Goal: Task Accomplishment & Management: Use online tool/utility

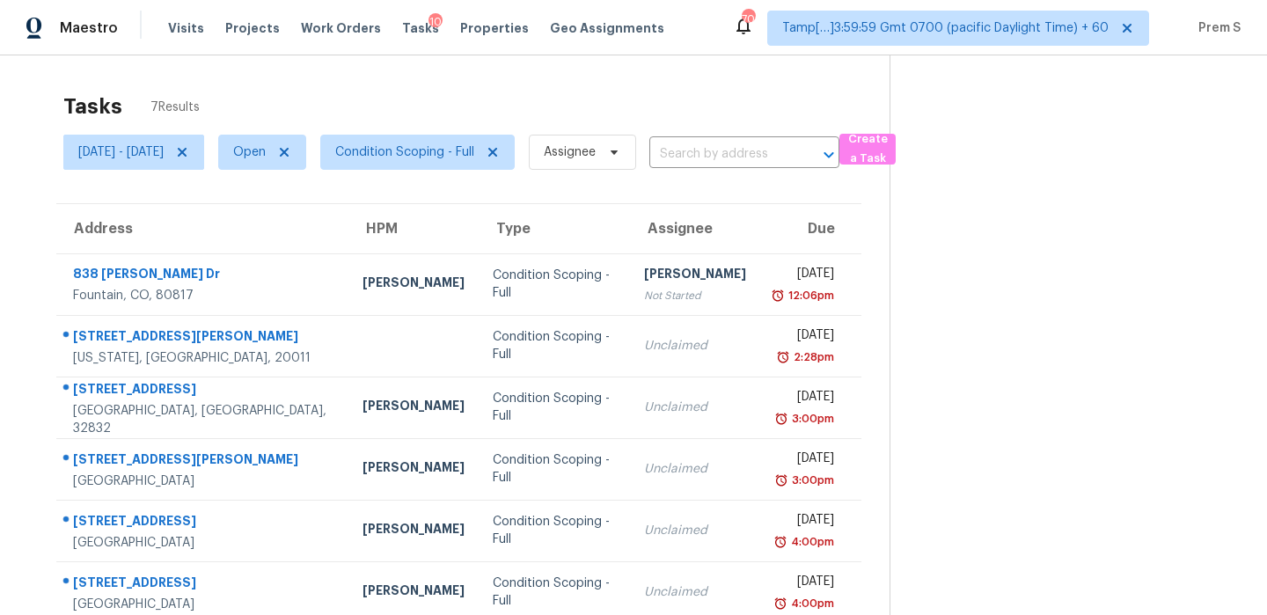
scroll to position [84, 0]
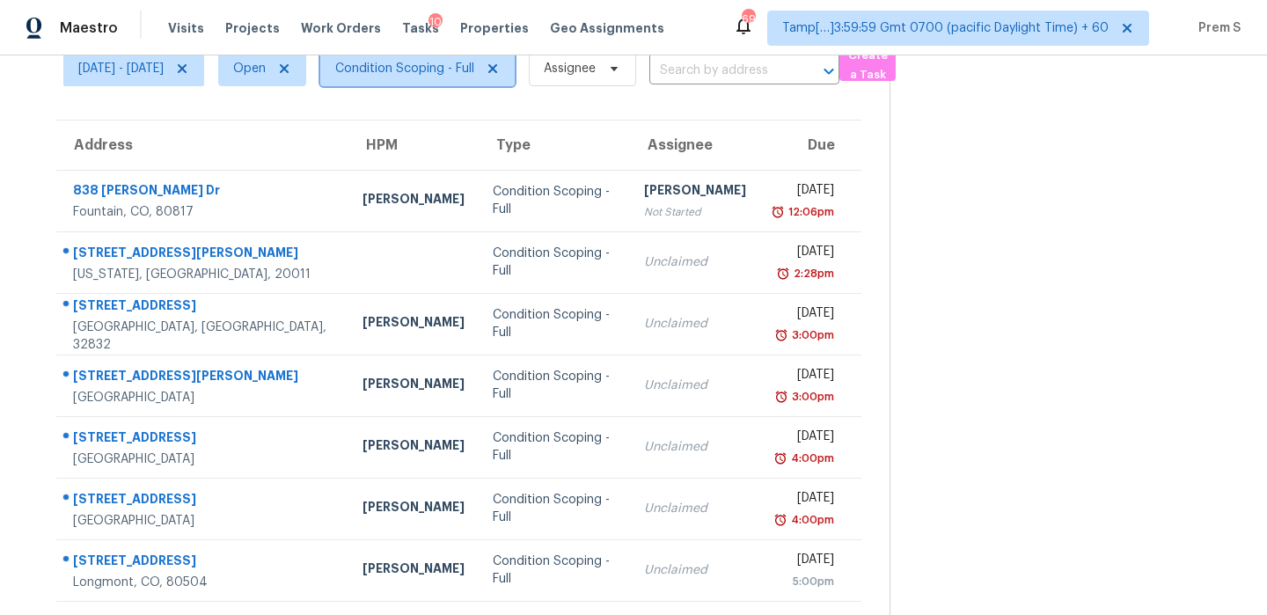
click at [473, 74] on span "Condition Scoping - Full" at bounding box center [404, 69] width 139 height 18
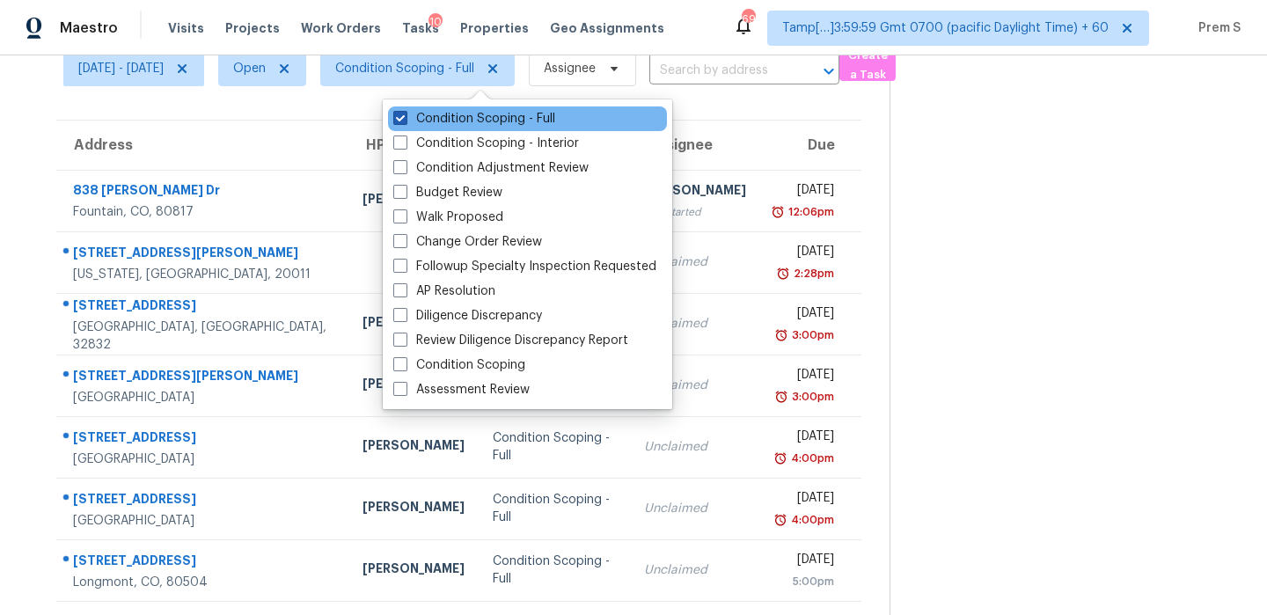
click at [470, 122] on label "Condition Scoping - Full" at bounding box center [474, 119] width 162 height 18
click at [405, 121] on input "Condition Scoping - Full" at bounding box center [398, 115] width 11 height 11
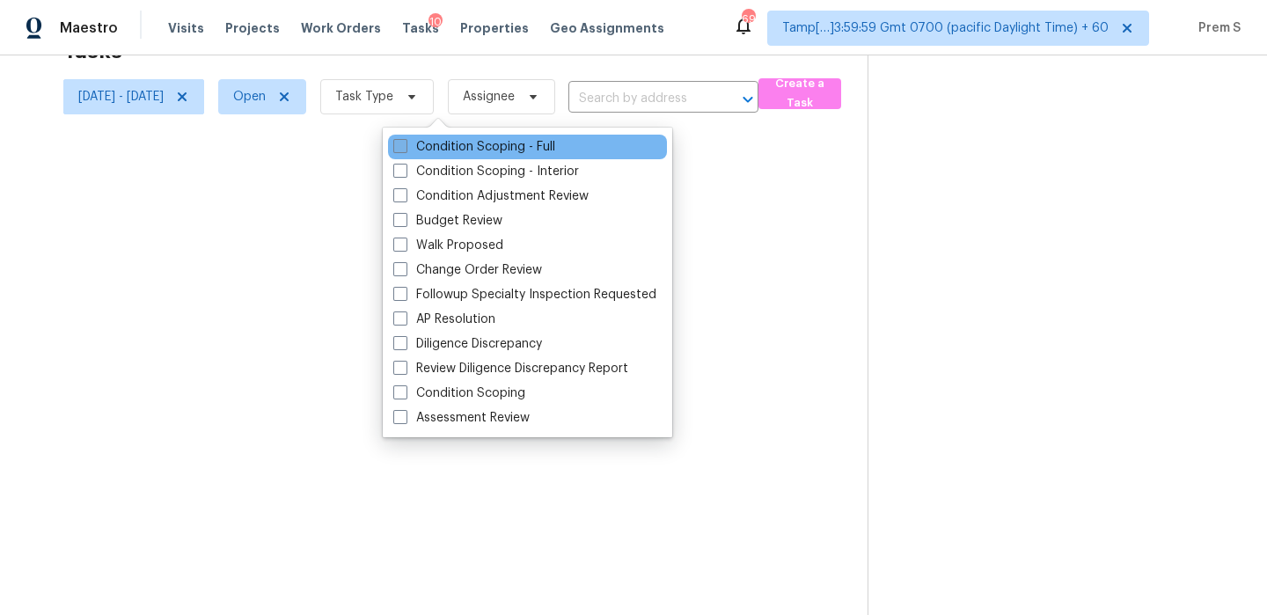
click at [461, 142] on label "Condition Scoping - Full" at bounding box center [474, 147] width 162 height 18
click at [405, 142] on input "Condition Scoping - Full" at bounding box center [398, 143] width 11 height 11
checkbox input "true"
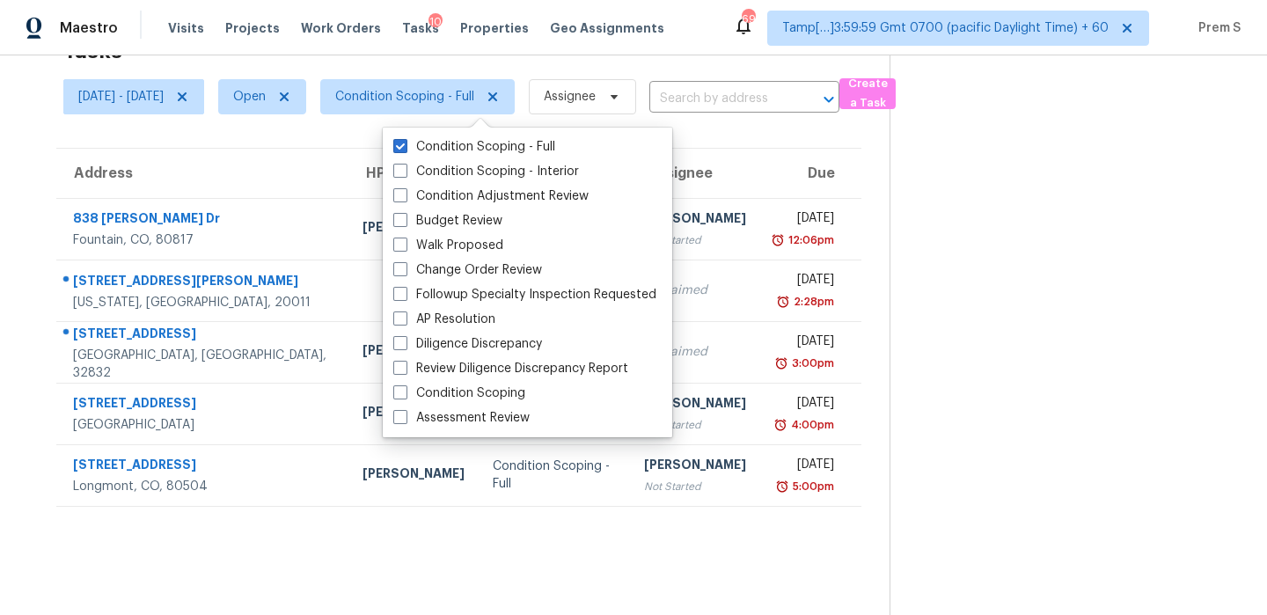
click at [747, 100] on input "text" at bounding box center [719, 98] width 141 height 27
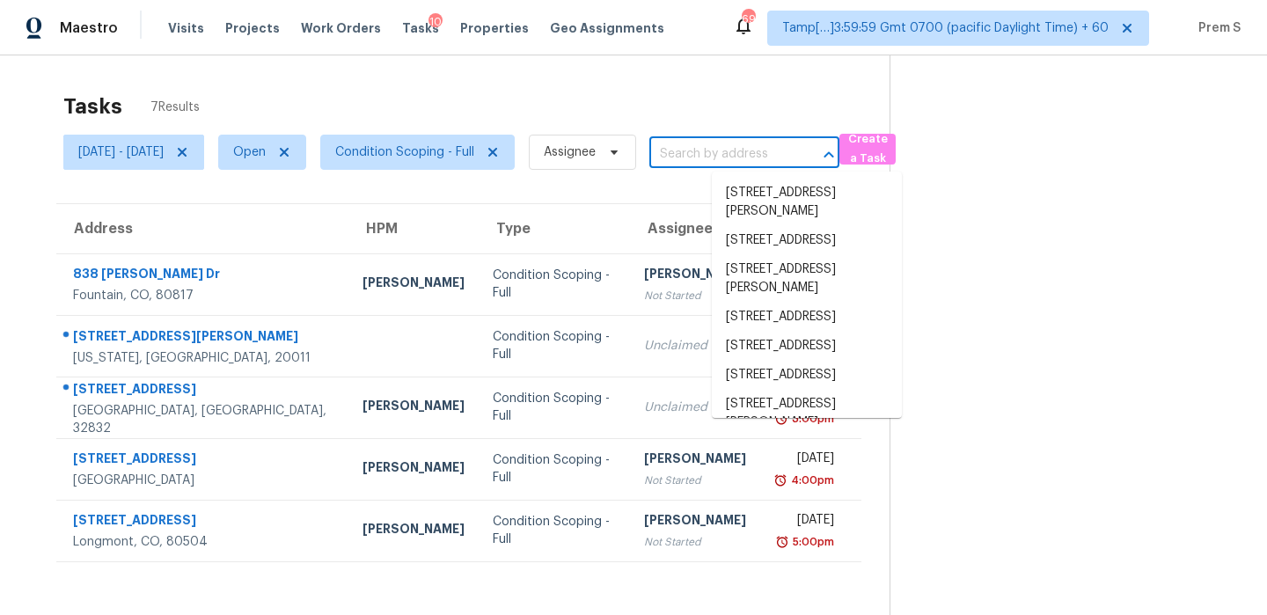
scroll to position [55, 0]
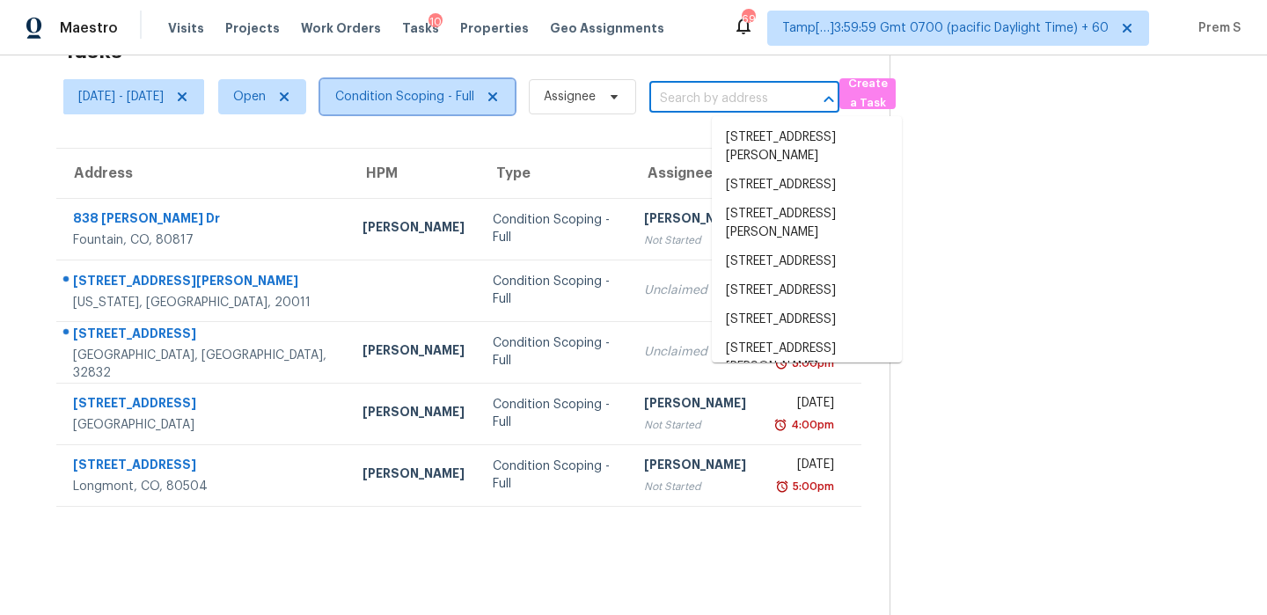
click at [495, 114] on span "Condition Scoping - Full" at bounding box center [417, 96] width 194 height 35
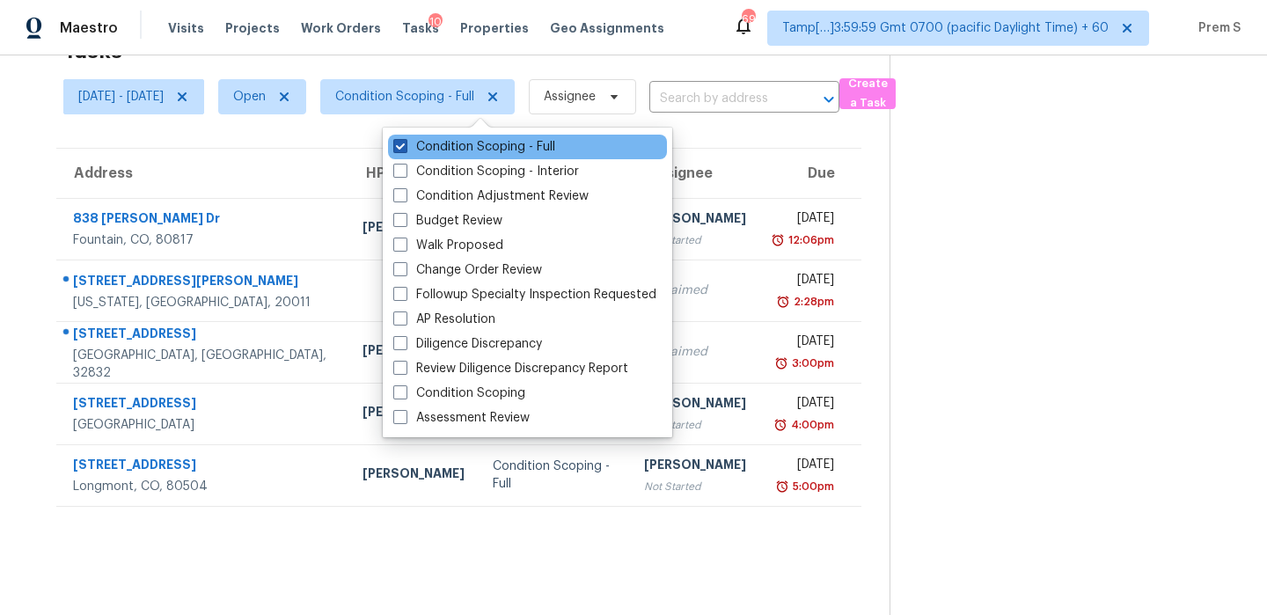
click at [483, 149] on label "Condition Scoping - Full" at bounding box center [474, 147] width 162 height 18
click at [405, 149] on input "Condition Scoping - Full" at bounding box center [398, 143] width 11 height 11
checkbox input "false"
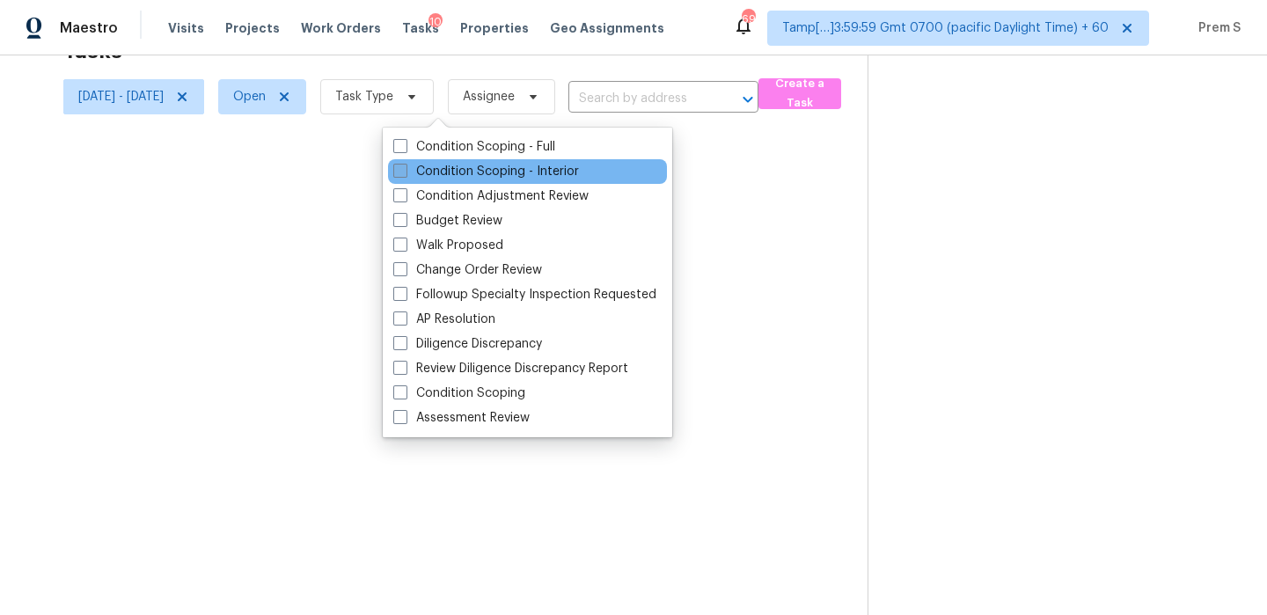
click at [473, 171] on label "Condition Scoping - Interior" at bounding box center [486, 172] width 186 height 18
click at [405, 171] on input "Condition Scoping - Interior" at bounding box center [398, 168] width 11 height 11
checkbox input "true"
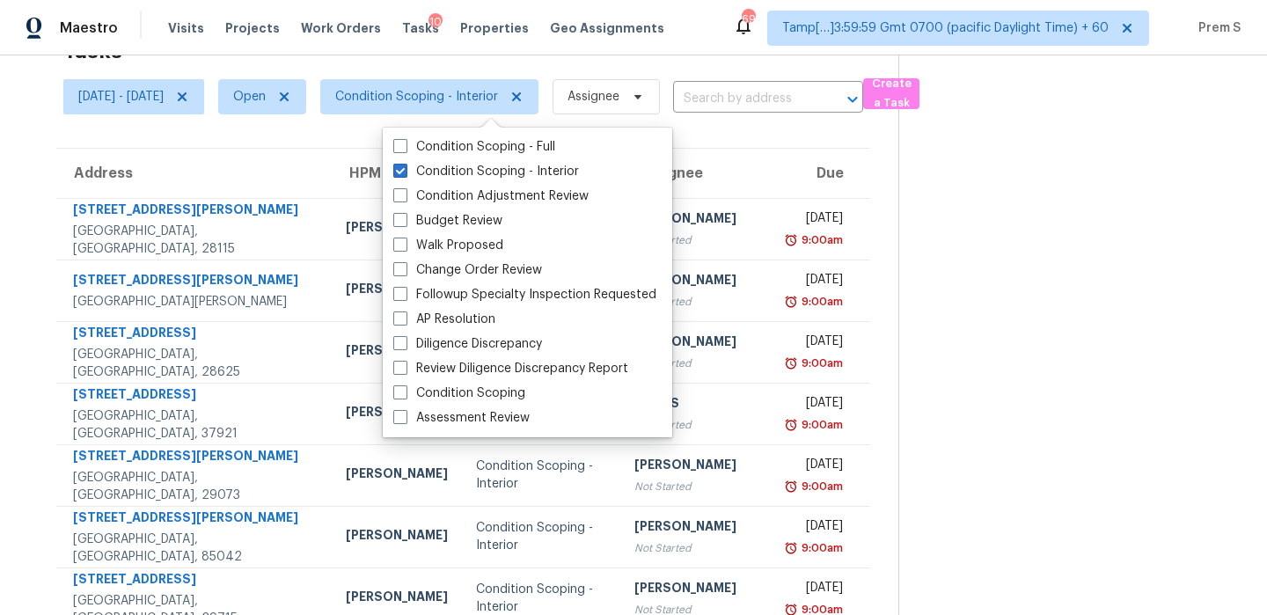
click at [810, 99] on input "text" at bounding box center [743, 98] width 141 height 27
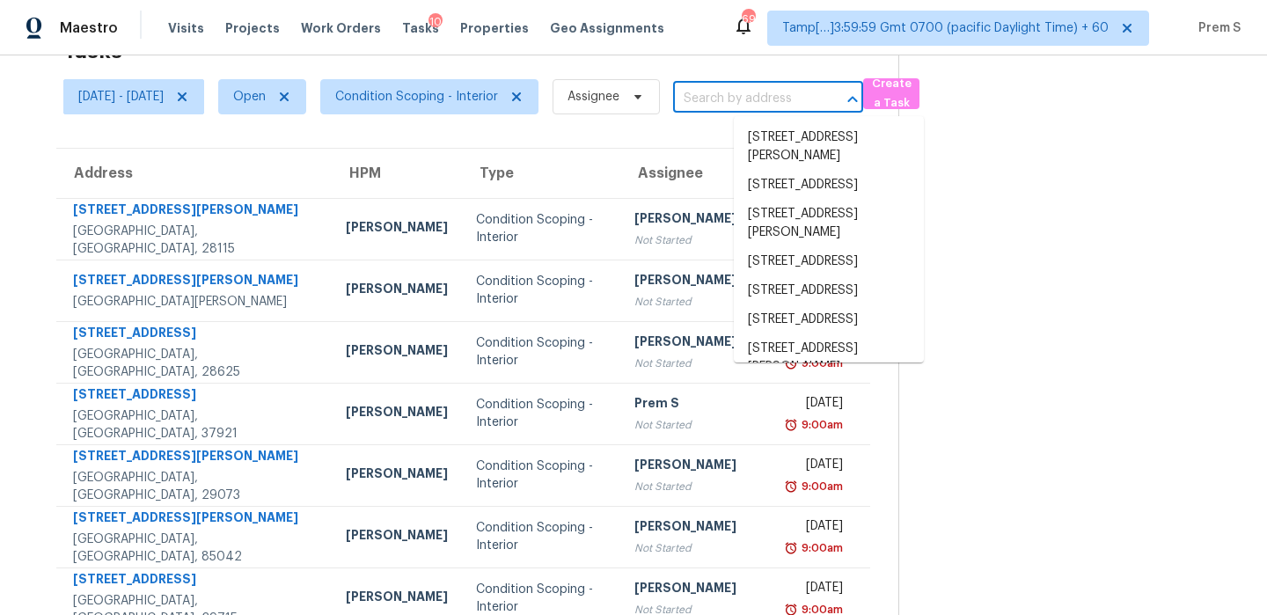
paste input "[STREET_ADDRESS]"
type input "[STREET_ADDRESS]"
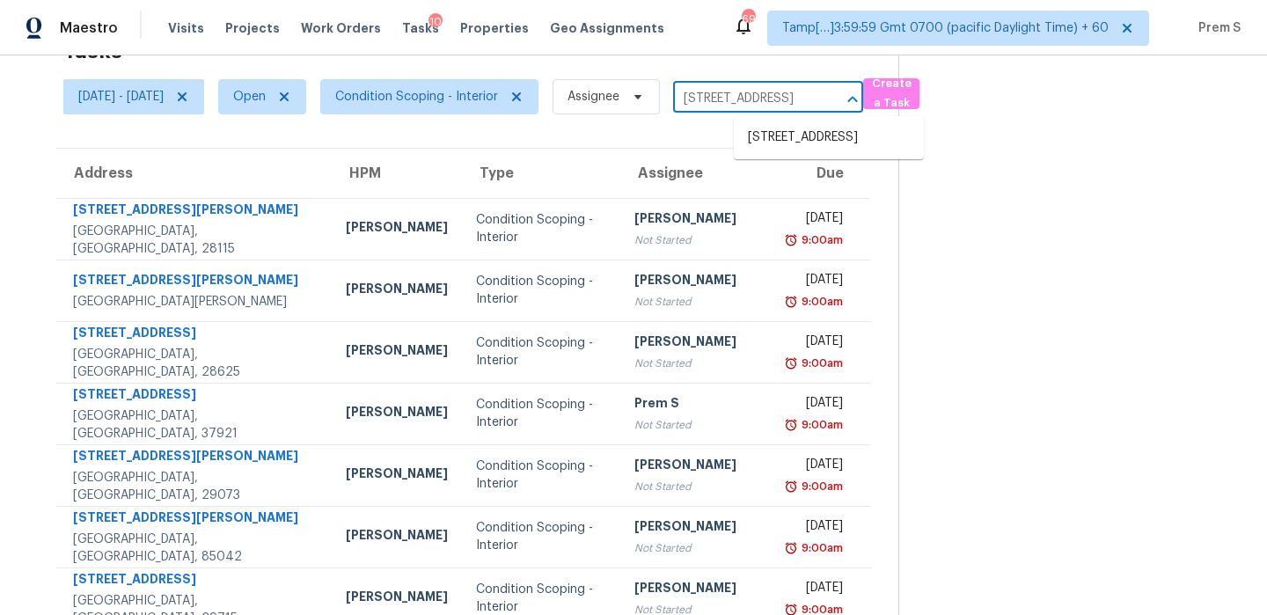
scroll to position [0, 99]
click at [796, 151] on li "[STREET_ADDRESS]" at bounding box center [829, 137] width 190 height 29
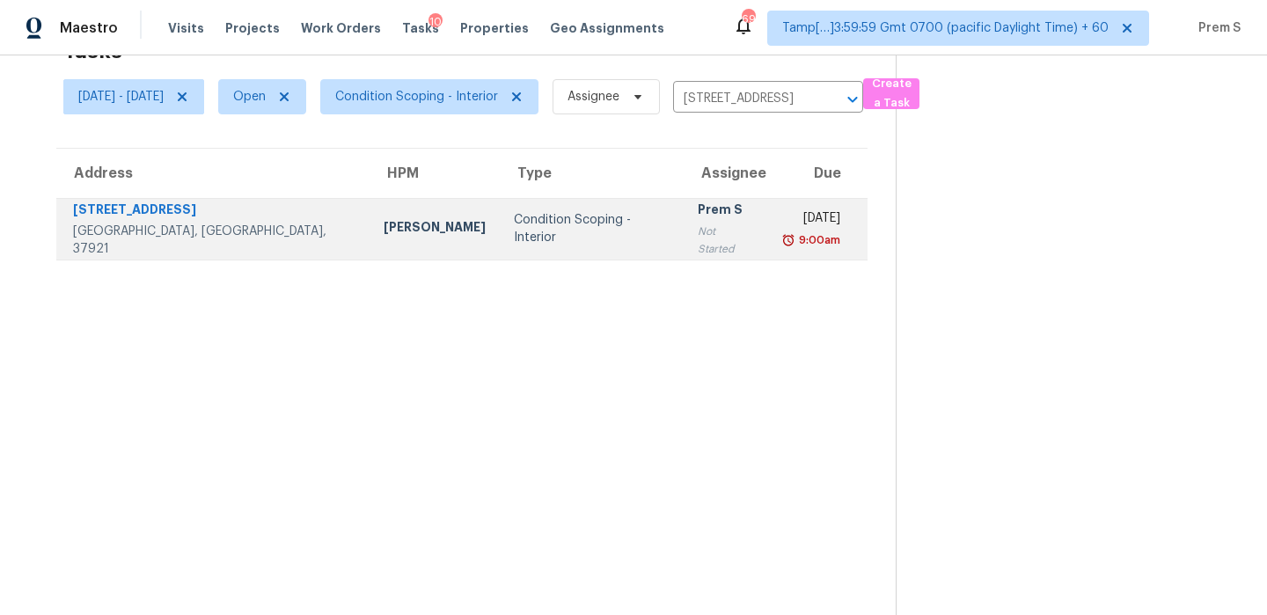
click at [782, 244] on div "9:00am" at bounding box center [811, 240] width 58 height 18
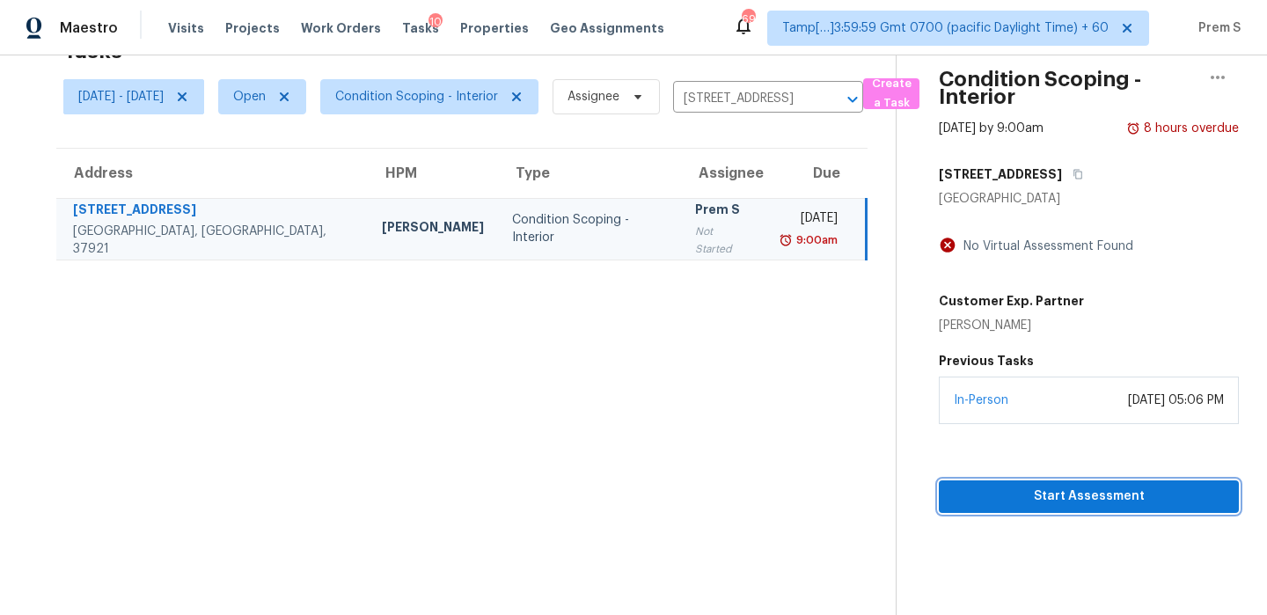
click at [1000, 490] on span "Start Assessment" at bounding box center [1089, 497] width 272 height 22
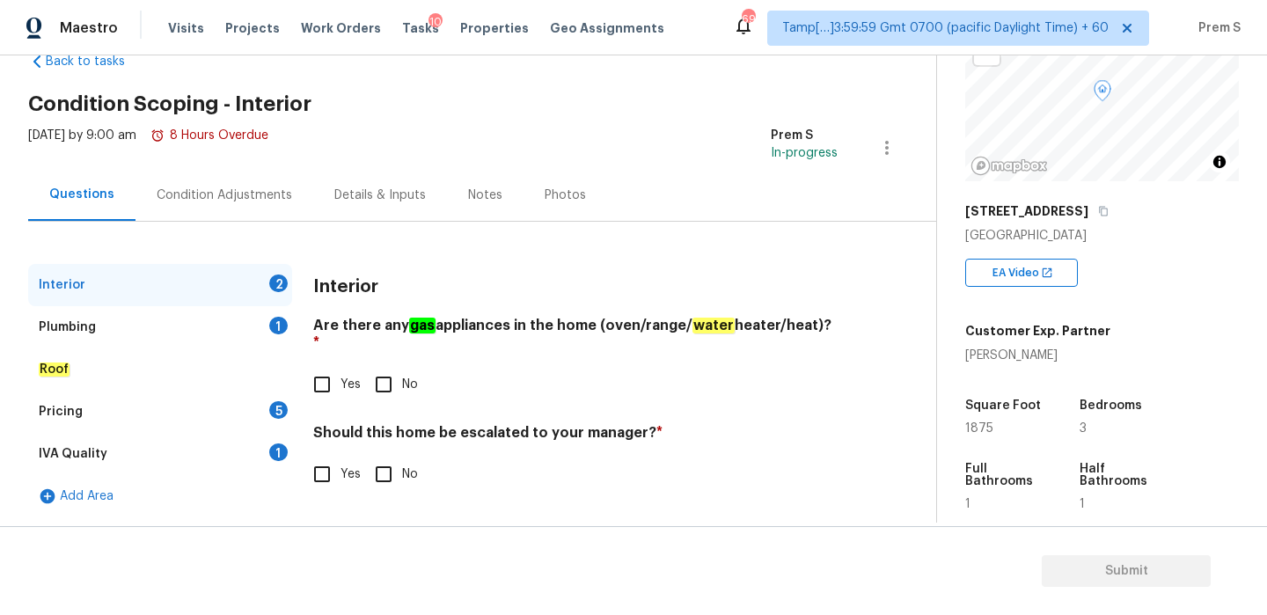
scroll to position [444, 0]
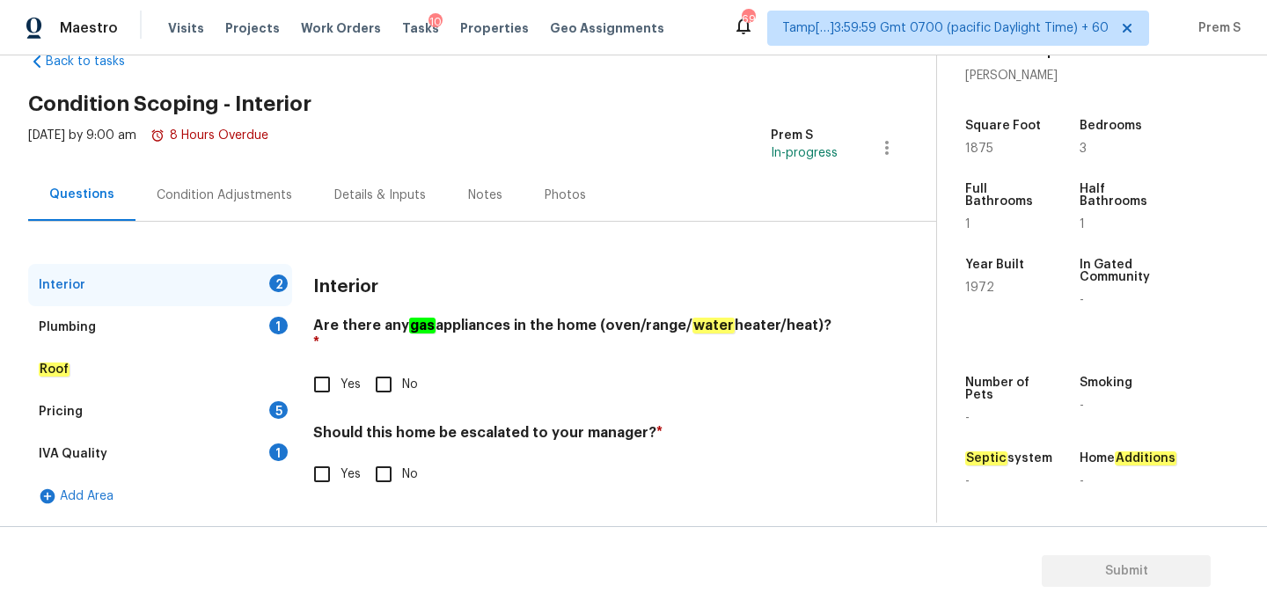
click at [330, 375] on input "Yes" at bounding box center [322, 384] width 37 height 37
checkbox input "true"
click at [337, 468] on input "Yes" at bounding box center [322, 476] width 37 height 37
checkbox input "true"
click at [422, 503] on input "text" at bounding box center [575, 518] width 525 height 41
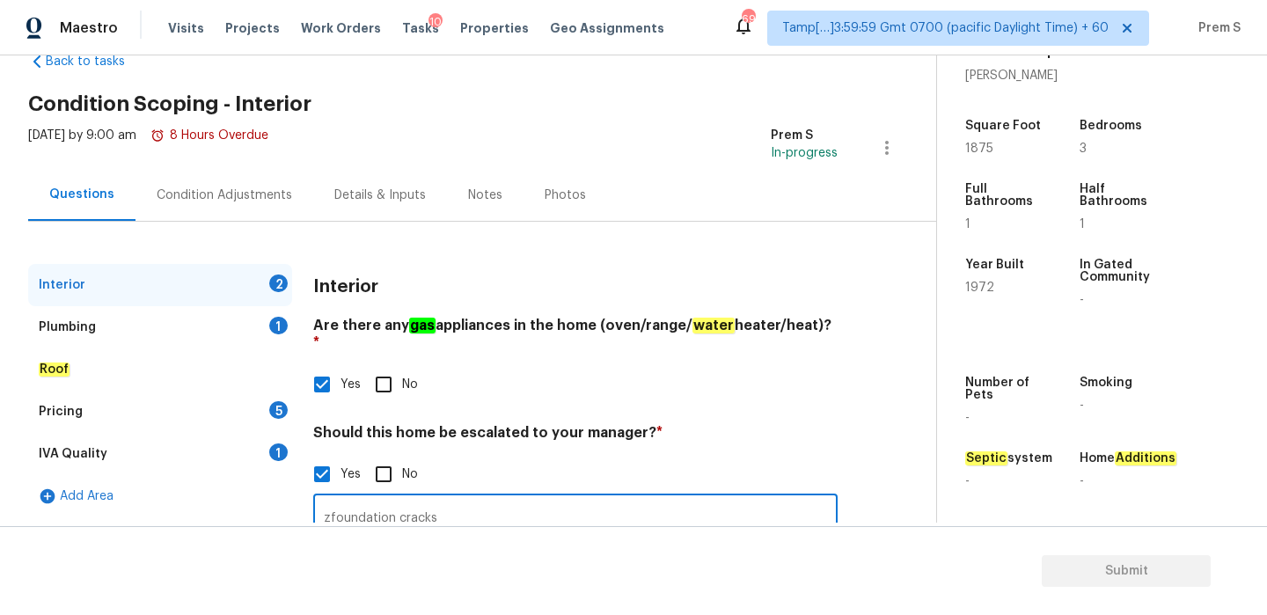
click at [333, 502] on input "zfoundation cracks" at bounding box center [575, 518] width 525 height 41
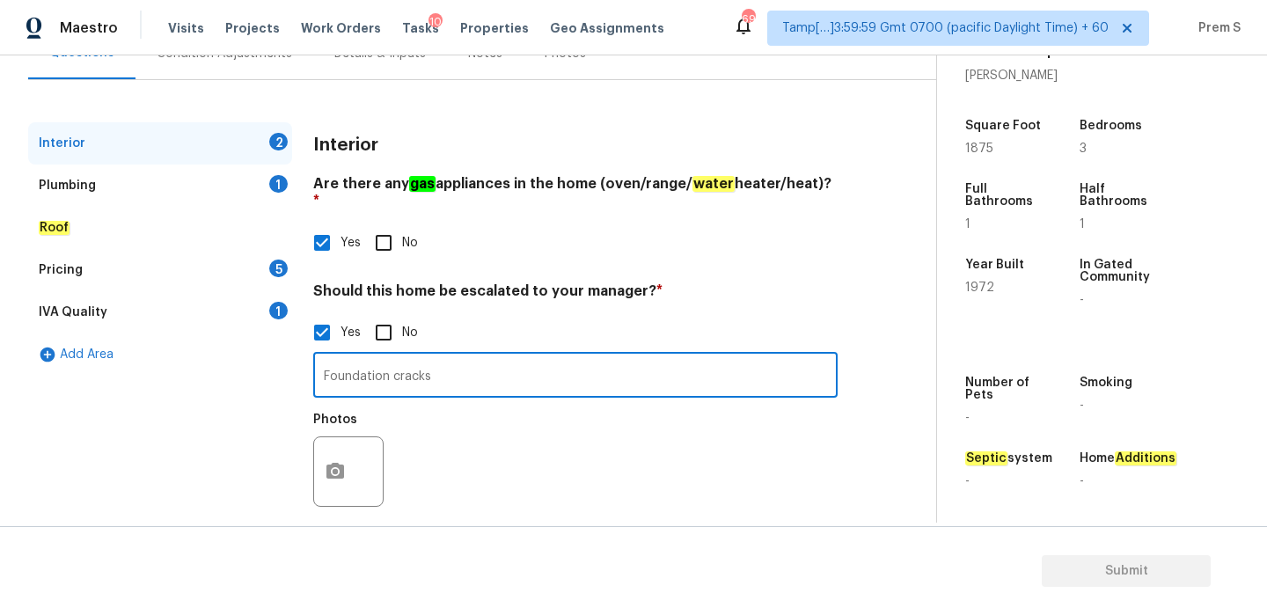
scroll to position [190, 0]
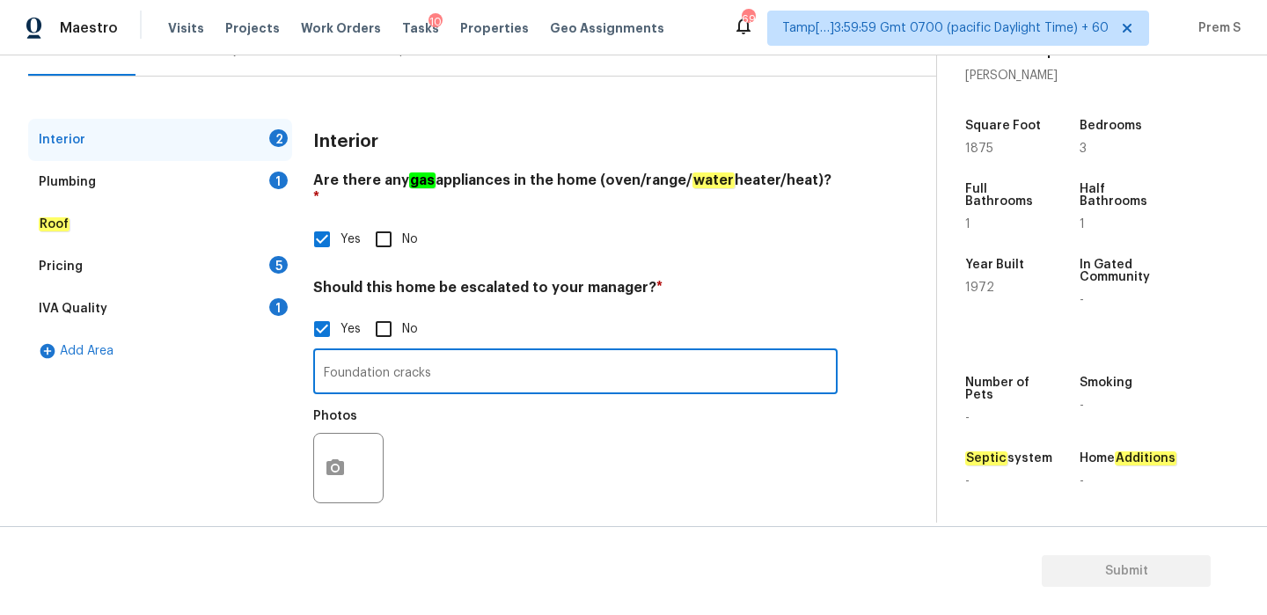
type input "Foundation cracks"
click at [349, 443] on button "button" at bounding box center [335, 468] width 42 height 69
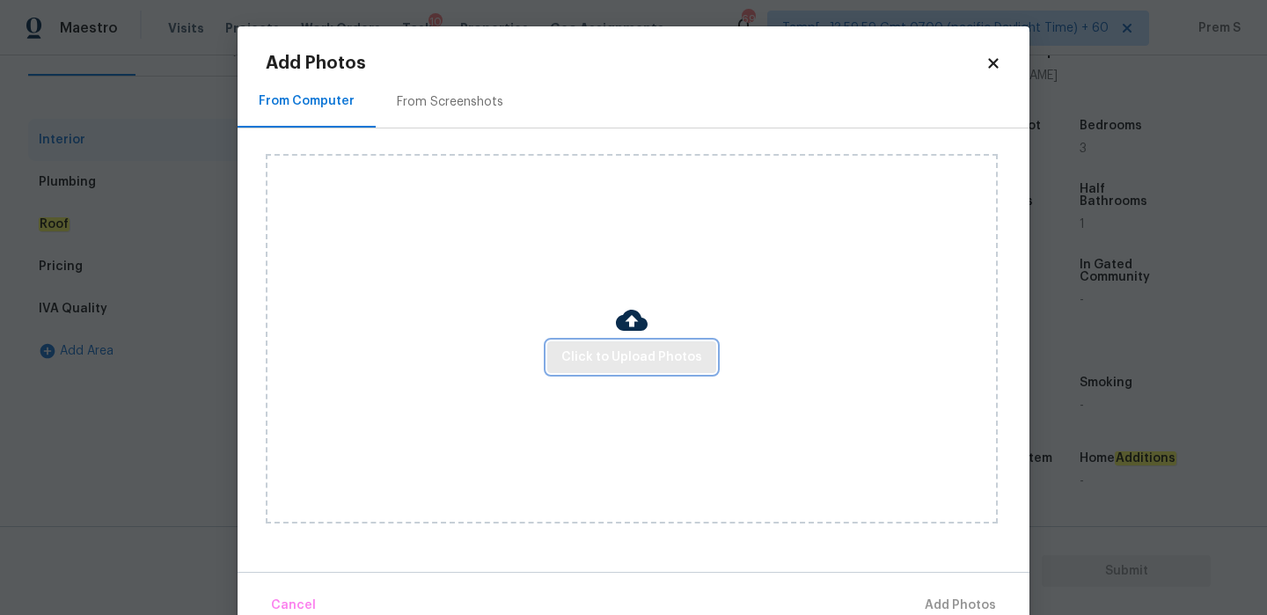
click at [698, 365] on span "Click to Upload Photos" at bounding box center [631, 358] width 141 height 22
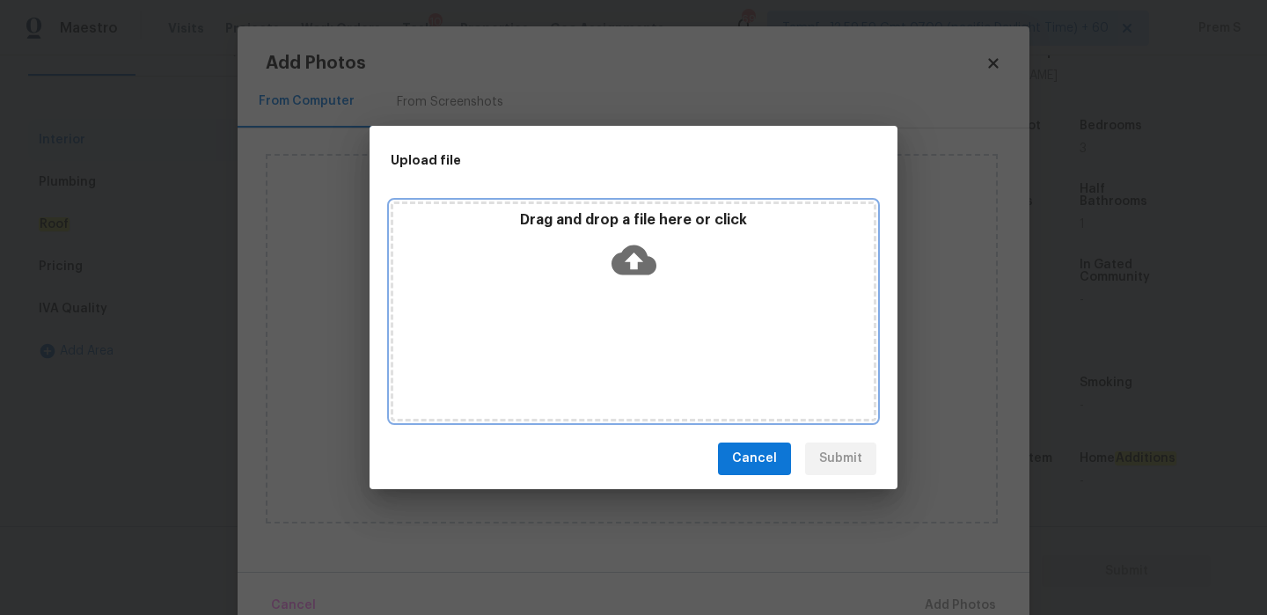
click at [637, 258] on icon at bounding box center [634, 260] width 45 height 45
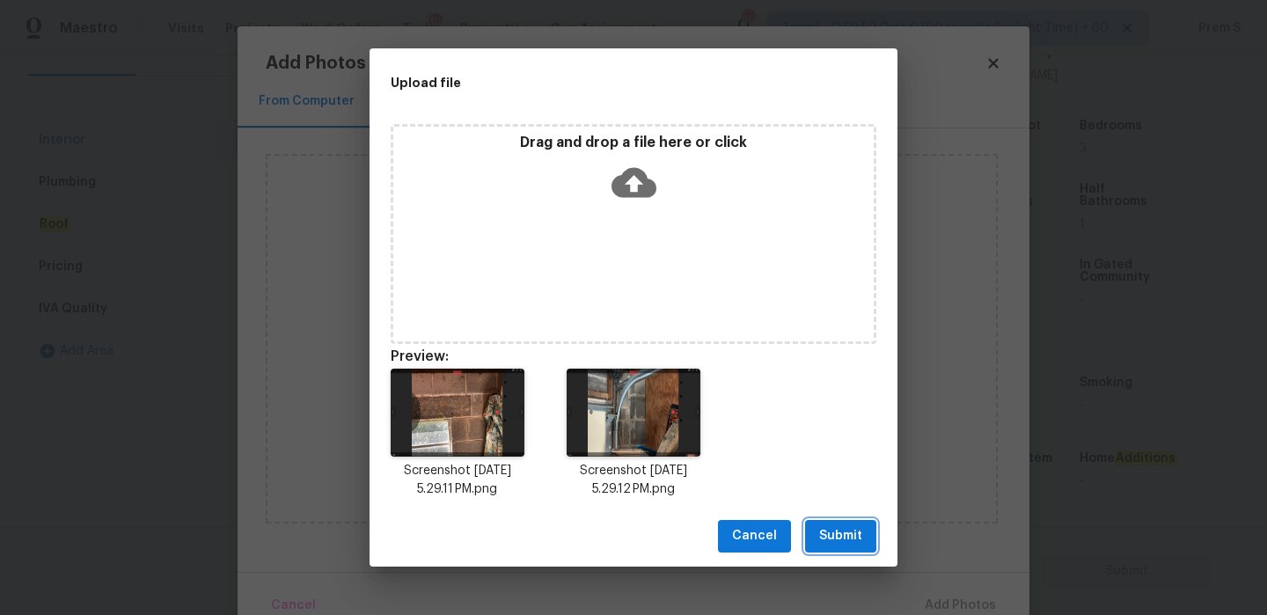
click at [840, 521] on button "Submit" at bounding box center [840, 536] width 71 height 33
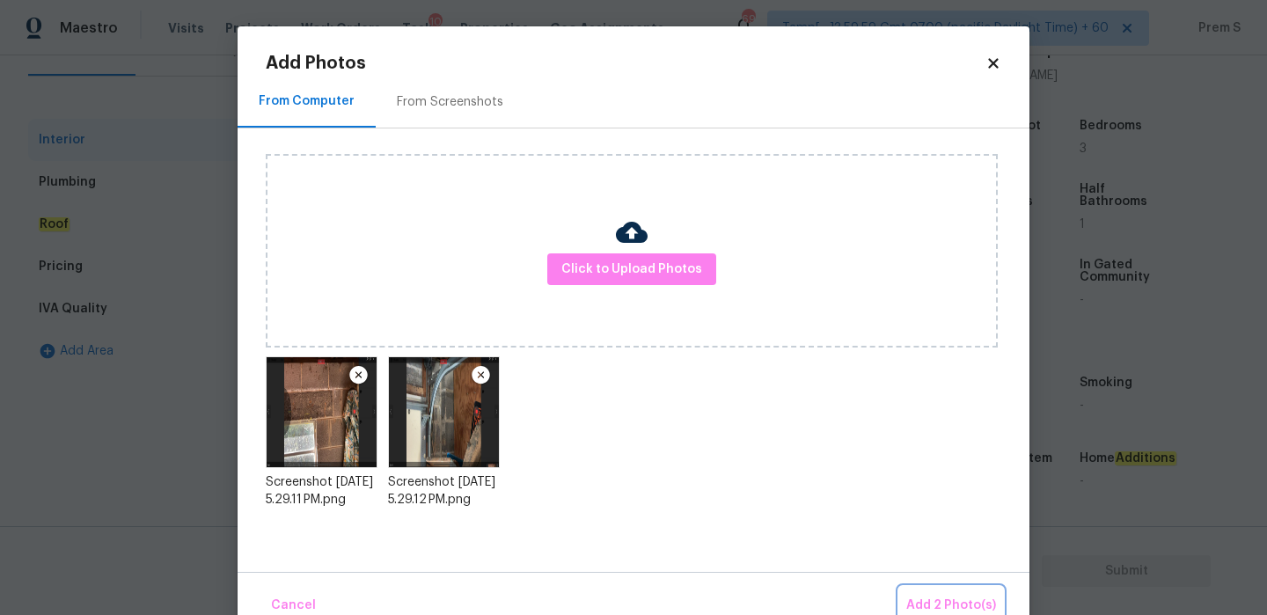
click at [937, 605] on span "Add 2 Photo(s)" at bounding box center [951, 606] width 90 height 22
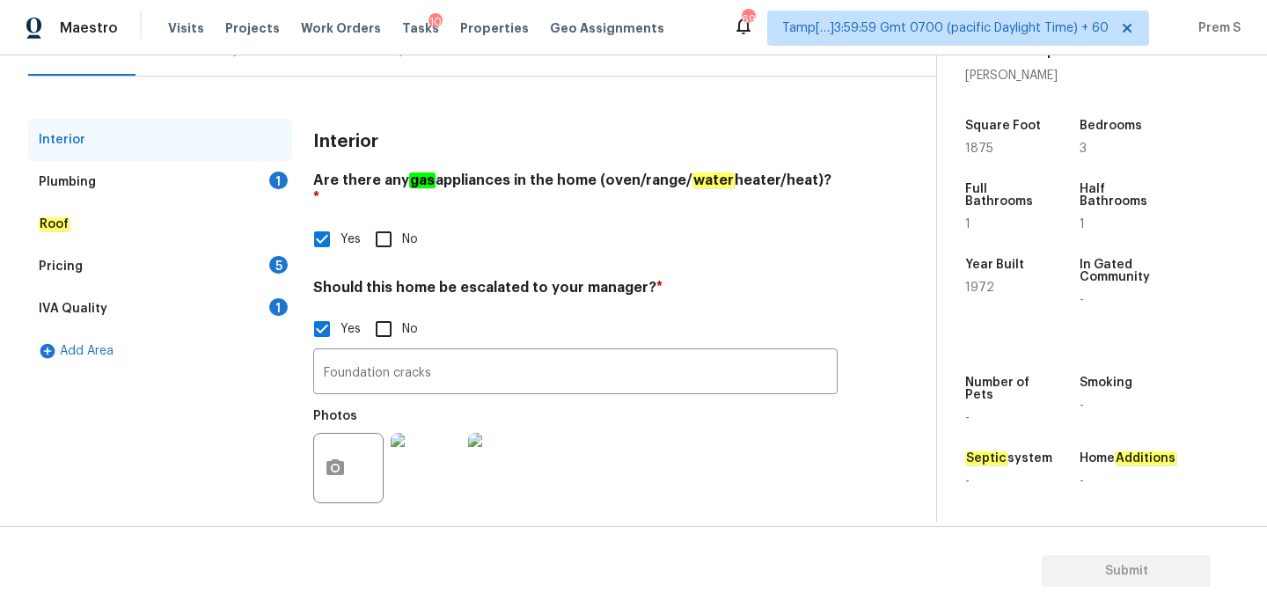
click at [275, 187] on div "1" at bounding box center [278, 181] width 18 height 18
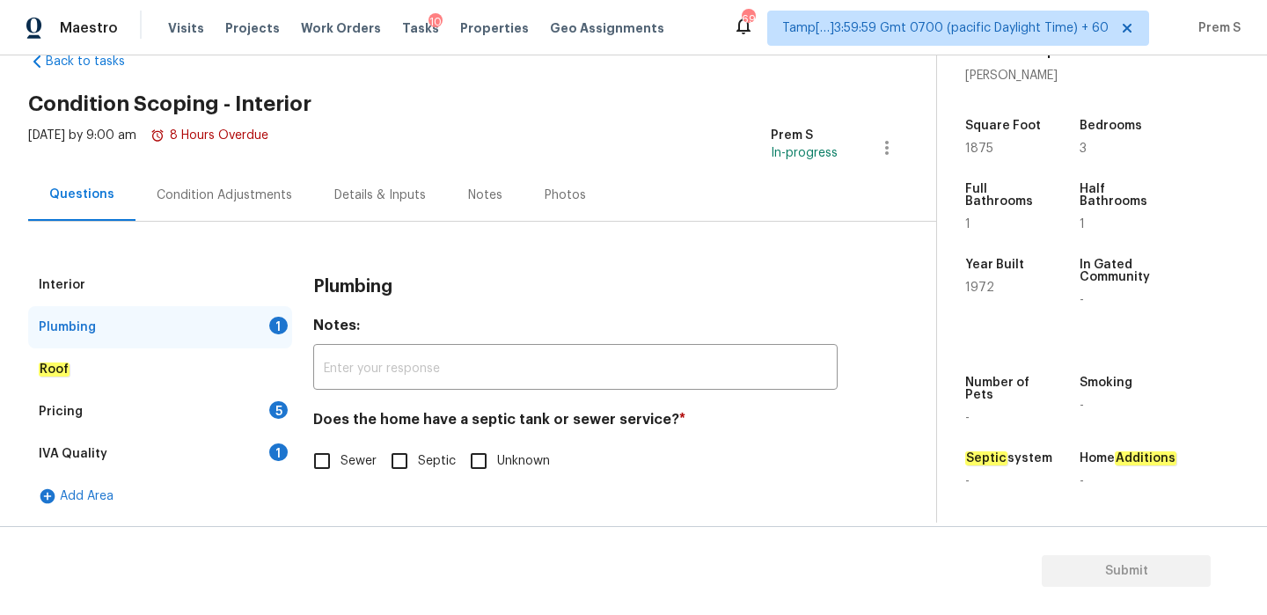
scroll to position [45, 0]
click at [353, 458] on em "Sewer" at bounding box center [360, 461] width 38 height 14
click at [341, 458] on input "Sewer" at bounding box center [322, 461] width 37 height 37
checkbox input "true"
click at [275, 406] on div "5" at bounding box center [278, 410] width 18 height 18
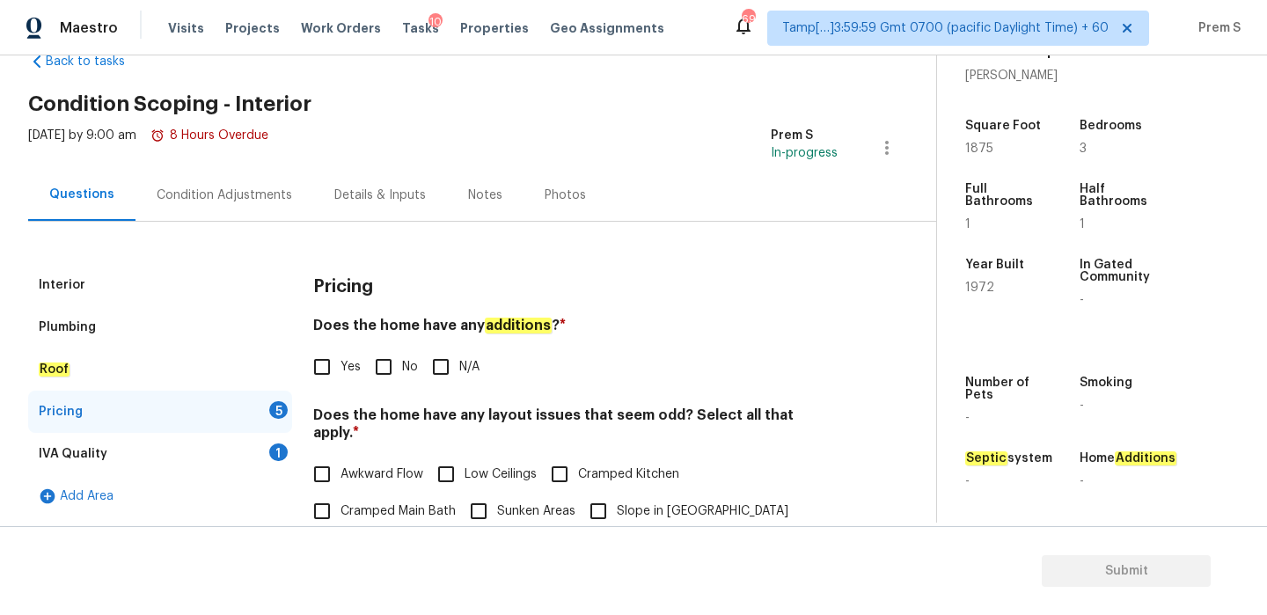
click at [407, 371] on span "No" at bounding box center [410, 367] width 16 height 18
click at [402, 371] on input "No" at bounding box center [383, 366] width 37 height 37
checkbox input "true"
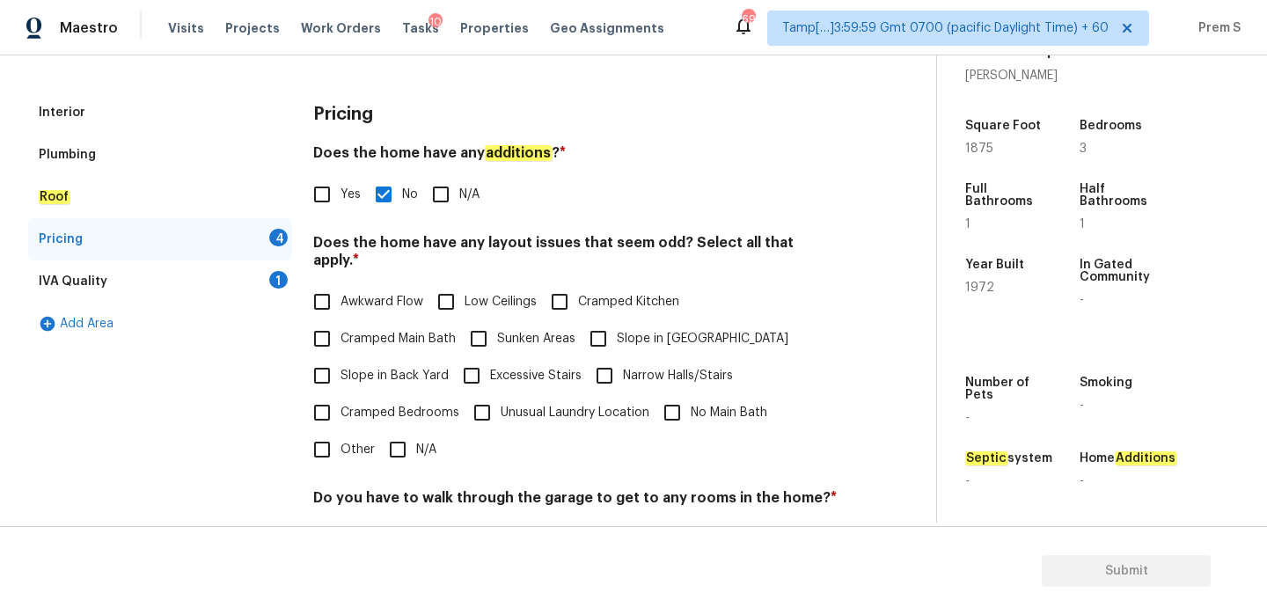
click at [401, 431] on input "N/A" at bounding box center [397, 449] width 37 height 37
checkbox input "true"
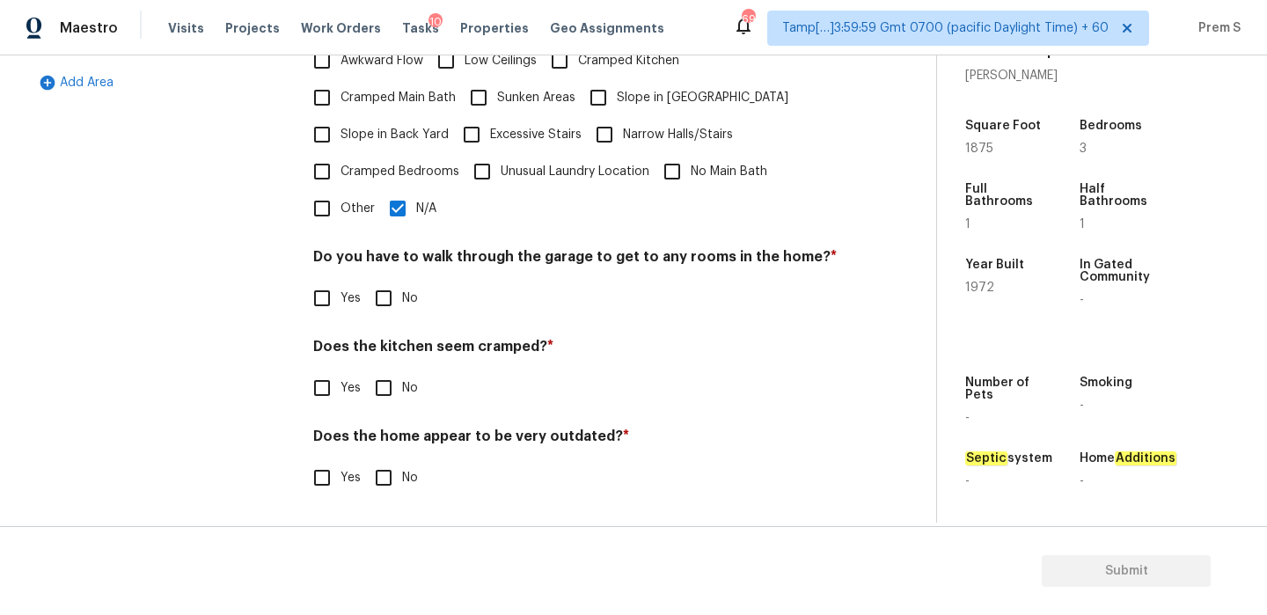
scroll to position [441, 0]
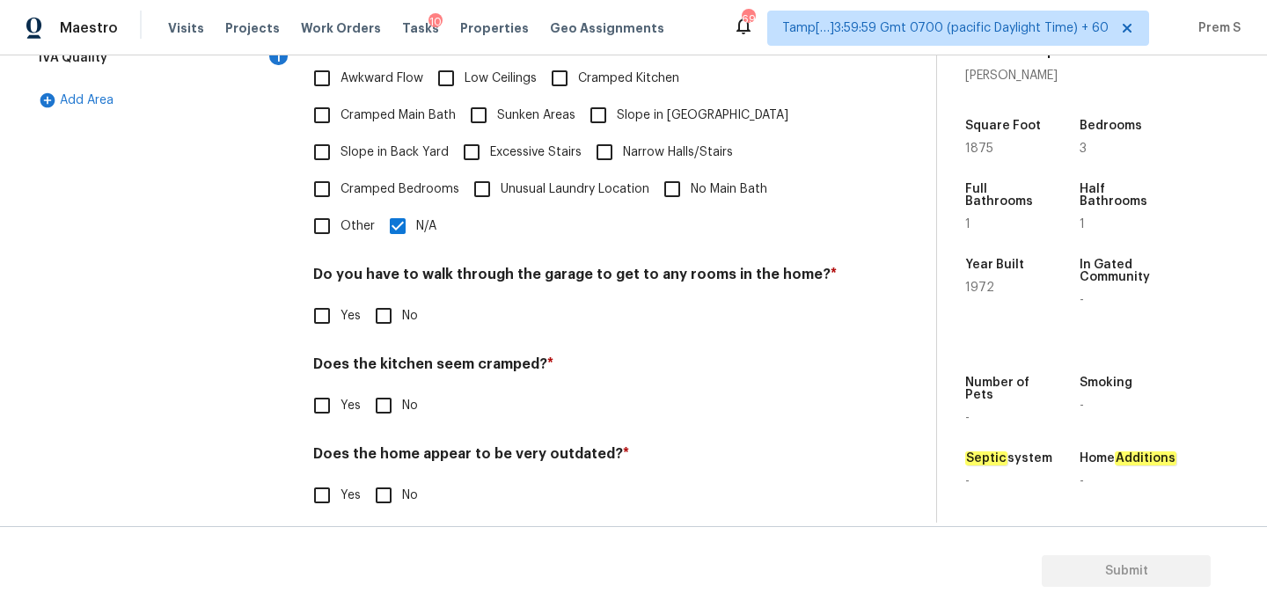
click at [382, 300] on input "No" at bounding box center [383, 315] width 37 height 37
checkbox input "true"
click at [380, 387] on input "No" at bounding box center [383, 405] width 37 height 37
checkbox input "true"
click at [392, 495] on input "No" at bounding box center [383, 495] width 37 height 37
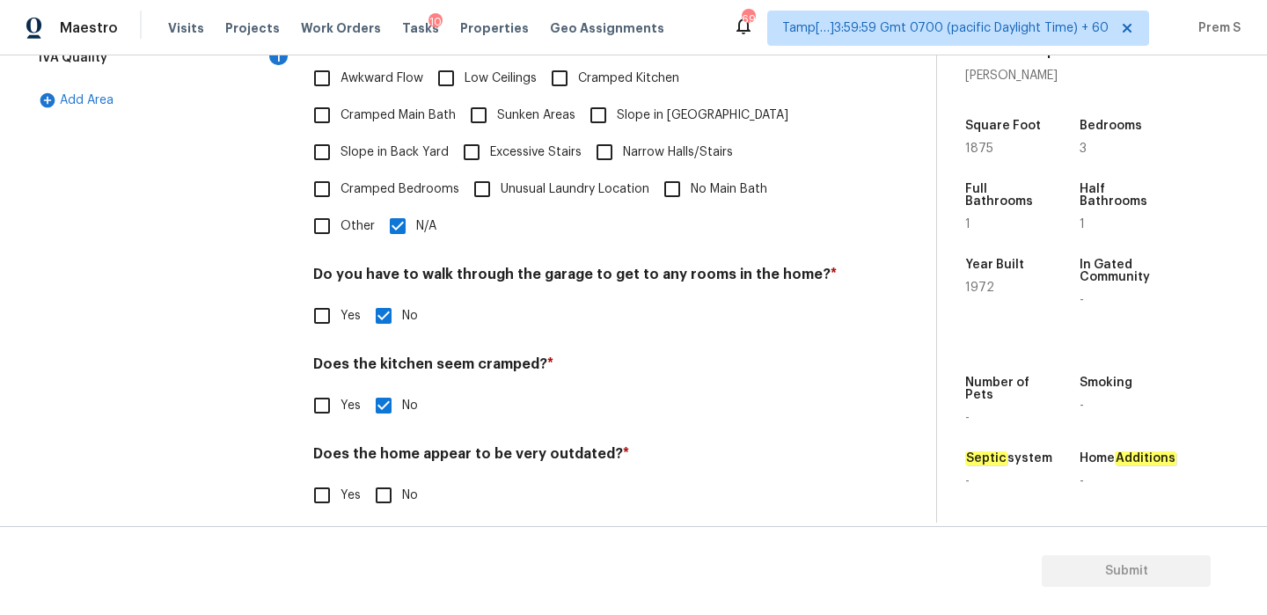
checkbox input "true"
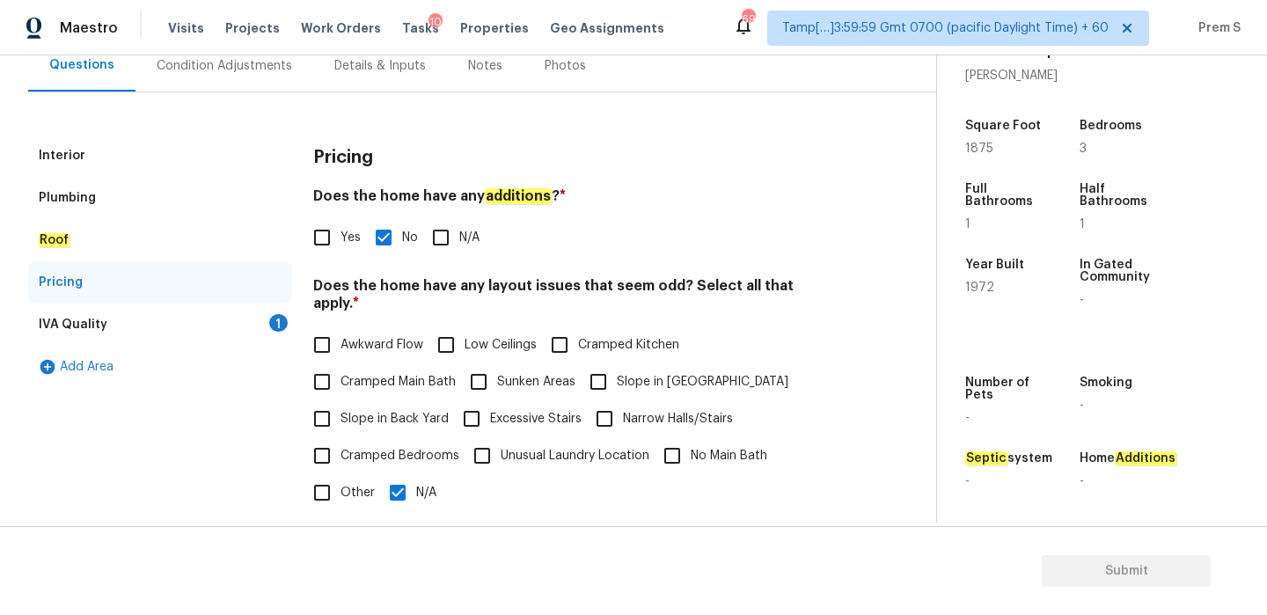
click at [268, 320] on div "IVA Quality 1" at bounding box center [160, 325] width 264 height 42
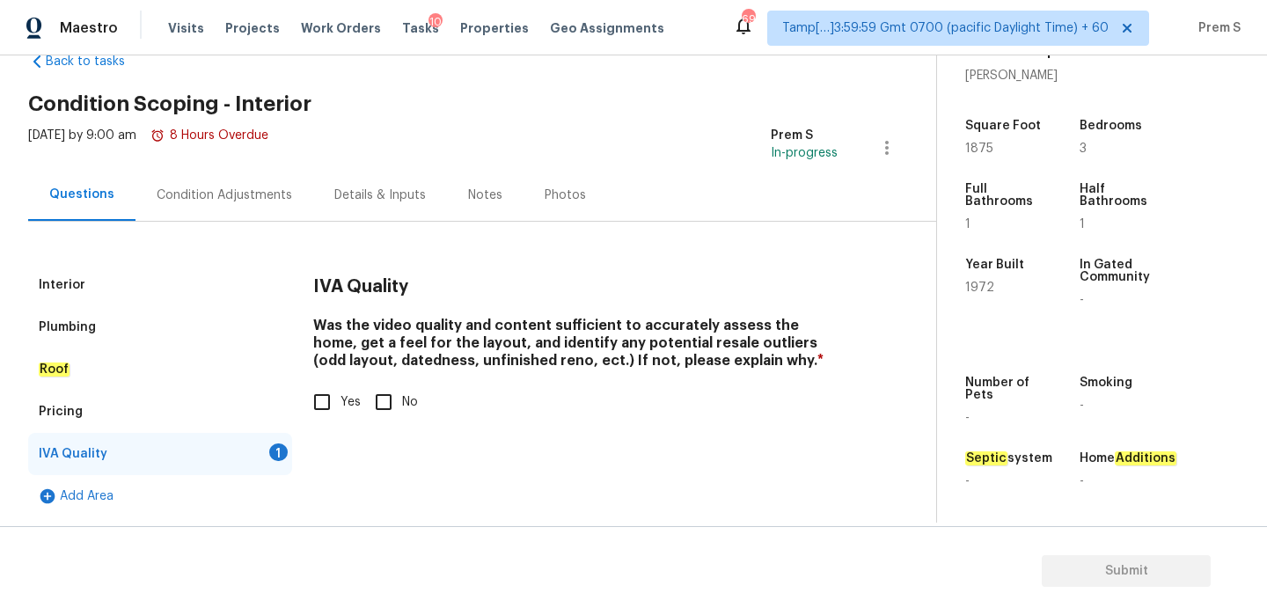
click at [335, 382] on div "Was the video quality and content sufficient to accurately assess the home, get…" at bounding box center [575, 369] width 525 height 104
click at [317, 395] on input "Yes" at bounding box center [322, 402] width 37 height 37
checkbox input "true"
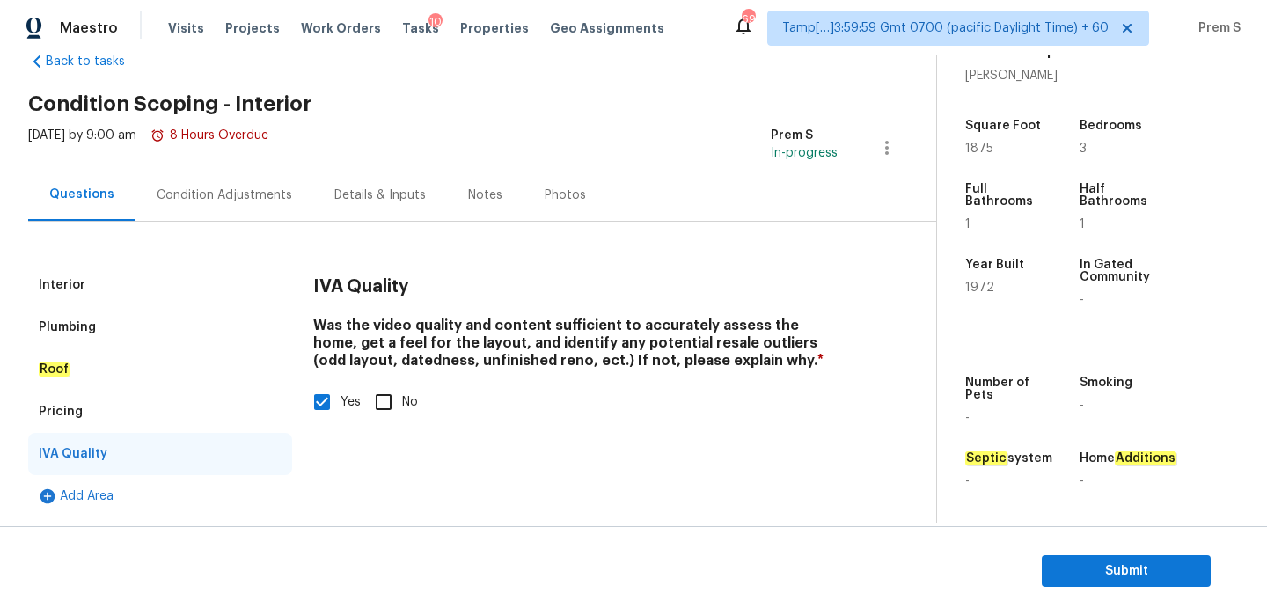
click at [260, 208] on div "Condition Adjustments" at bounding box center [225, 195] width 178 height 52
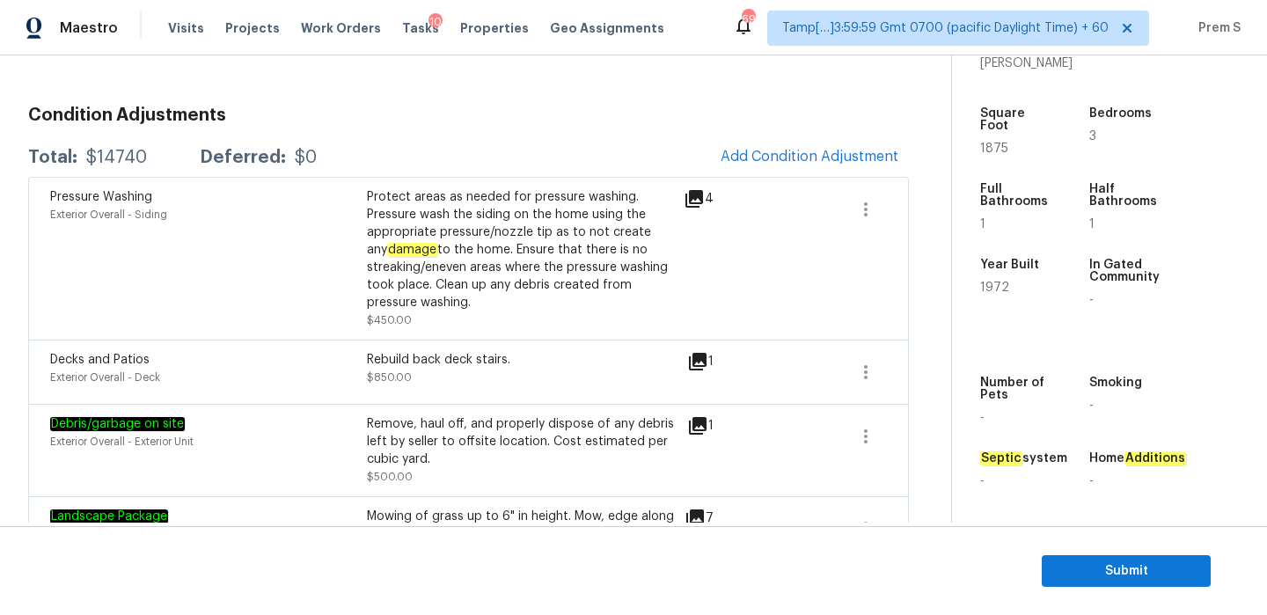
scroll to position [237, 0]
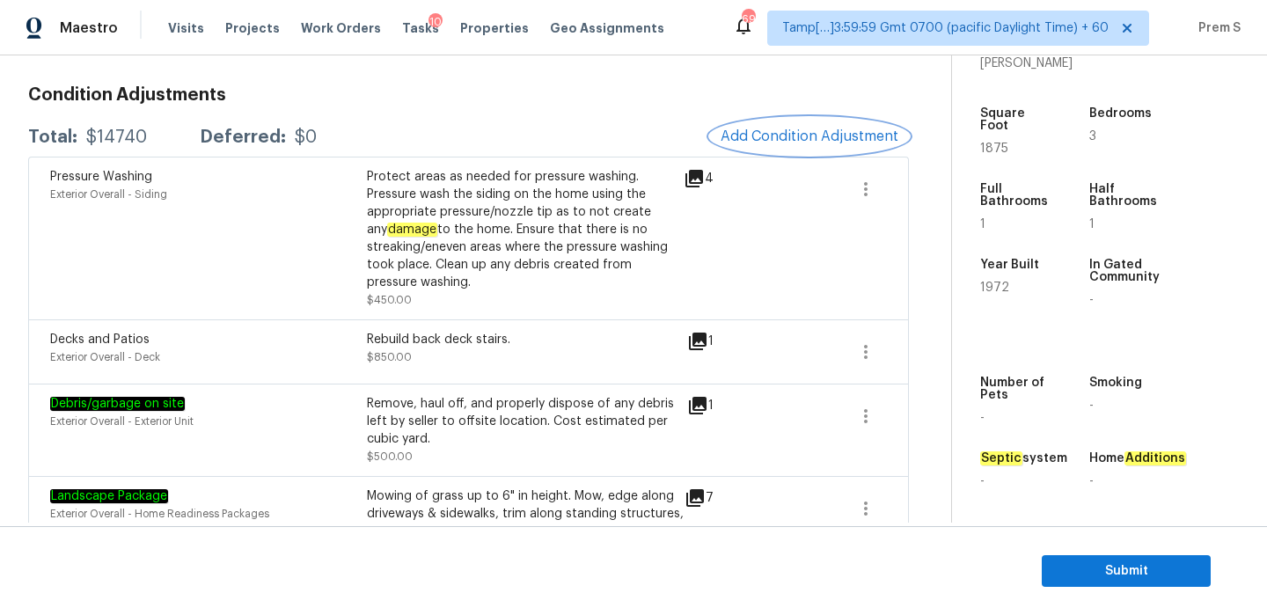
click at [824, 137] on span "Add Condition Adjustment" at bounding box center [810, 136] width 178 height 16
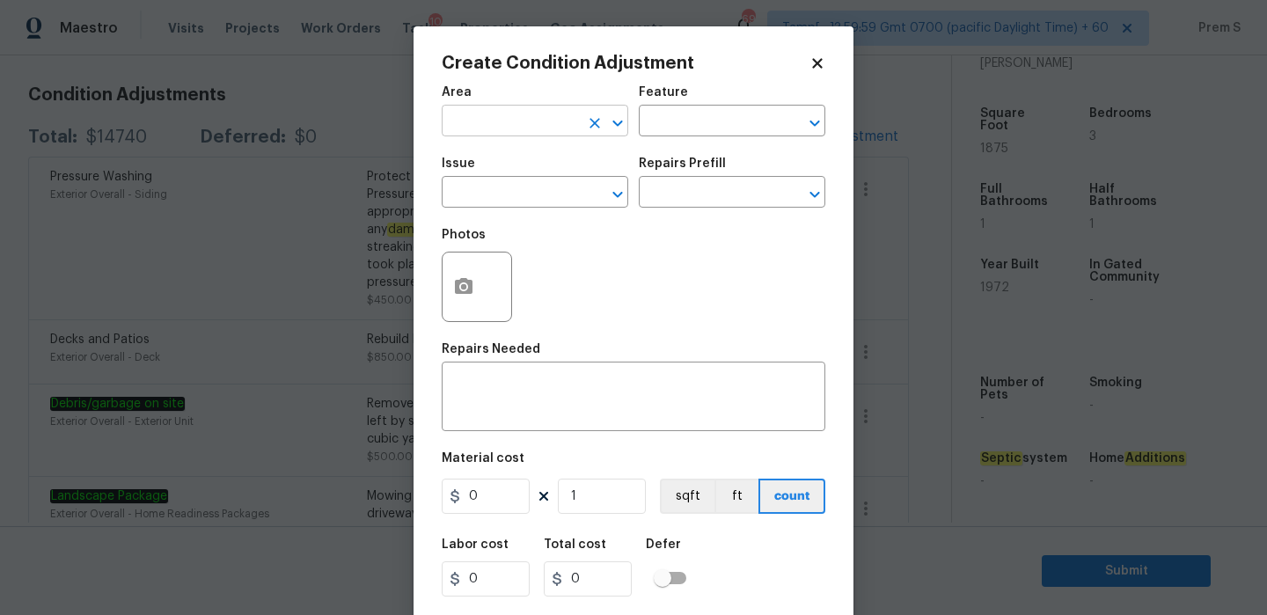
click at [538, 121] on input "text" at bounding box center [510, 122] width 137 height 27
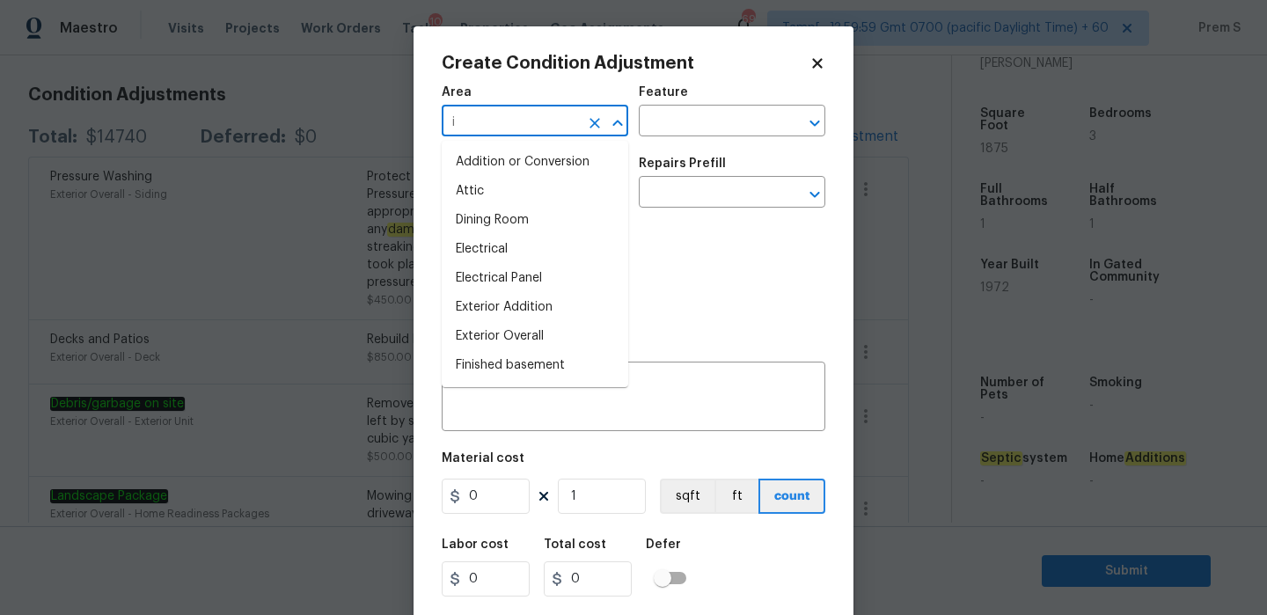
type input "in"
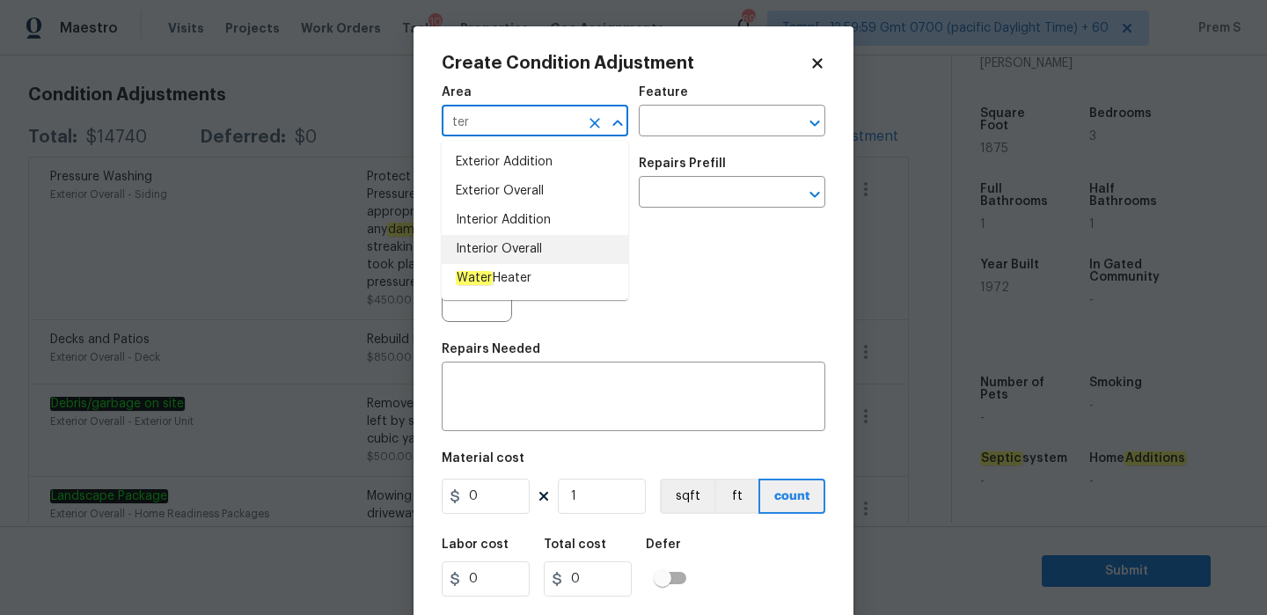
click at [540, 257] on li "Interior Overall" at bounding box center [535, 249] width 187 height 29
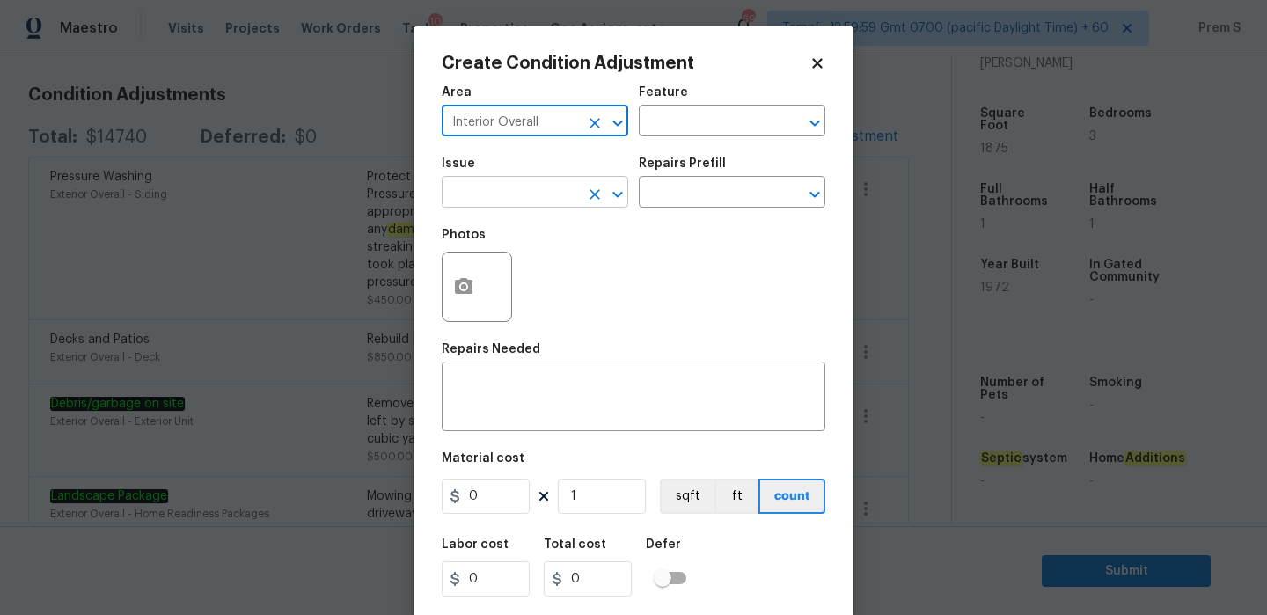
type input "Interior Overall"
click at [554, 188] on input "text" at bounding box center [510, 193] width 137 height 27
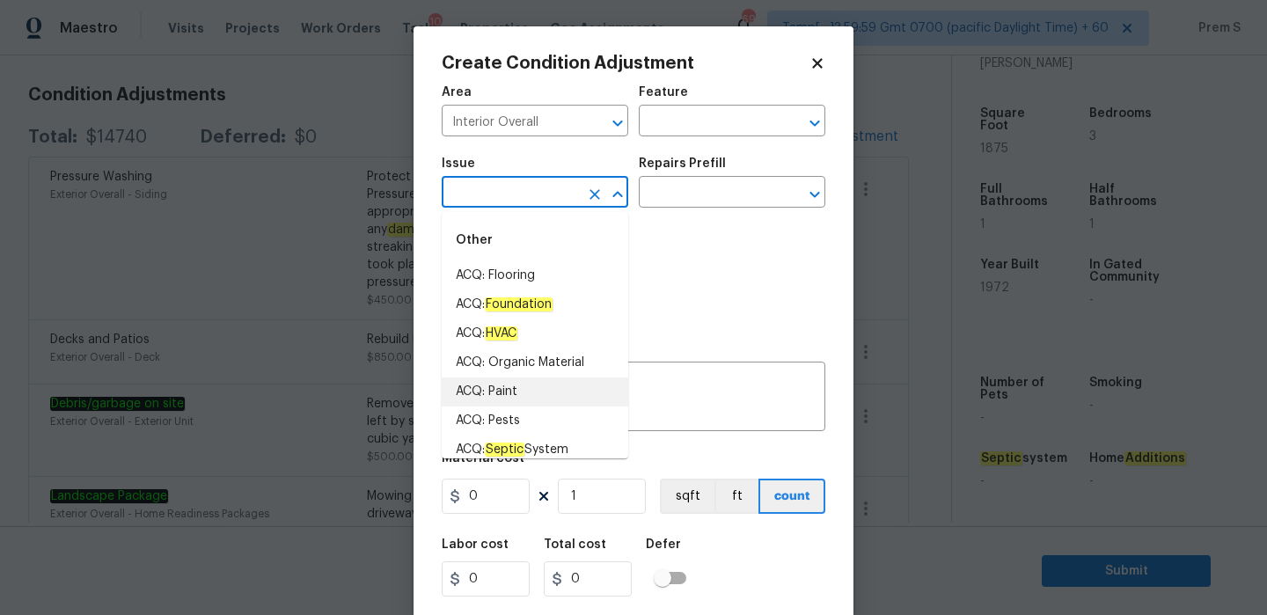
click at [566, 395] on li "ACQ: Paint" at bounding box center [535, 392] width 187 height 29
type input "ACQ: Paint"
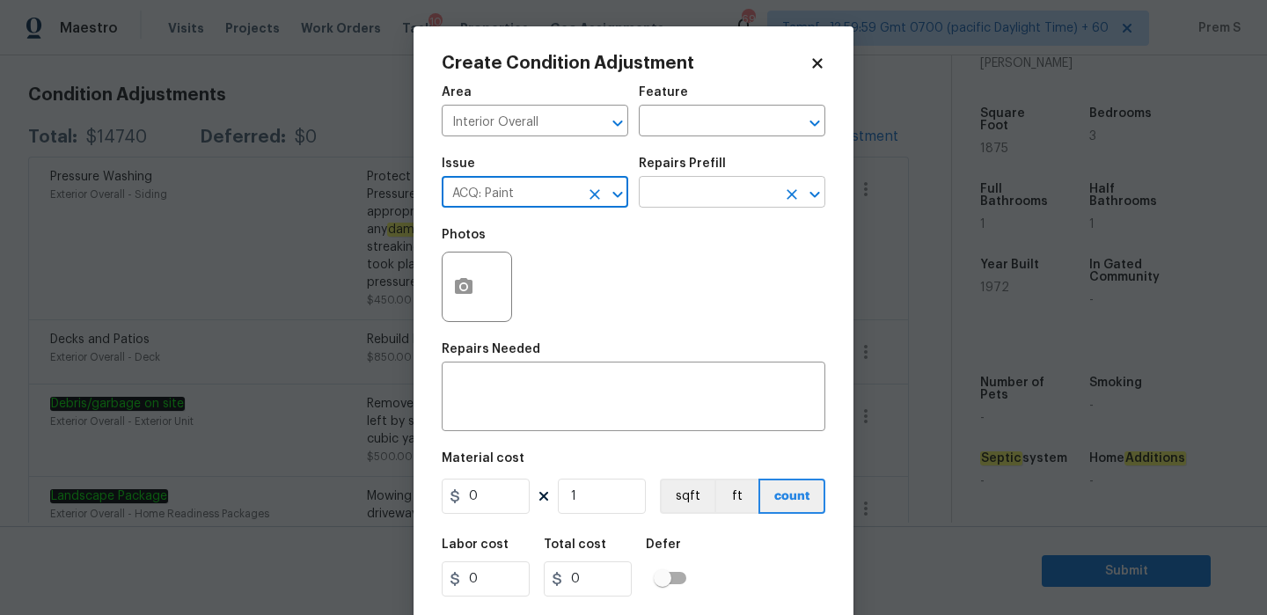
click at [746, 206] on input "text" at bounding box center [707, 193] width 137 height 27
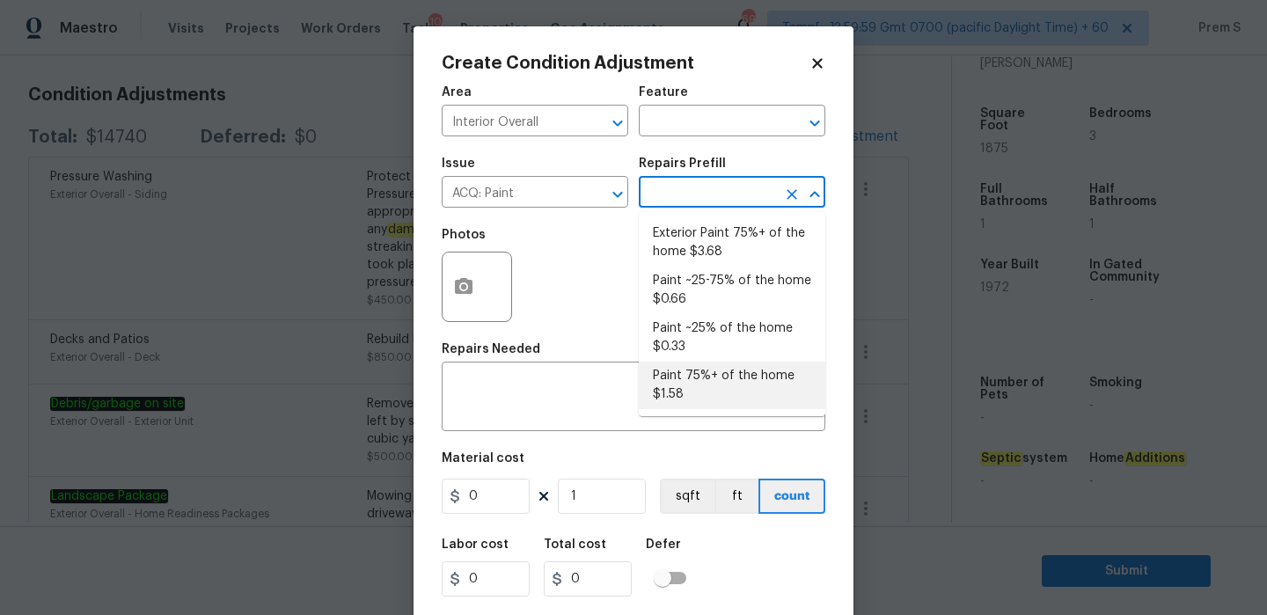
click at [702, 380] on li "Paint 75%+ of the home $1.58" at bounding box center [732, 386] width 187 height 48
type input "Acquisition"
type textarea "Acquisition Scope: 75%+ of the home will likely require interior paint"
type input "1.58"
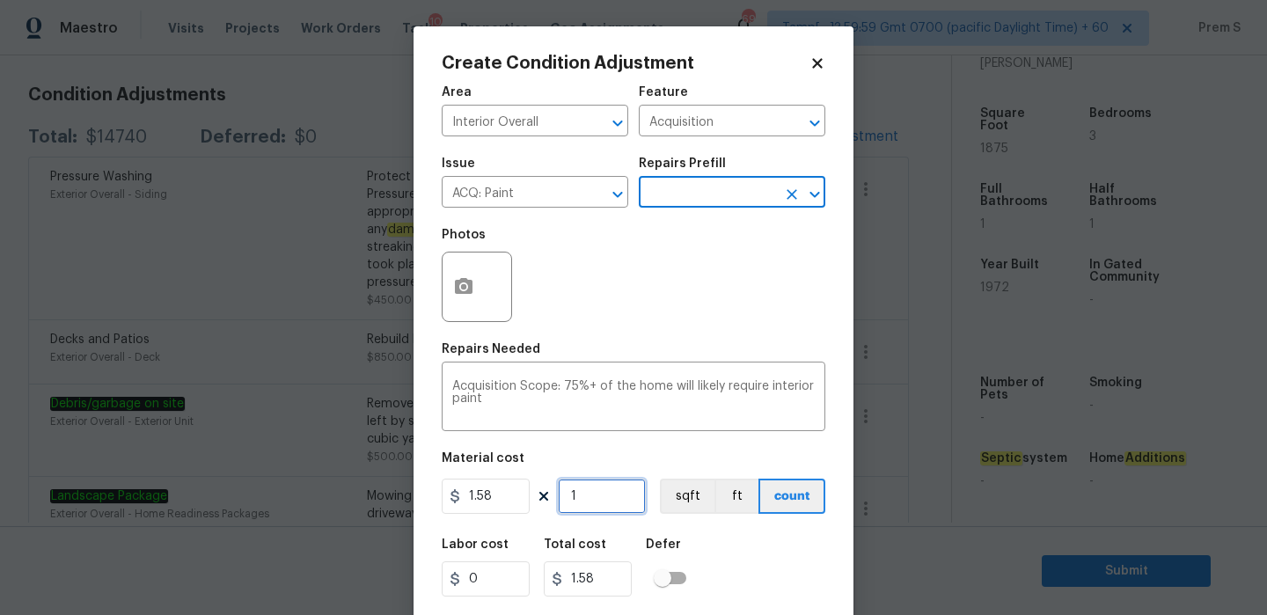
click at [605, 502] on input "1" at bounding box center [602, 496] width 88 height 35
type input "18"
type input "28.44"
type input "187"
type input "295.46"
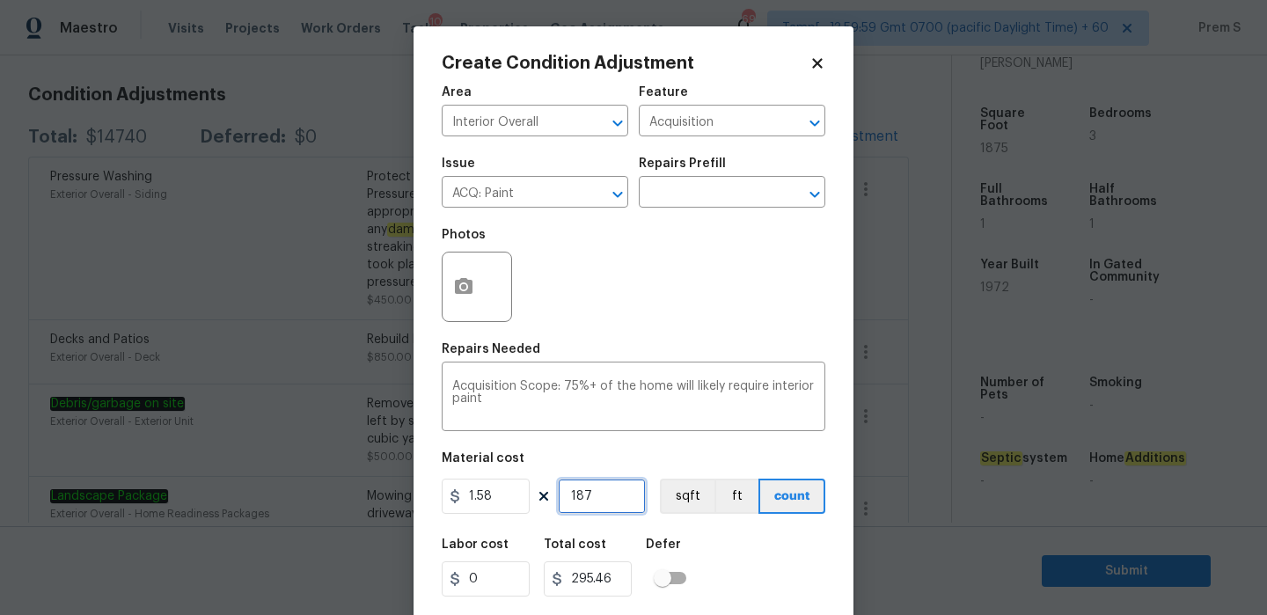
type input "1875"
type input "2962.5"
type input "1875"
click at [476, 290] on button "button" at bounding box center [464, 287] width 42 height 69
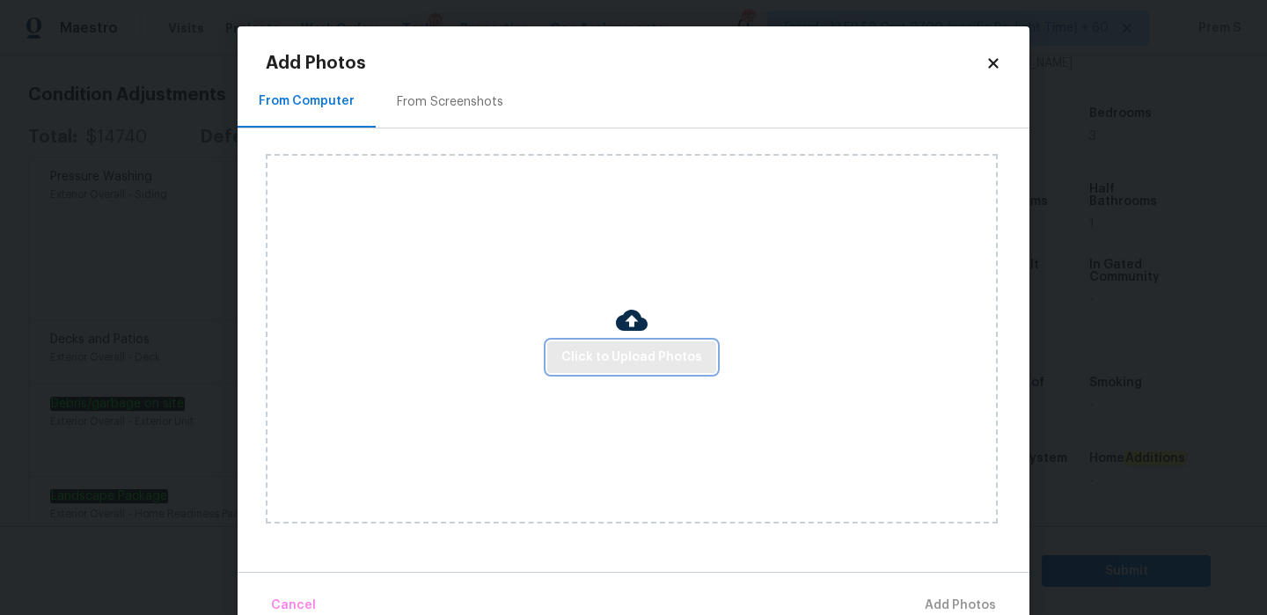
click at [604, 362] on span "Click to Upload Photos" at bounding box center [631, 358] width 141 height 22
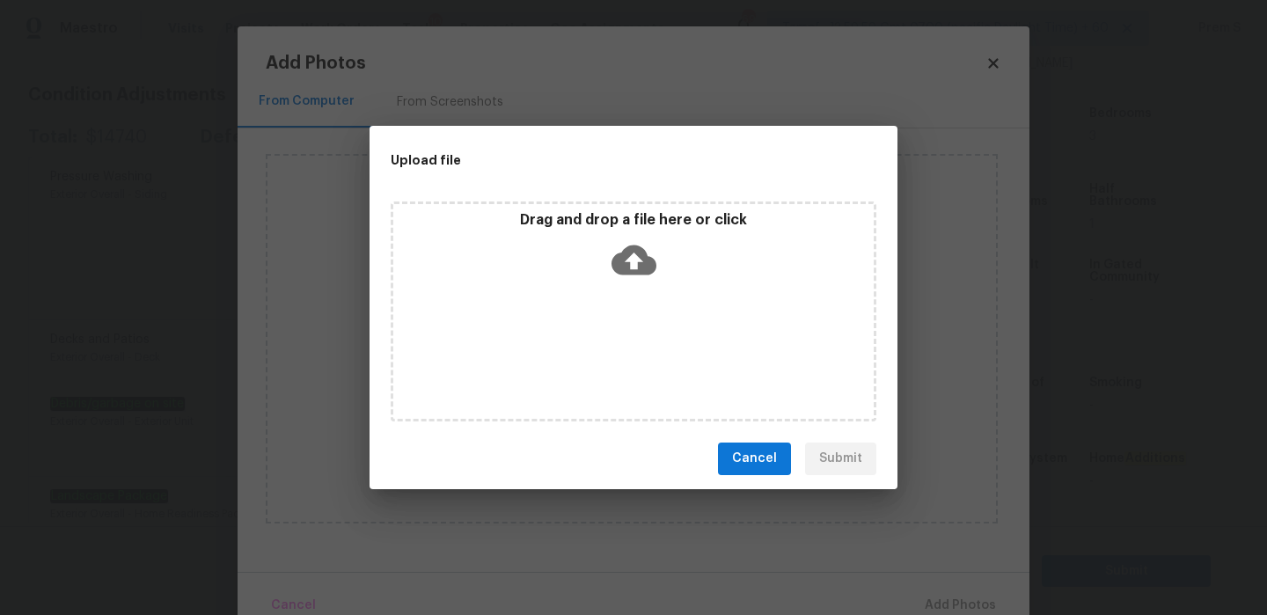
click at [635, 248] on icon at bounding box center [634, 260] width 45 height 30
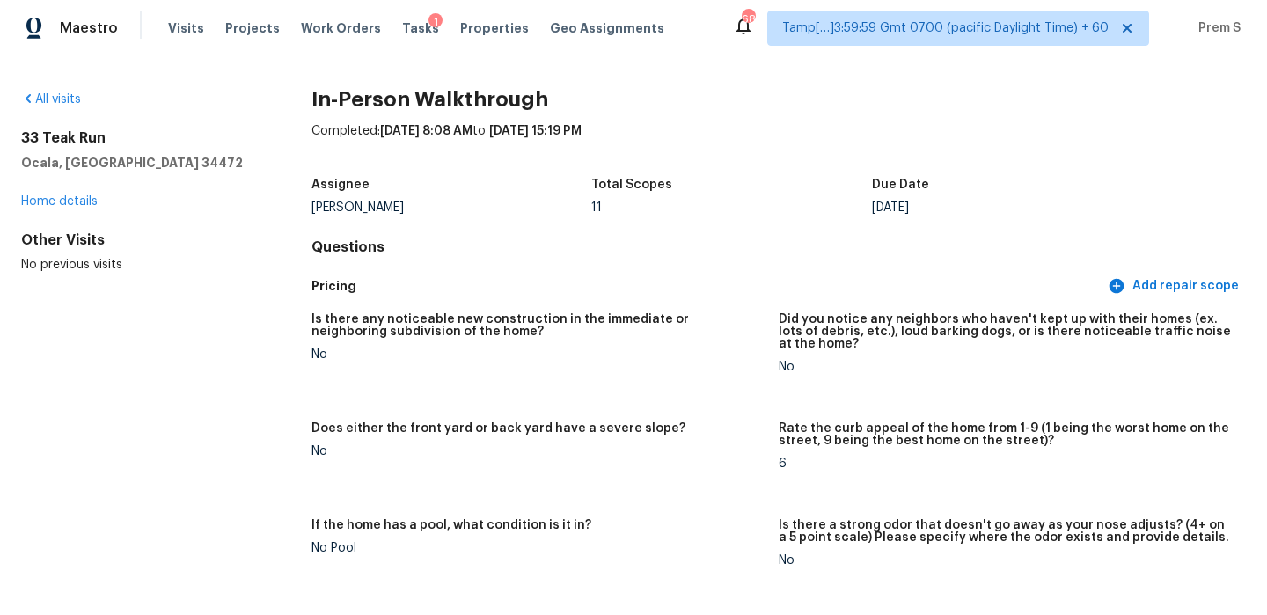
click at [60, 107] on div "All visits" at bounding box center [138, 100] width 234 height 18
click at [68, 94] on link "All visits" at bounding box center [51, 99] width 60 height 12
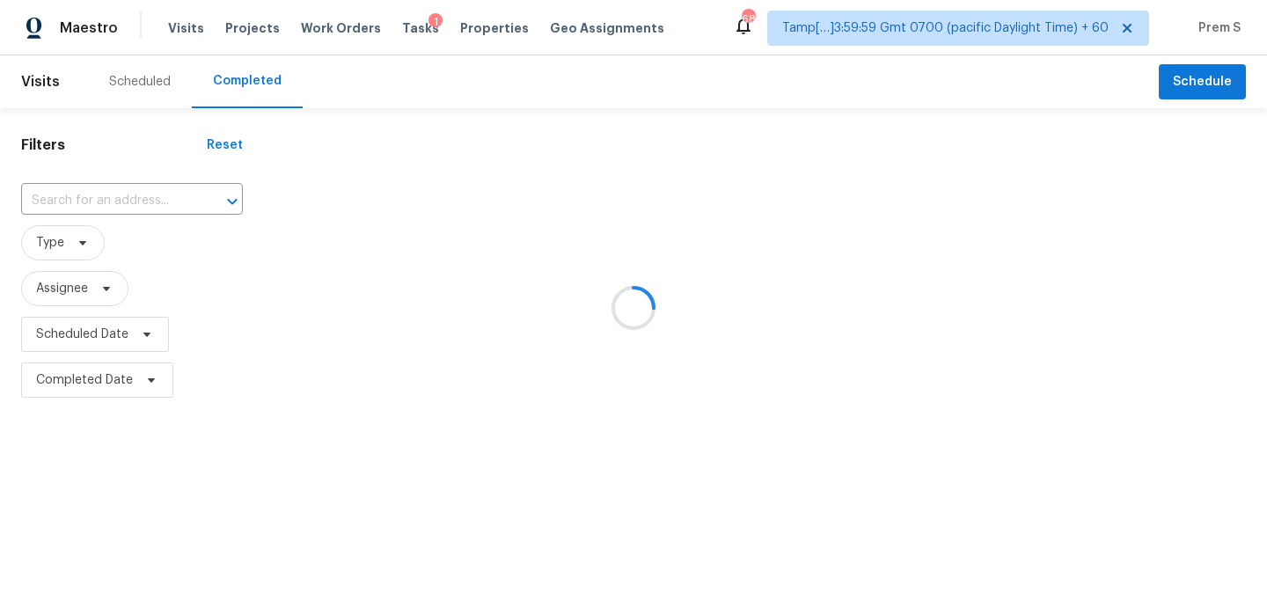
click at [166, 200] on div at bounding box center [633, 307] width 1267 height 615
click at [145, 196] on div at bounding box center [633, 307] width 1267 height 615
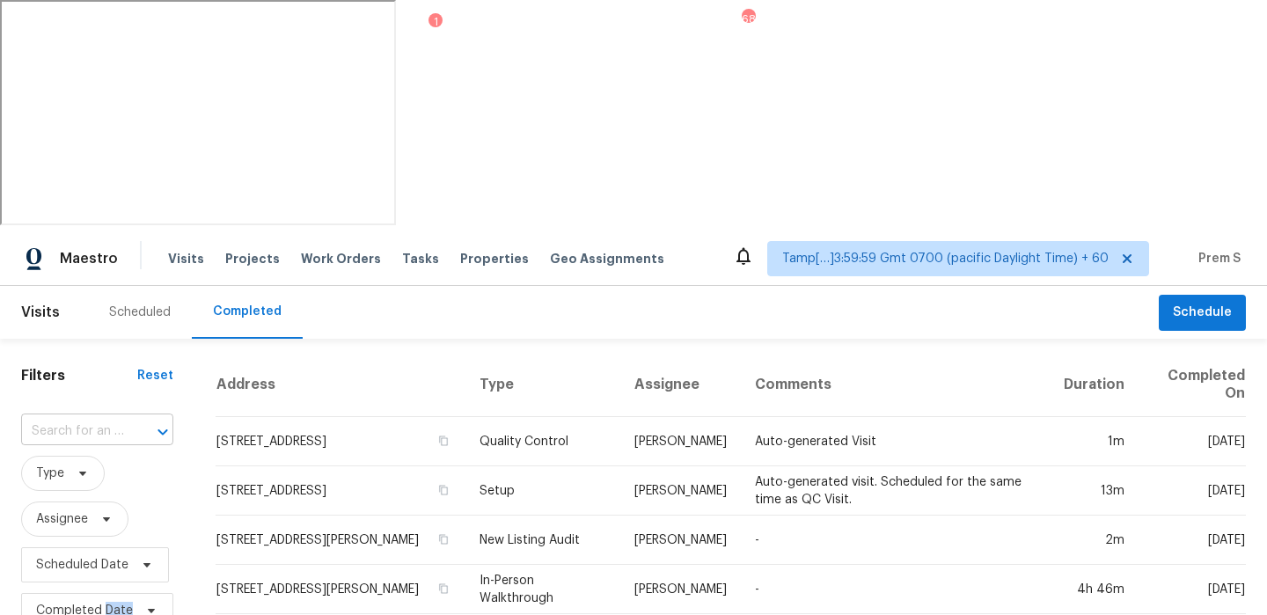
click at [66, 418] on input "text" at bounding box center [72, 431] width 103 height 27
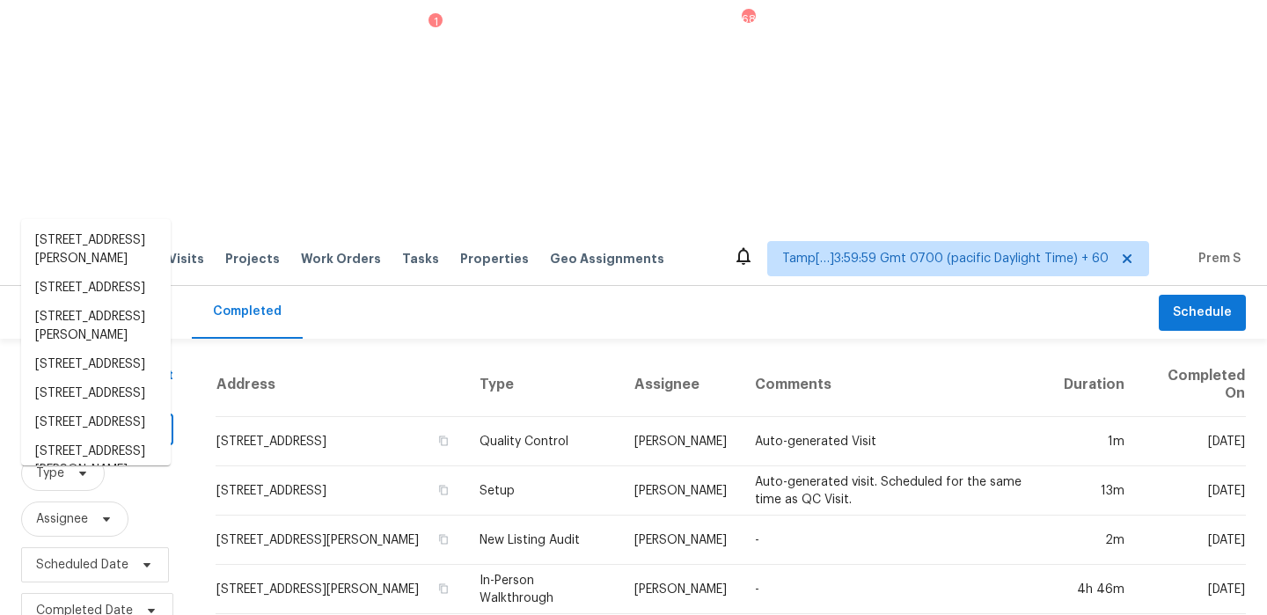
paste input "[STREET_ADDRESS]"
type input "[STREET_ADDRESS]"
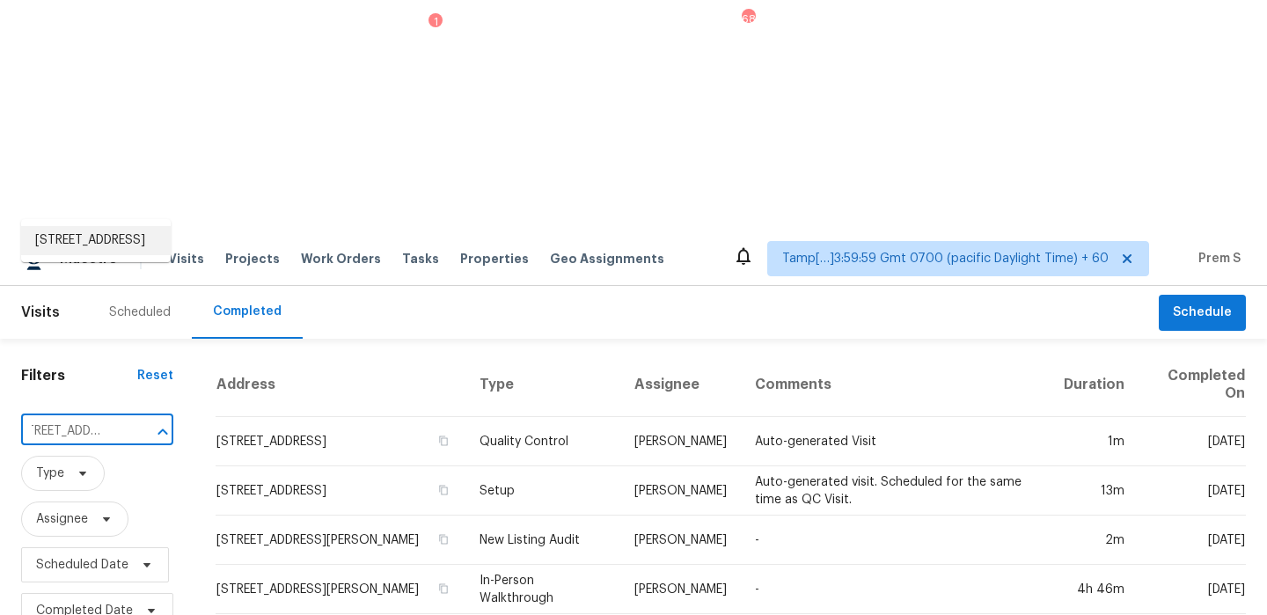
click at [84, 237] on li "[STREET_ADDRESS]" at bounding box center [96, 240] width 150 height 29
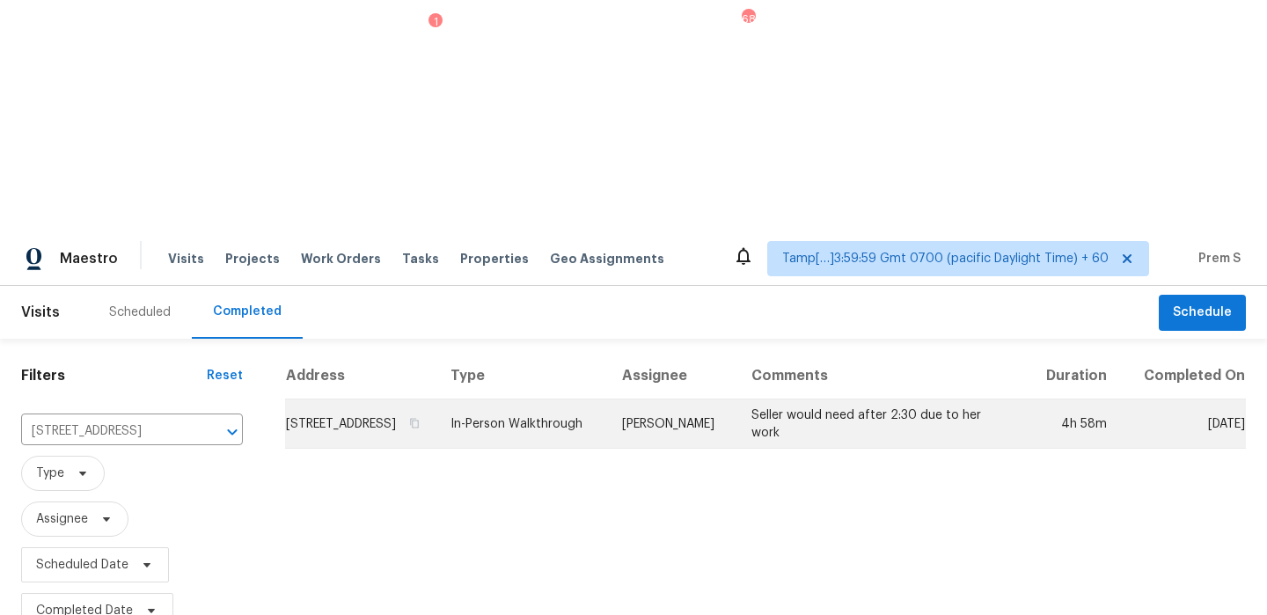
click at [347, 400] on td "[STREET_ADDRESS]" at bounding box center [360, 424] width 151 height 49
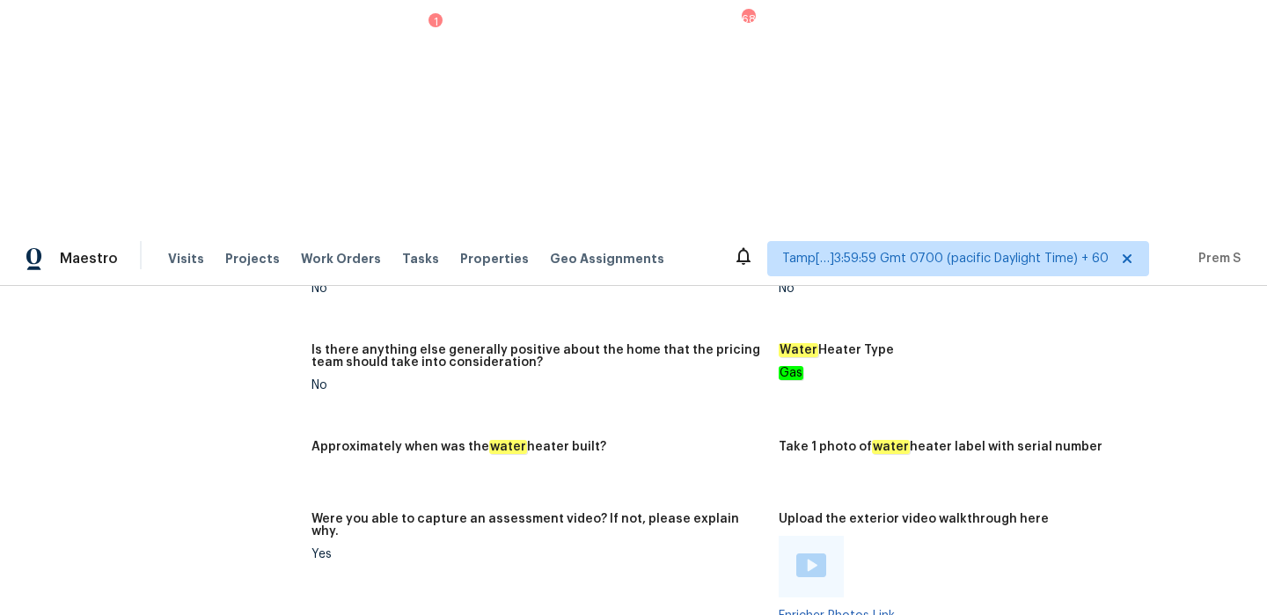
scroll to position [3925, 0]
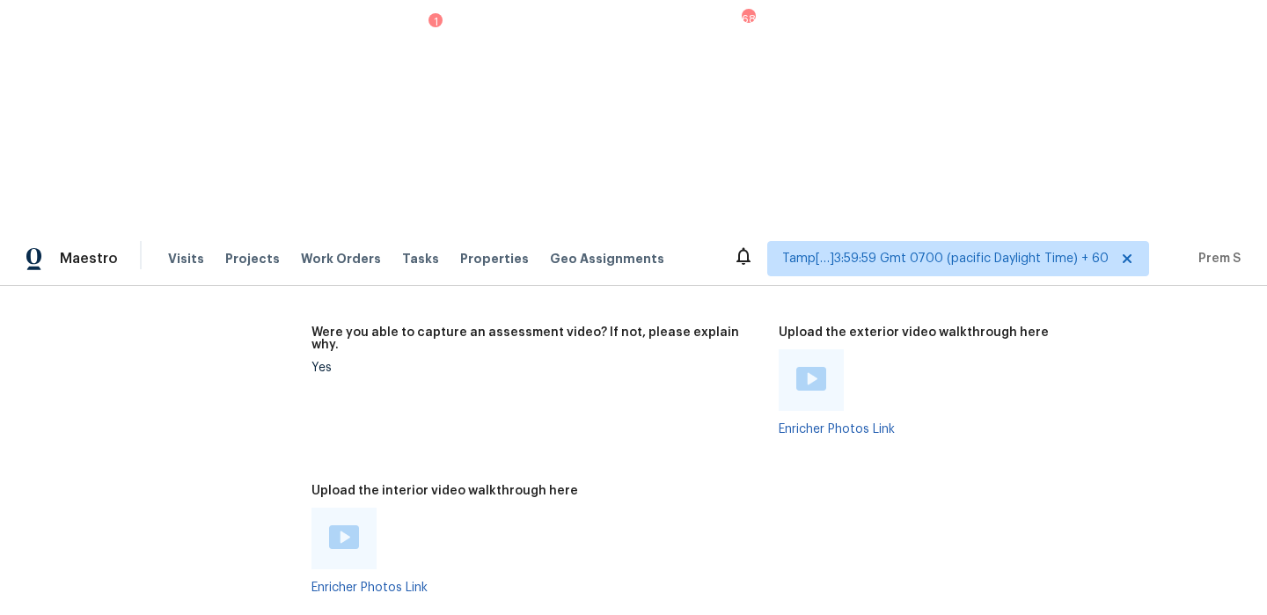
click at [341, 525] on img at bounding box center [344, 537] width 30 height 24
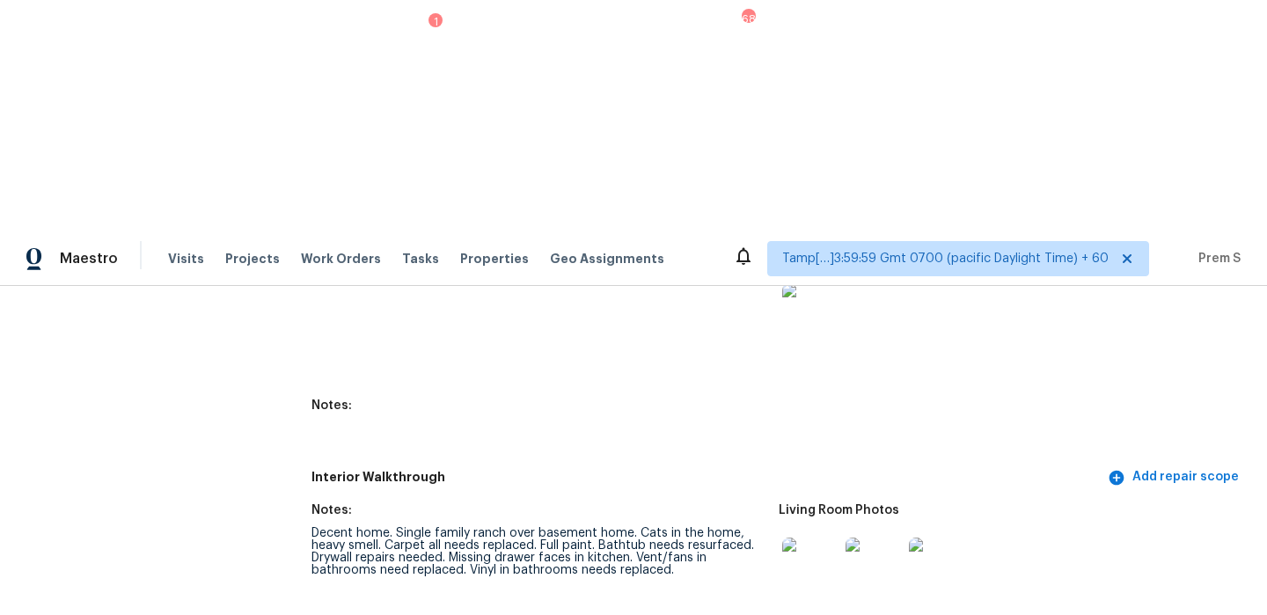
scroll to position [2383, 0]
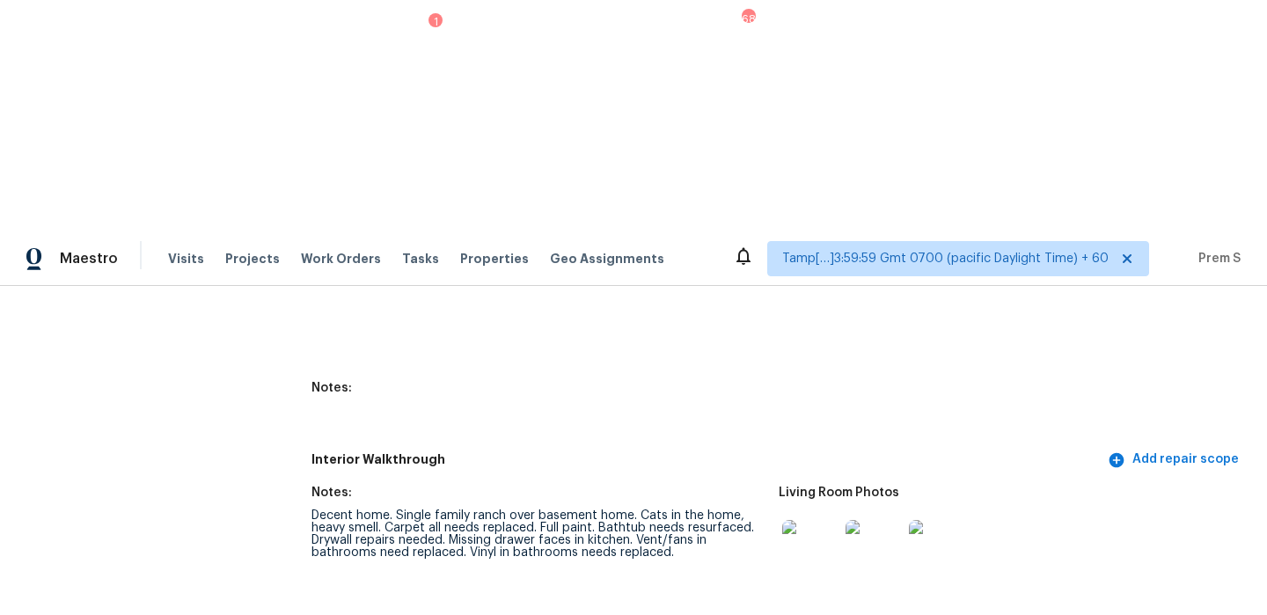
click at [781, 510] on div at bounding box center [810, 548] width 63 height 77
click at [807, 520] on img at bounding box center [810, 548] width 56 height 56
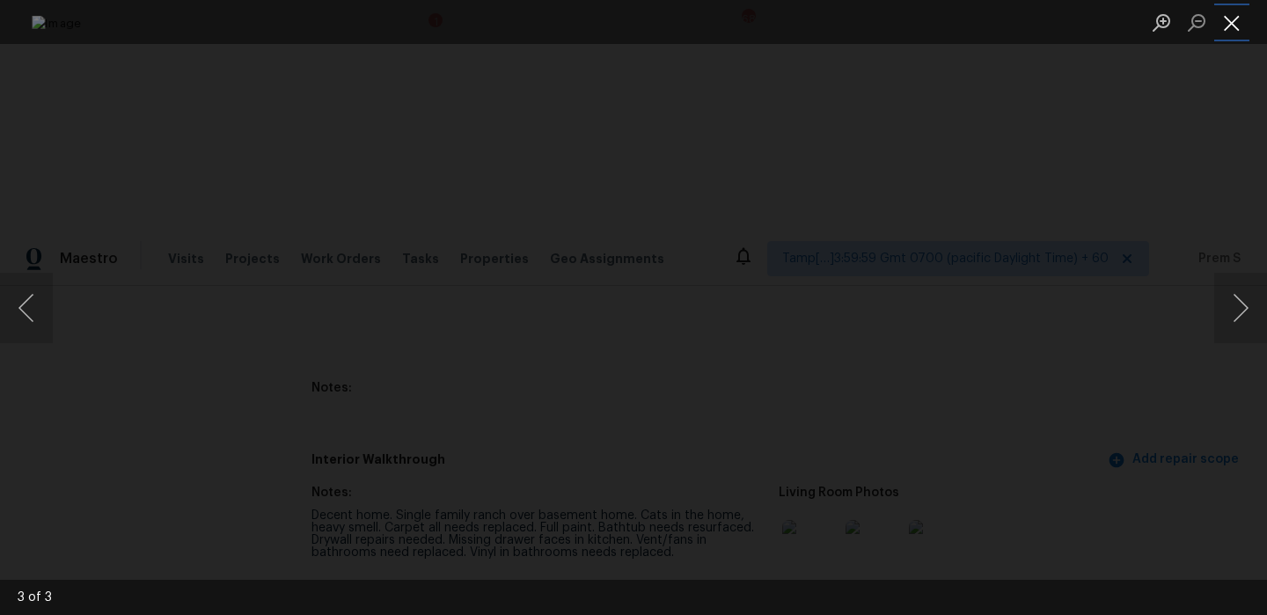
click at [1222, 21] on button "Close lightbox" at bounding box center [1231, 22] width 35 height 31
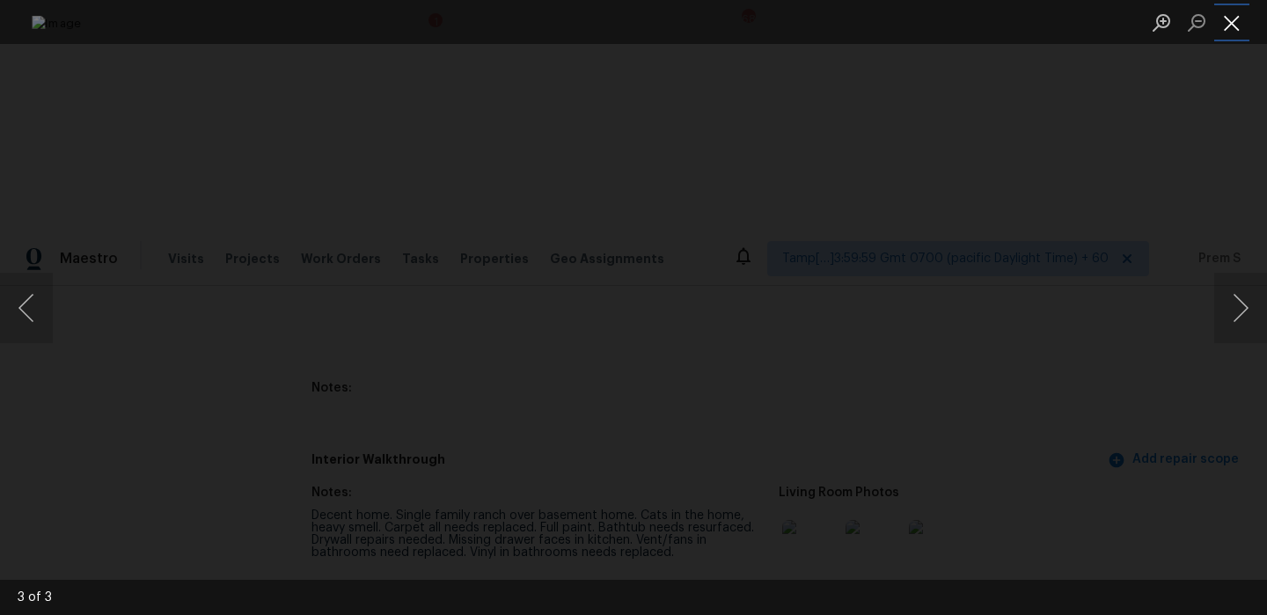
click at [1229, 19] on button "Close lightbox" at bounding box center [1231, 22] width 35 height 31
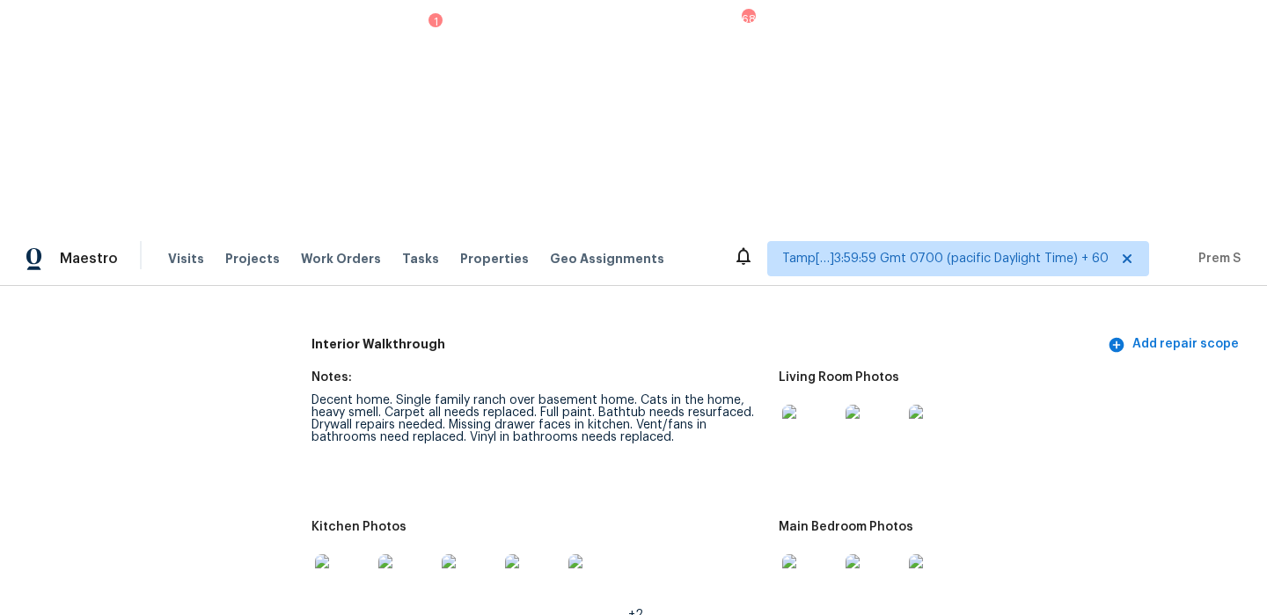
scroll to position [2680, 0]
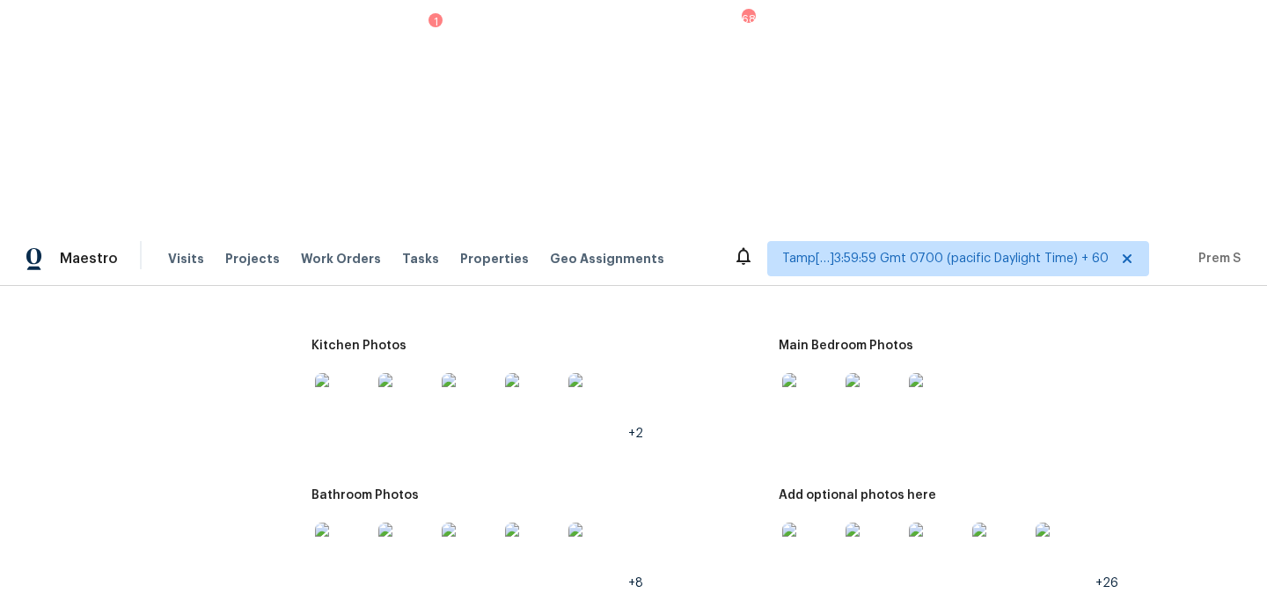
click at [350, 523] on img at bounding box center [343, 551] width 56 height 56
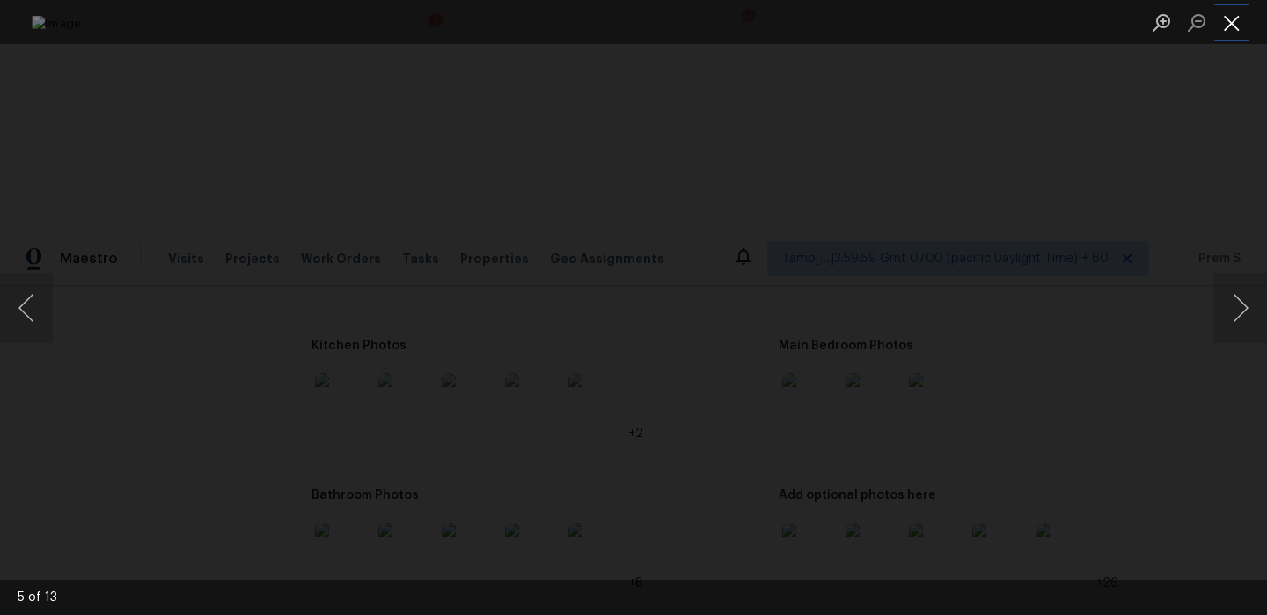
click at [1234, 23] on button "Close lightbox" at bounding box center [1231, 22] width 35 height 31
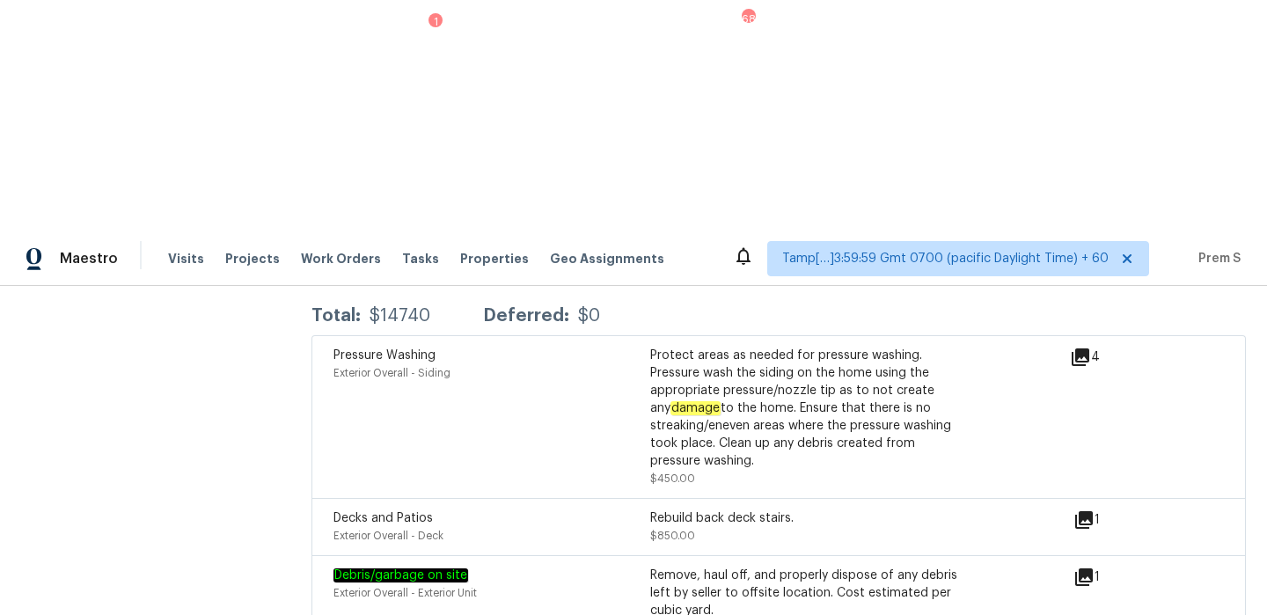
scroll to position [5110, 0]
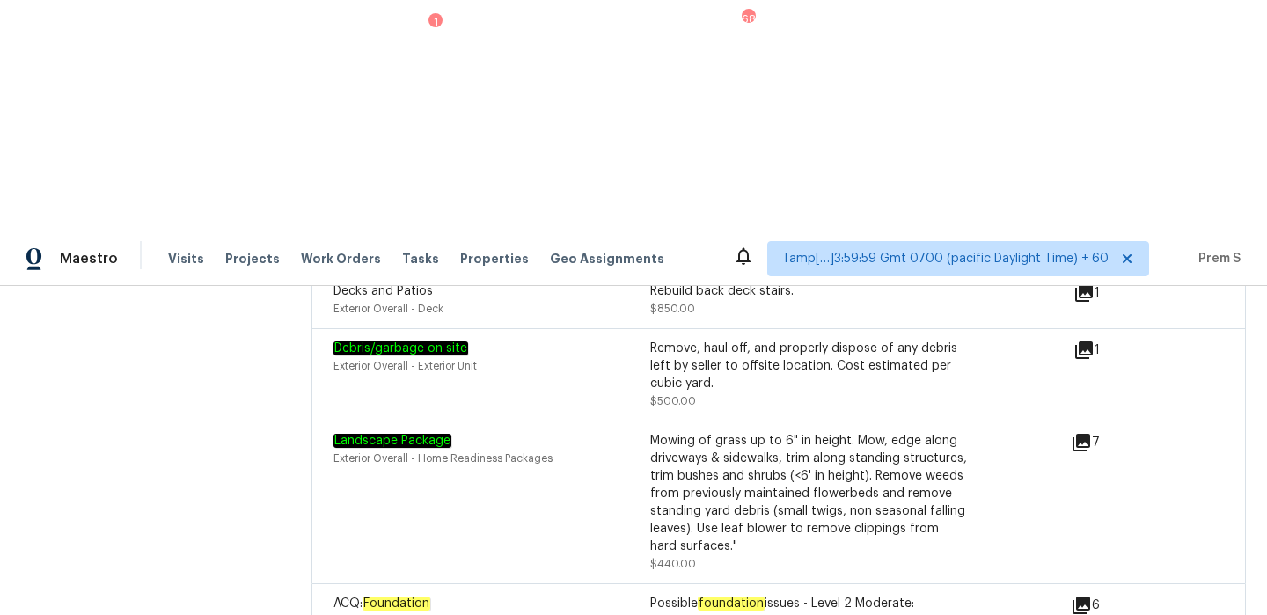
click at [1086, 597] on icon at bounding box center [1082, 606] width 18 height 18
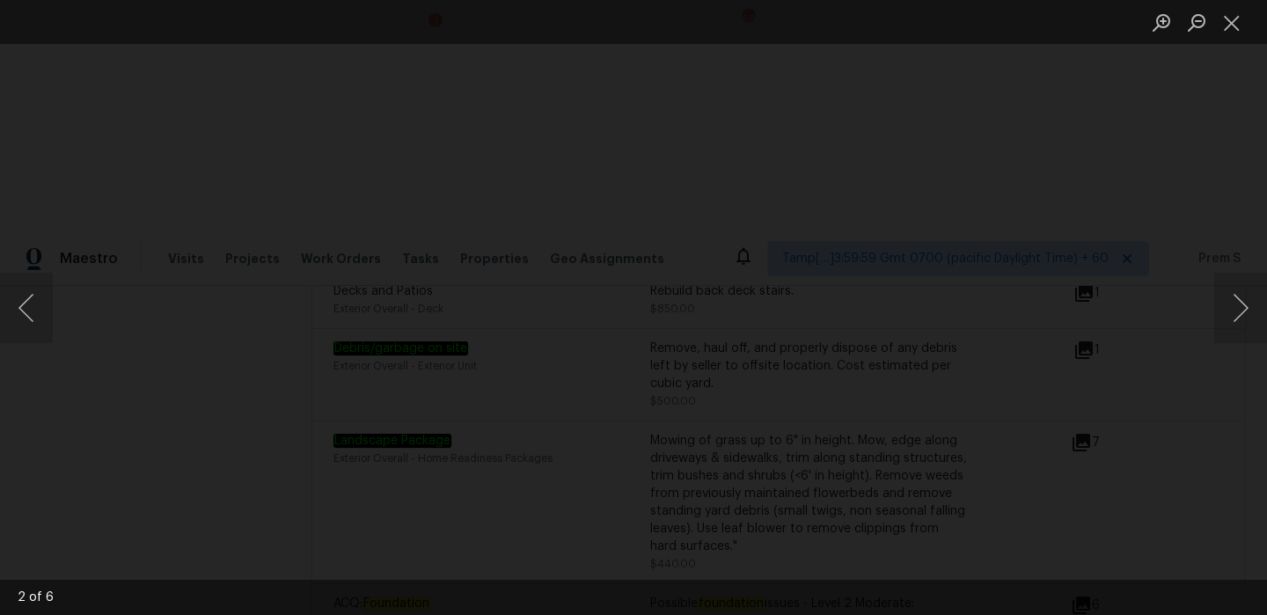
click at [1034, 74] on img "Lightbox" at bounding box center [699, 404] width 2193 height 1064
click at [1222, 28] on button "Close lightbox" at bounding box center [1231, 22] width 35 height 31
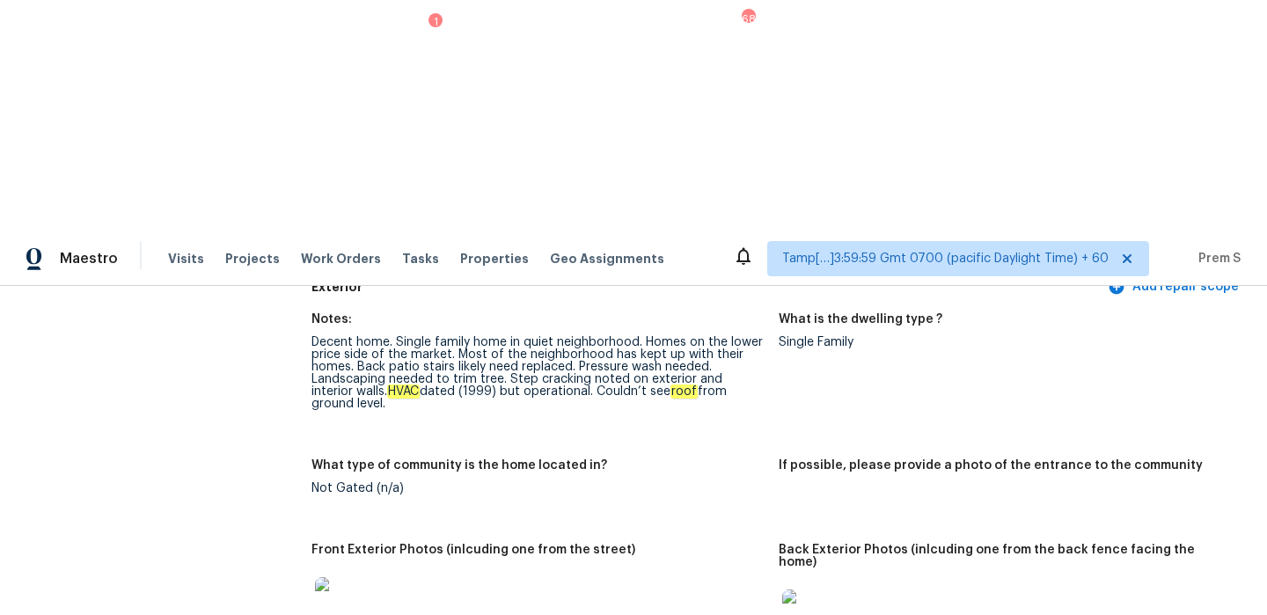
scroll to position [0, 0]
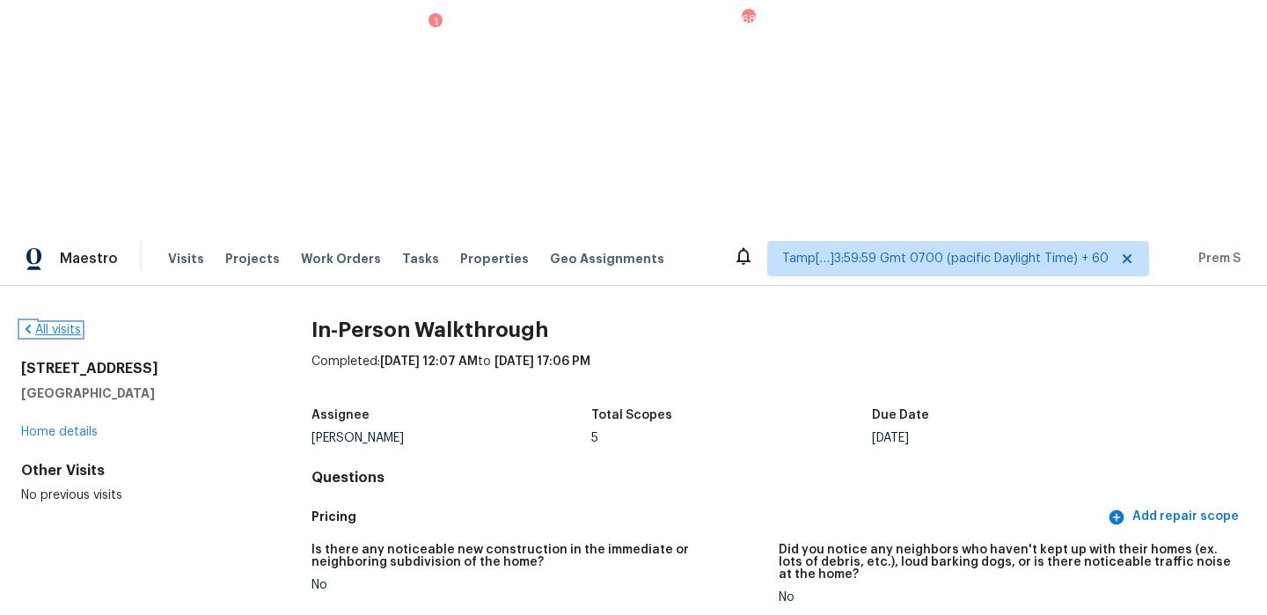
click at [74, 324] on link "All visits" at bounding box center [51, 330] width 60 height 12
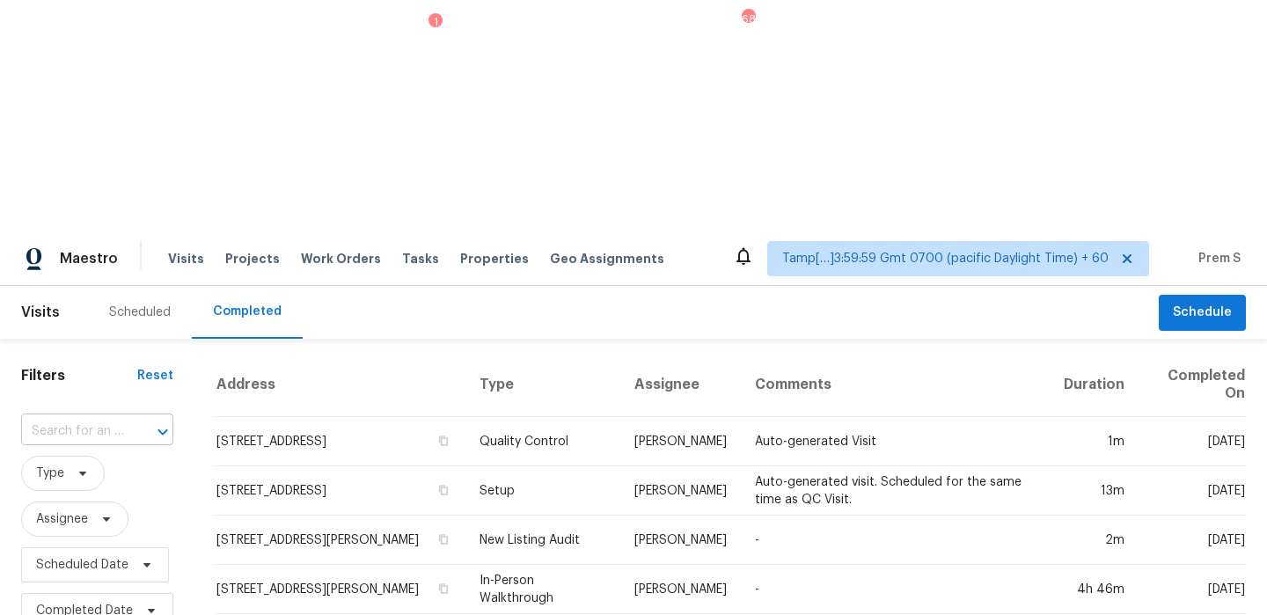
click at [73, 418] on input "text" at bounding box center [72, 431] width 103 height 27
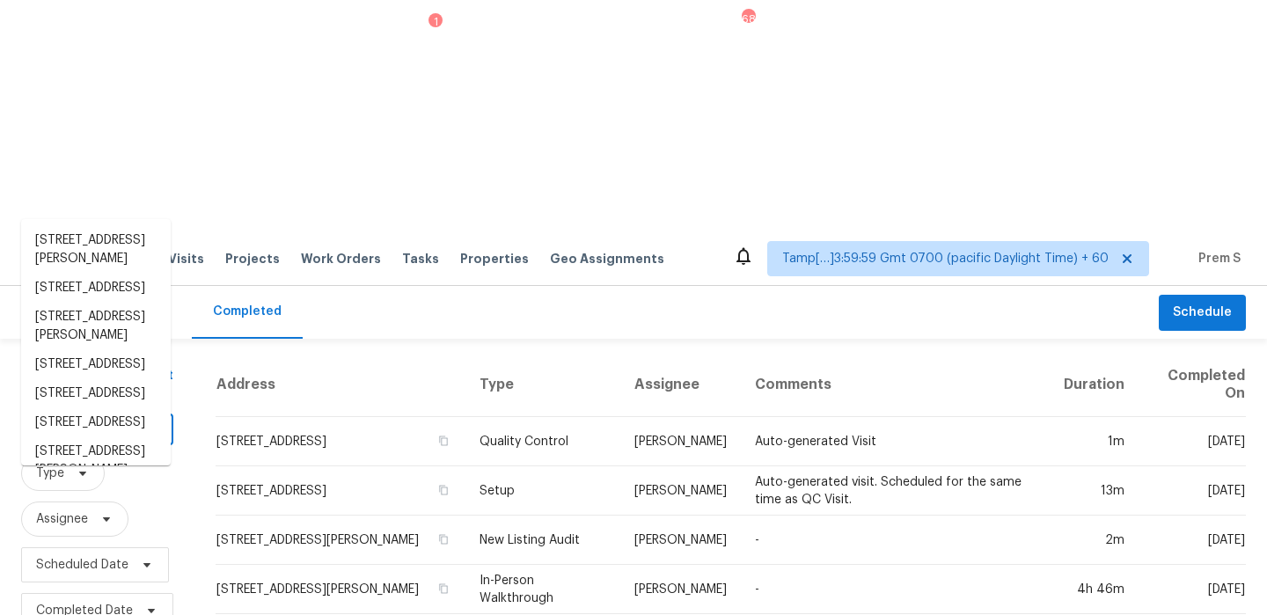
paste input "9538 Celine Dr, San Antonio, TX 78250"
type input "9538 Celine Dr, San Antonio, TX 78250"
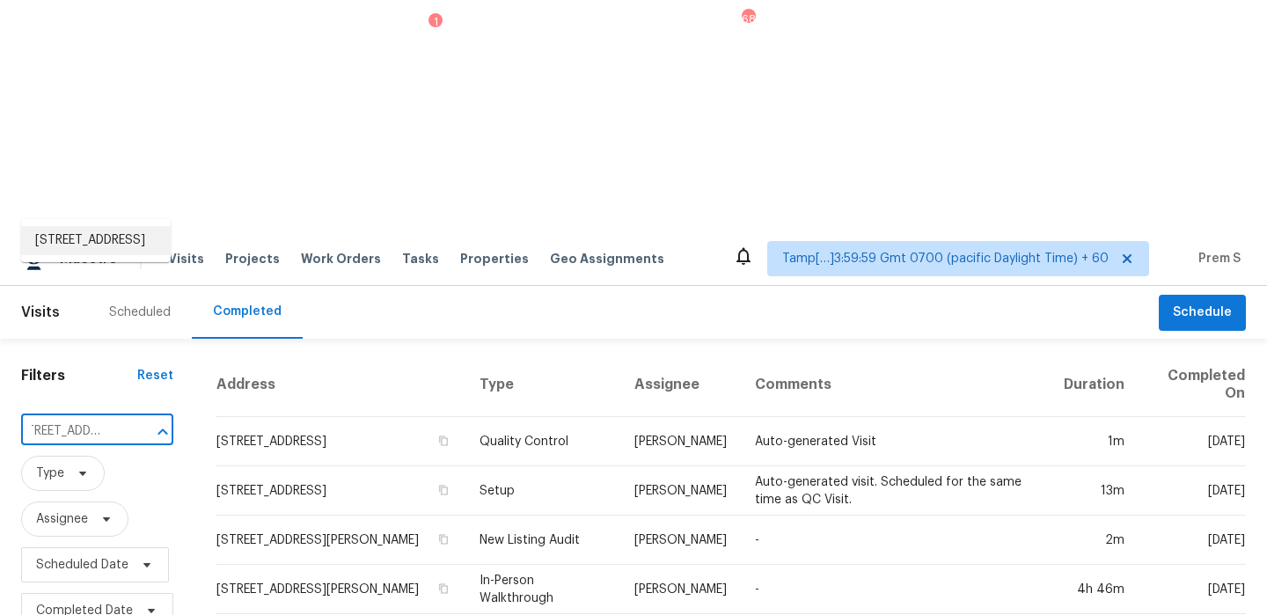
click at [98, 243] on li "9538 Celine Dr, San Antonio, TX 78250" at bounding box center [96, 240] width 150 height 29
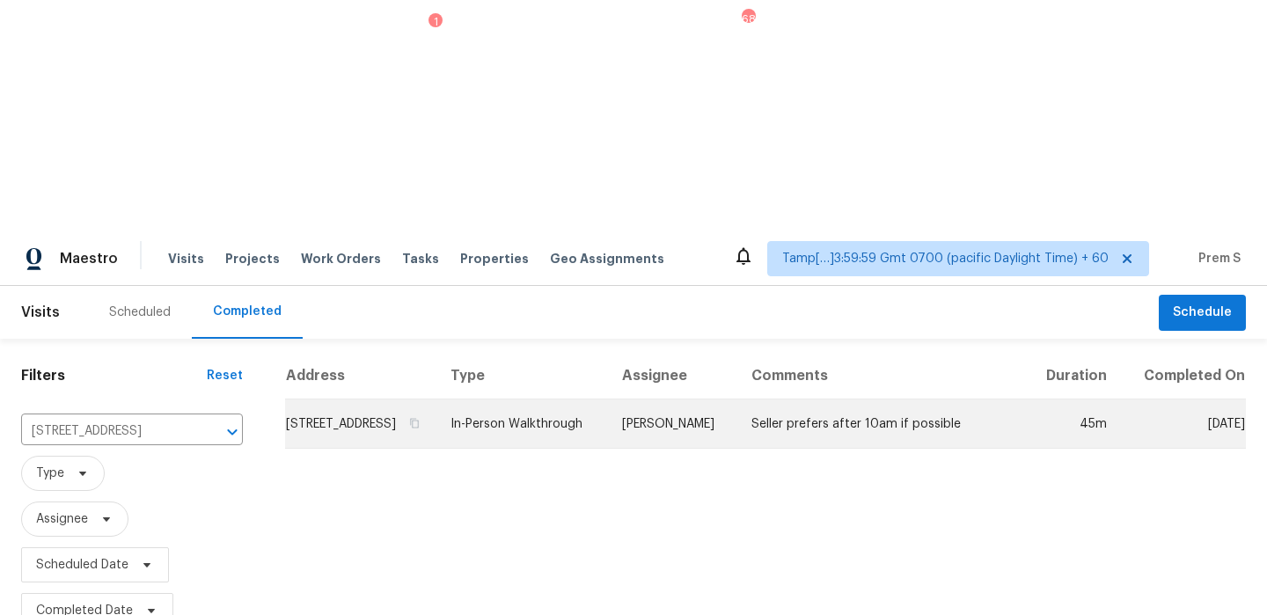
click at [381, 400] on td "9538 Celine Dr, San Antonio, TX 78250" at bounding box center [360, 424] width 151 height 49
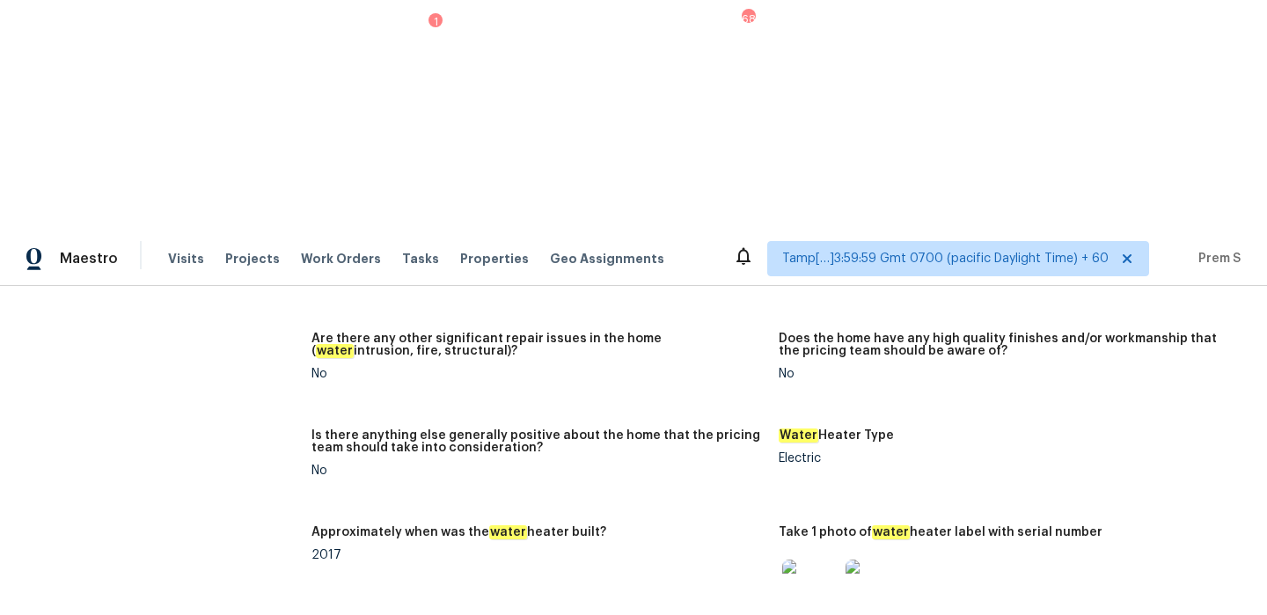
scroll to position [3127, 0]
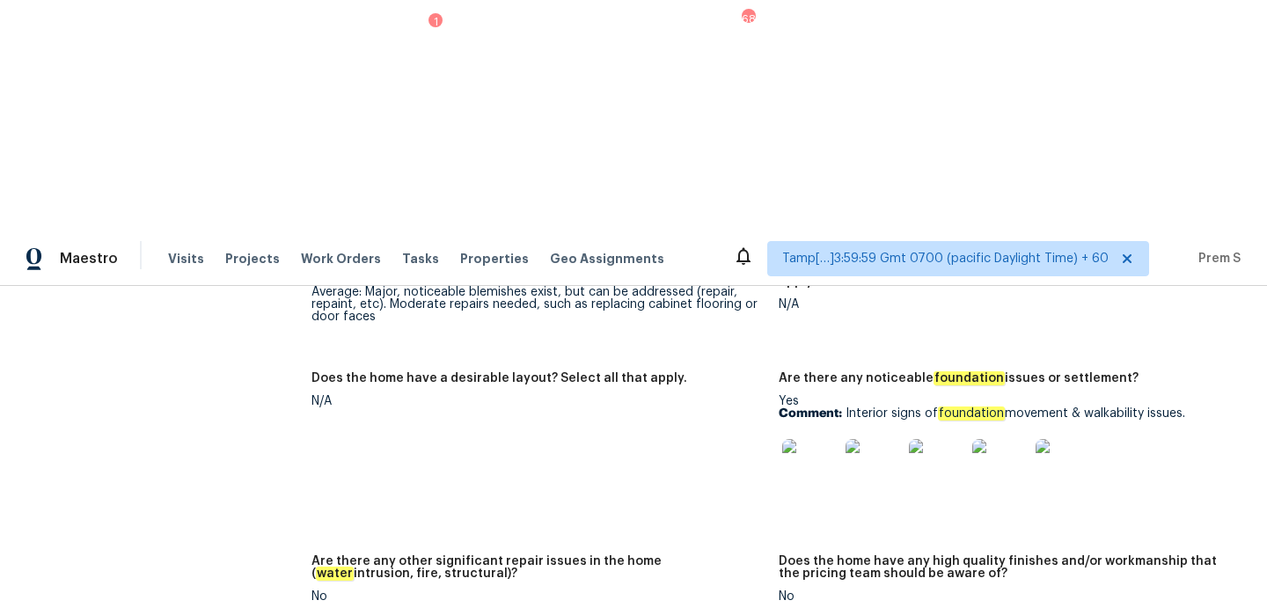
drag, startPoint x: 846, startPoint y: 162, endPoint x: 1186, endPoint y: 157, distance: 340.6
click at [1186, 407] on p "Comment: Interior signs of foundation movement & walkability issues." at bounding box center [1005, 413] width 453 height 12
copy p "Interior signs of foundation movement & walkability issues."
click at [829, 439] on img at bounding box center [810, 467] width 56 height 56
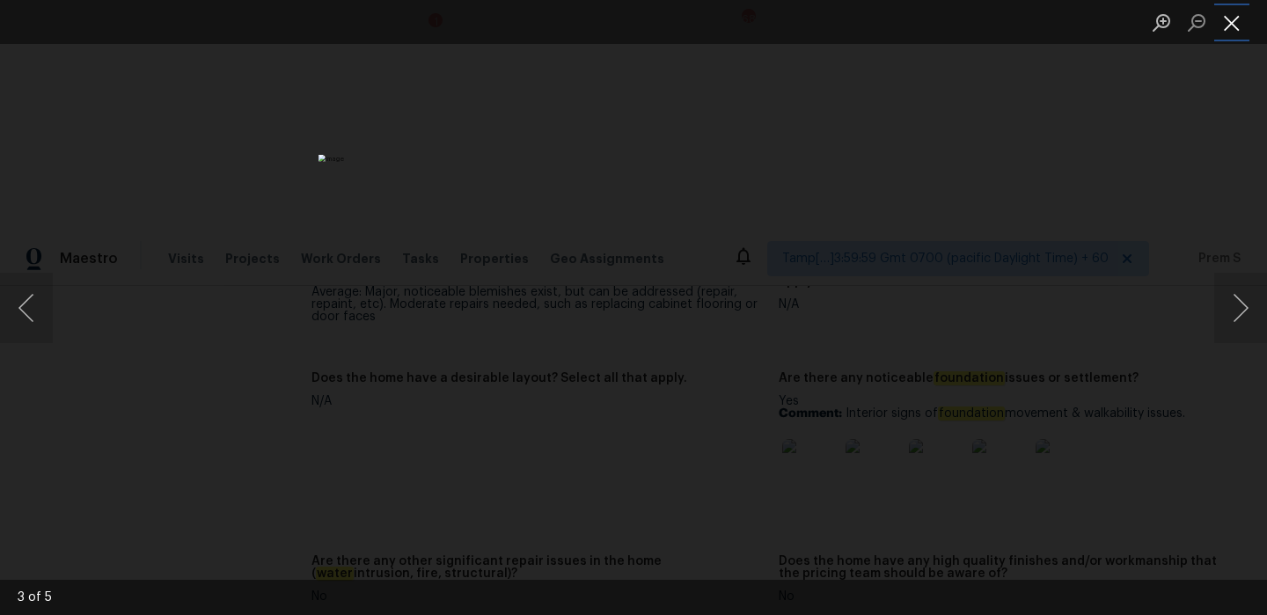
click at [1236, 33] on button "Close lightbox" at bounding box center [1231, 22] width 35 height 31
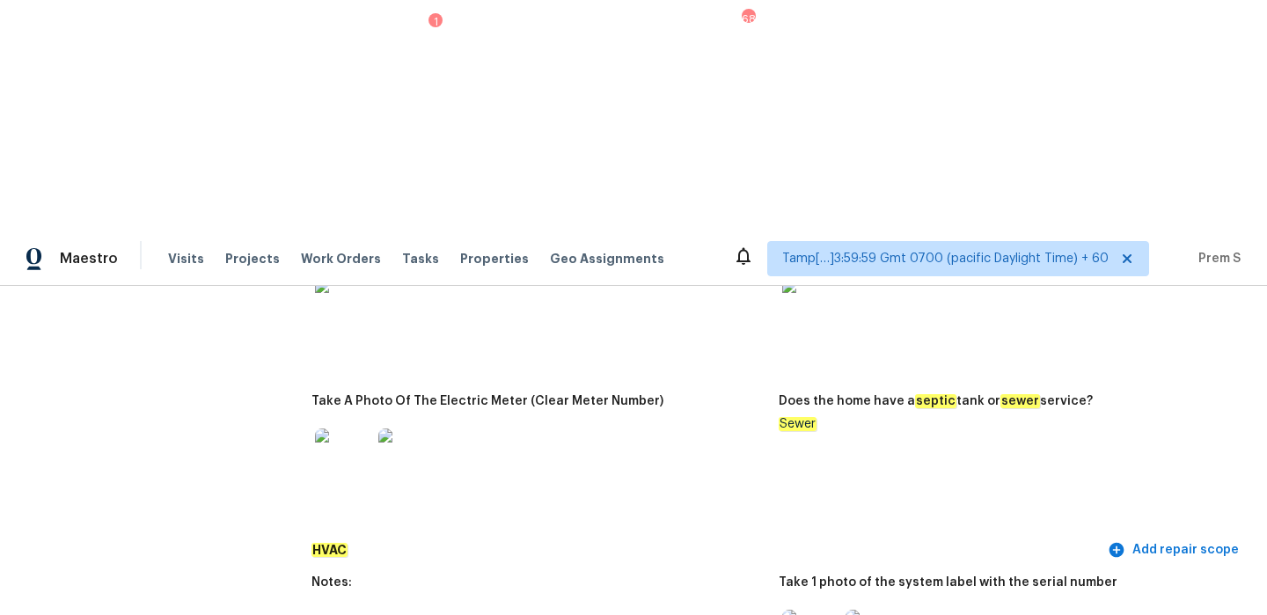
scroll to position [2084, 0]
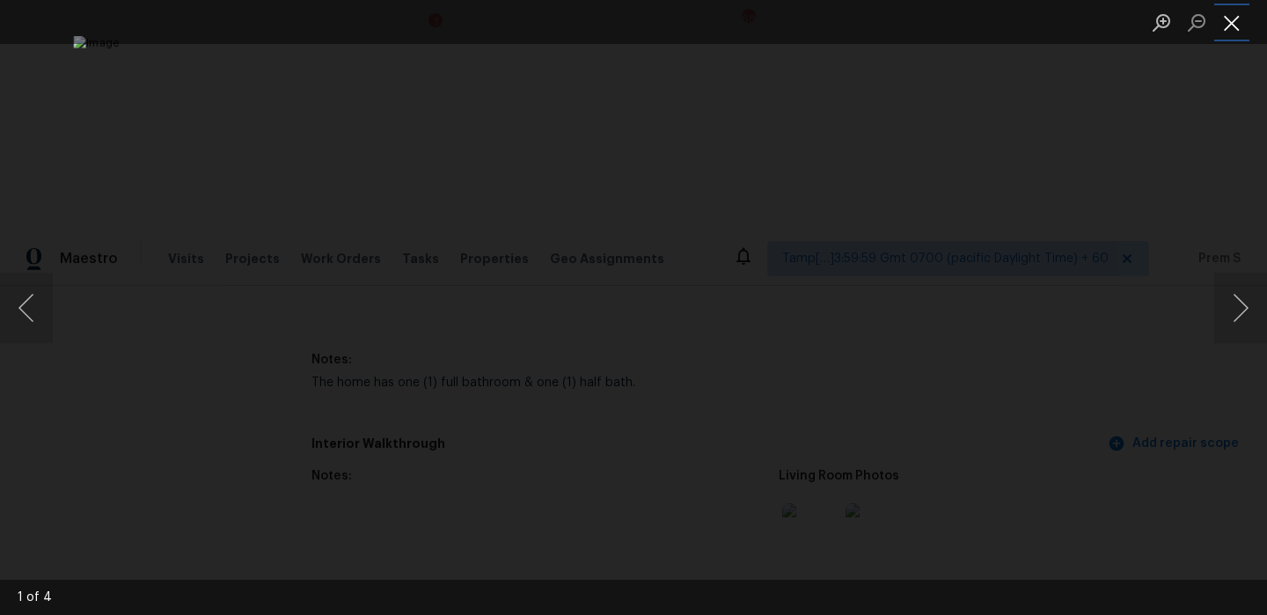
click at [1228, 20] on button "Close lightbox" at bounding box center [1231, 22] width 35 height 31
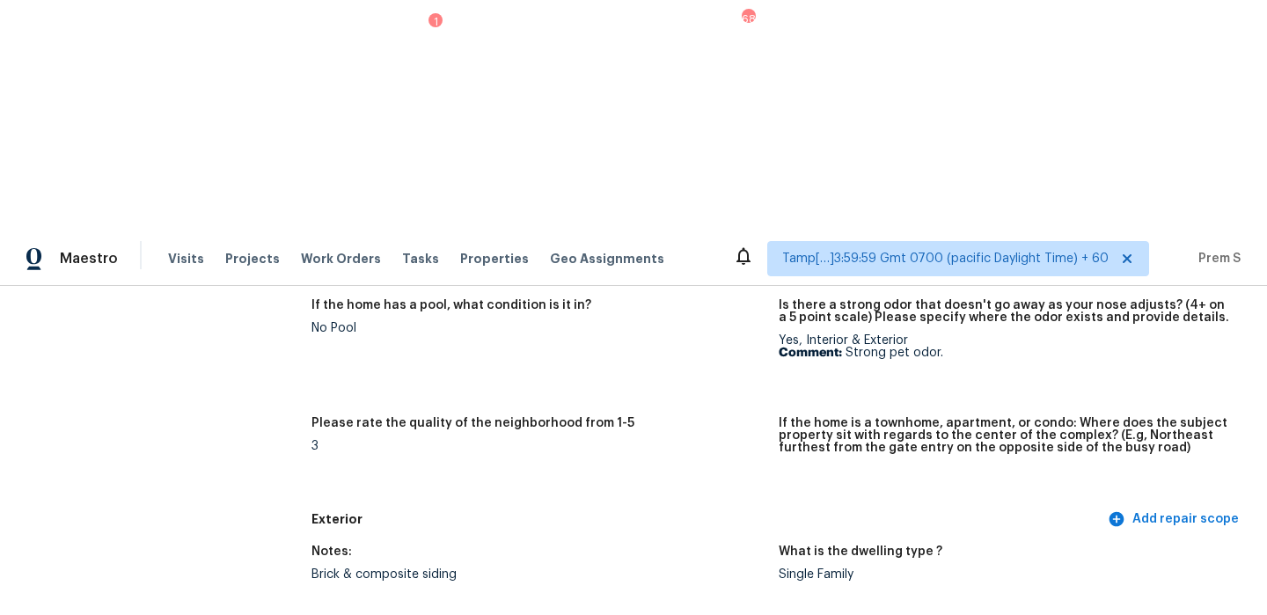
scroll to position [0, 0]
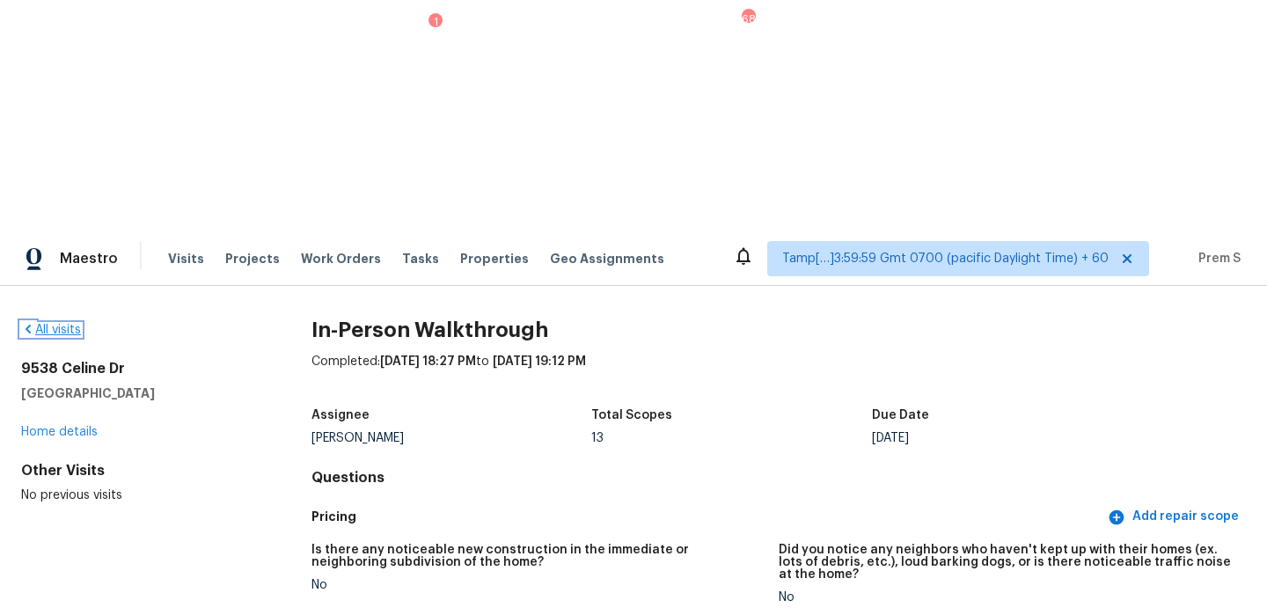
click at [56, 324] on link "All visits" at bounding box center [51, 330] width 60 height 12
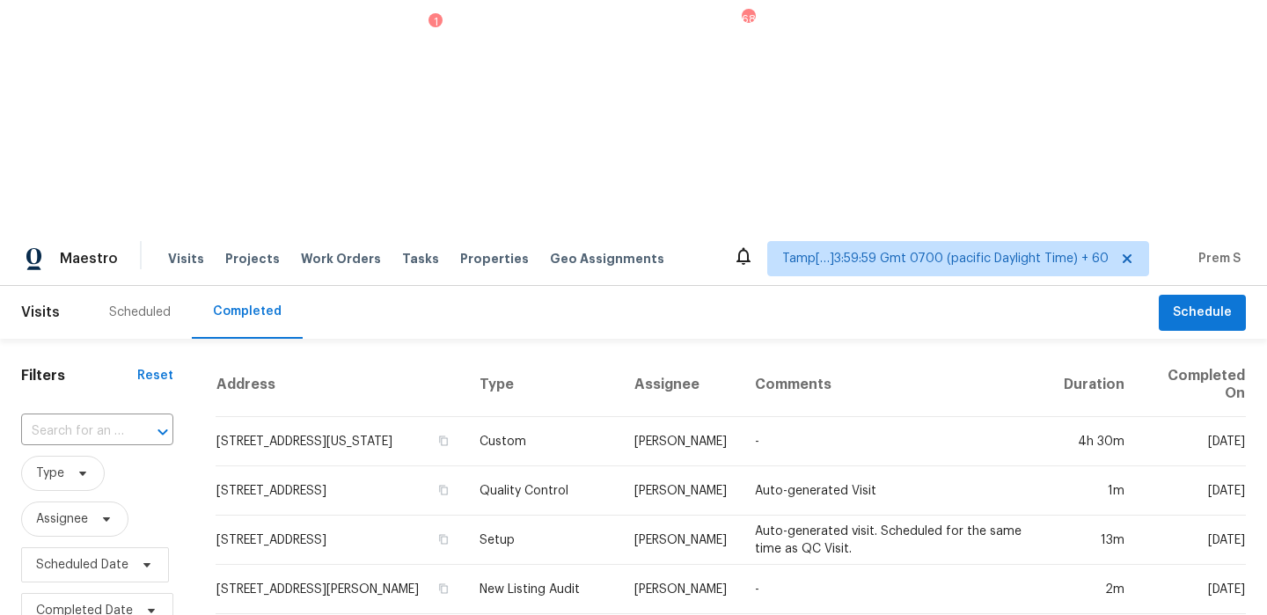
click at [110, 418] on input "text" at bounding box center [72, 431] width 103 height 27
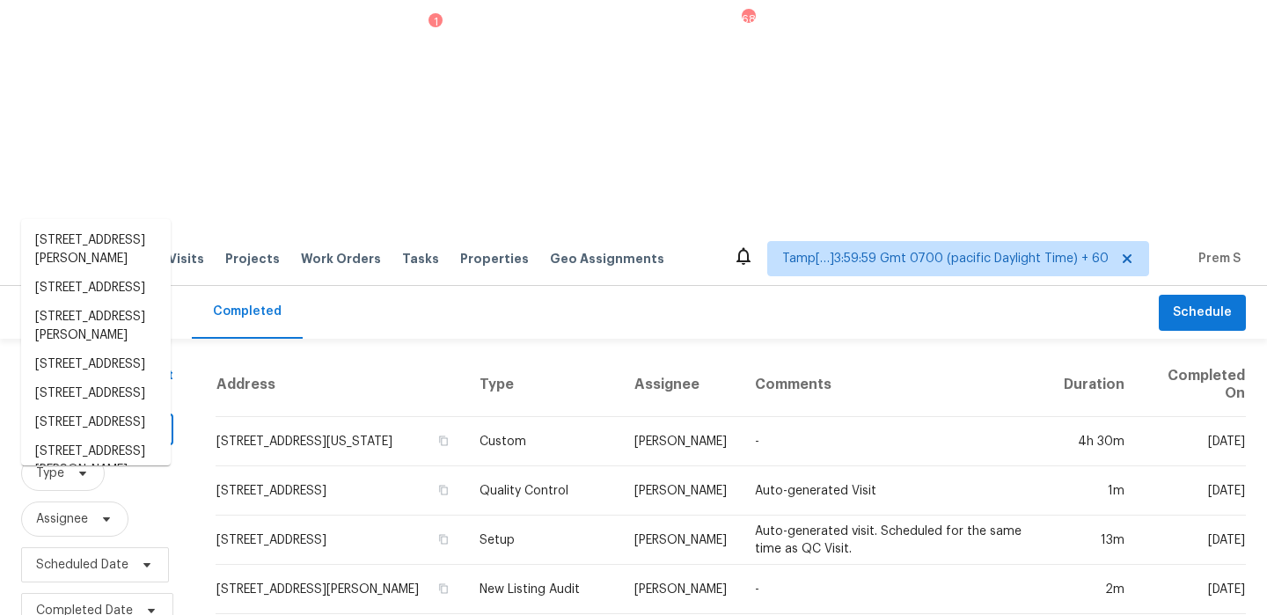
paste input "2556 Chase Wellesley Dr, Herndon, VA 20171"
type input "2556 Chase Wellesley Dr, Herndon, VA 20171"
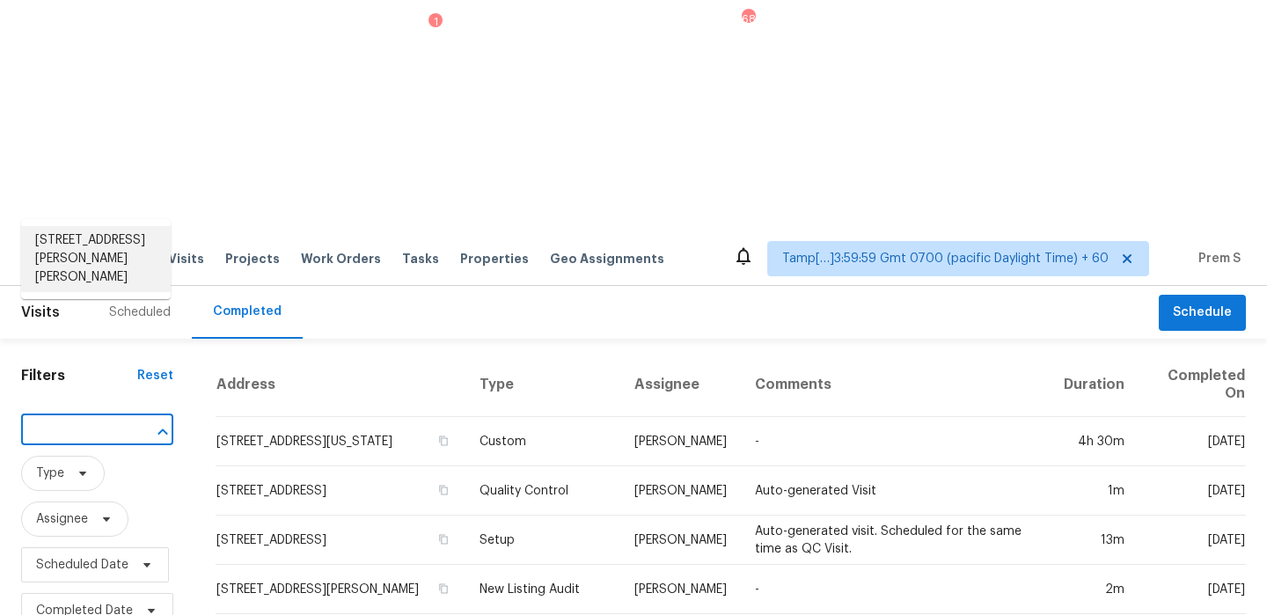
click at [123, 248] on li "2556 Chase Wellesley Dr, Herndon, VA 20171" at bounding box center [96, 259] width 150 height 66
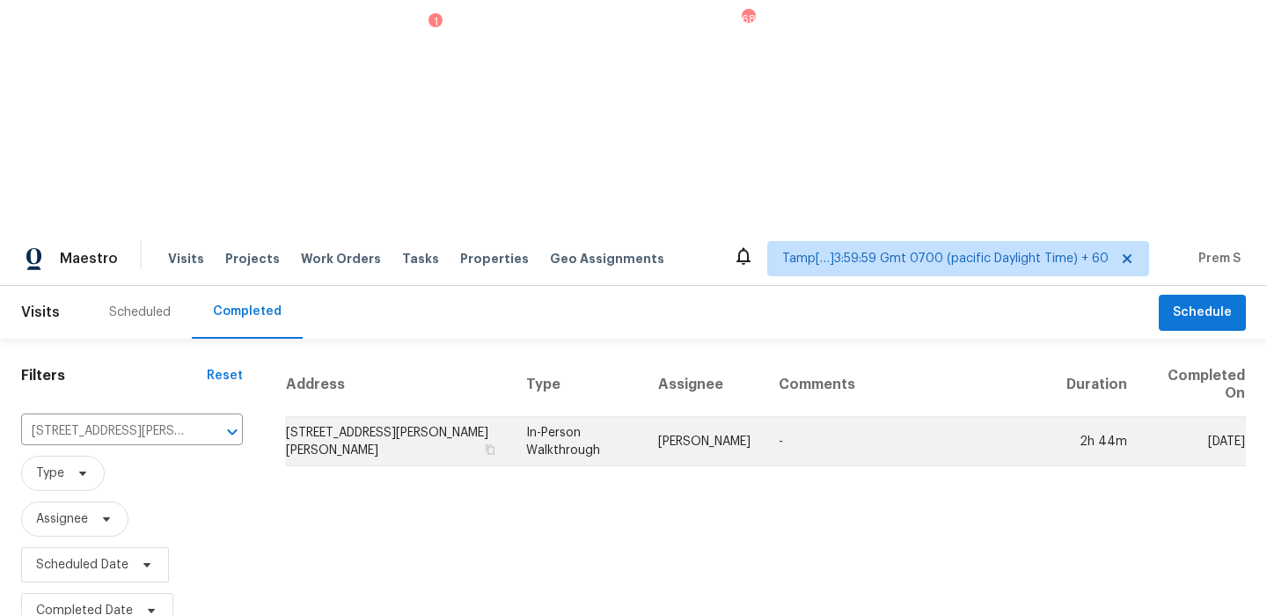
click at [383, 417] on td "2556 Chase Wellesley Dr, Herndon, VA 20171" at bounding box center [398, 441] width 227 height 49
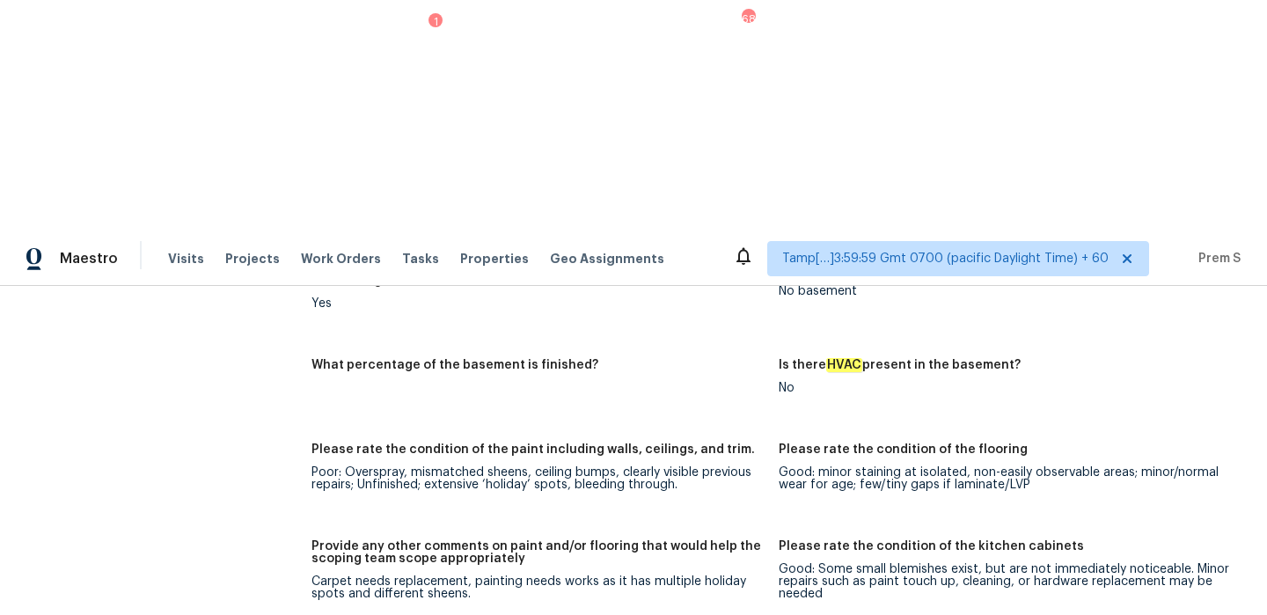
scroll to position [1889, 0]
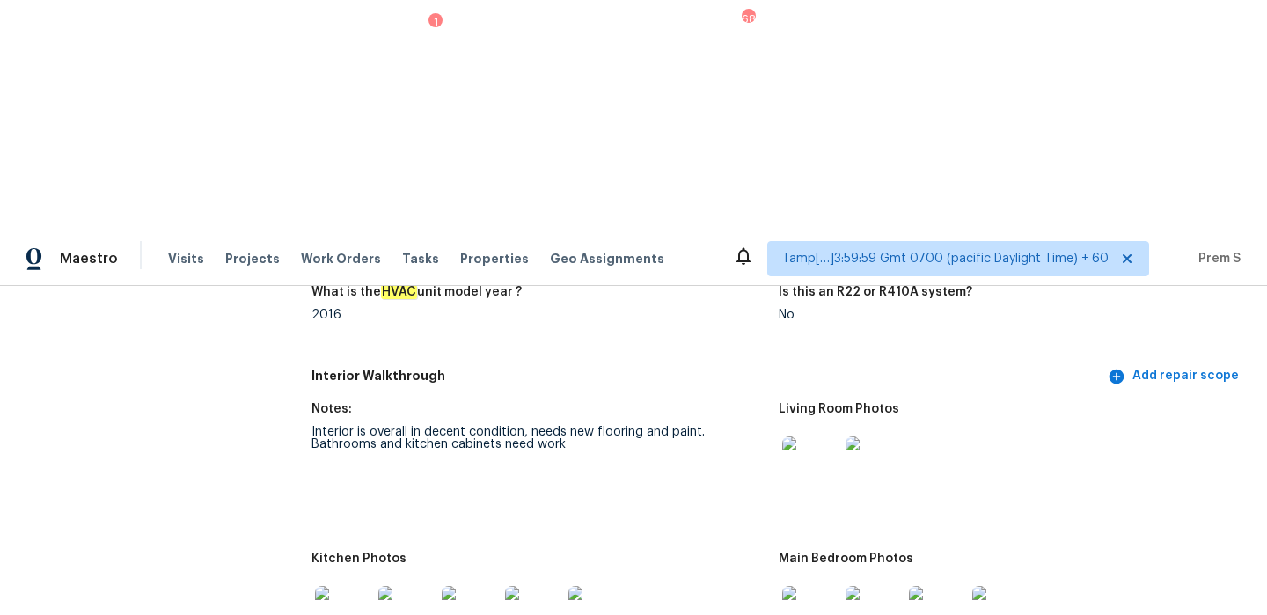
click at [811, 436] on img at bounding box center [810, 464] width 56 height 56
click at [811, 576] on div at bounding box center [810, 614] width 63 height 77
click at [825, 586] on img at bounding box center [810, 614] width 56 height 56
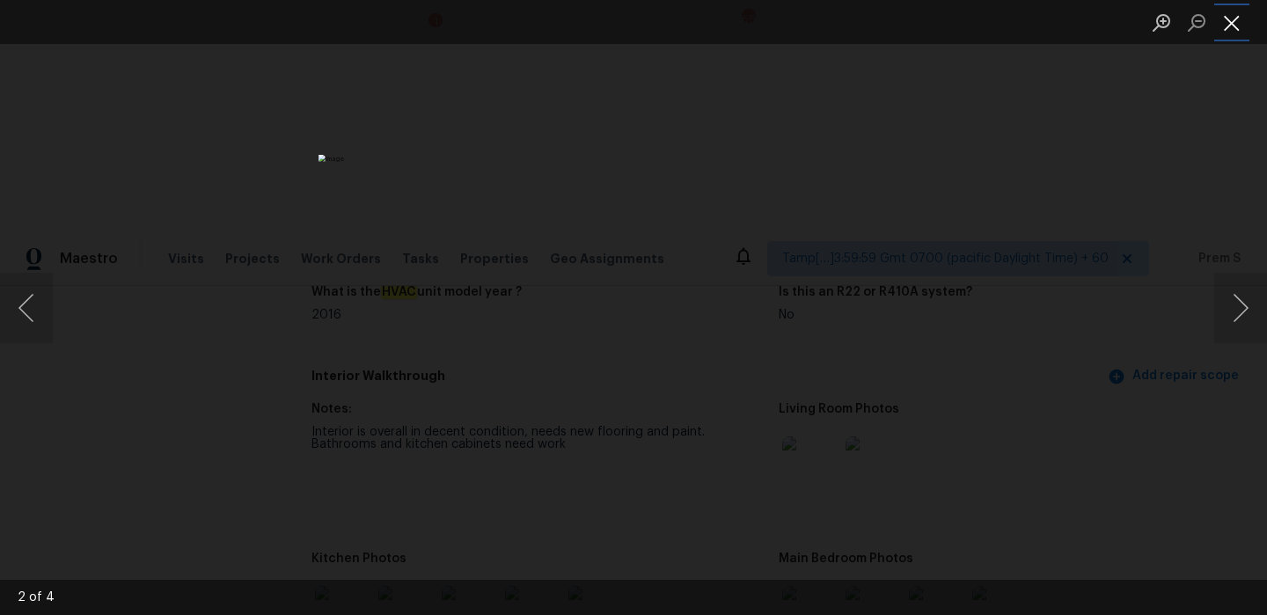
click at [1237, 28] on button "Close lightbox" at bounding box center [1231, 22] width 35 height 31
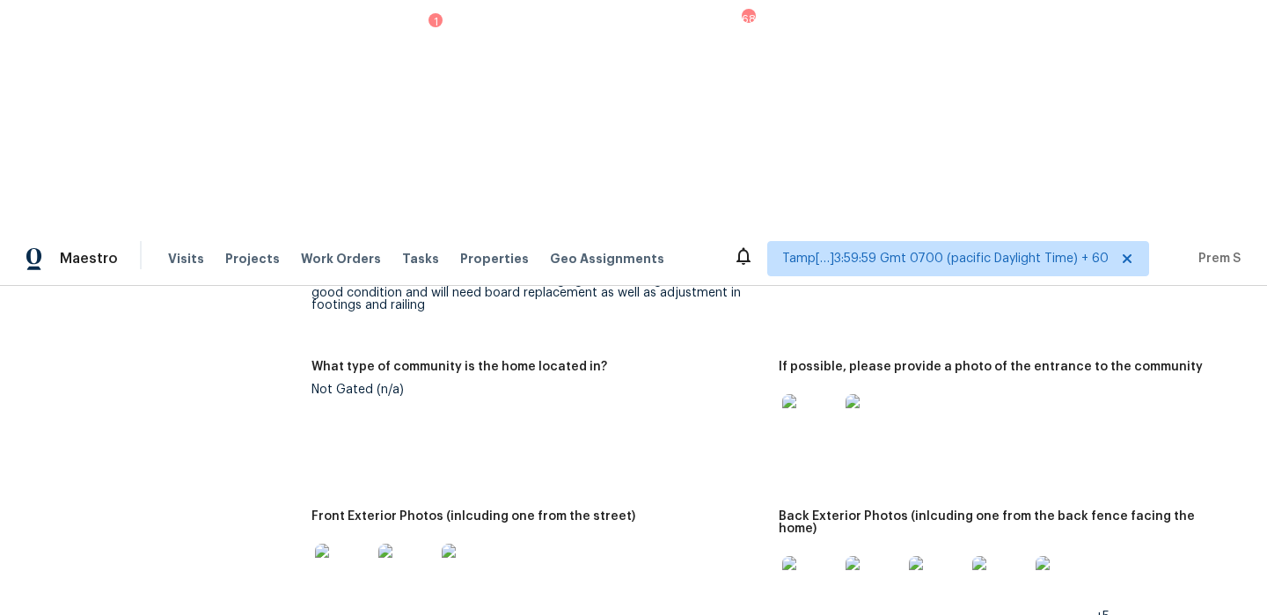
scroll to position [0, 0]
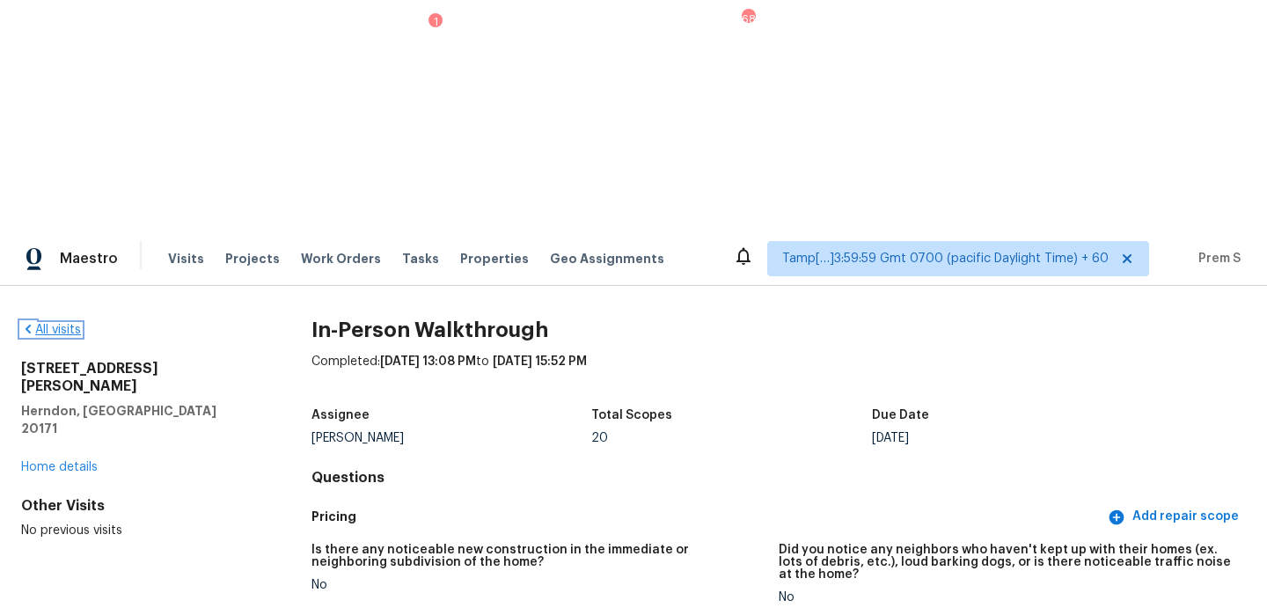
click at [67, 324] on link "All visits" at bounding box center [51, 330] width 60 height 12
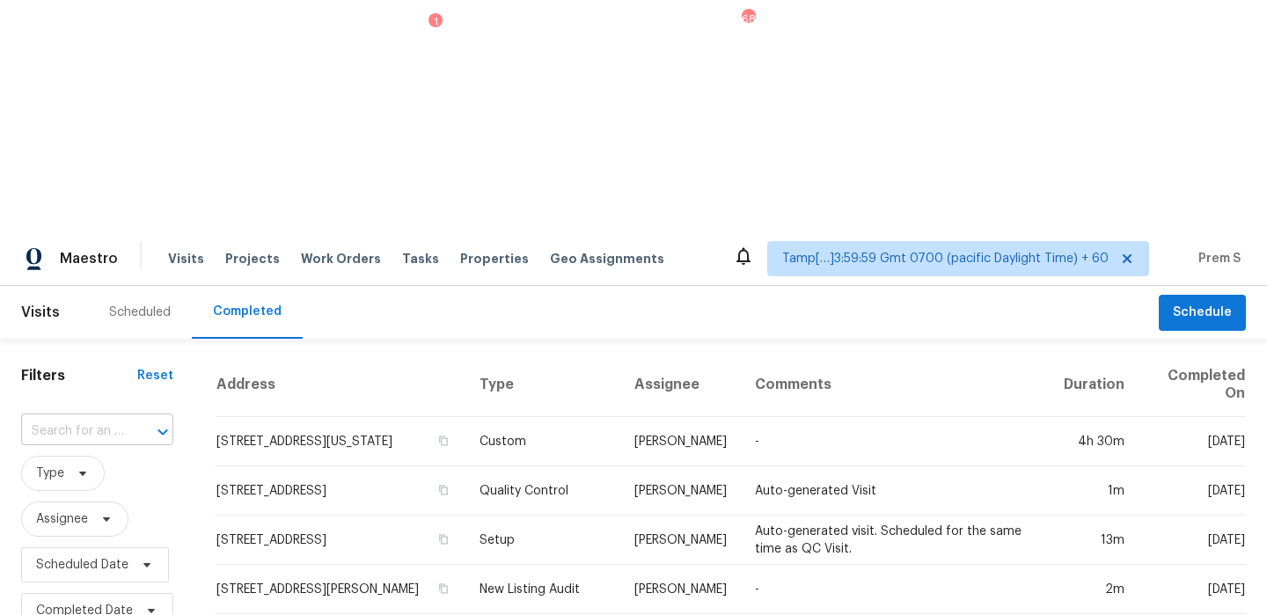
click at [140, 420] on div at bounding box center [151, 432] width 46 height 25
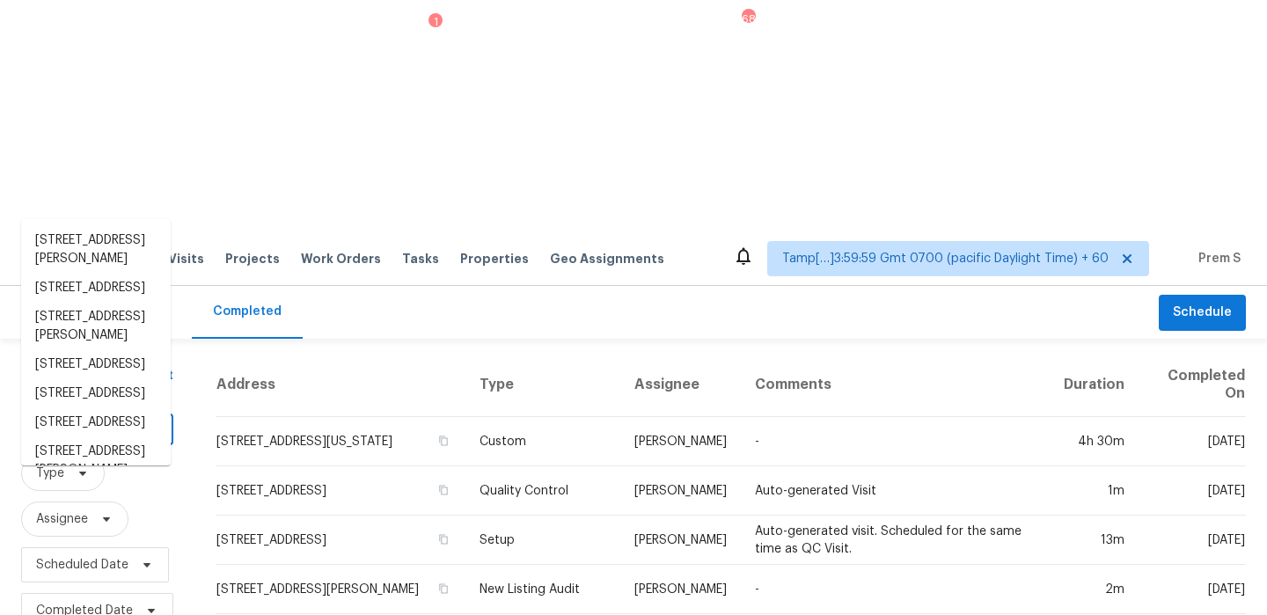
paste input "42643 W Constellation Dr, Maricopa, AZ 85138"
type input "42643 W Constellation Dr, Maricopa, AZ 85138"
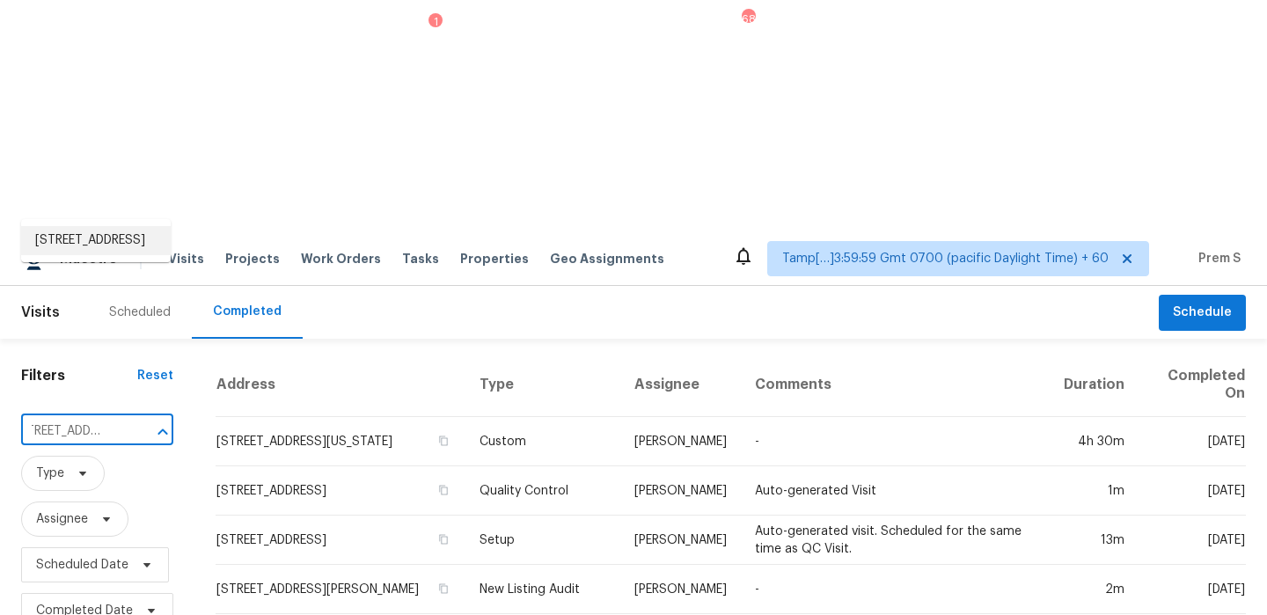
click at [77, 253] on li "42643 W Constellation Dr, Maricopa, AZ 85138" at bounding box center [96, 240] width 150 height 29
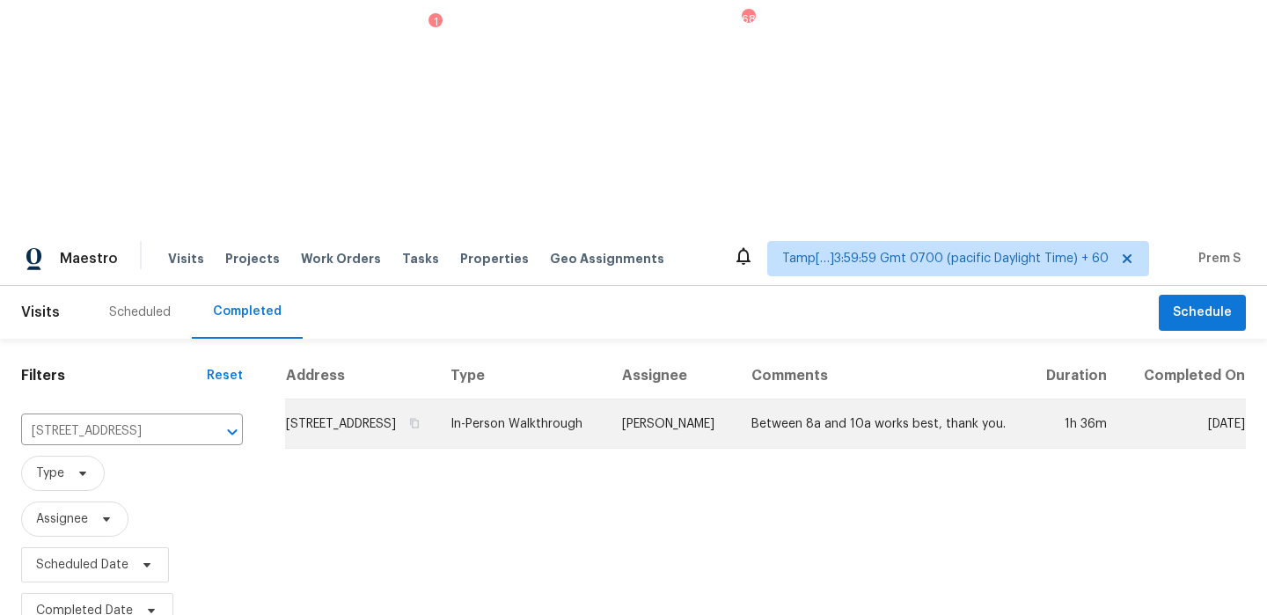
click at [285, 400] on td "42643 W Constellation Dr, Maricopa, AZ 85138" at bounding box center [360, 424] width 151 height 49
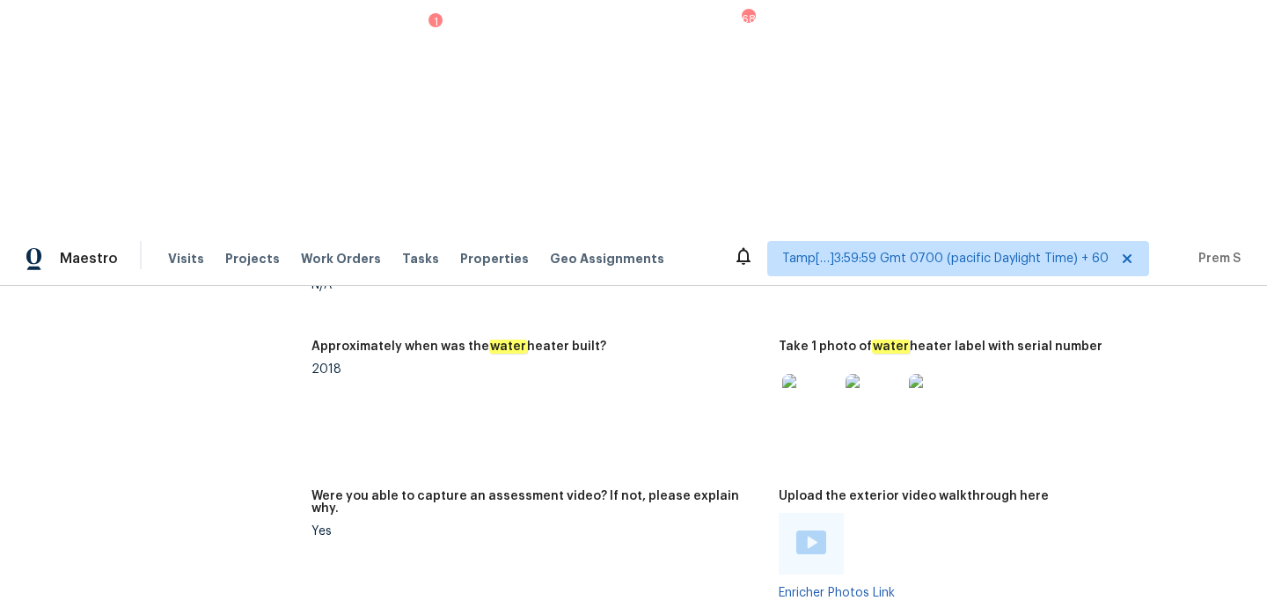
scroll to position [3358, 0]
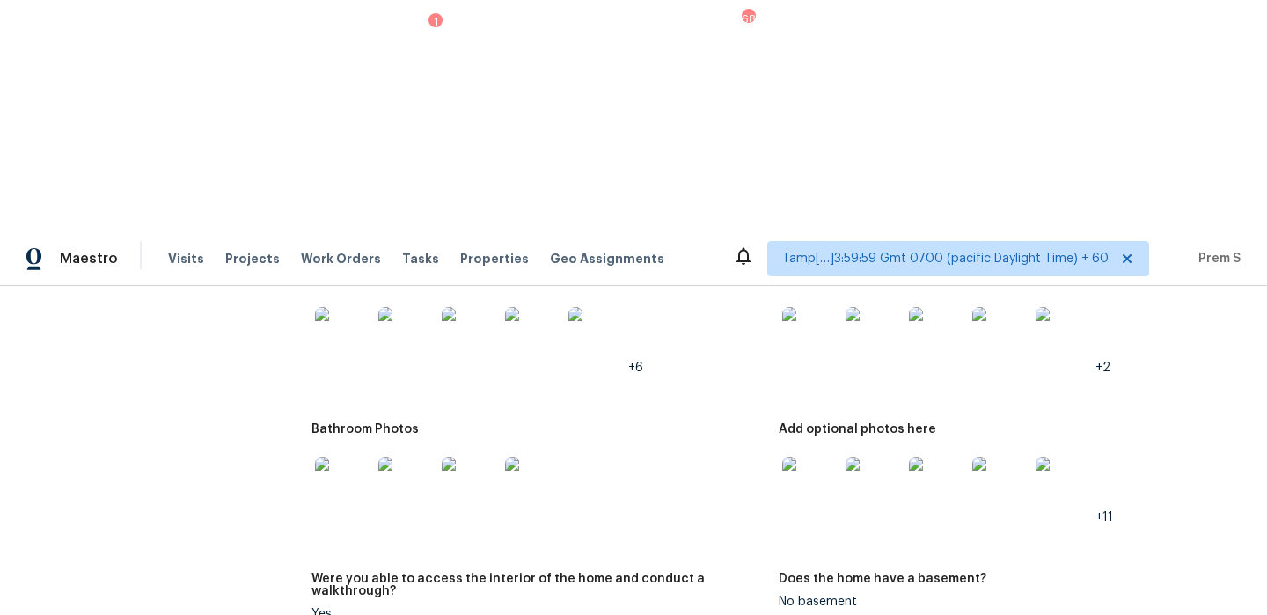
scroll to position [2305, 0]
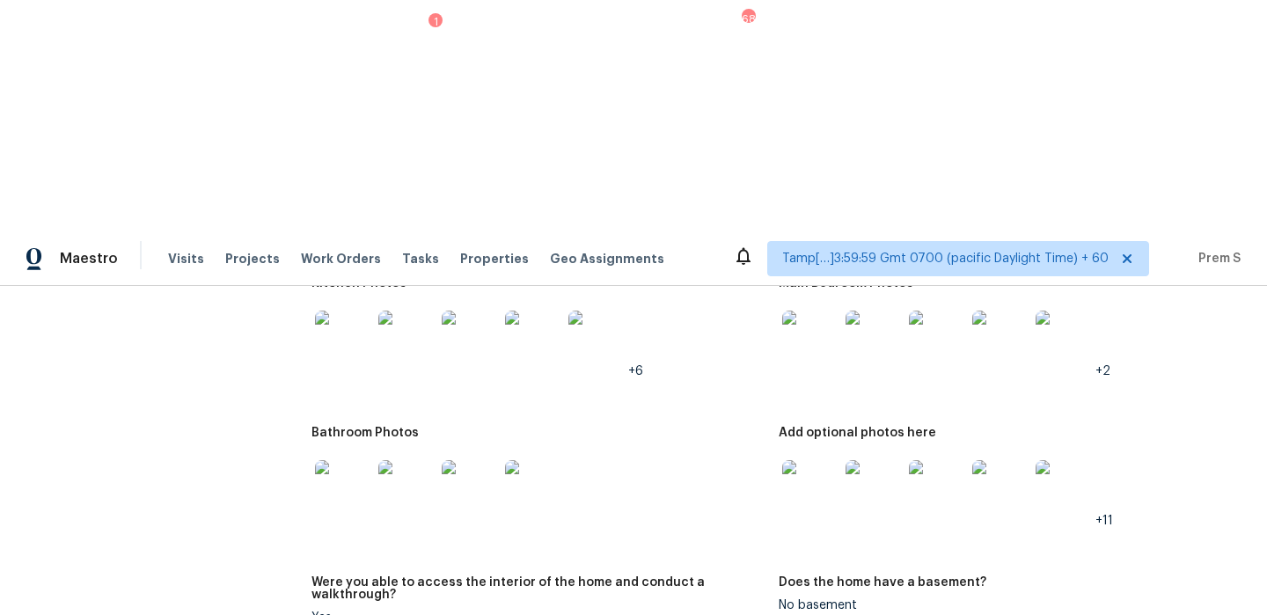
click at [817, 311] on img at bounding box center [810, 339] width 56 height 56
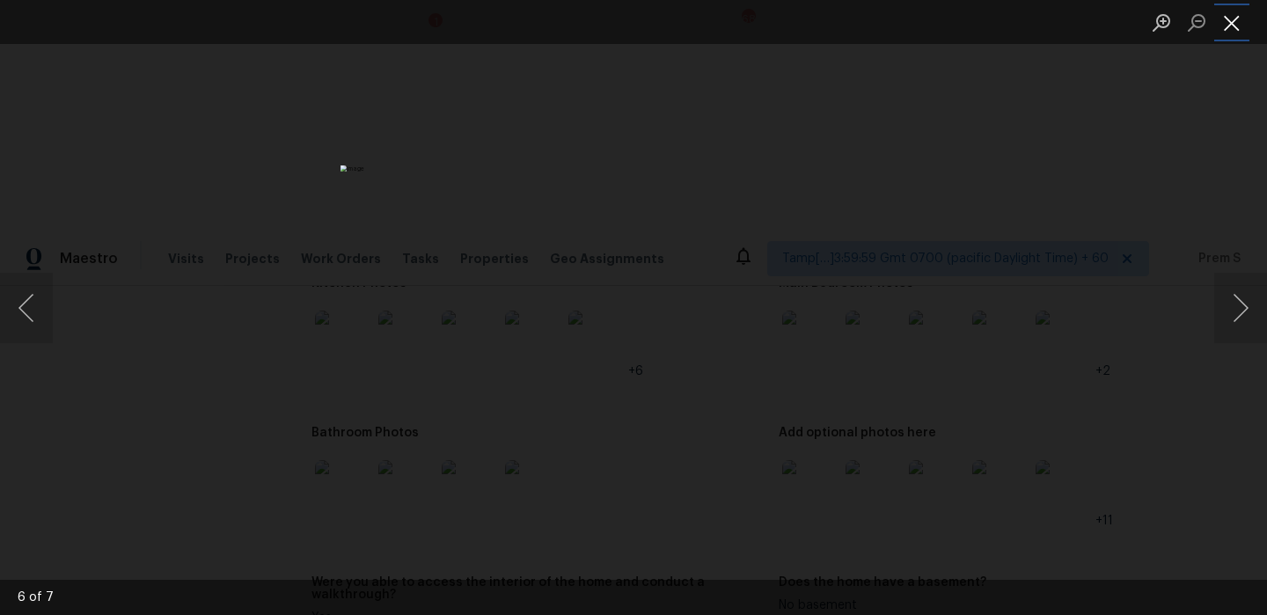
click at [1232, 13] on button "Close lightbox" at bounding box center [1231, 22] width 35 height 31
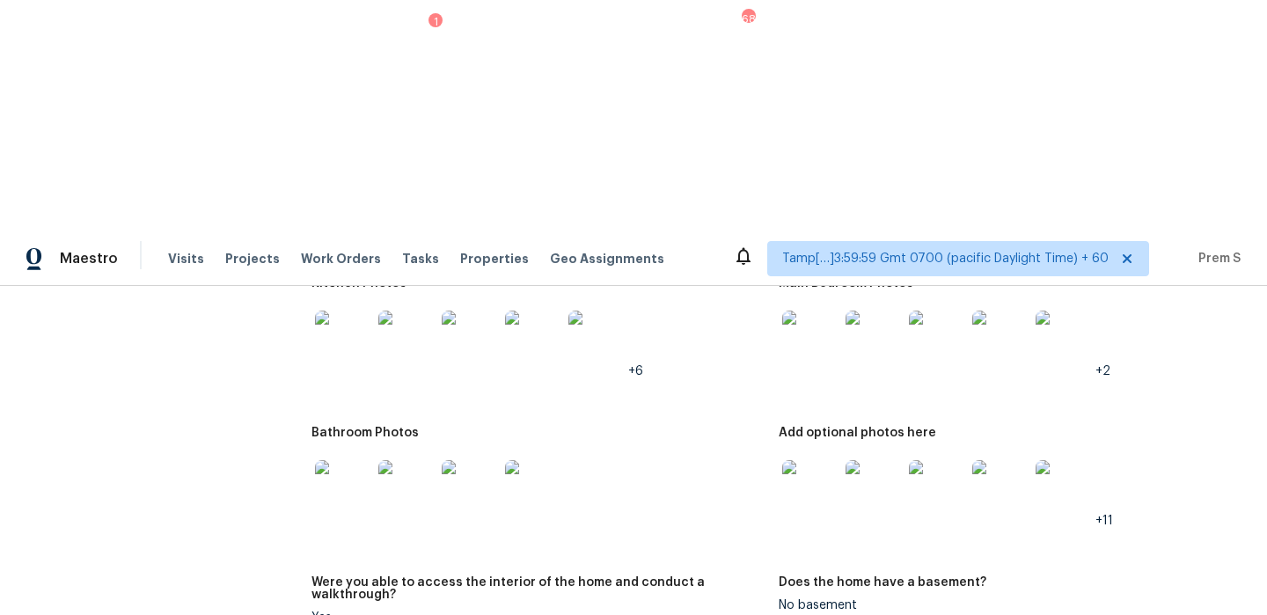
click at [821, 460] on img at bounding box center [810, 488] width 56 height 56
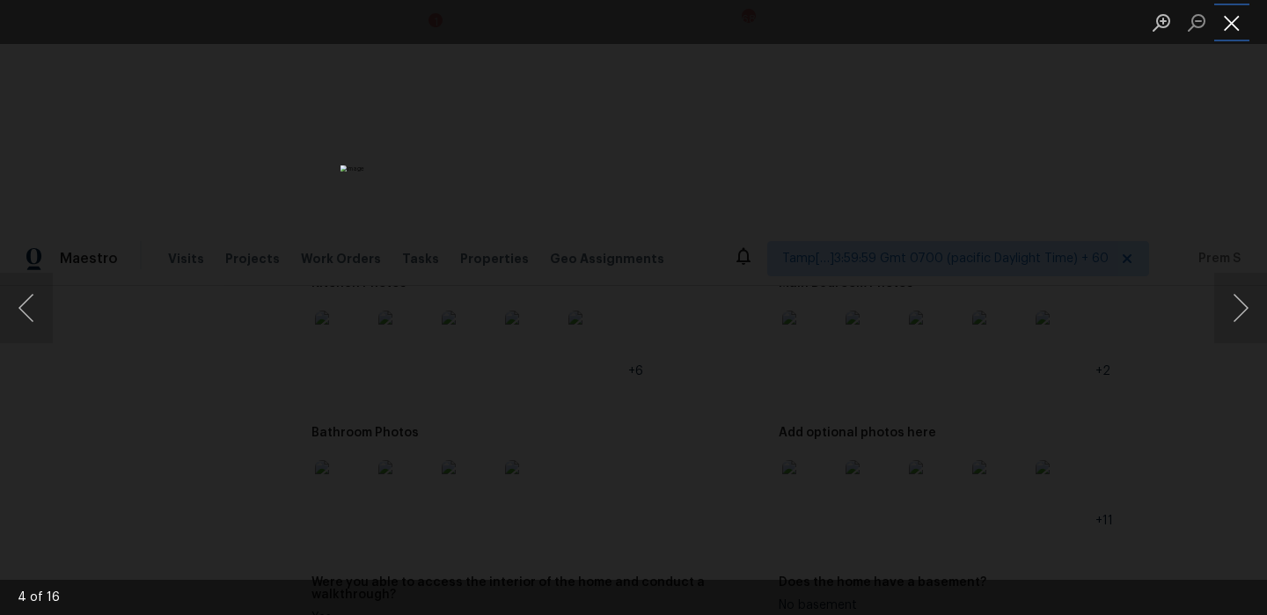
click at [1248, 26] on button "Close lightbox" at bounding box center [1231, 22] width 35 height 31
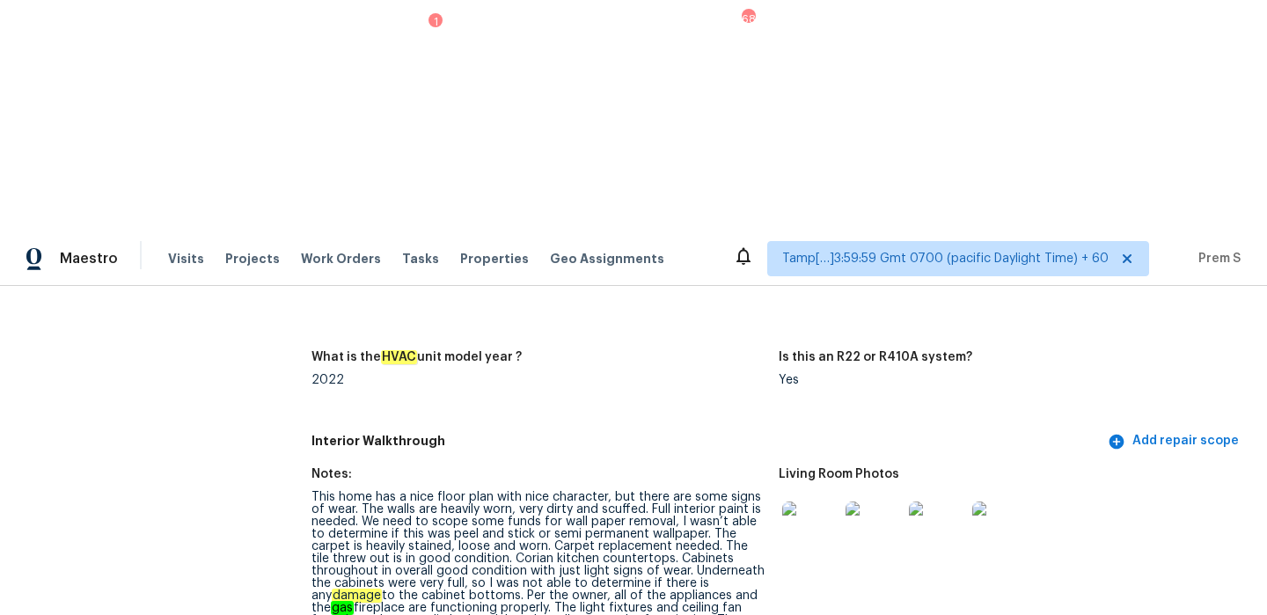
scroll to position [0, 0]
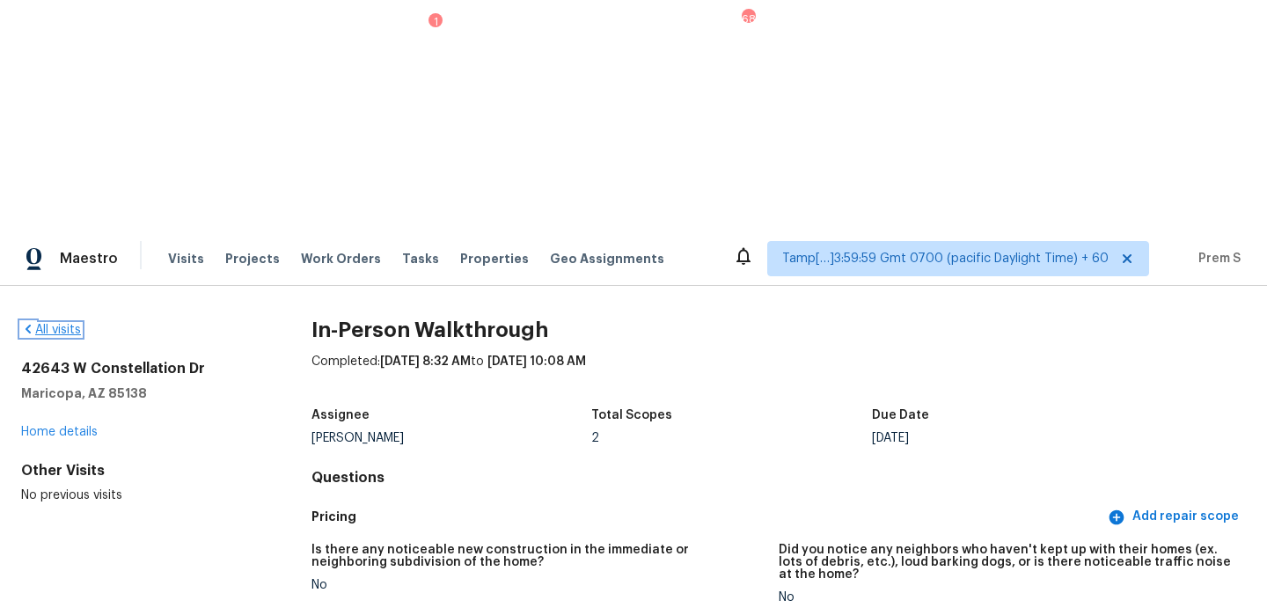
click at [38, 324] on link "All visits" at bounding box center [51, 330] width 60 height 12
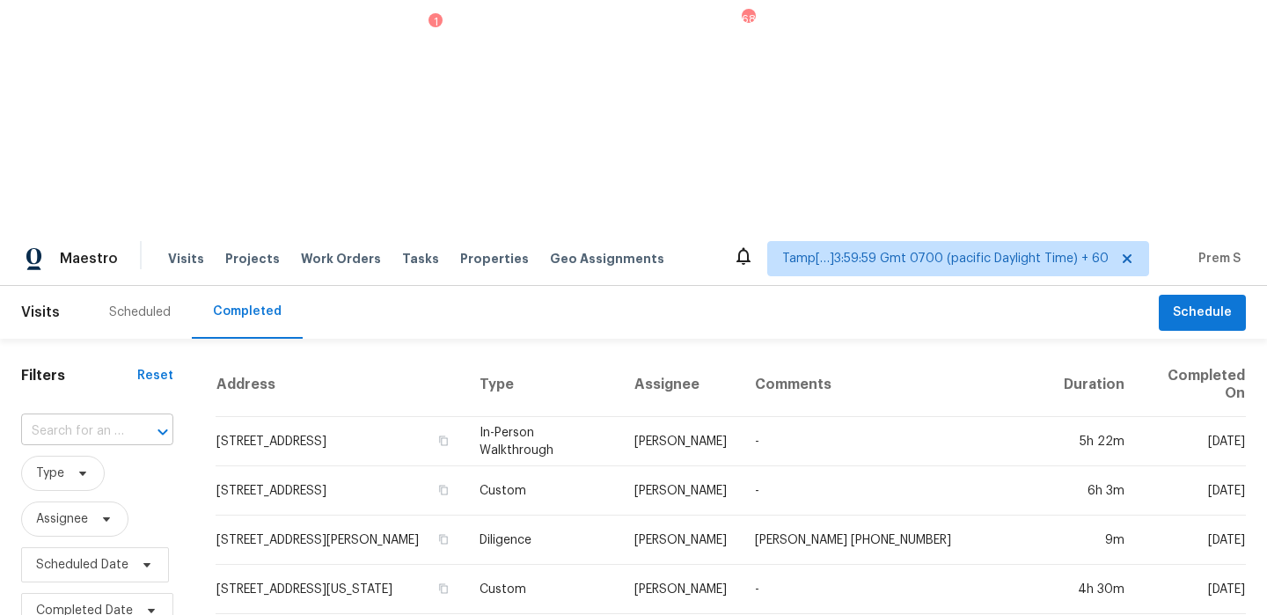
click at [123, 418] on div "​" at bounding box center [97, 431] width 152 height 27
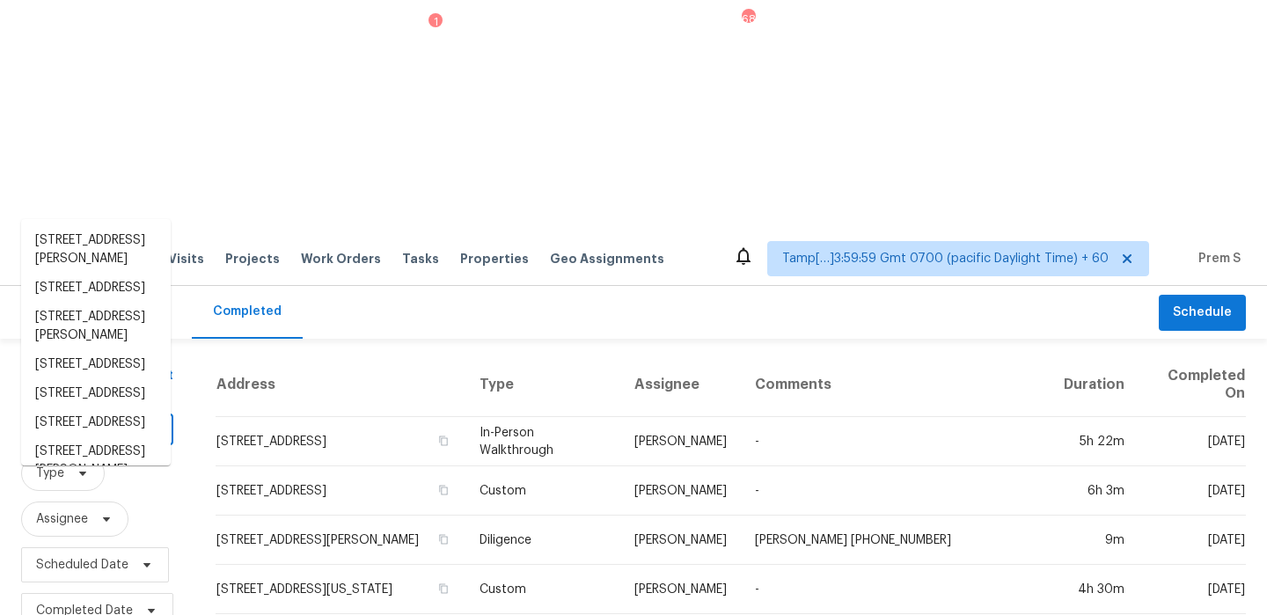
paste input "3796 Village Club Dr, Powell, OH 43065"
type input "3796 Village Club Dr, Powell, OH 43065"
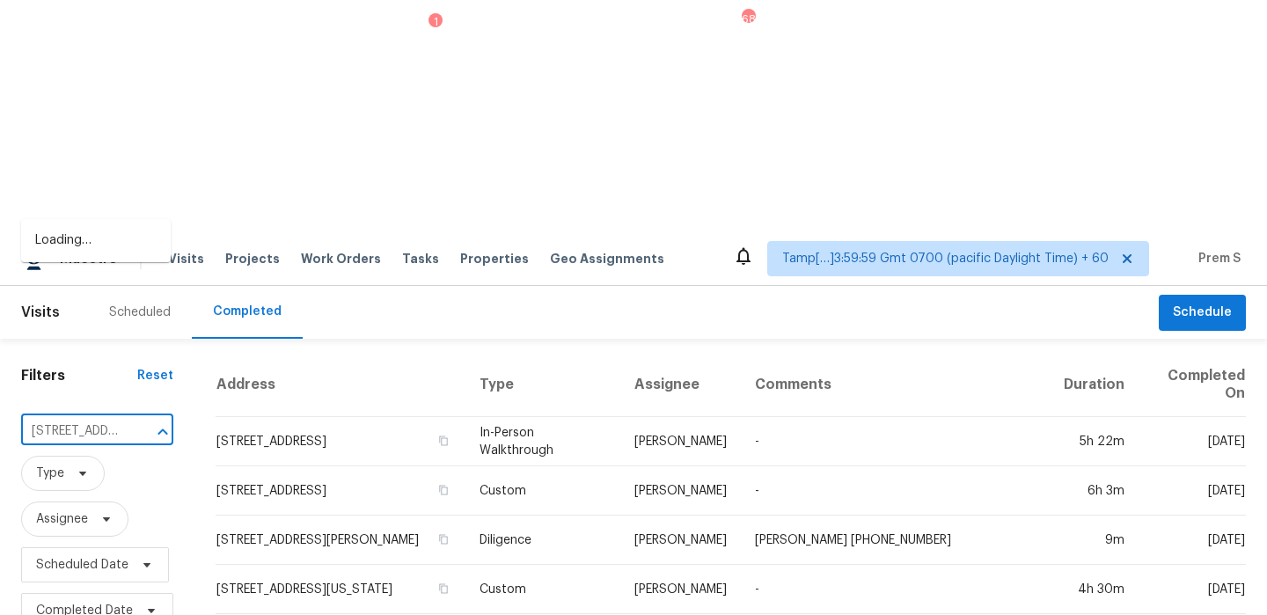
scroll to position [0, 137]
click at [111, 247] on li "3796 Village Club Dr, Powell, OH 43065" at bounding box center [96, 250] width 150 height 48
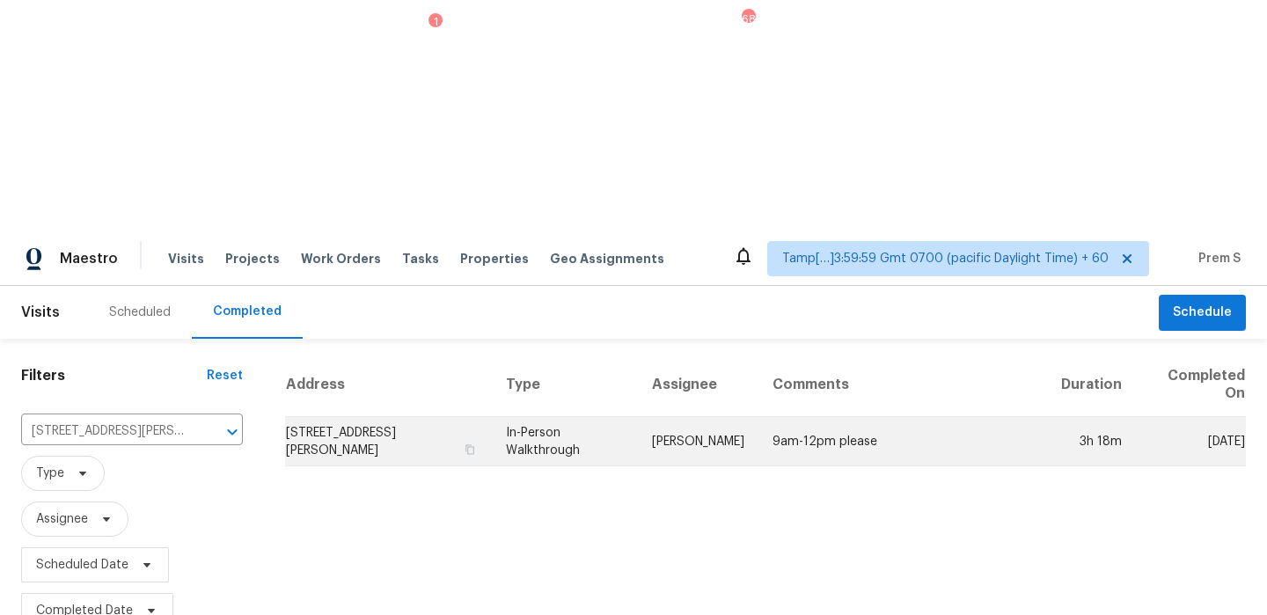
click at [315, 417] on td "3796 Village Club Dr, Powell, OH 43065" at bounding box center [388, 441] width 207 height 49
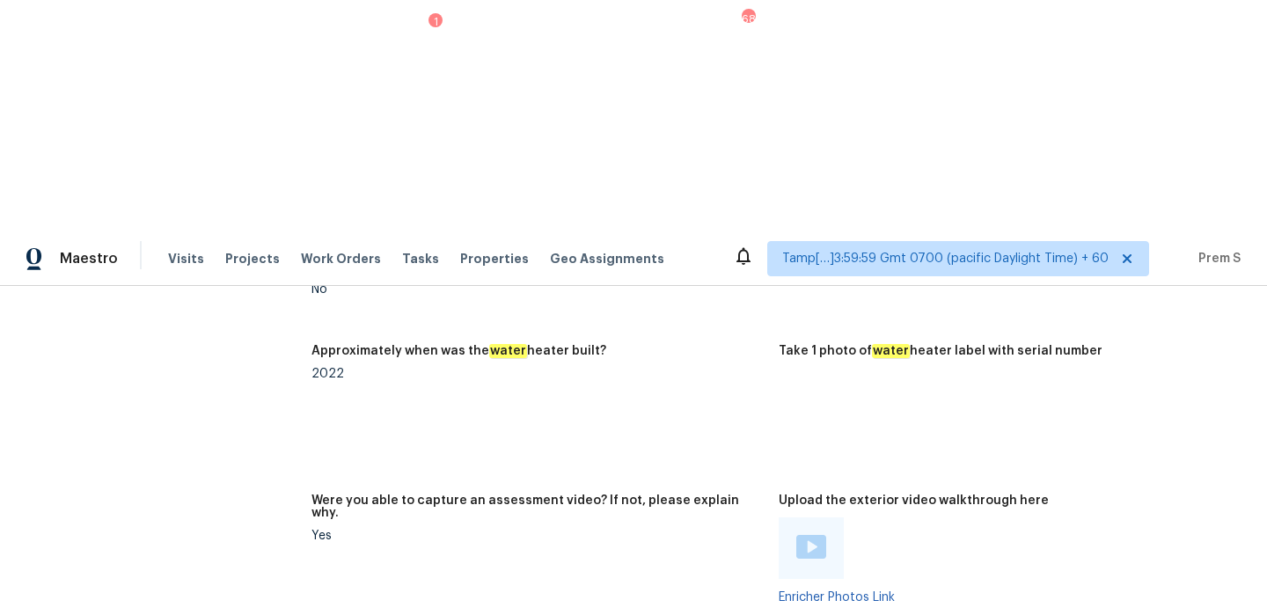
scroll to position [2661, 0]
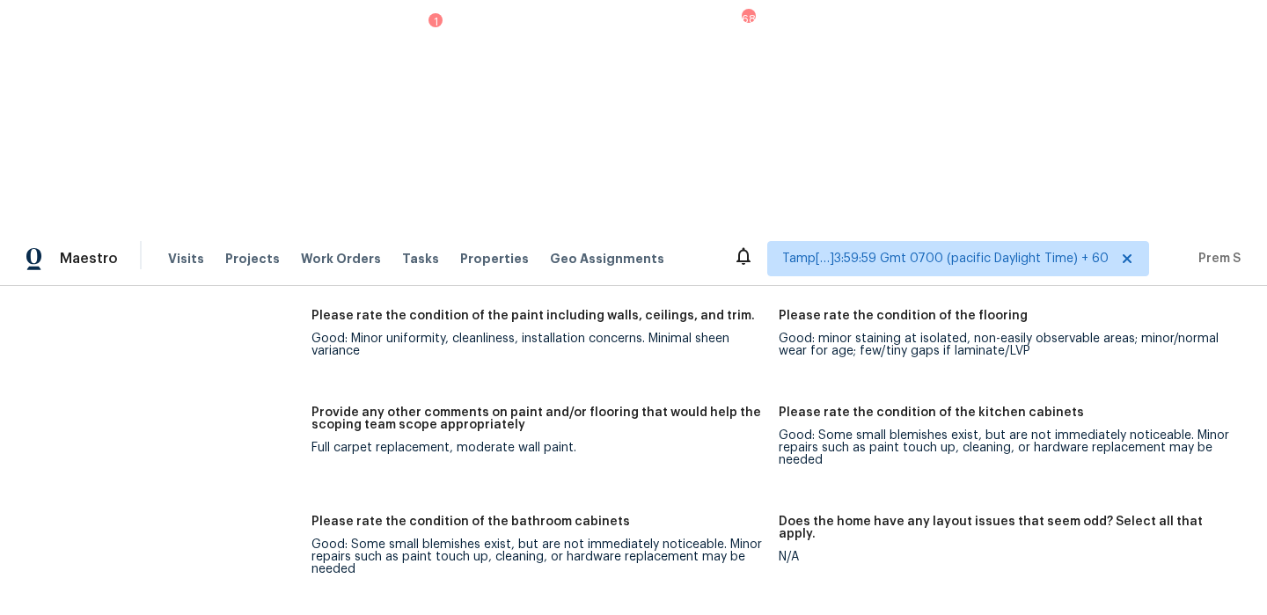
click at [971, 155] on div "Notes: Living Room Photos Kitchen Photos +1 Main Bedroom Photos Bathroom Photos…" at bounding box center [779, 477] width 935 height 1788
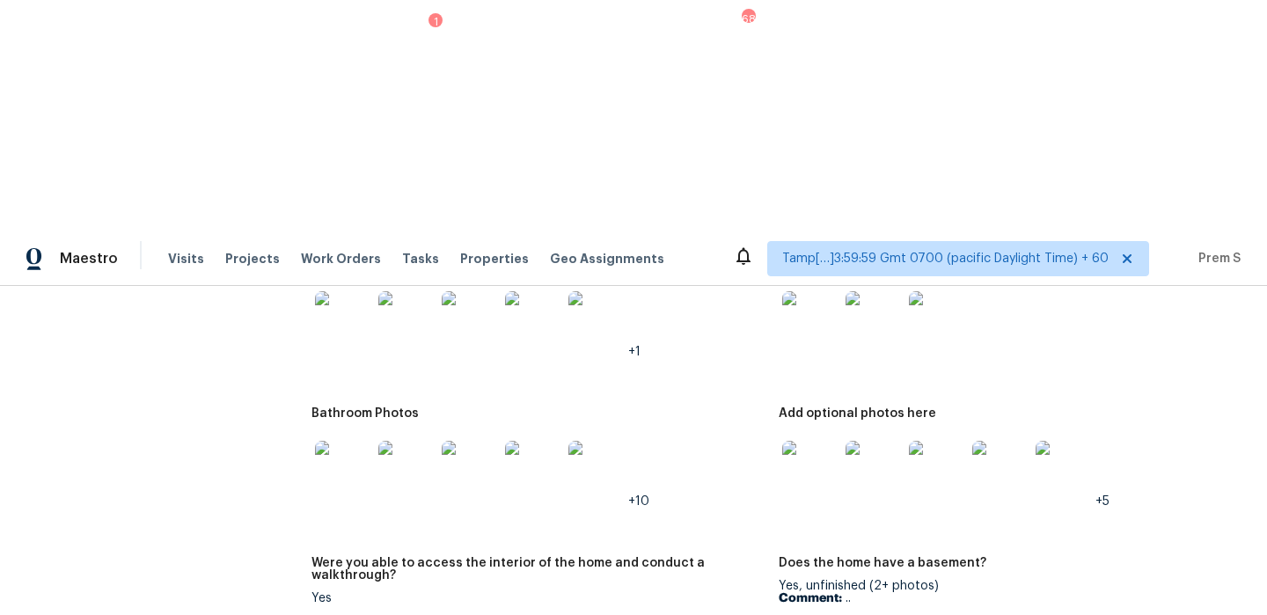
scroll to position [2070, 0]
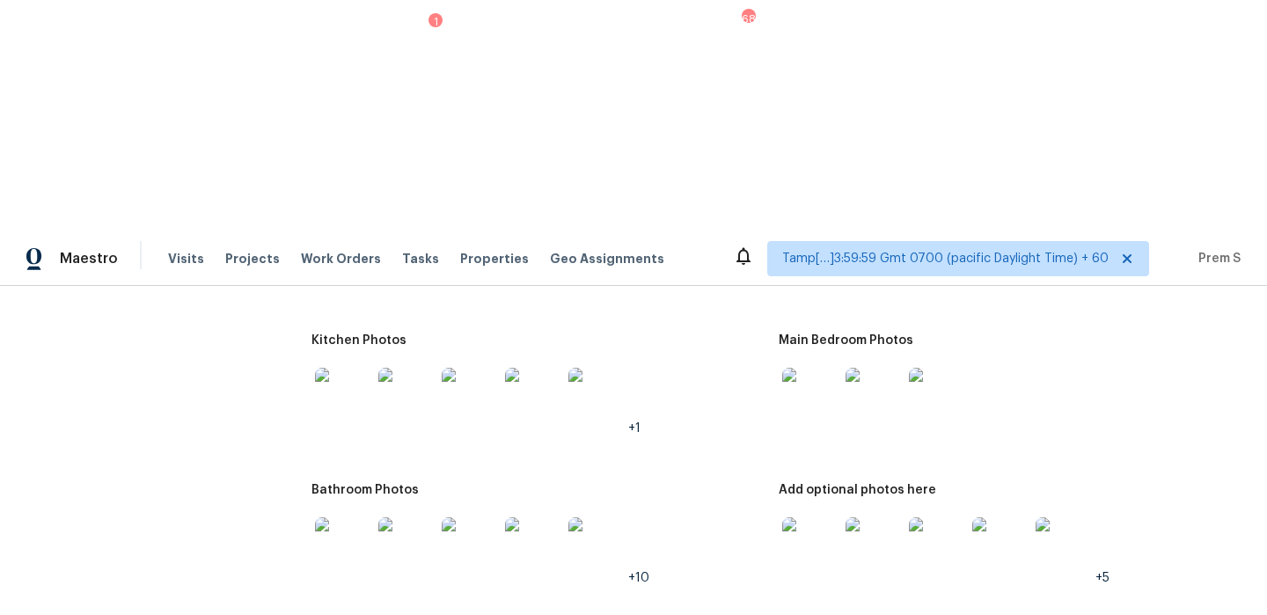
click at [818, 517] on img at bounding box center [810, 545] width 56 height 56
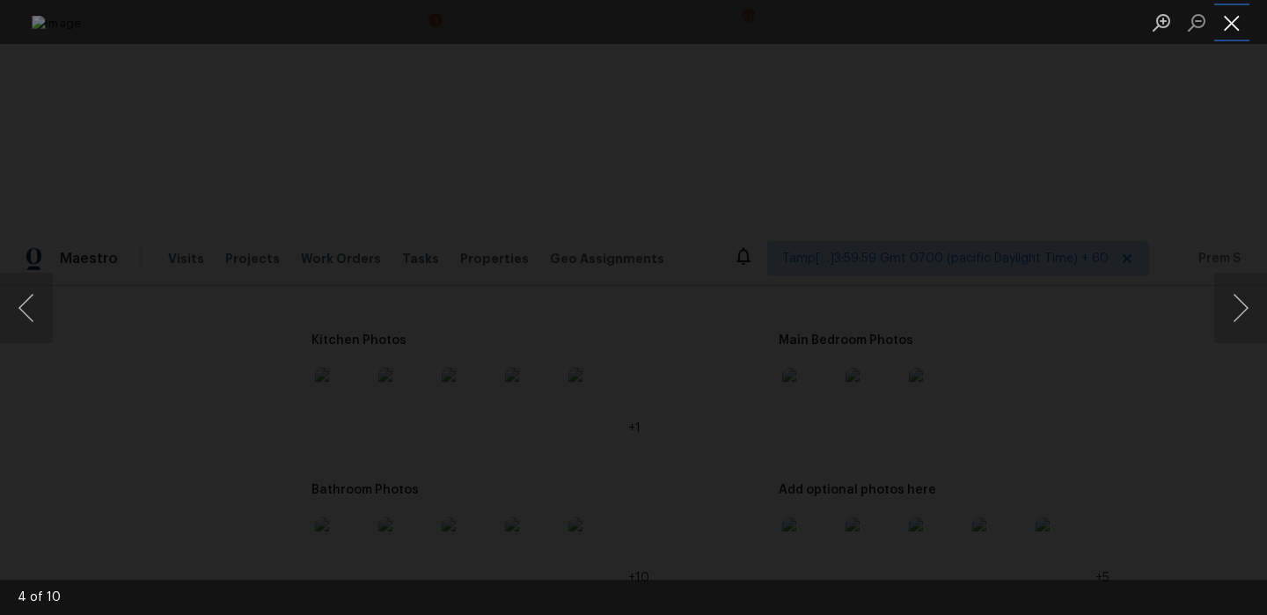
click at [1236, 22] on button "Close lightbox" at bounding box center [1231, 22] width 35 height 31
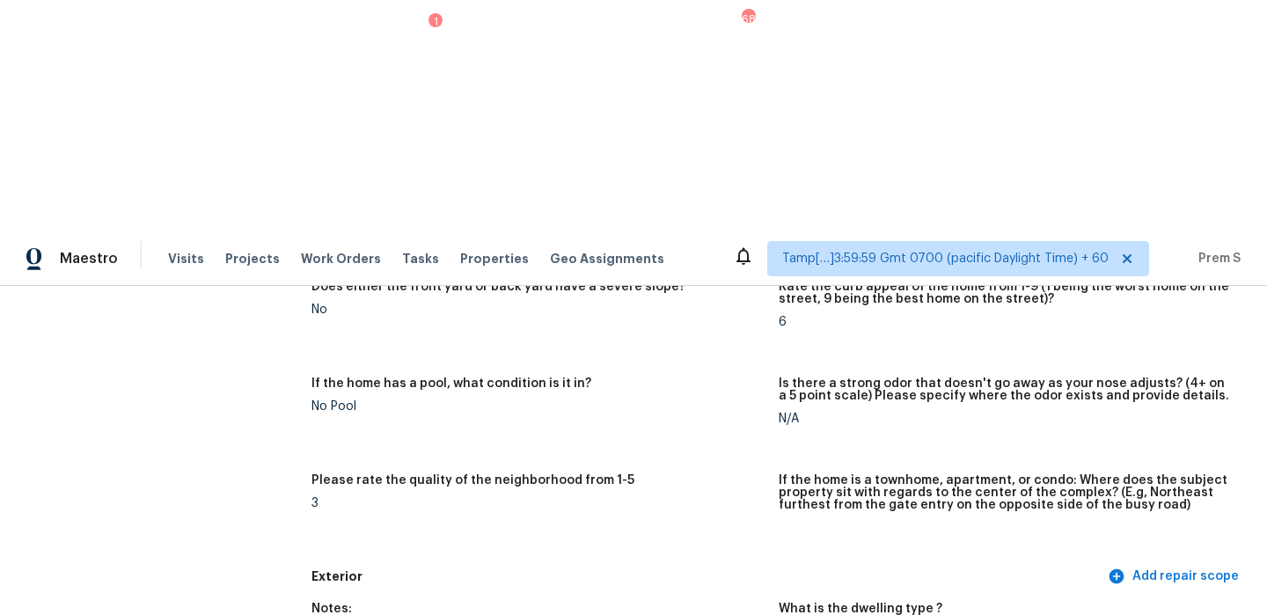
scroll to position [0, 0]
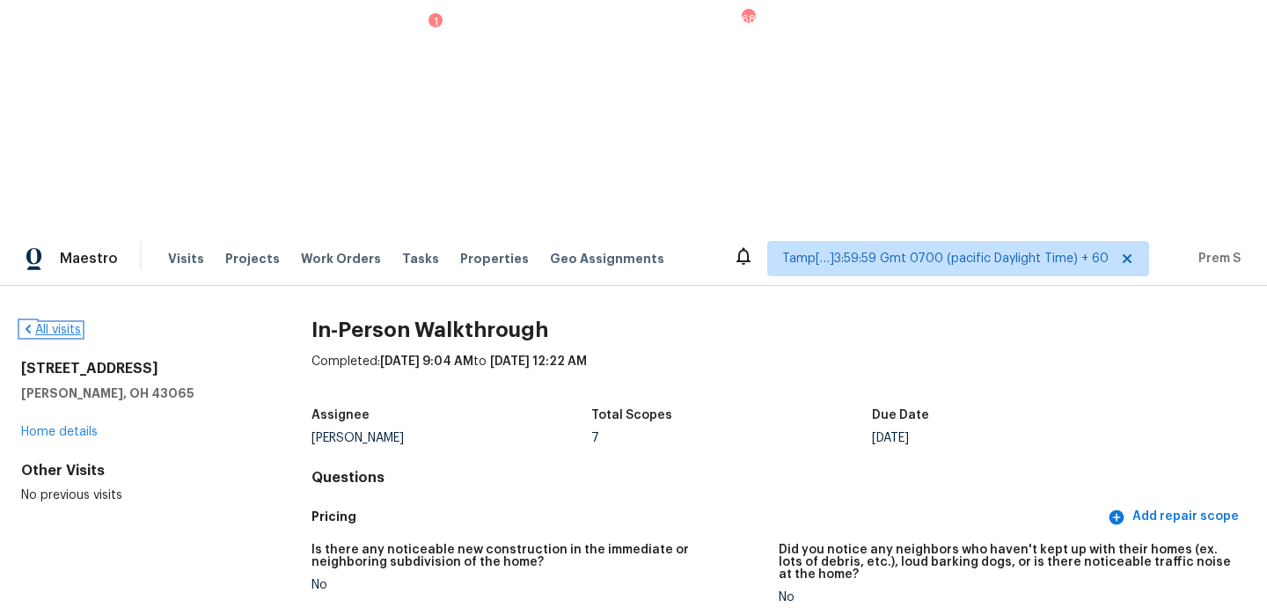
click at [53, 324] on link "All visits" at bounding box center [51, 330] width 60 height 12
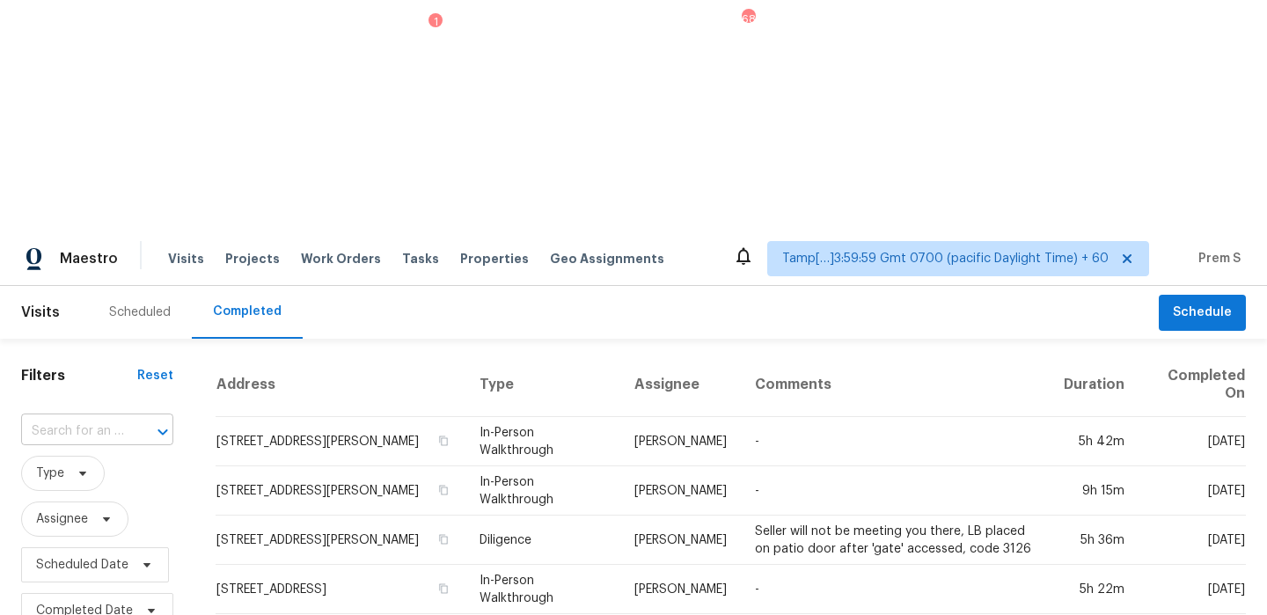
click at [86, 418] on input "text" at bounding box center [72, 431] width 103 height 27
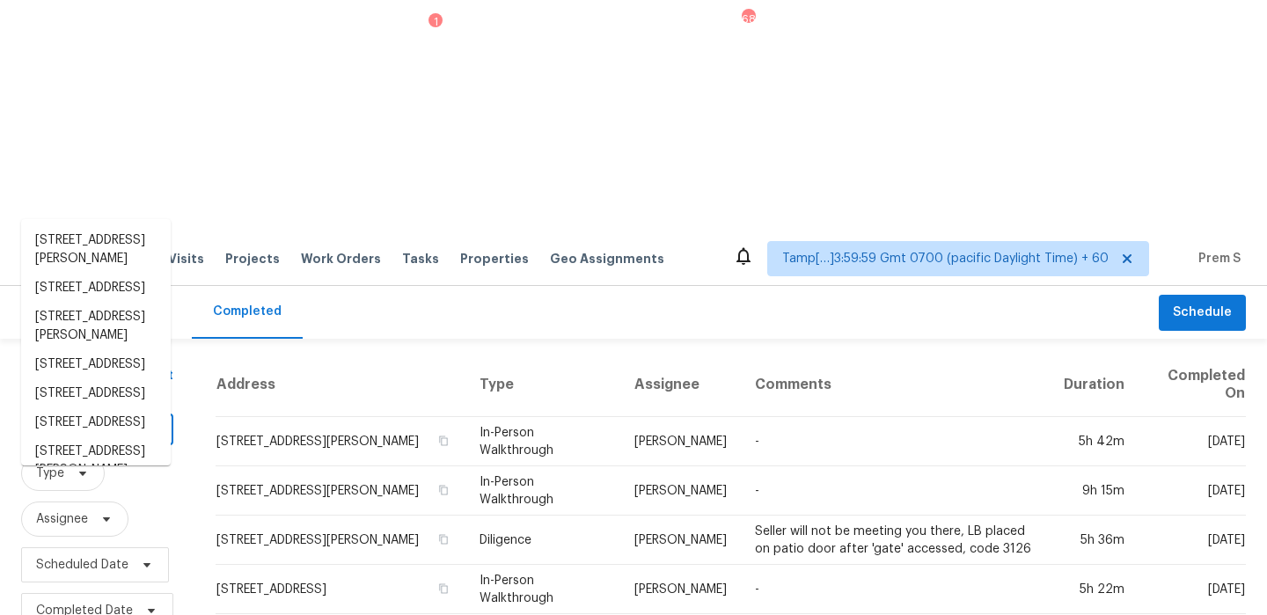
paste input "2760 Tyler Bay Ln, Grayson, GA 30017"
type input "2760 Tyler Bay Ln, Grayson, GA 30017"
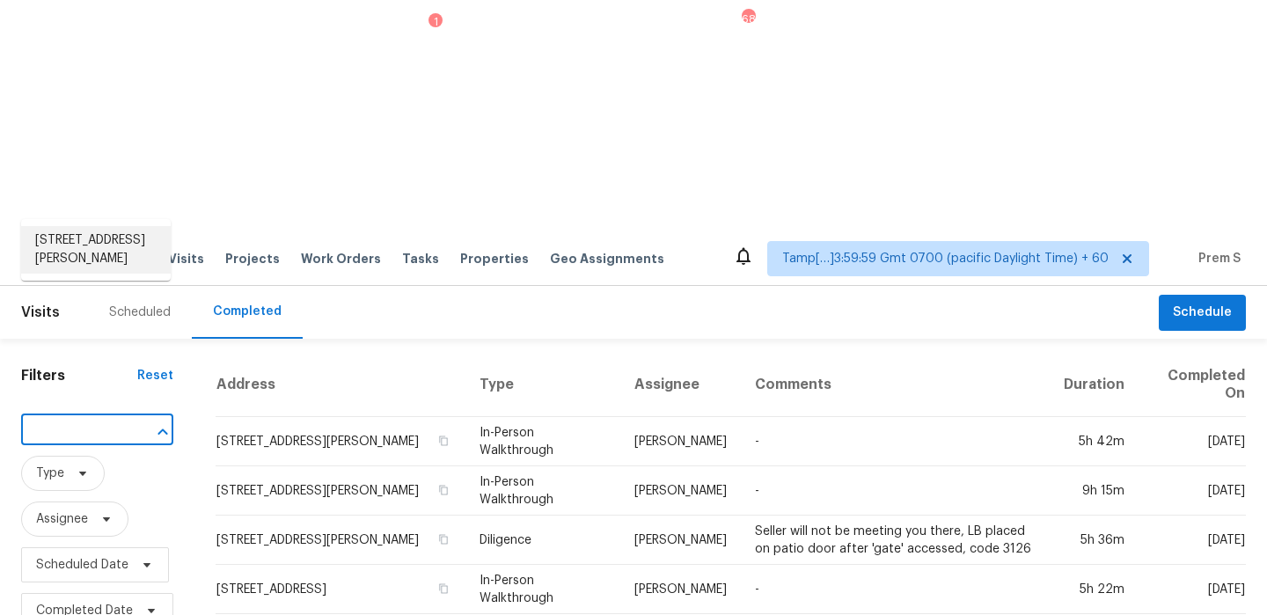
click at [94, 252] on li "2760 Tyler Bay Ln, Grayson, GA 30017" at bounding box center [96, 250] width 150 height 48
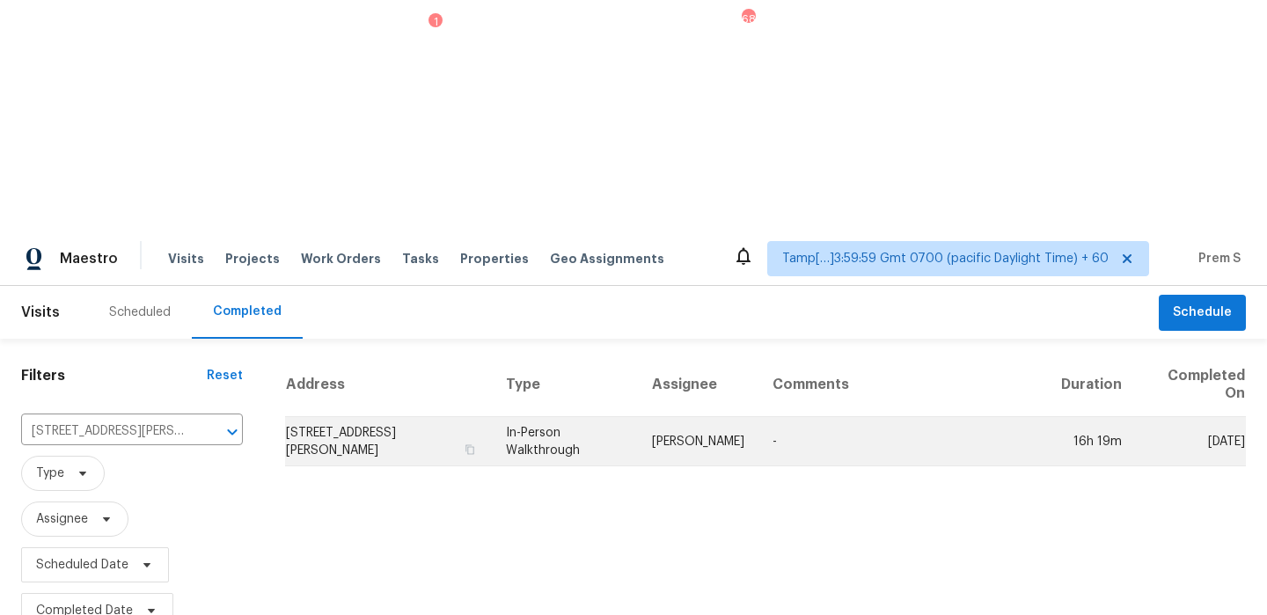
click at [299, 417] on td "2760 Tyler Bay Ln, Grayson, GA 30017" at bounding box center [388, 441] width 207 height 49
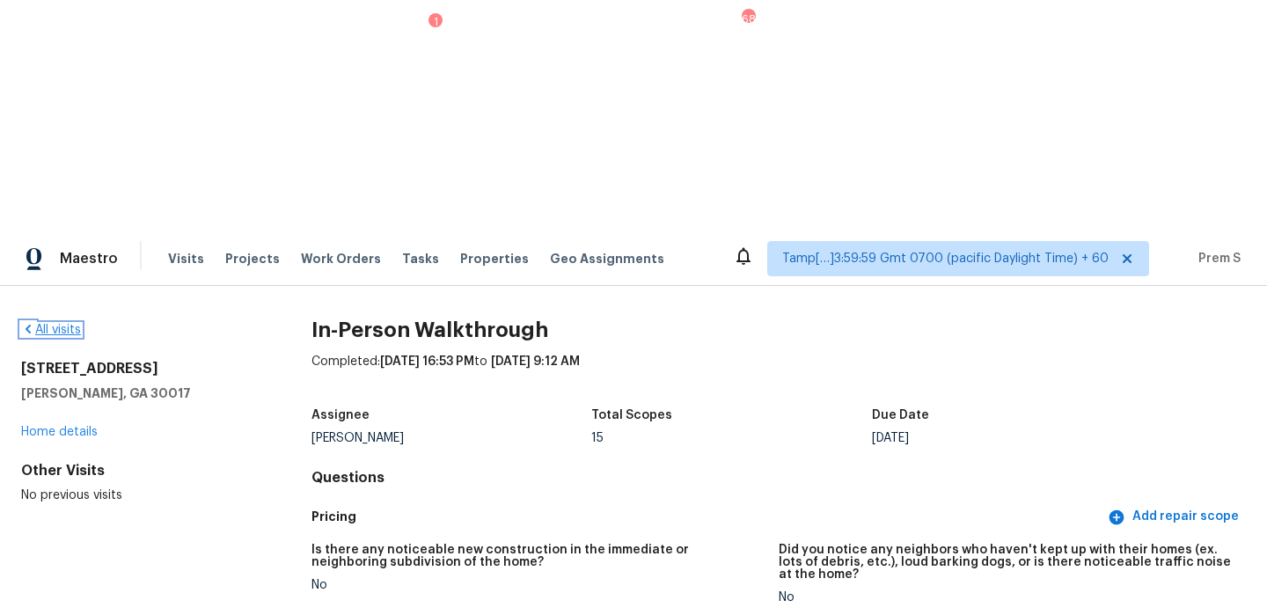
click at [67, 324] on link "All visits" at bounding box center [51, 330] width 60 height 12
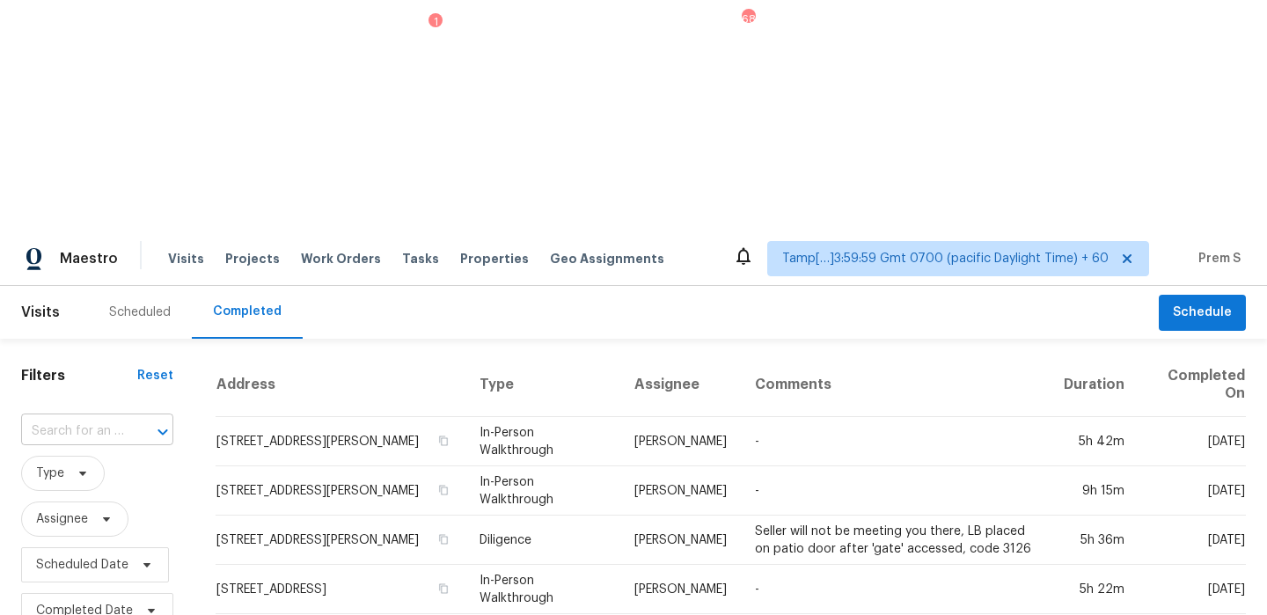
click at [123, 418] on div "​" at bounding box center [97, 431] width 152 height 27
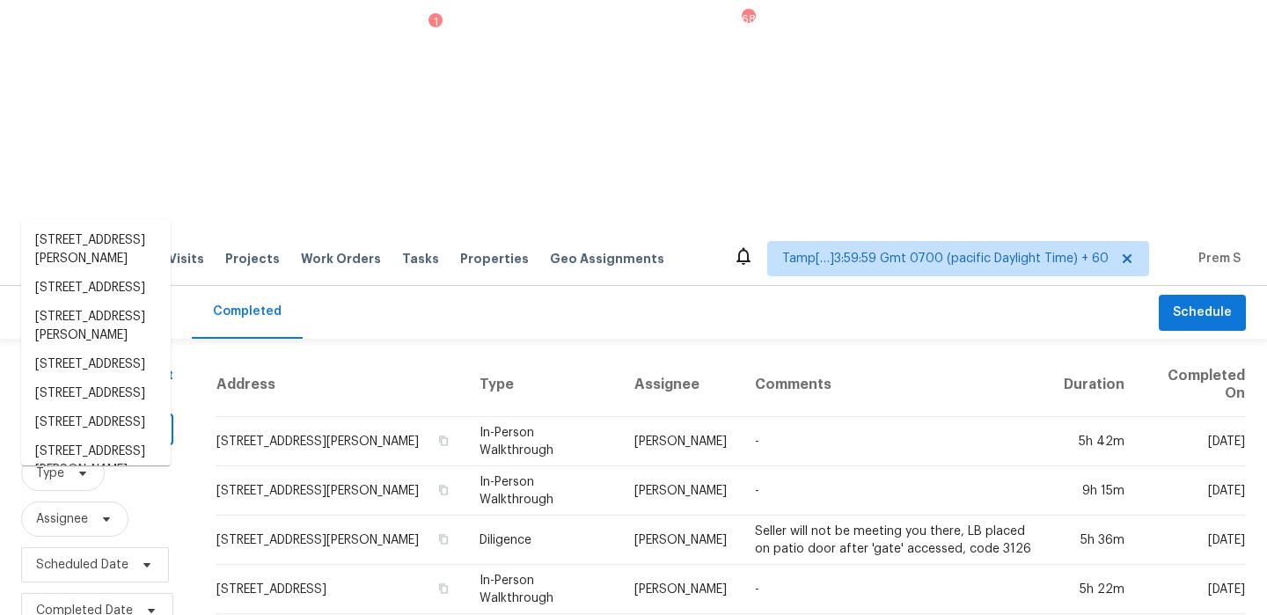
paste input "18860 W 159th Ter, Olathe, KS 66062"
type input "18860 W 159th Ter, Olathe, KS 66062"
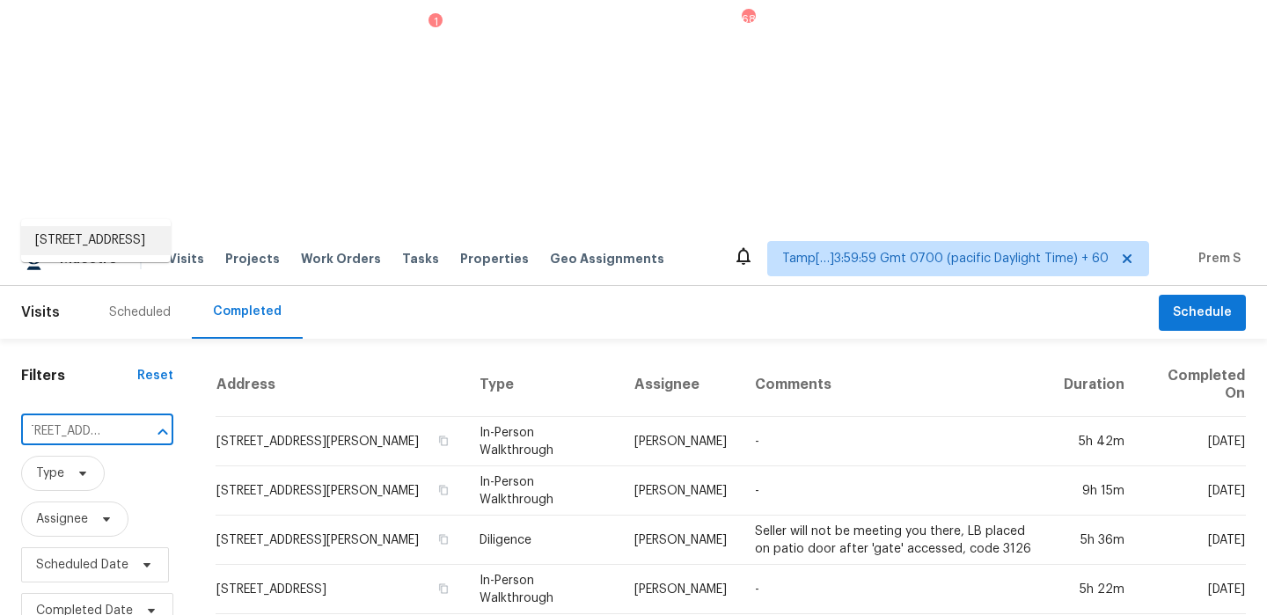
click at [140, 251] on li "18860 W 159th Ter, Olathe, KS 66062" at bounding box center [96, 240] width 150 height 29
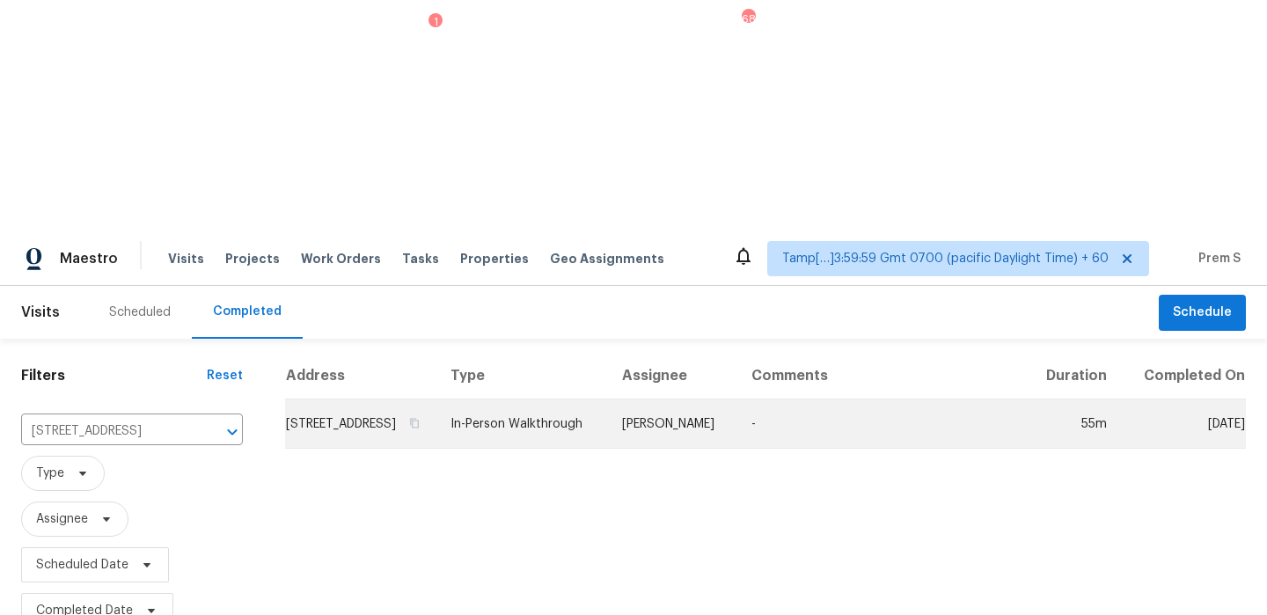
click at [323, 400] on td "18860 W 159th Ter, Olathe, KS 66062" at bounding box center [360, 424] width 151 height 49
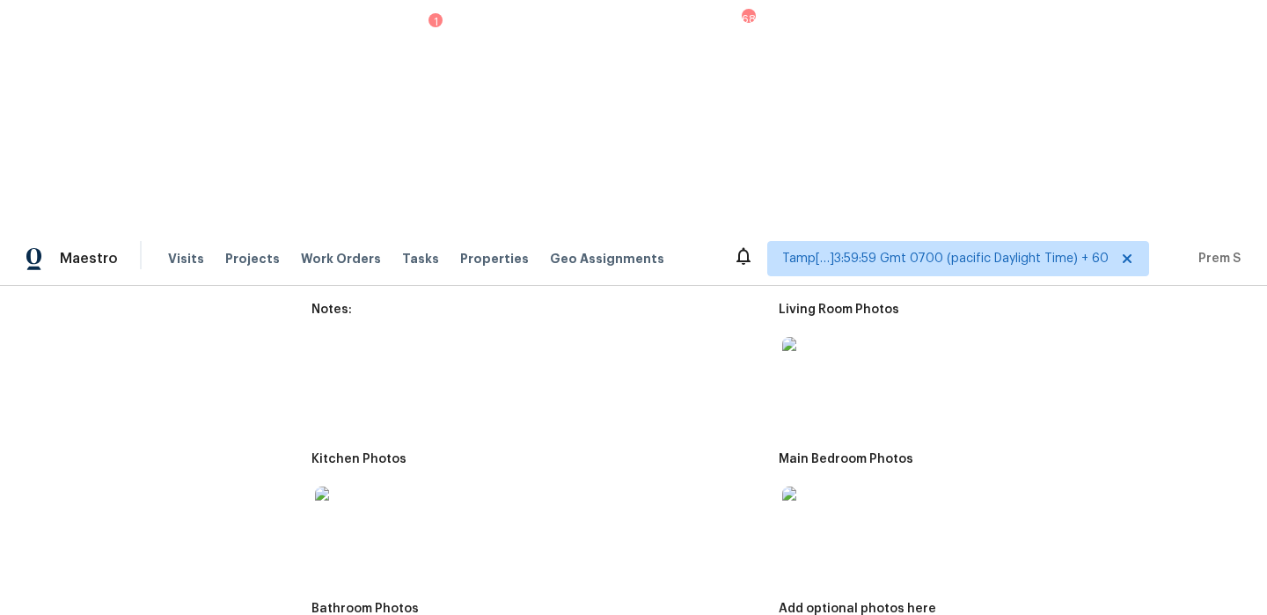
scroll to position [1867, 0]
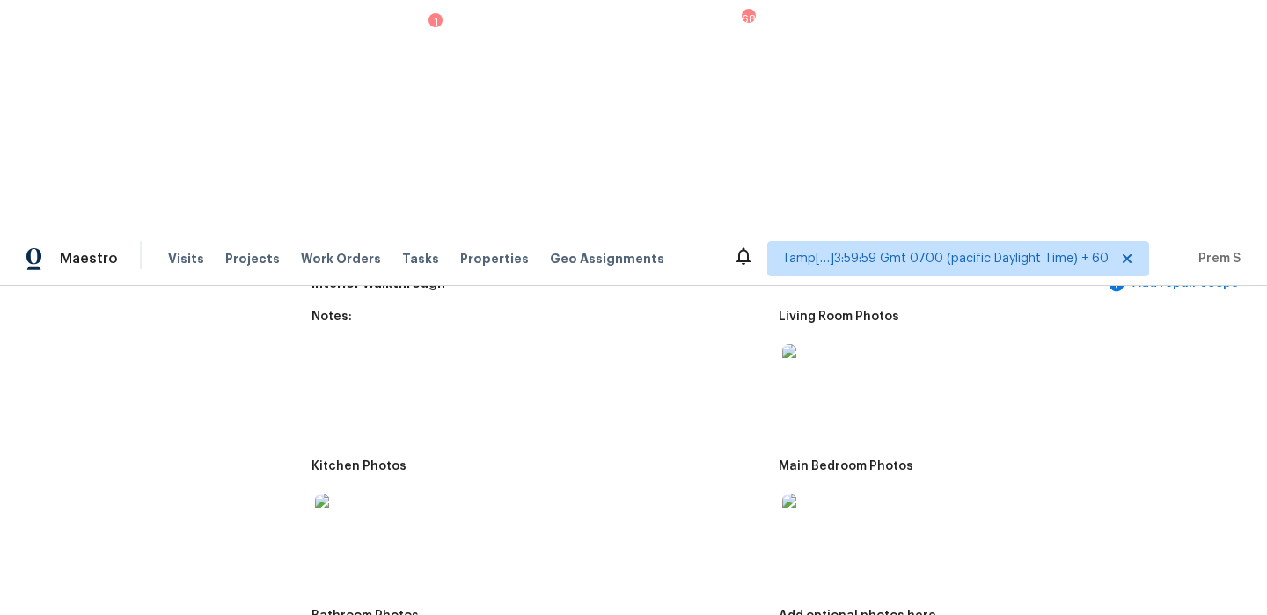
click at [801, 344] on img at bounding box center [810, 372] width 56 height 56
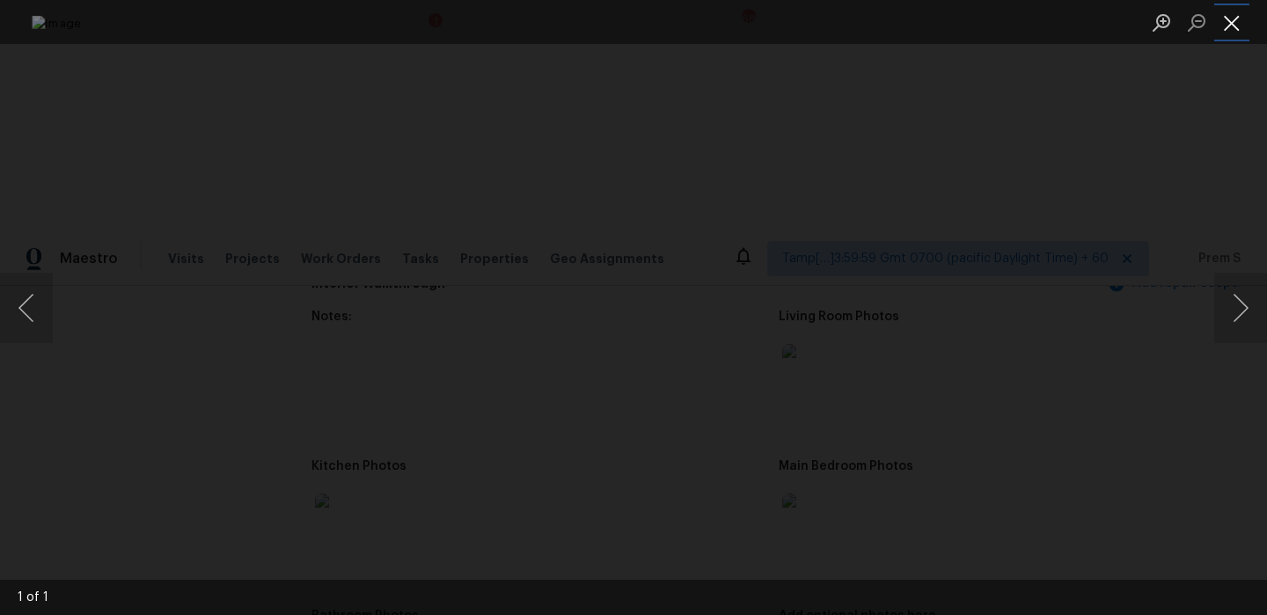
click at [1236, 29] on button "Close lightbox" at bounding box center [1231, 22] width 35 height 31
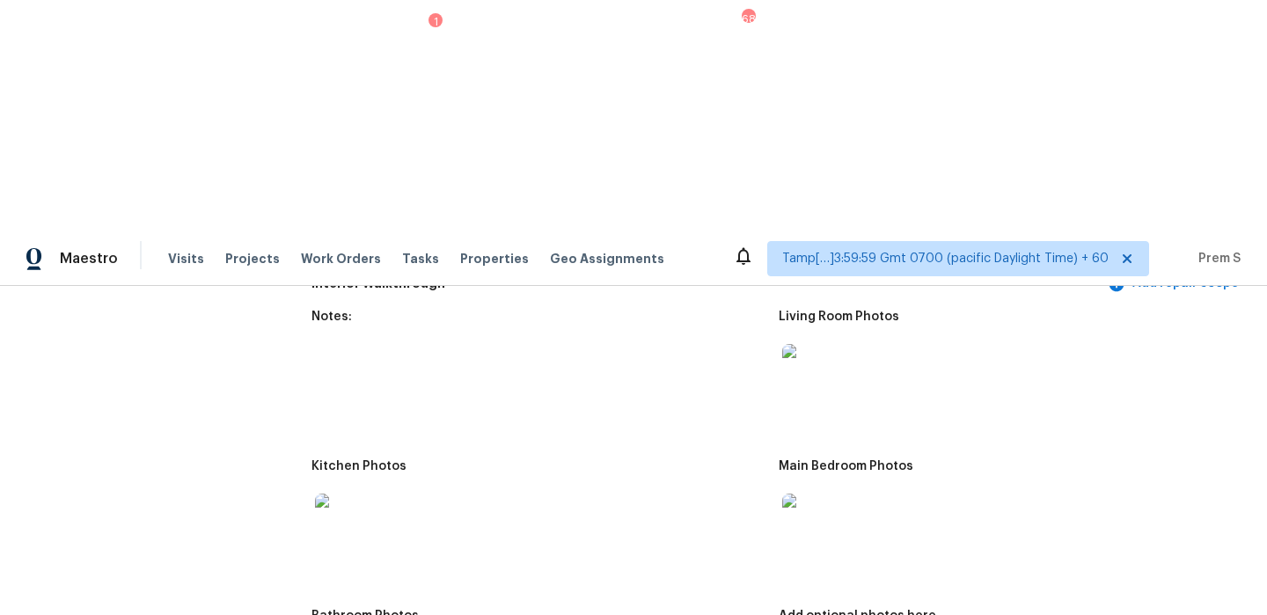
click at [804, 494] on img at bounding box center [810, 522] width 56 height 56
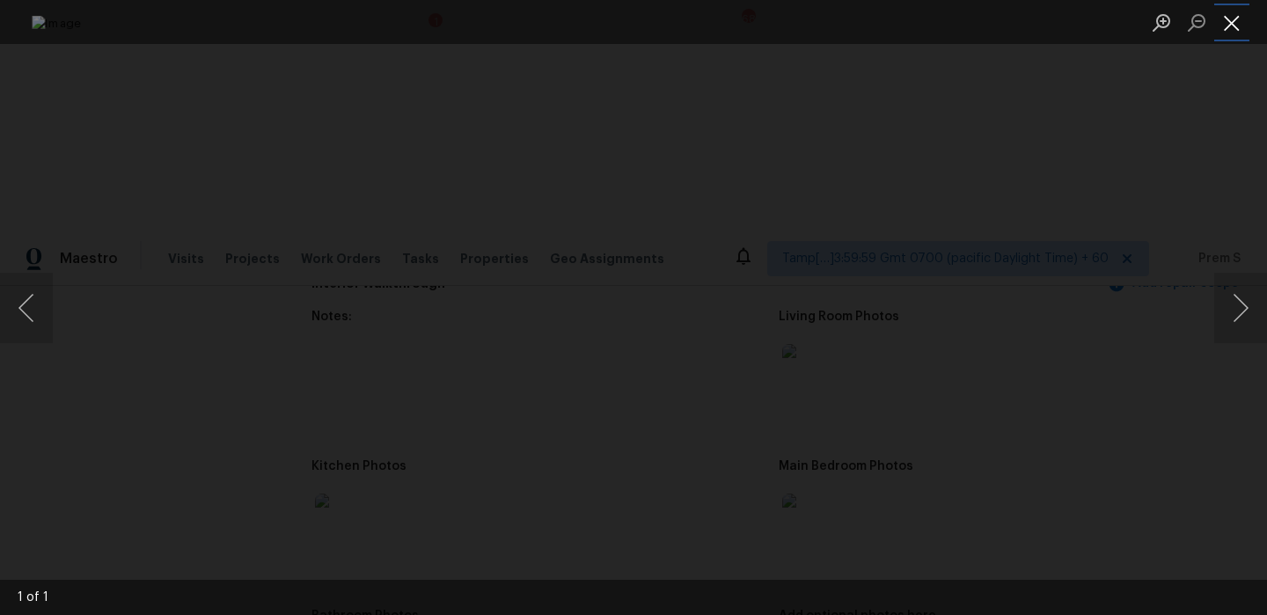
click at [1238, 25] on button "Close lightbox" at bounding box center [1231, 22] width 35 height 31
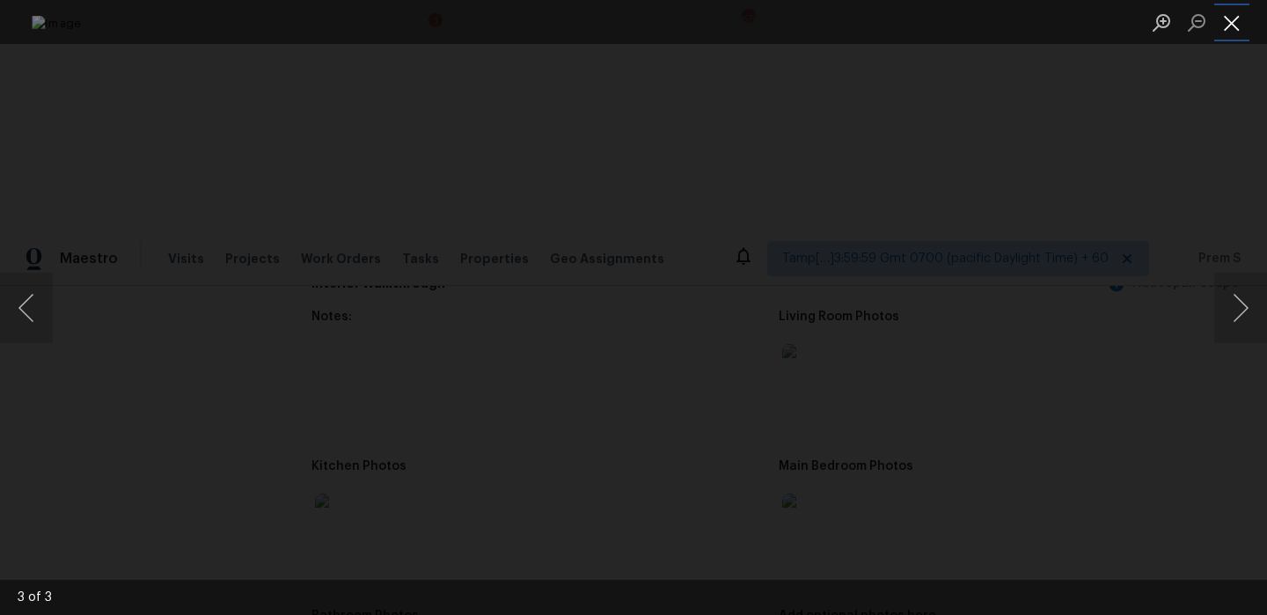
click at [1233, 18] on button "Close lightbox" at bounding box center [1231, 22] width 35 height 31
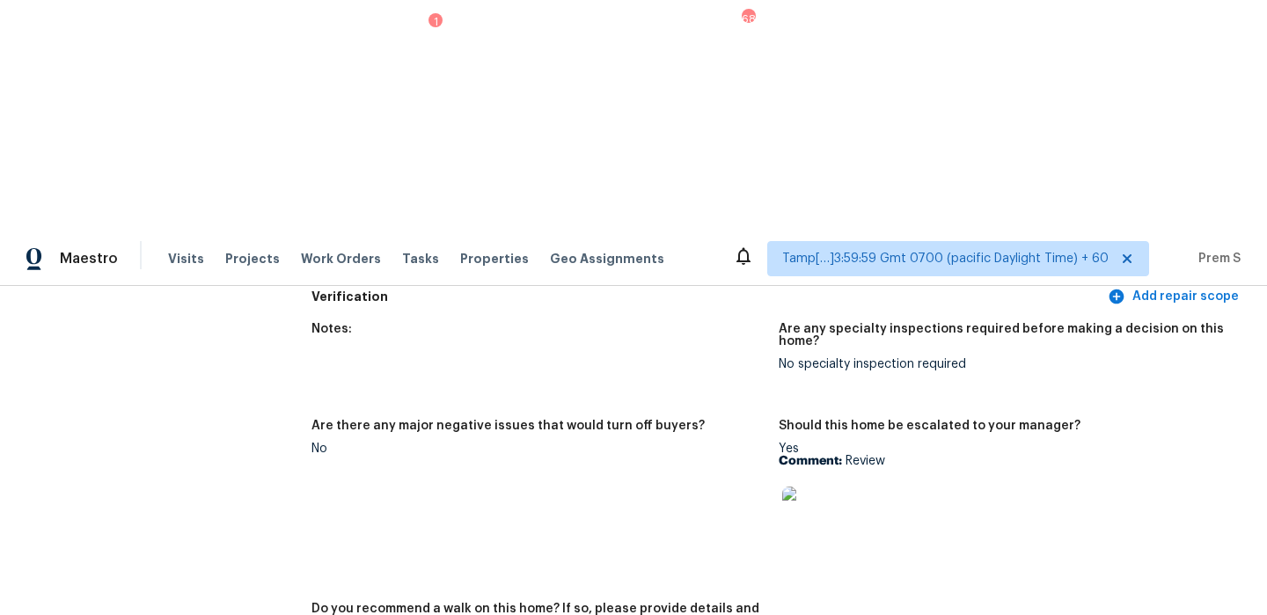
scroll to position [0, 0]
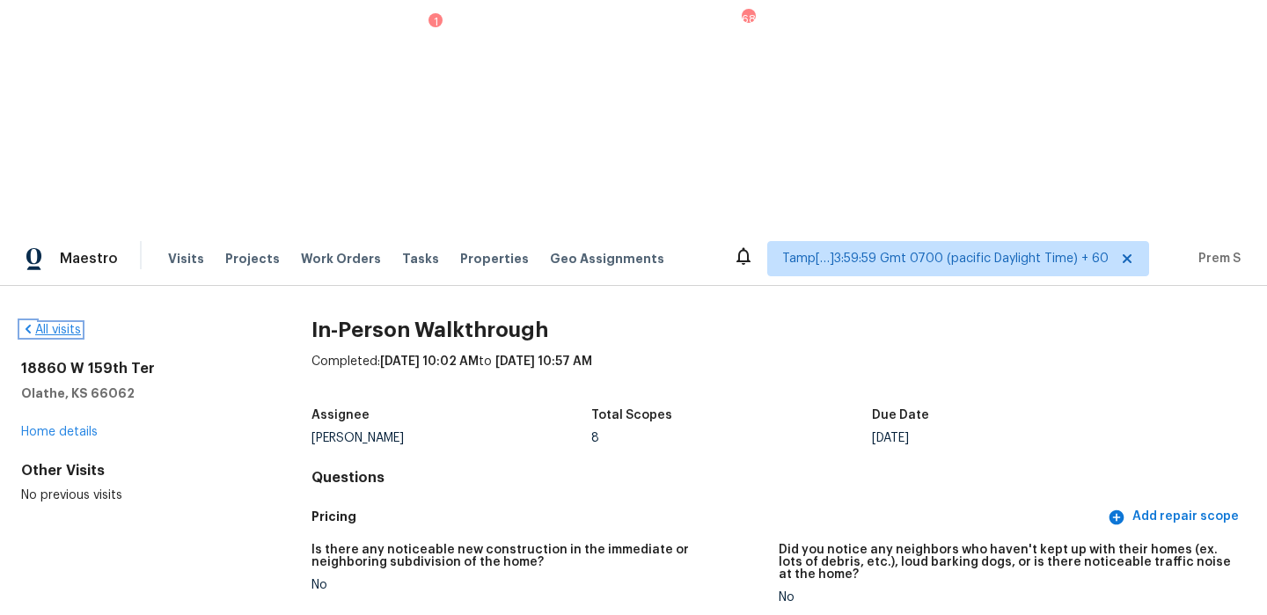
click at [70, 324] on link "All visits" at bounding box center [51, 330] width 60 height 12
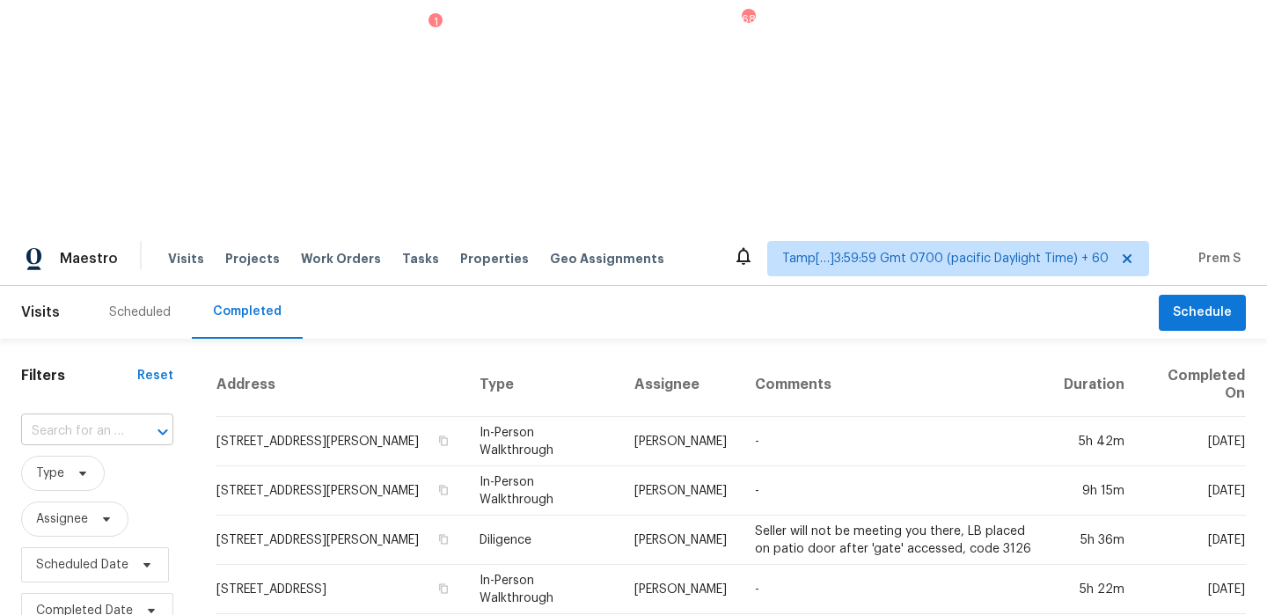
click at [108, 418] on input "text" at bounding box center [72, 431] width 103 height 27
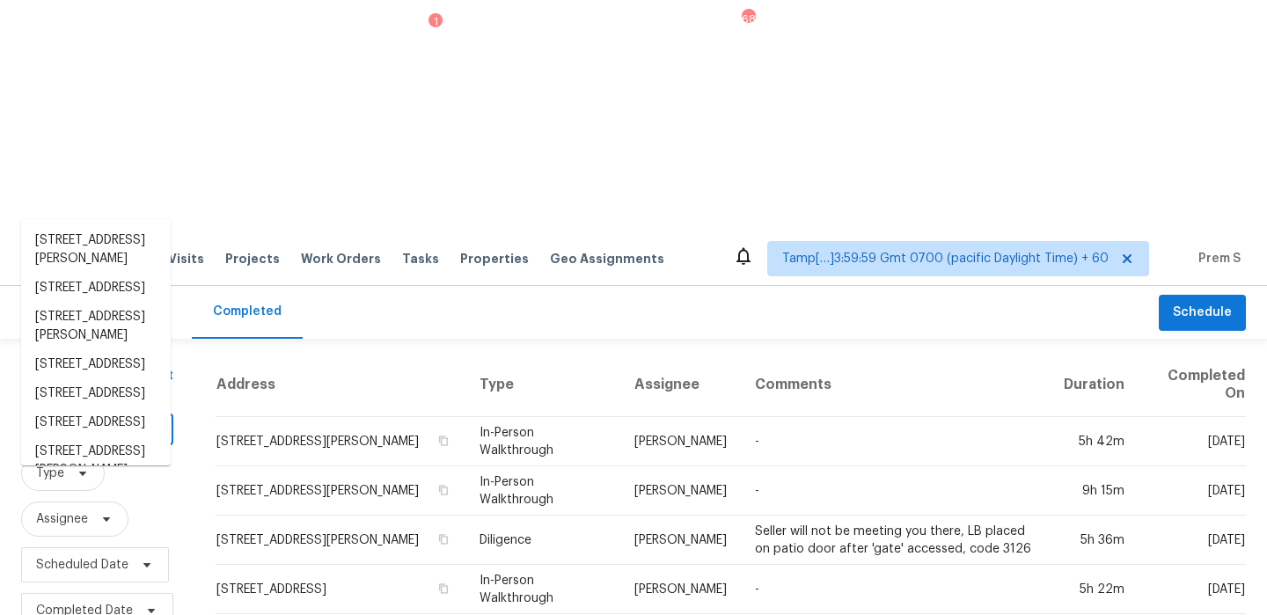
paste input "1386 Churchill Way, Marietta, GA 30062"
type input "1386 Churchill Way, Marietta, GA 30062"
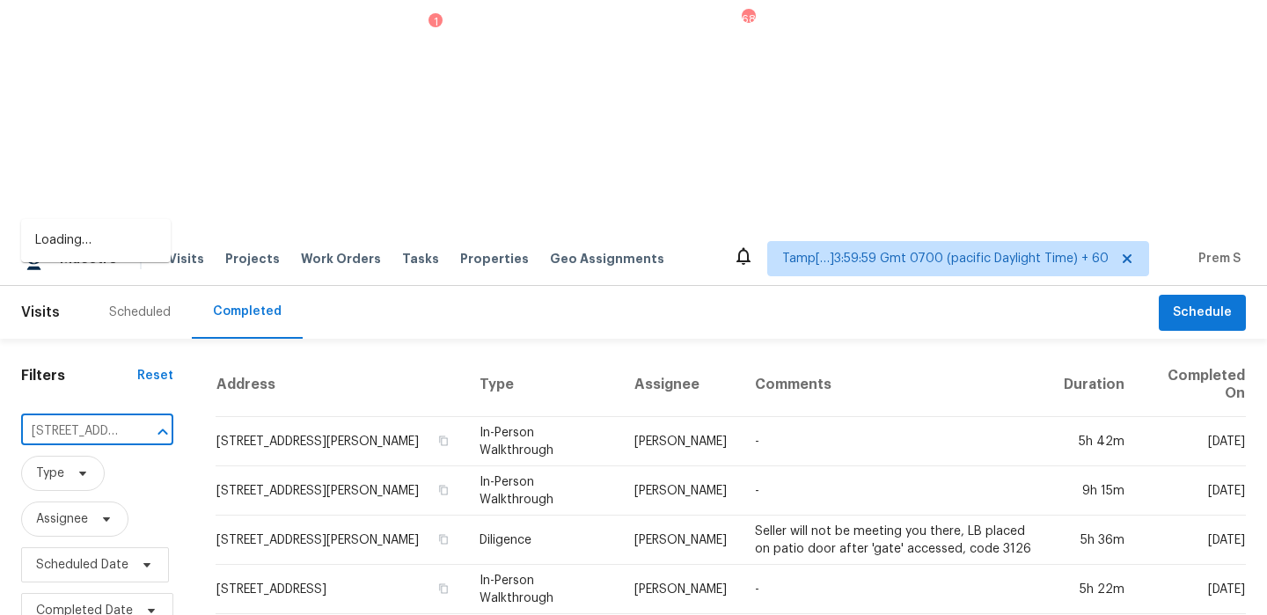
scroll to position [0, 138]
click at [102, 249] on li "1386 Churchill Way, Marietta, GA 30062" at bounding box center [96, 250] width 150 height 48
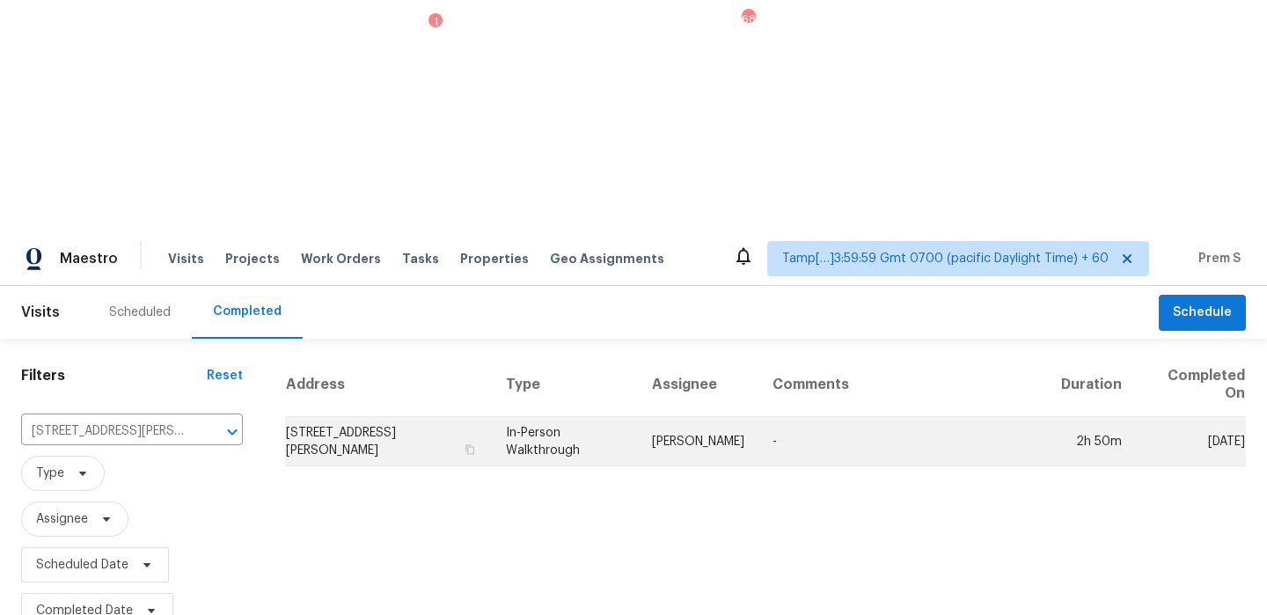
click at [319, 417] on td "1386 Churchill Way, Marietta, GA 30062" at bounding box center [388, 441] width 207 height 49
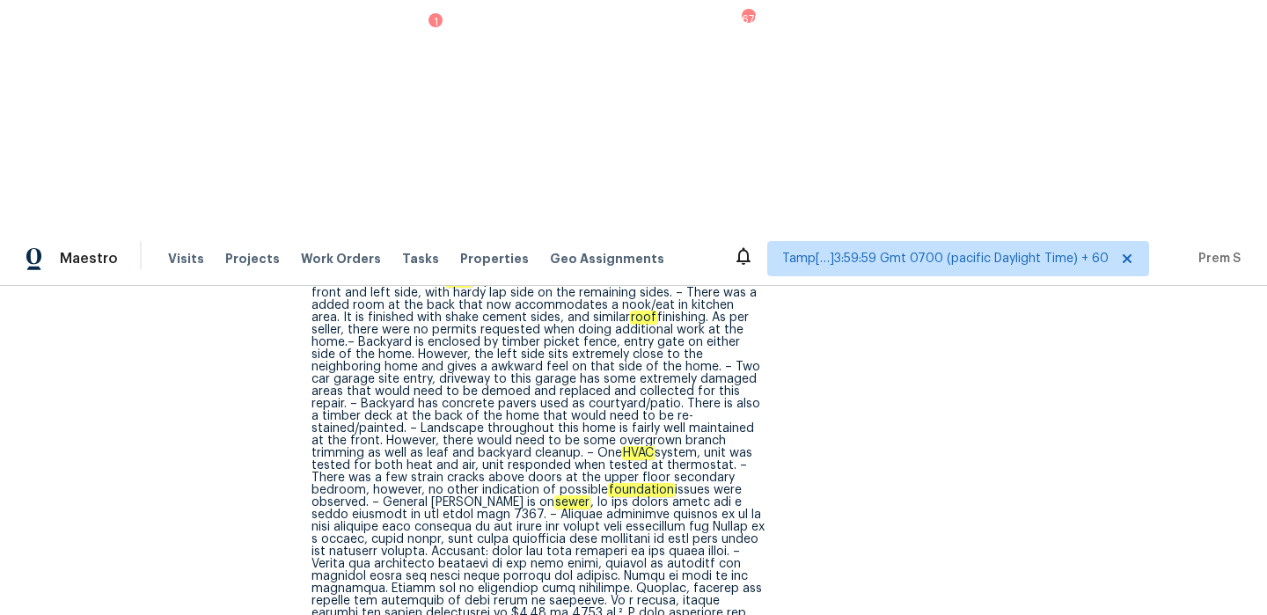
scroll to position [932, 0]
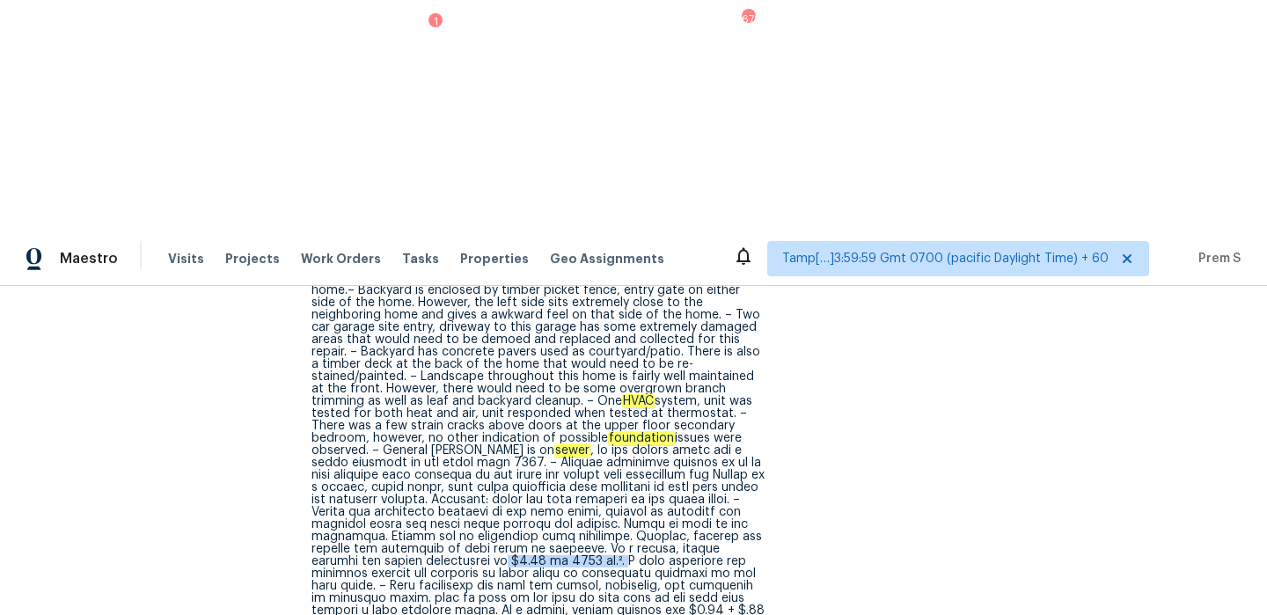
drag, startPoint x: 502, startPoint y: 317, endPoint x: 609, endPoint y: 317, distance: 107.4
click at [609, 317] on div "Exterior: subject is a four bedroom 3 1/2 bathroom single-family home on slab f…" at bounding box center [538, 493] width 453 height 641
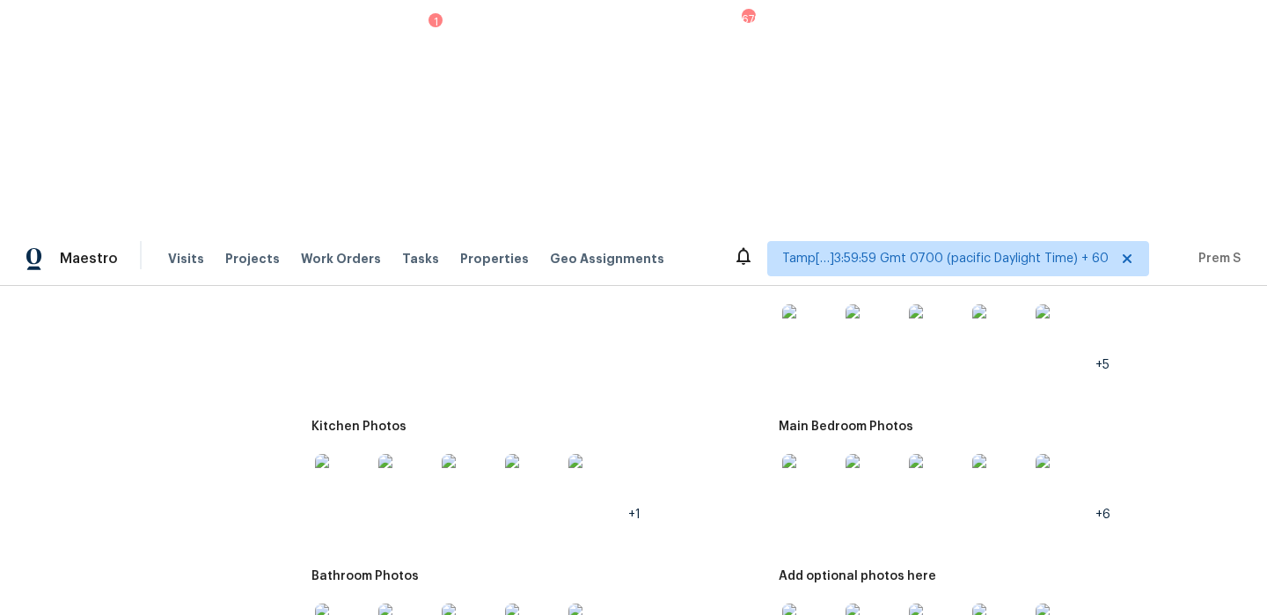
scroll to position [3063, 0]
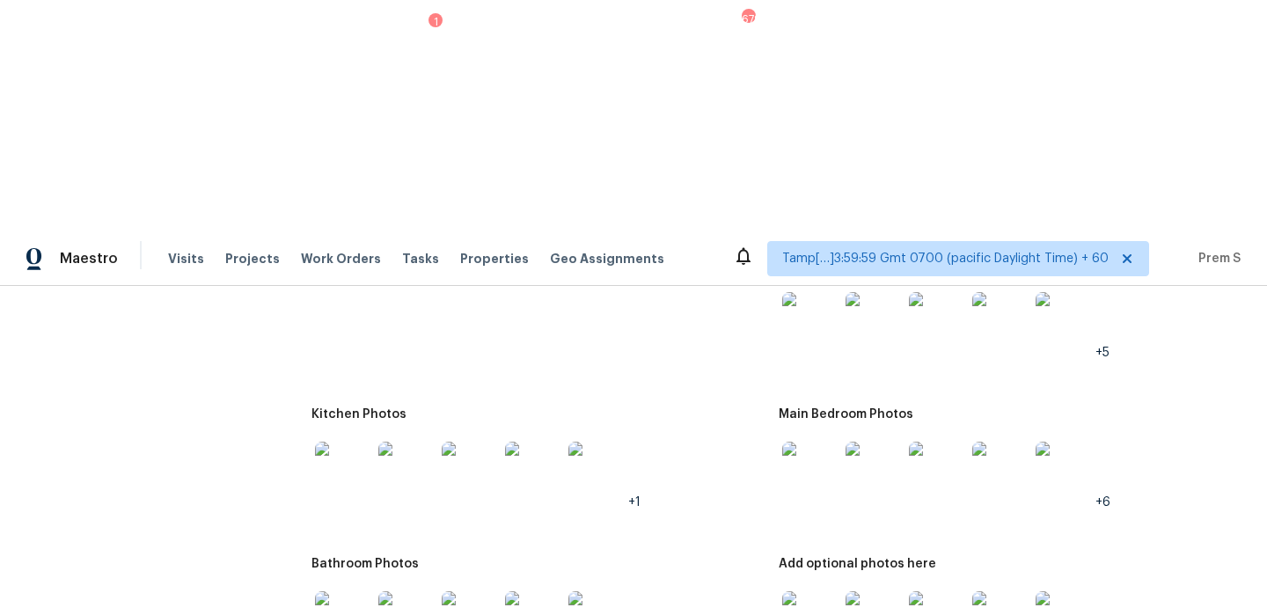
click at [808, 442] on img at bounding box center [810, 470] width 56 height 56
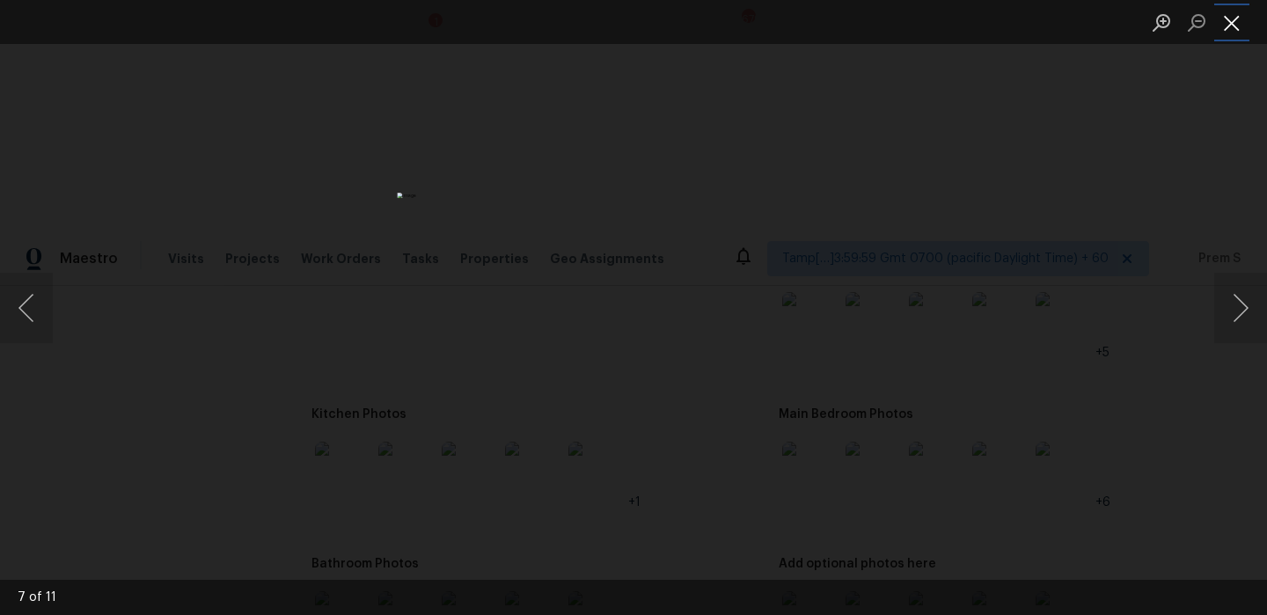
click at [1227, 23] on button "Close lightbox" at bounding box center [1231, 22] width 35 height 31
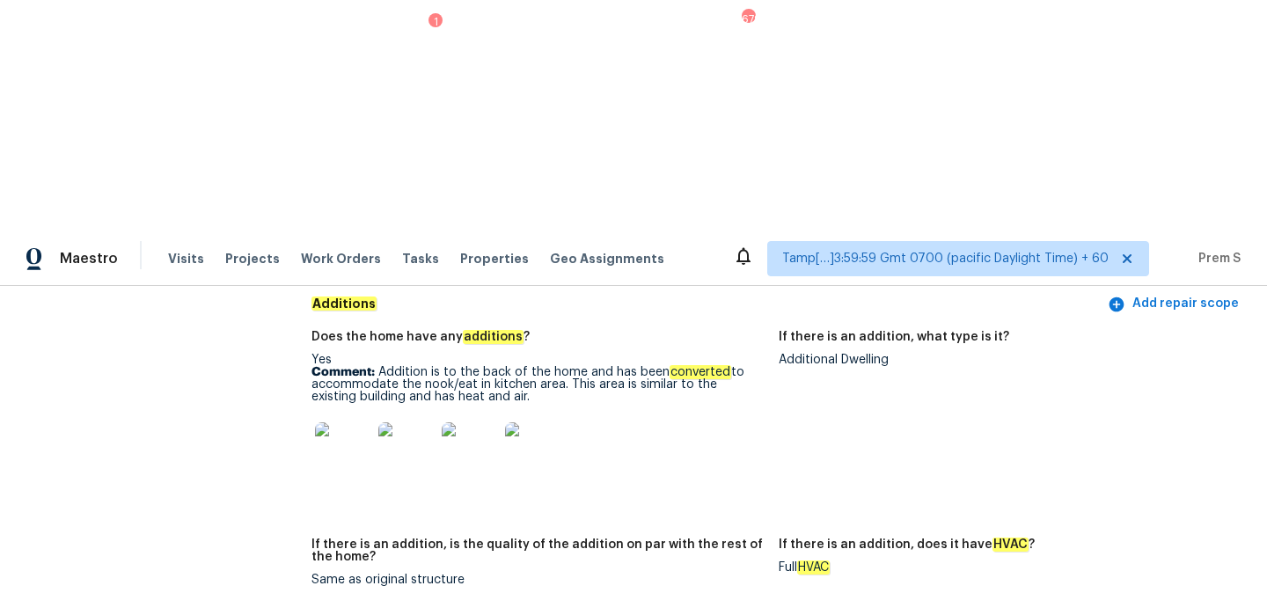
scroll to position [4692, 0]
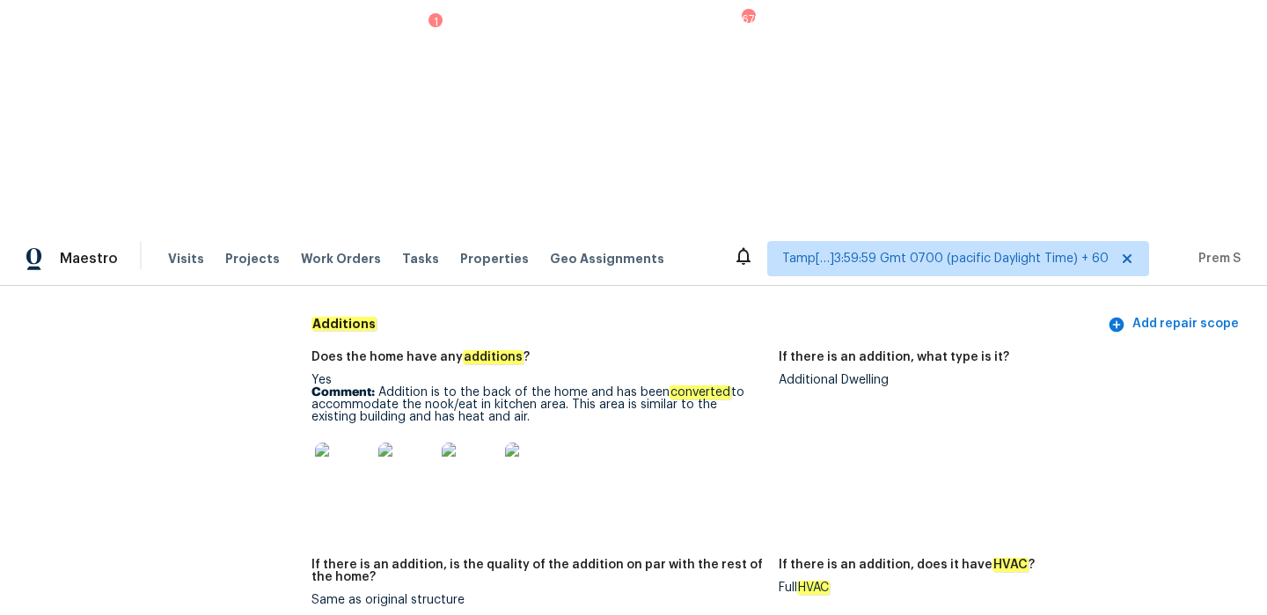
drag, startPoint x: 380, startPoint y: 124, endPoint x: 498, endPoint y: 147, distance: 120.1
click at [498, 386] on p "Comment: Addition is to the back of the home and has been converted to accommod…" at bounding box center [538, 404] width 453 height 37
copy p "Addition is to the back of the home and has been converted to accommodate the n…"
click at [353, 443] on img at bounding box center [343, 471] width 56 height 56
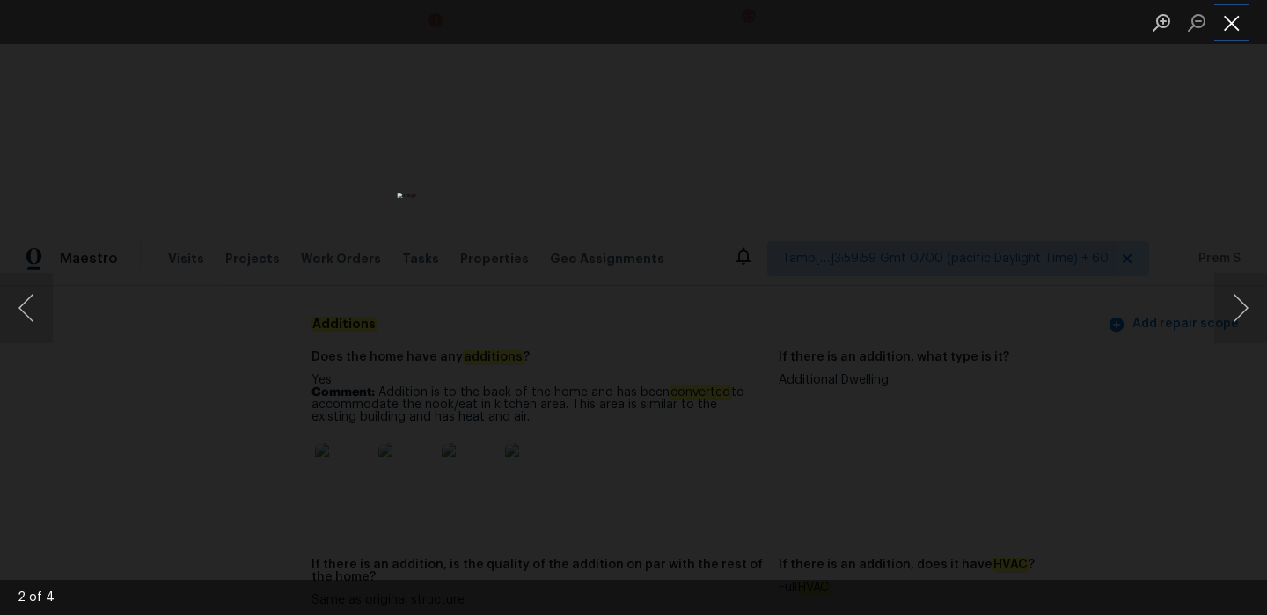
click at [1237, 20] on button "Close lightbox" at bounding box center [1231, 22] width 35 height 31
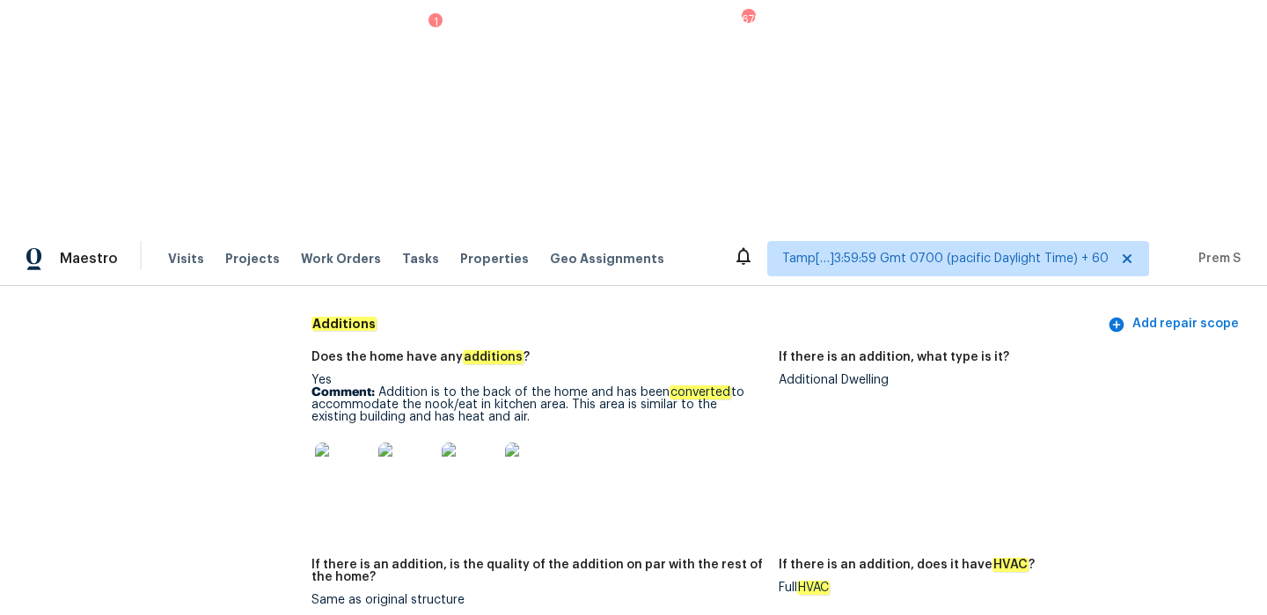
scroll to position [0, 0]
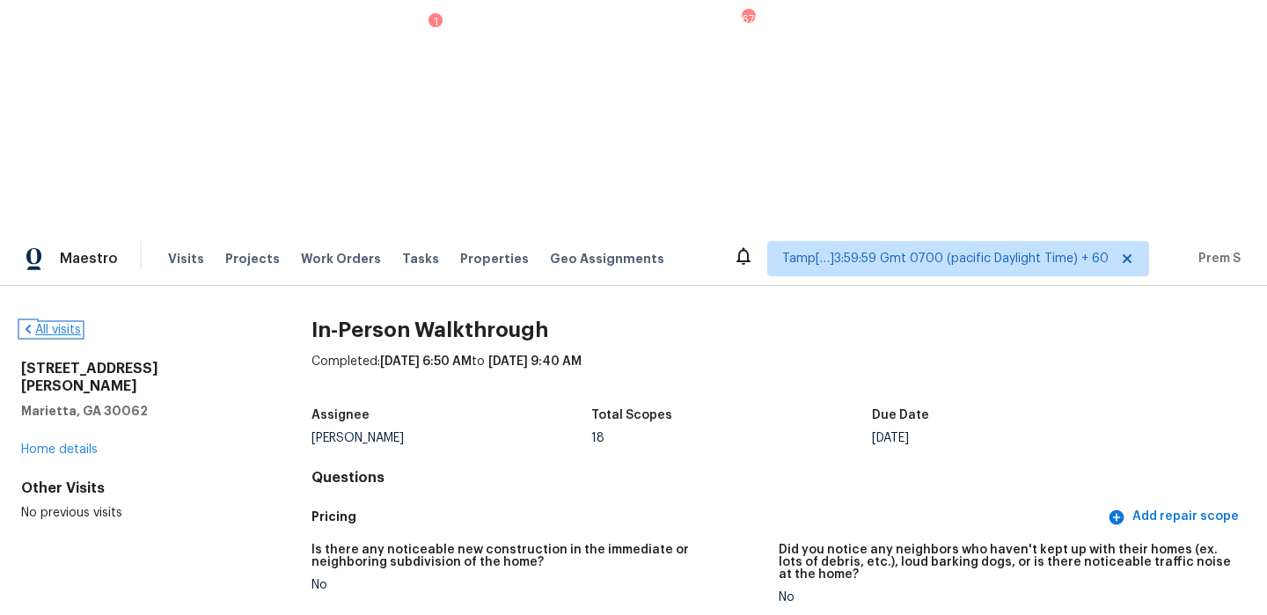
click at [65, 324] on link "All visits" at bounding box center [51, 330] width 60 height 12
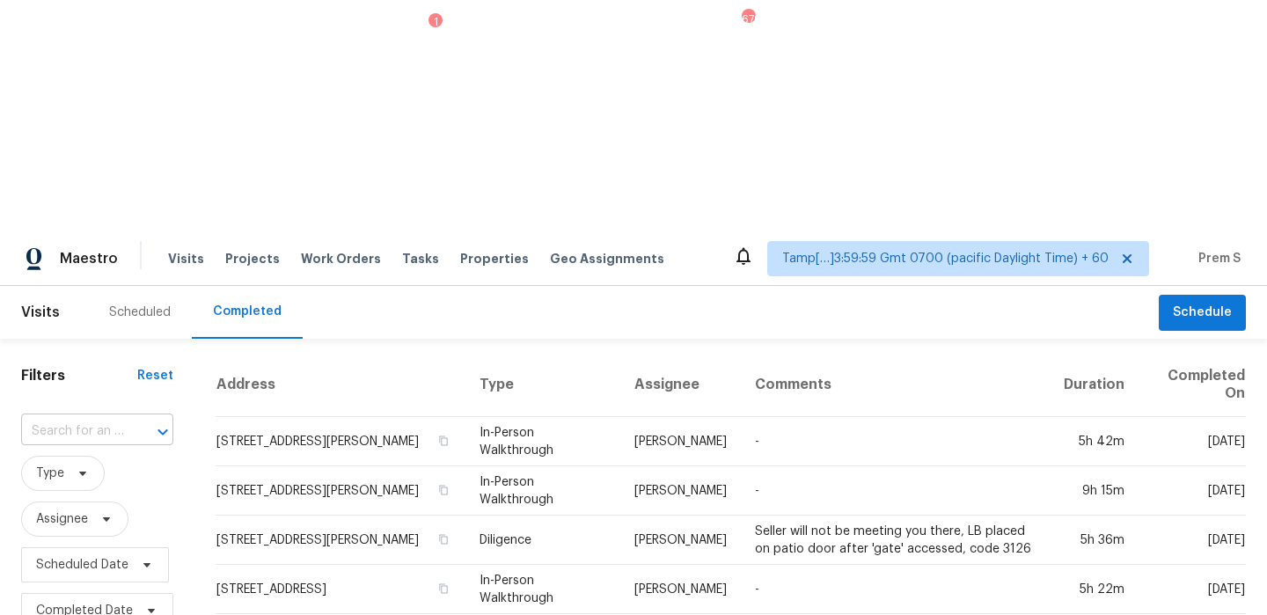
click at [85, 418] on input "text" at bounding box center [72, 431] width 103 height 27
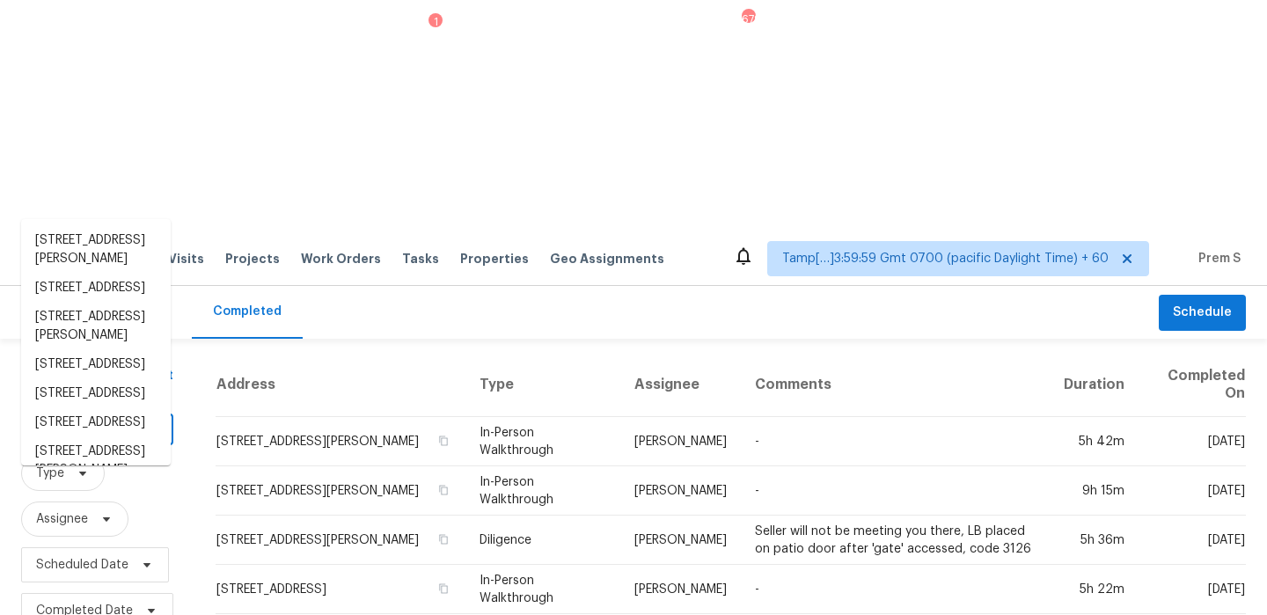
paste input "5813 Westbourne Dr, Richmond, VA 23230"
type input "5813 Westbourne Dr, Richmond, VA 23230"
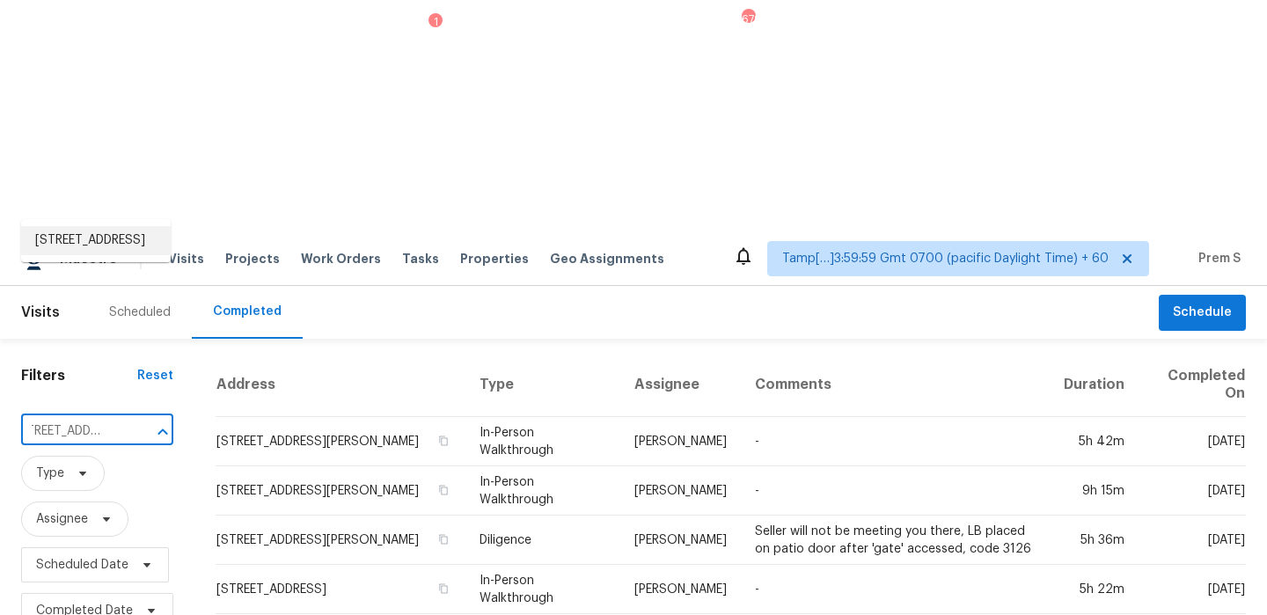
click at [104, 255] on li "5813 Westbourne Dr, Richmond, VA 23230" at bounding box center [96, 240] width 150 height 29
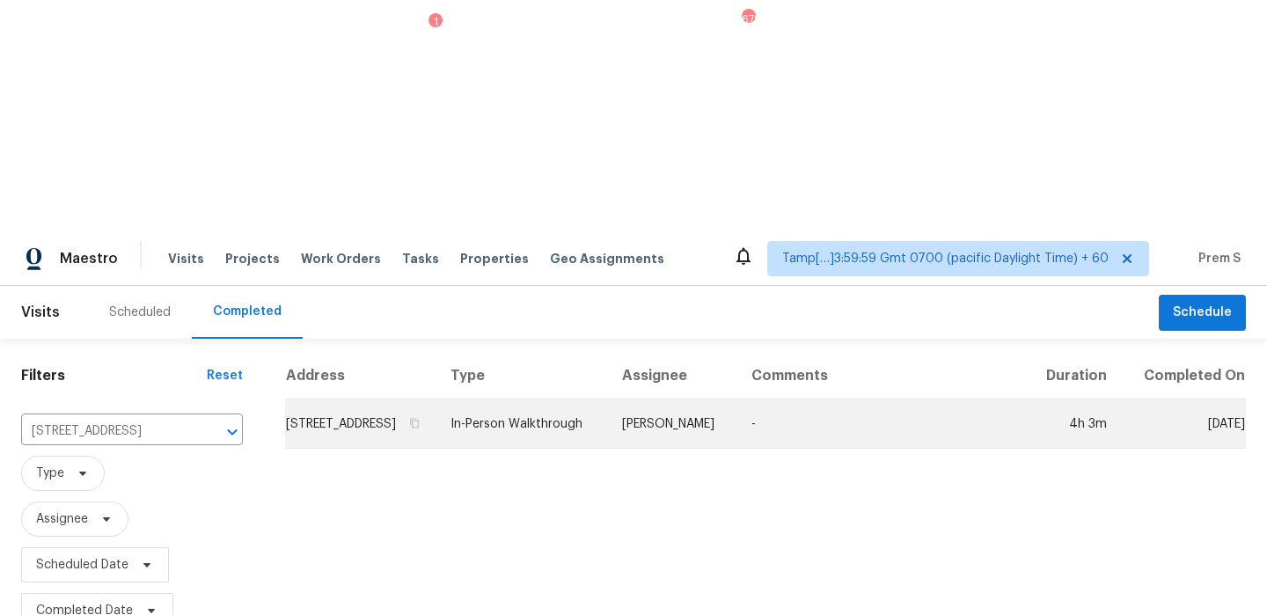
click at [318, 400] on td "5813 Westbourne Dr, Richmond, VA 23230" at bounding box center [360, 424] width 151 height 49
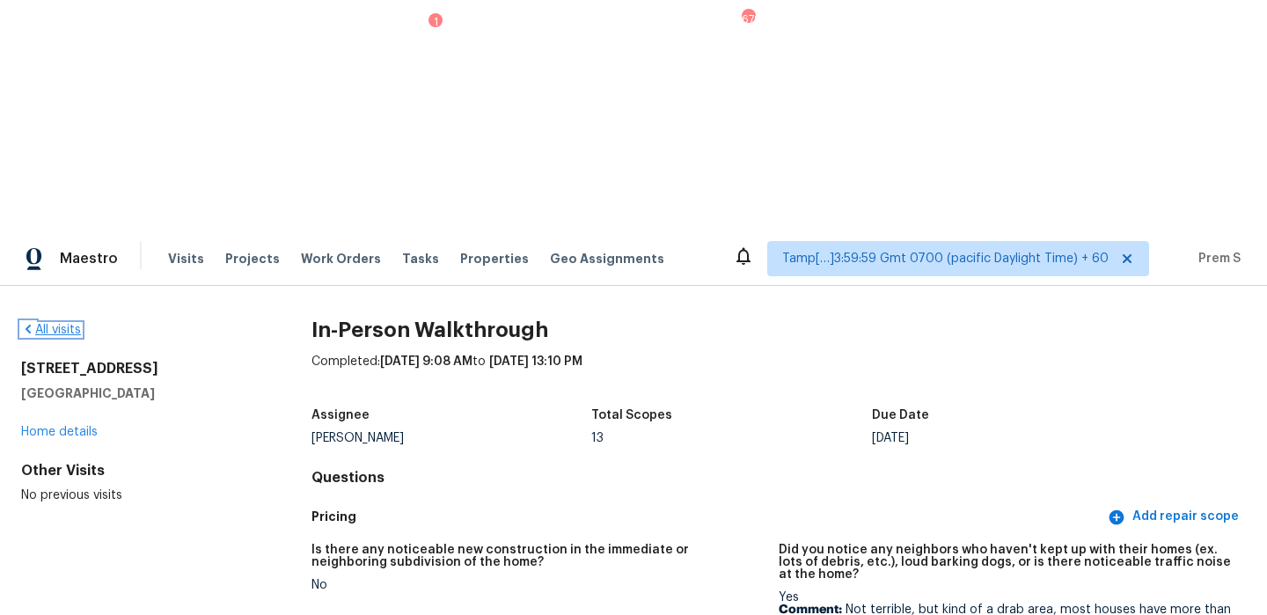
click at [70, 324] on link "All visits" at bounding box center [51, 330] width 60 height 12
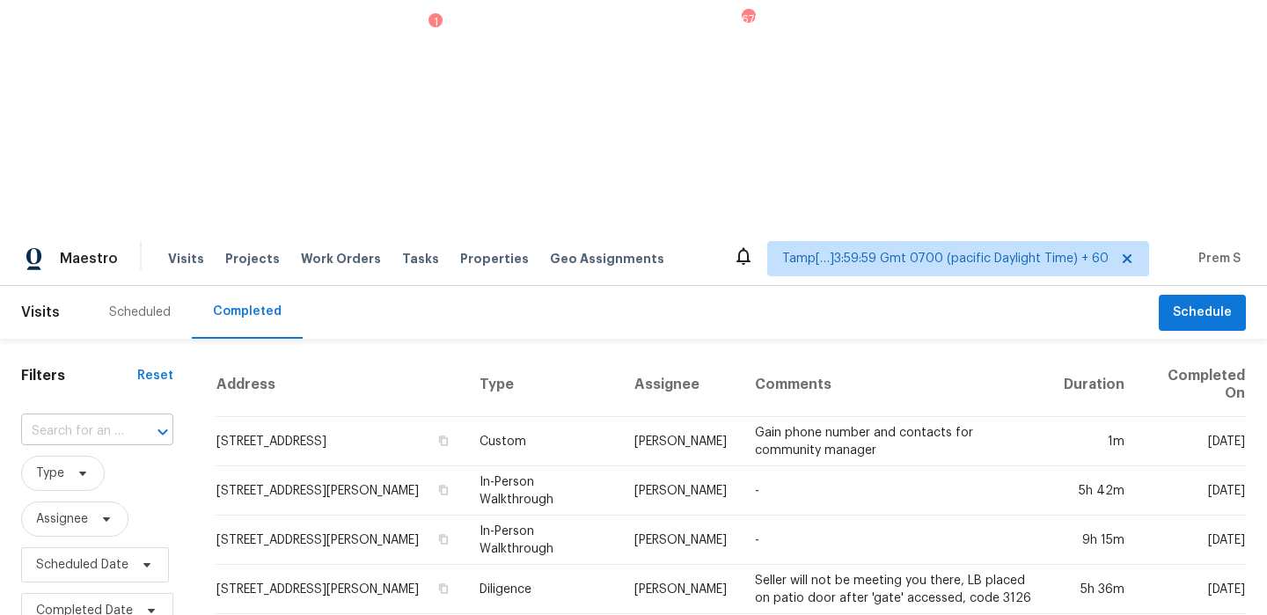
click at [117, 418] on input "text" at bounding box center [72, 431] width 103 height 27
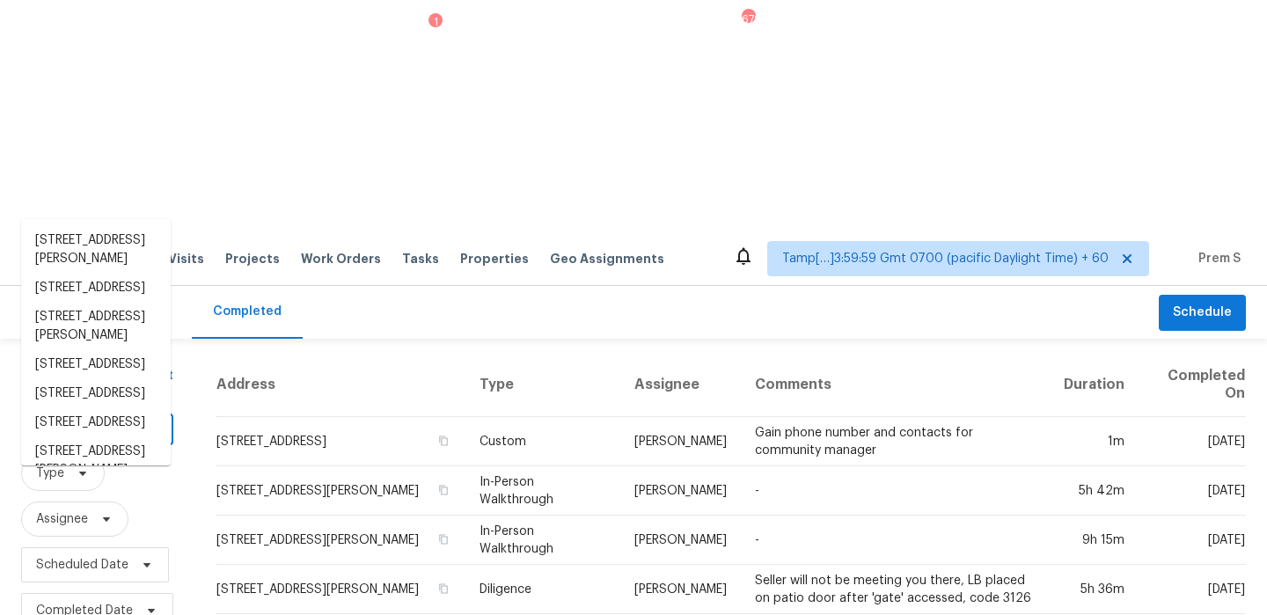
paste input "21 Oriole Ln, Lake Oswego, OR 97035"
type input "21 Oriole Ln, Lake Oswego, OR 97035"
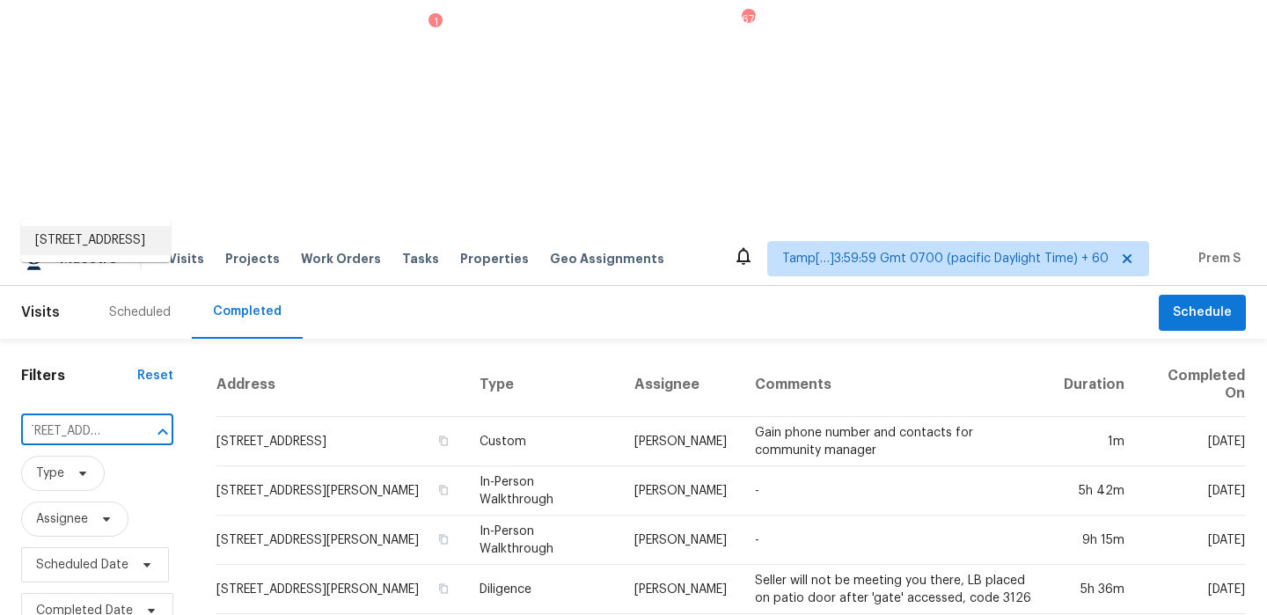
click at [123, 255] on li "21 Oriole Ln, Lake Oswego, OR 97035" at bounding box center [96, 240] width 150 height 29
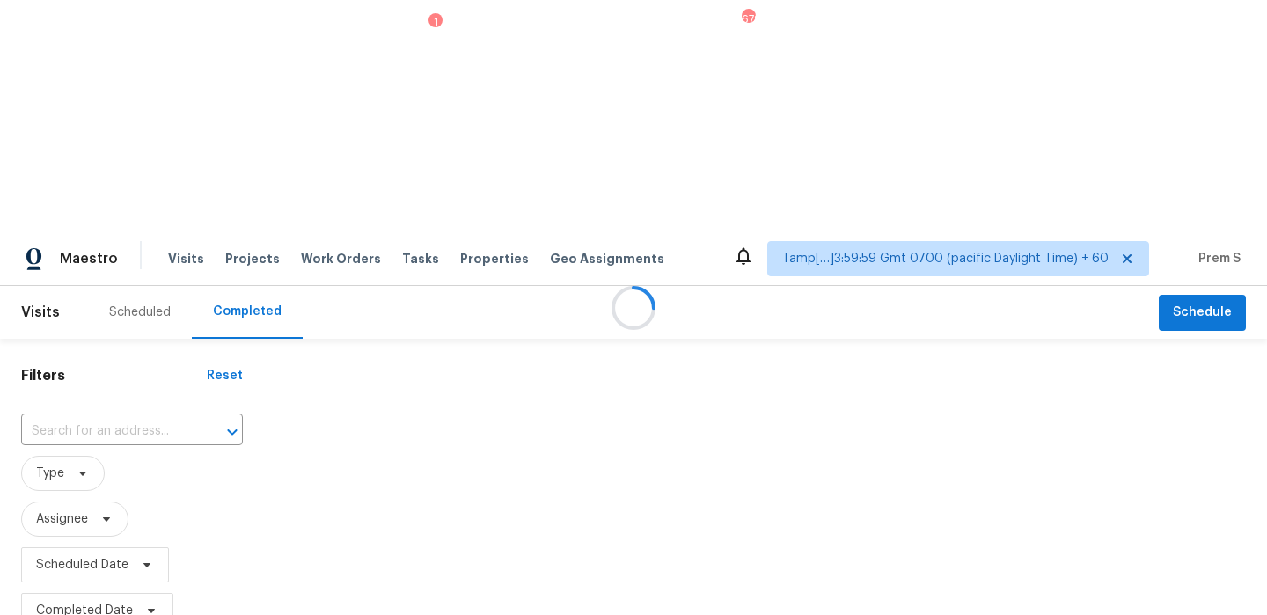
type input "21 Oriole Ln, Lake Oswego, OR 97035"
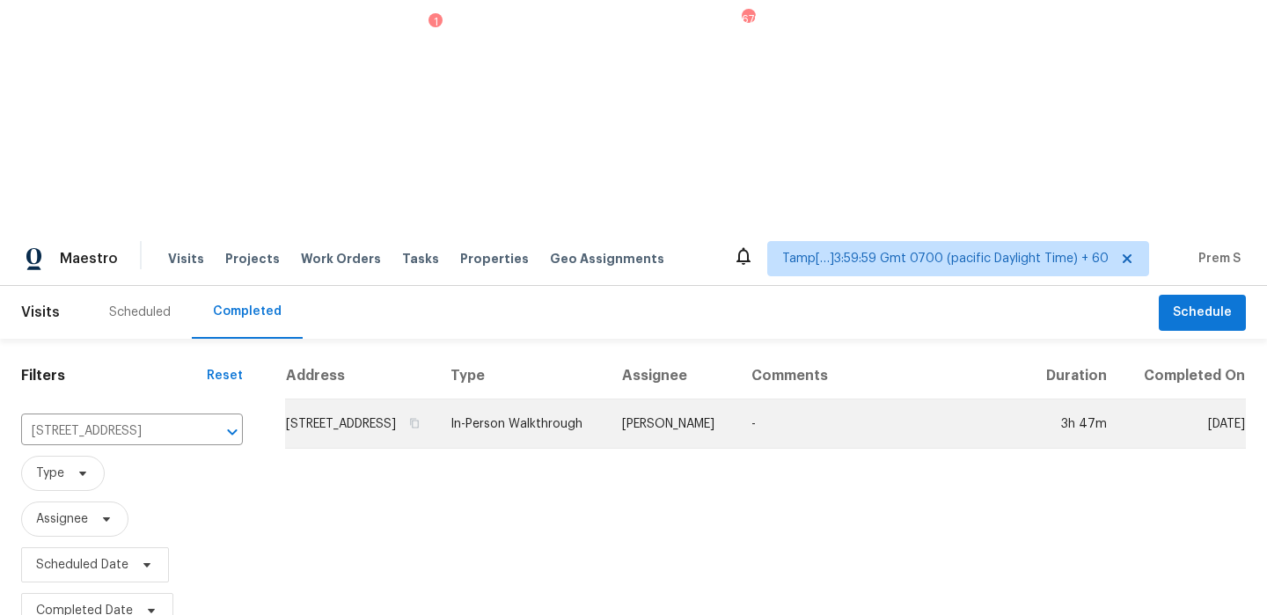
click at [329, 400] on td "21 Oriole Ln, Lake Oswego, OR 97035" at bounding box center [360, 424] width 151 height 49
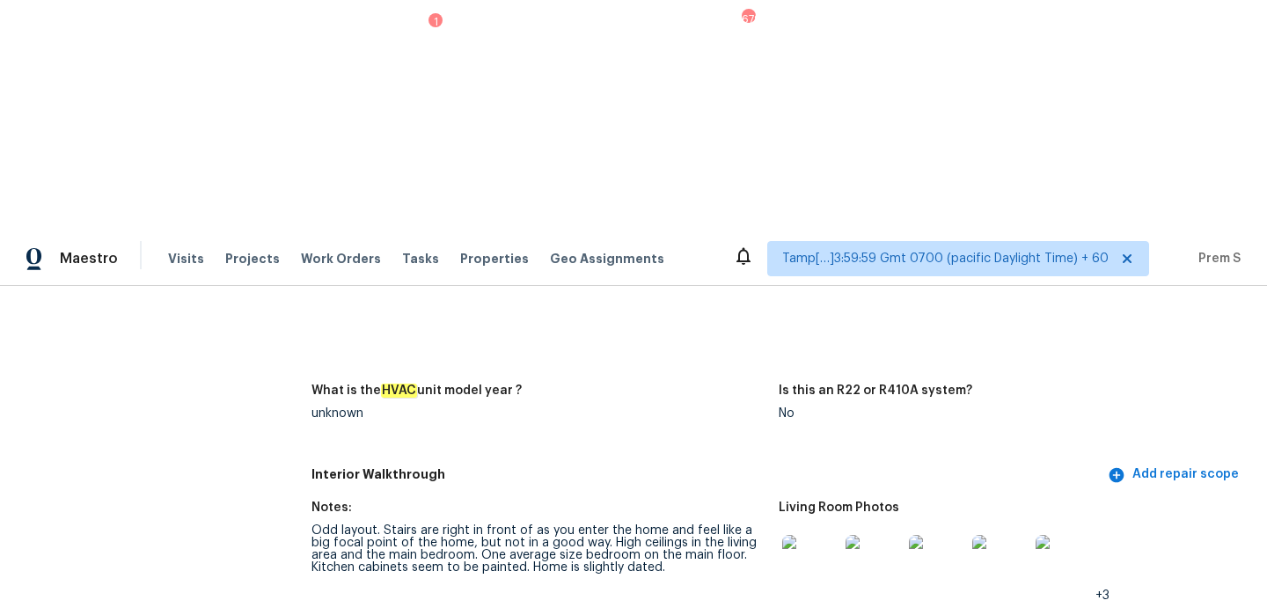
scroll to position [1755, 0]
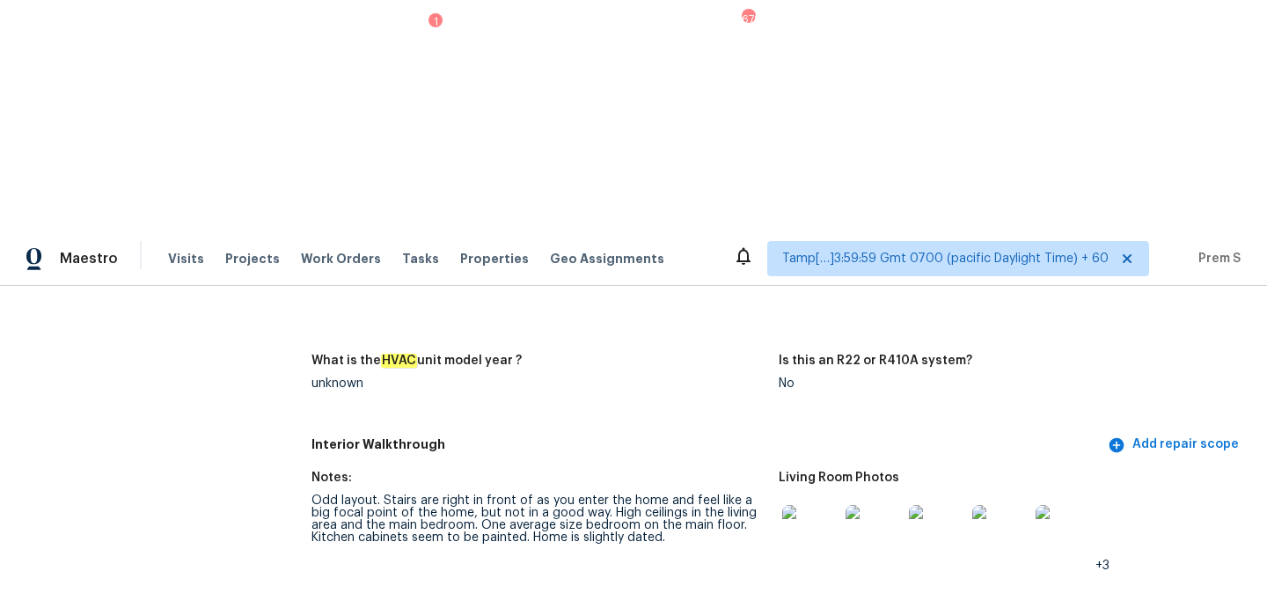
click at [818, 505] on img at bounding box center [810, 533] width 56 height 56
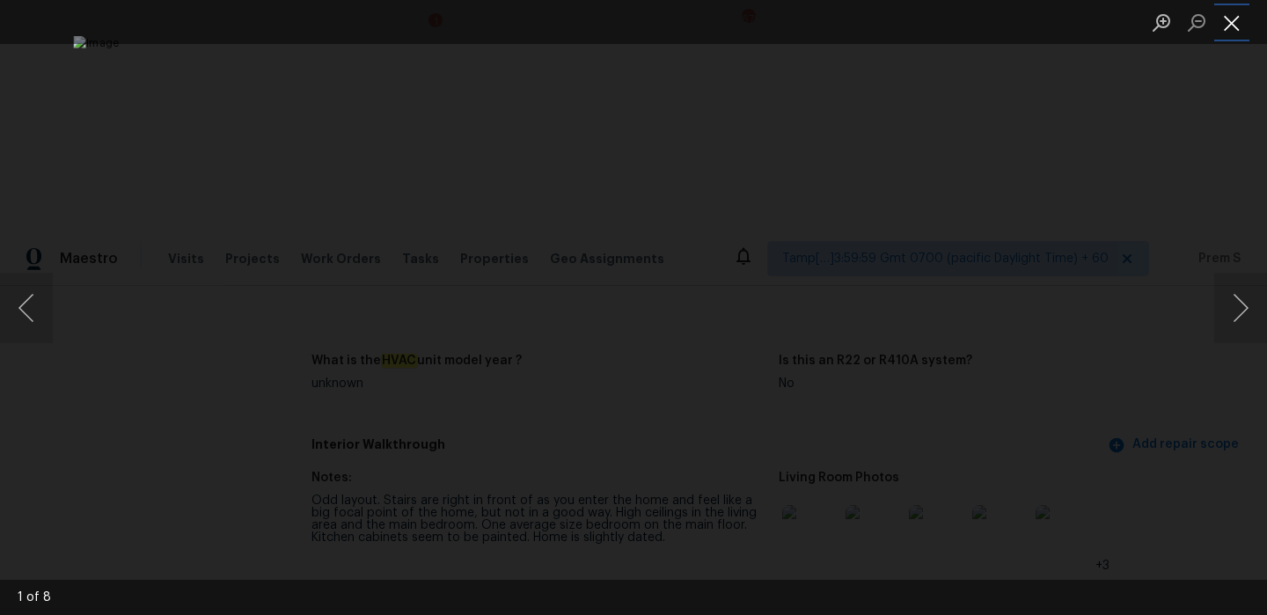
click at [1237, 26] on button "Close lightbox" at bounding box center [1231, 22] width 35 height 31
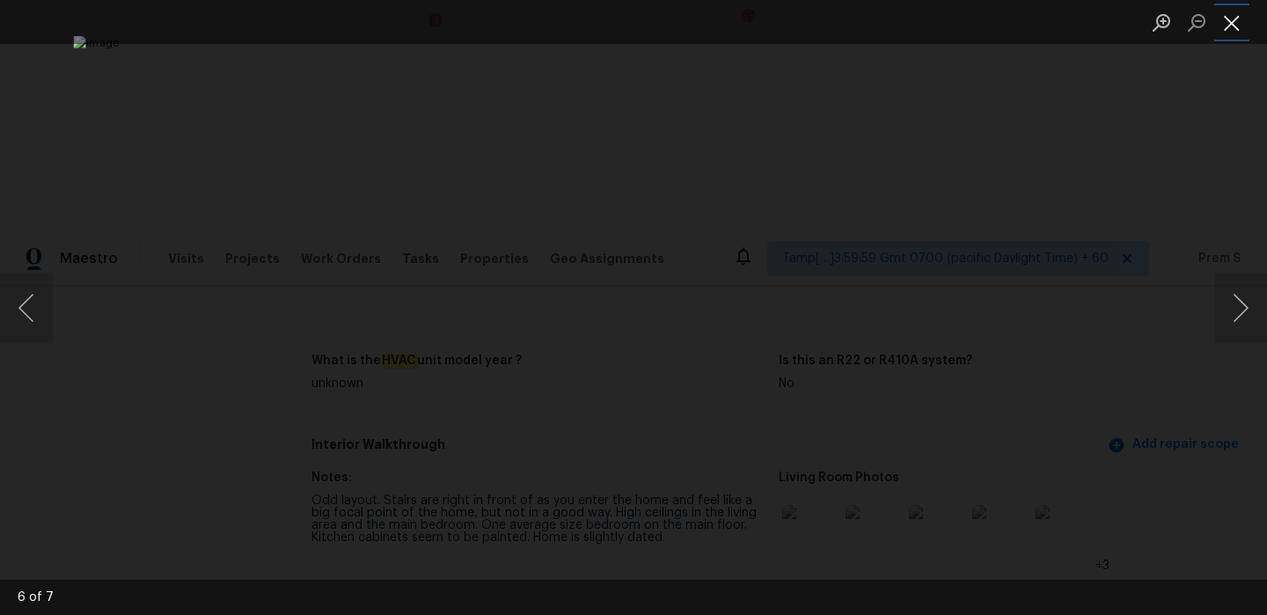
click at [1237, 11] on button "Close lightbox" at bounding box center [1231, 22] width 35 height 31
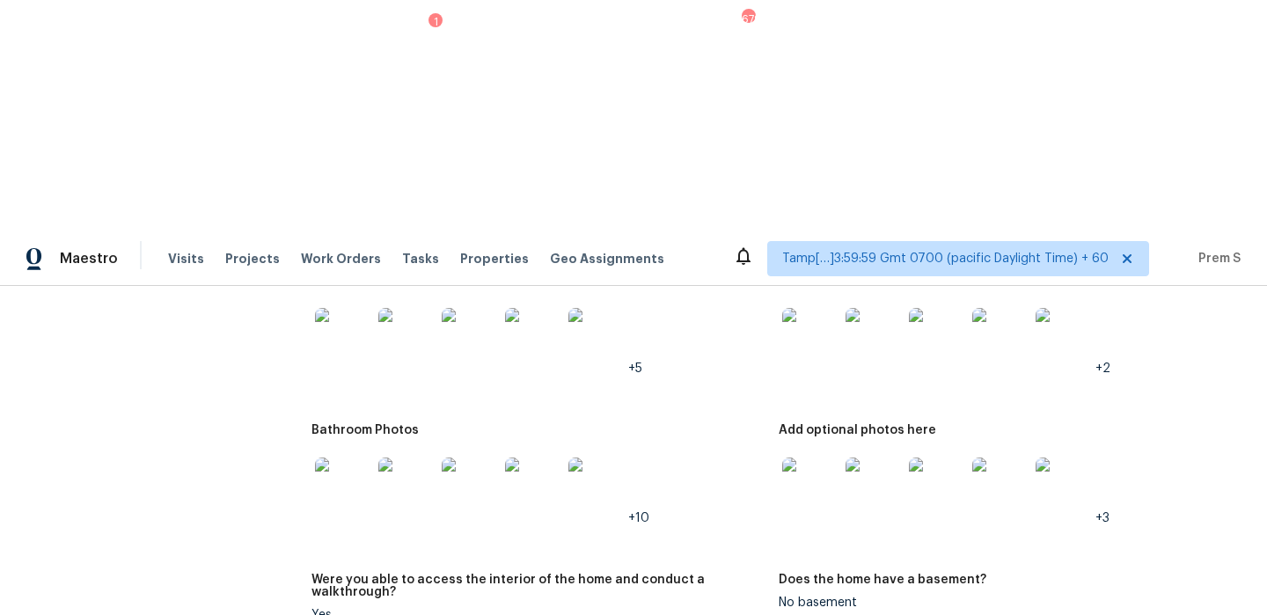
scroll to position [1834, 0]
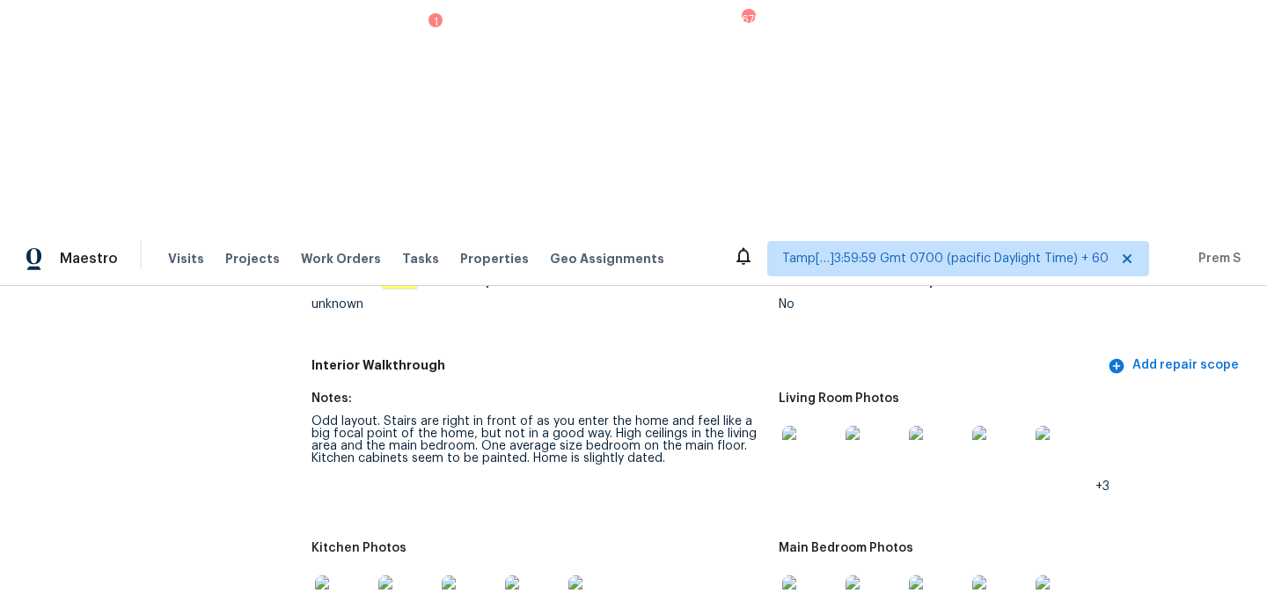
click at [819, 576] on img at bounding box center [810, 604] width 56 height 56
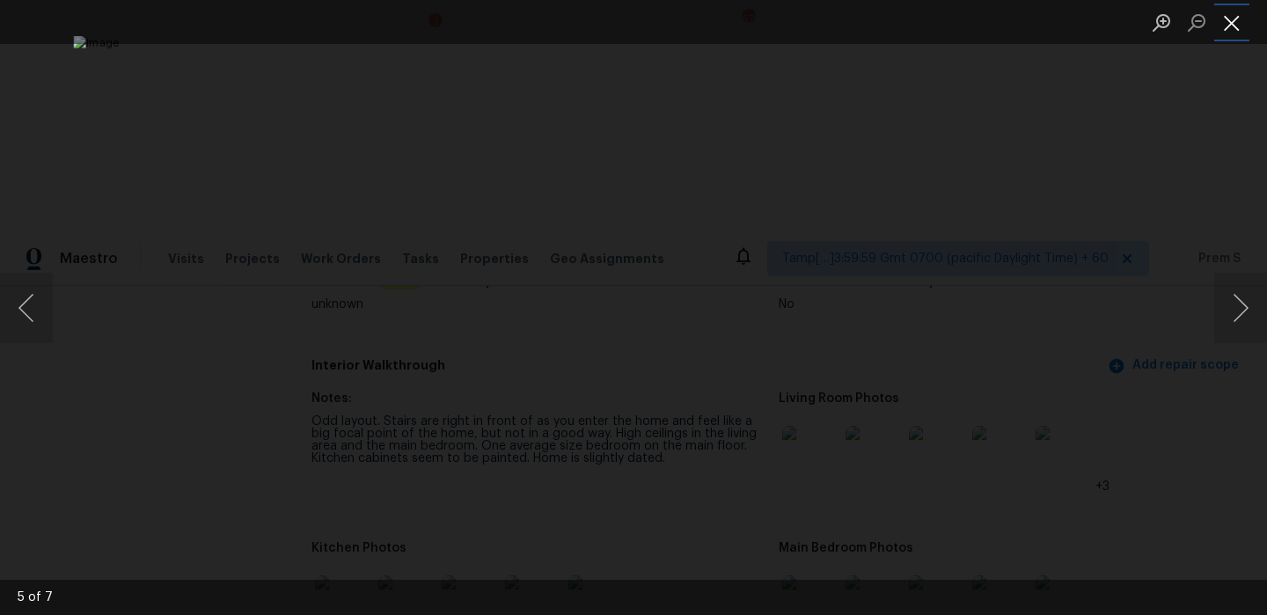
click at [1237, 25] on button "Close lightbox" at bounding box center [1231, 22] width 35 height 31
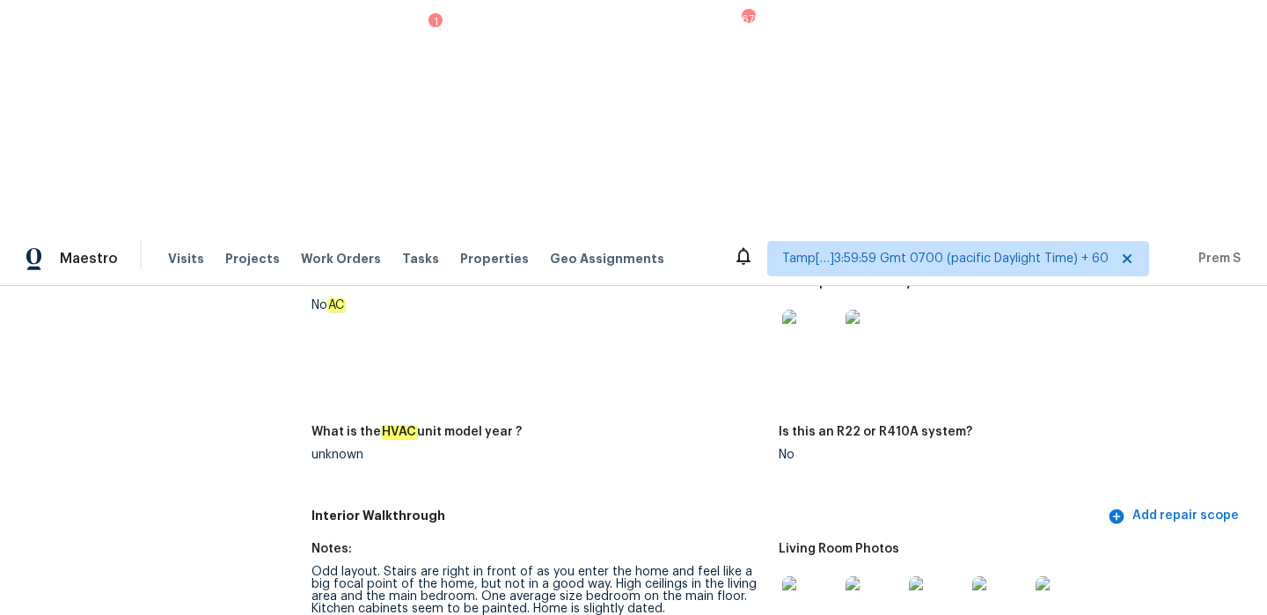
scroll to position [1678, 0]
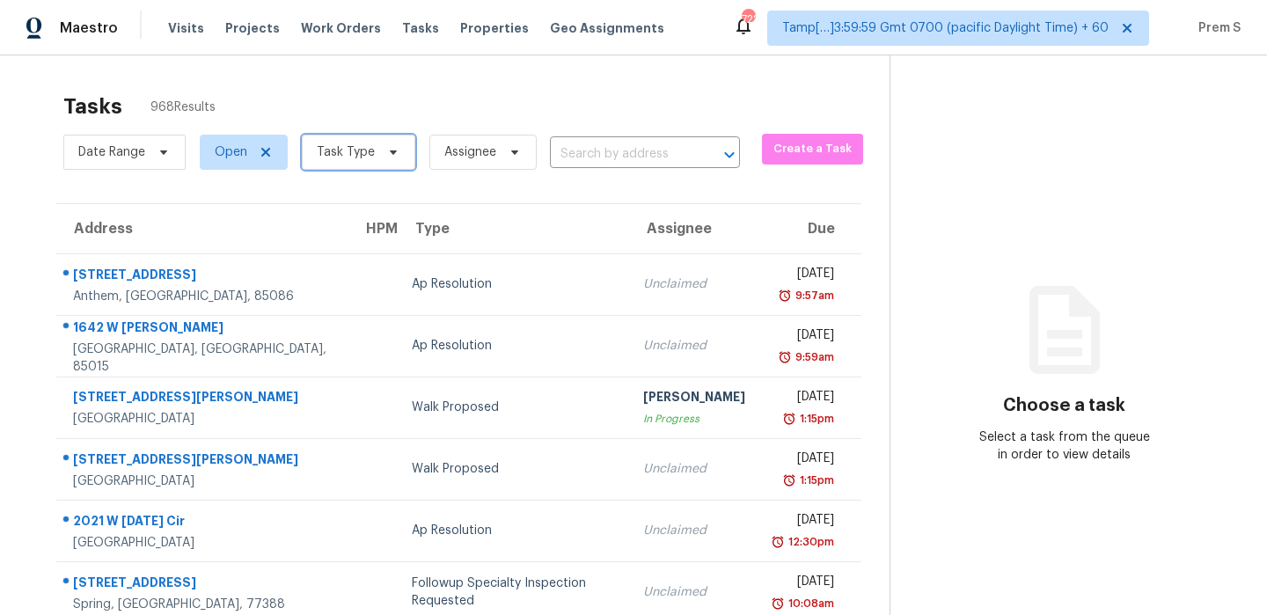
click at [381, 156] on span at bounding box center [390, 152] width 19 height 14
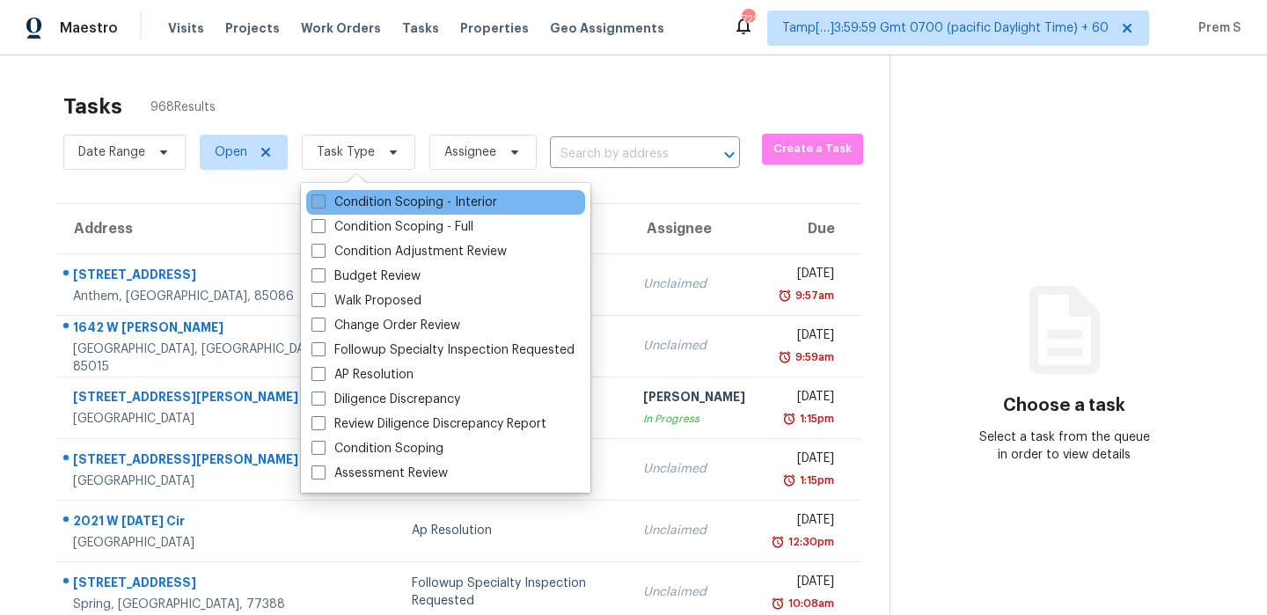
click at [350, 207] on label "Condition Scoping - Interior" at bounding box center [405, 203] width 186 height 18
click at [323, 205] on input "Condition Scoping - Interior" at bounding box center [317, 199] width 11 height 11
checkbox input "true"
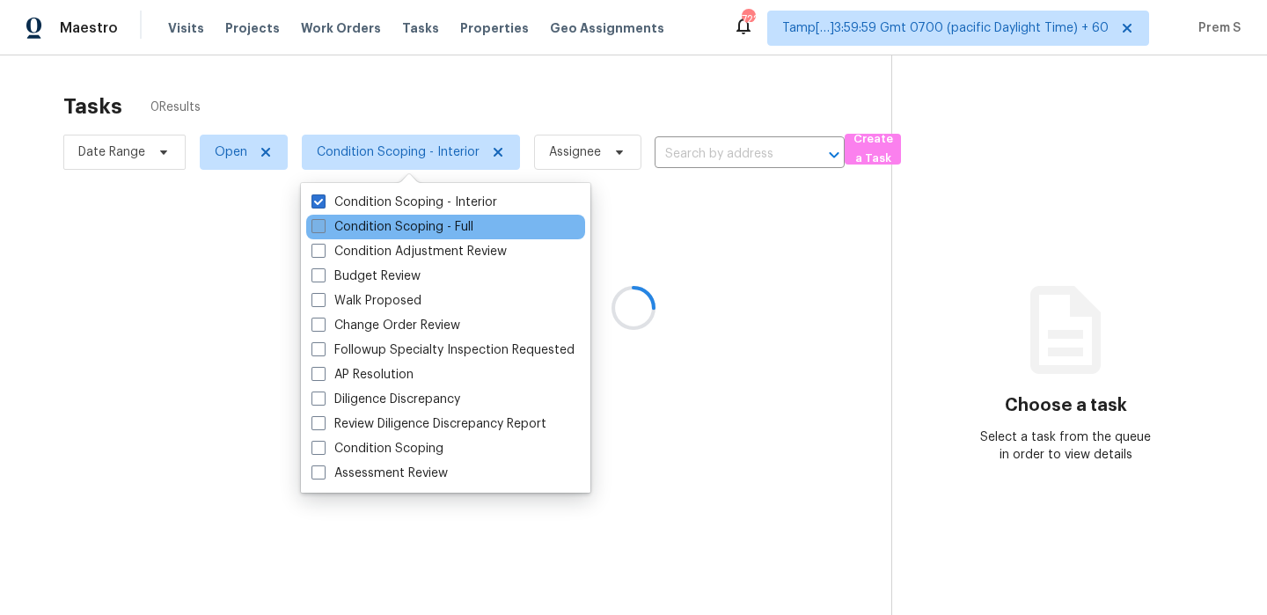
click at [358, 226] on label "Condition Scoping - Full" at bounding box center [393, 227] width 162 height 18
click at [323, 226] on input "Condition Scoping - Full" at bounding box center [317, 223] width 11 height 11
checkbox input "true"
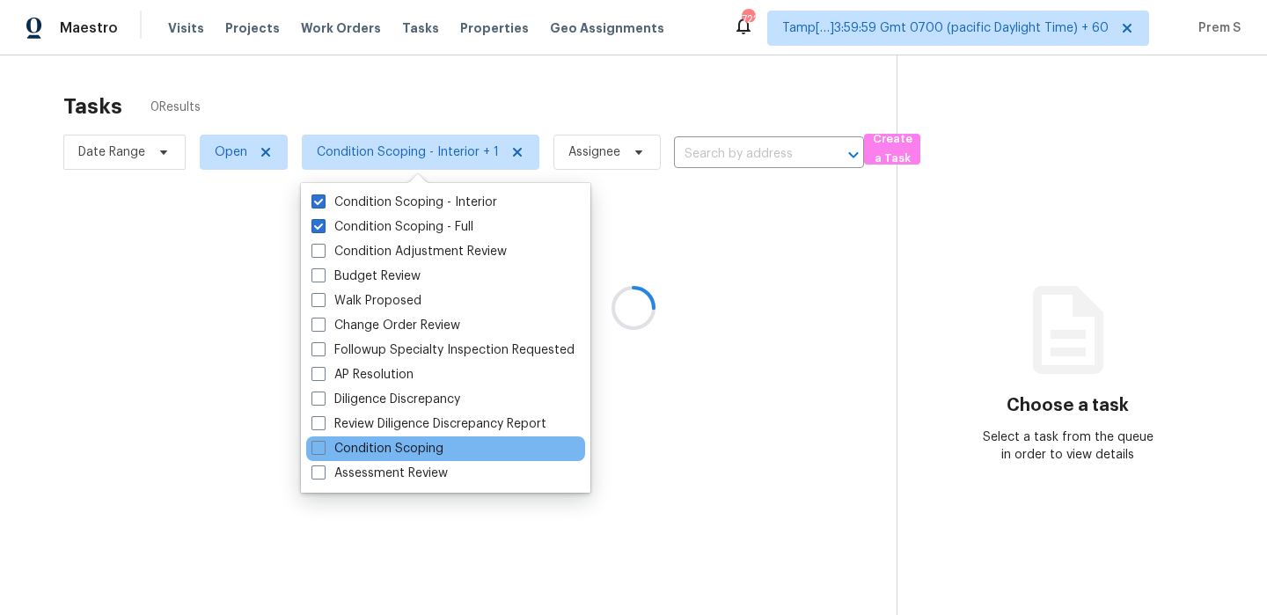
click at [450, 448] on div "Condition Scoping" at bounding box center [445, 448] width 279 height 25
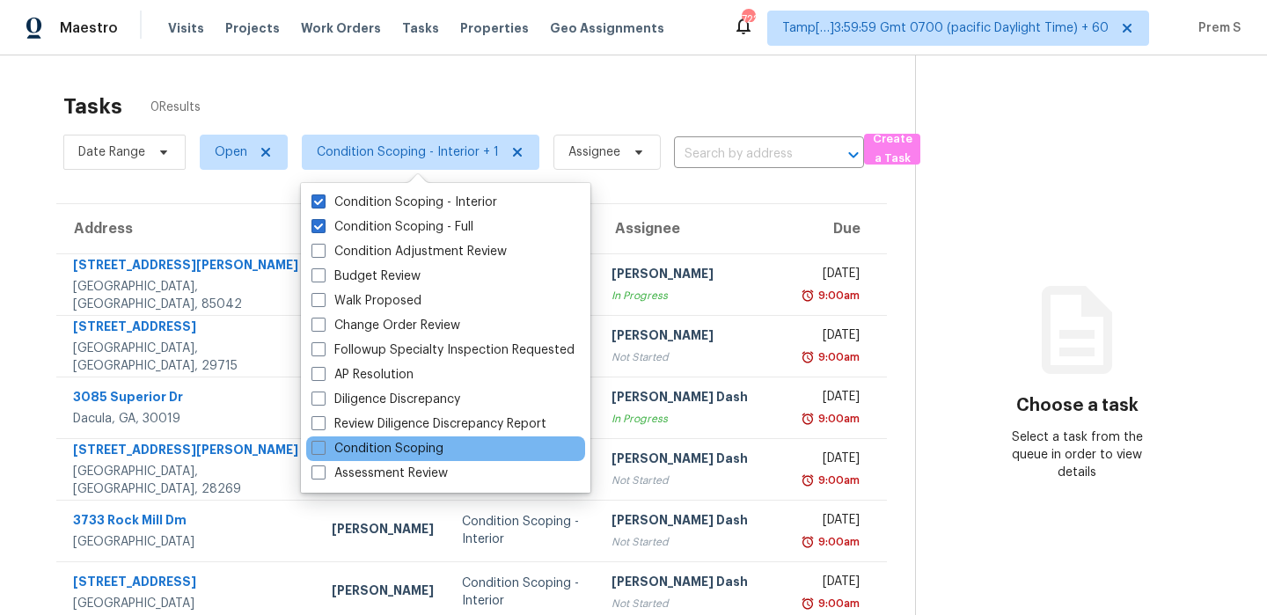
click at [450, 448] on div "Condition Scoping" at bounding box center [445, 448] width 279 height 25
click at [588, 99] on div "Tasks 0 Results" at bounding box center [489, 107] width 852 height 46
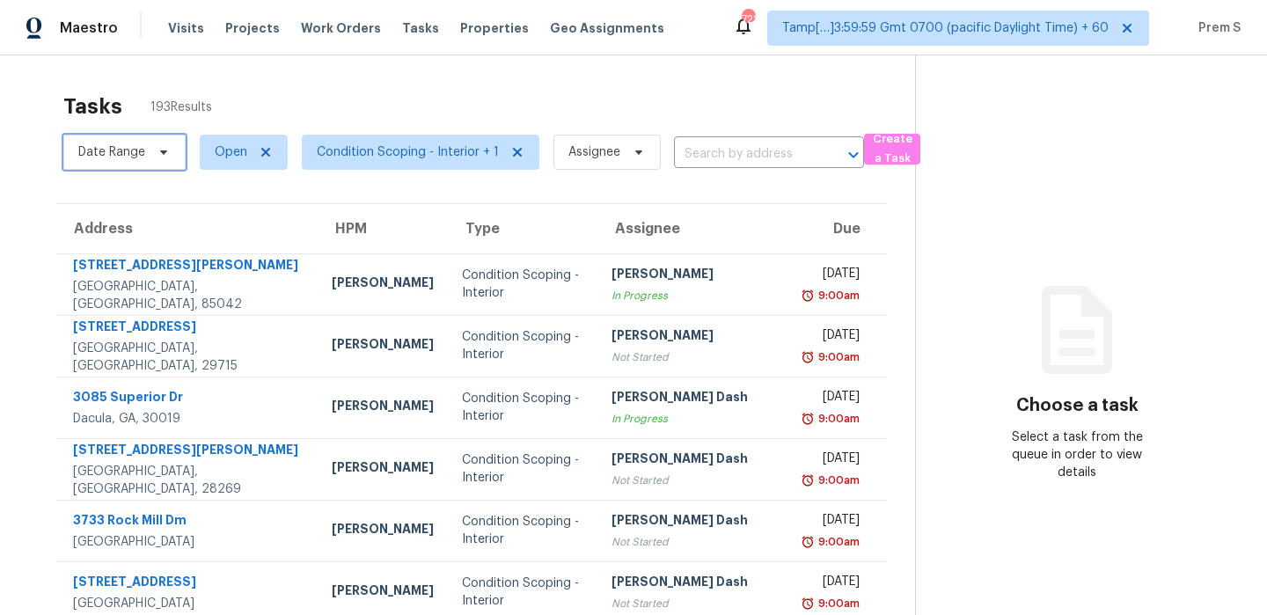
click at [126, 163] on span "Date Range" at bounding box center [124, 152] width 122 height 35
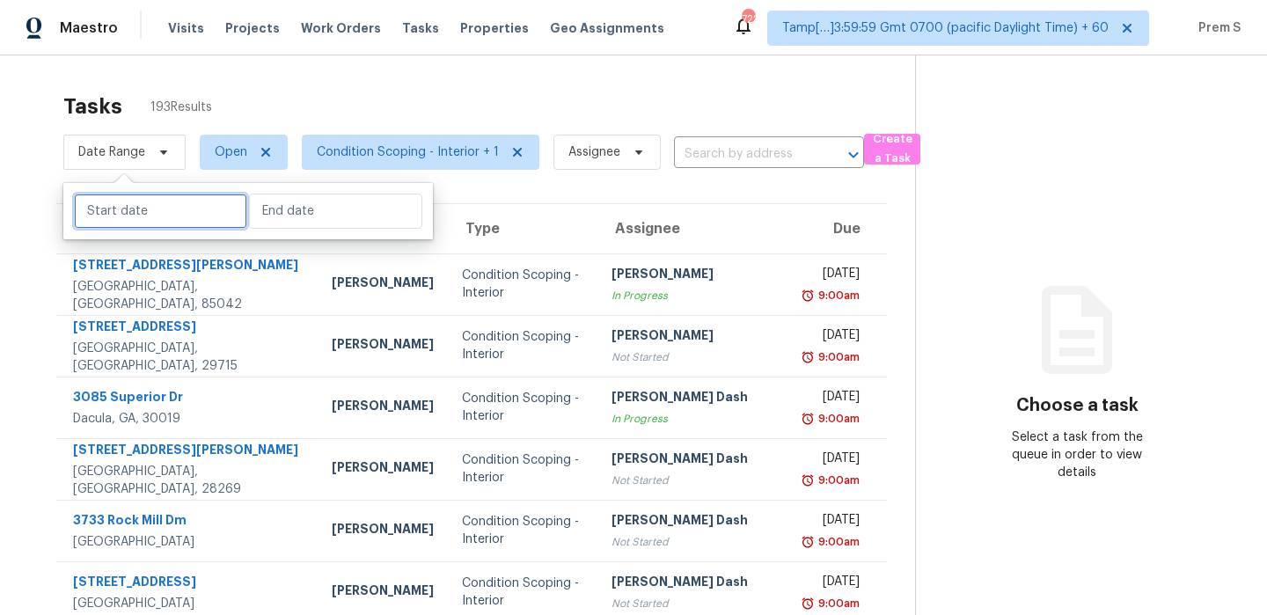
click at [130, 210] on input "text" at bounding box center [160, 211] width 173 height 35
select select "8"
select select "2025"
select select "9"
select select "2025"
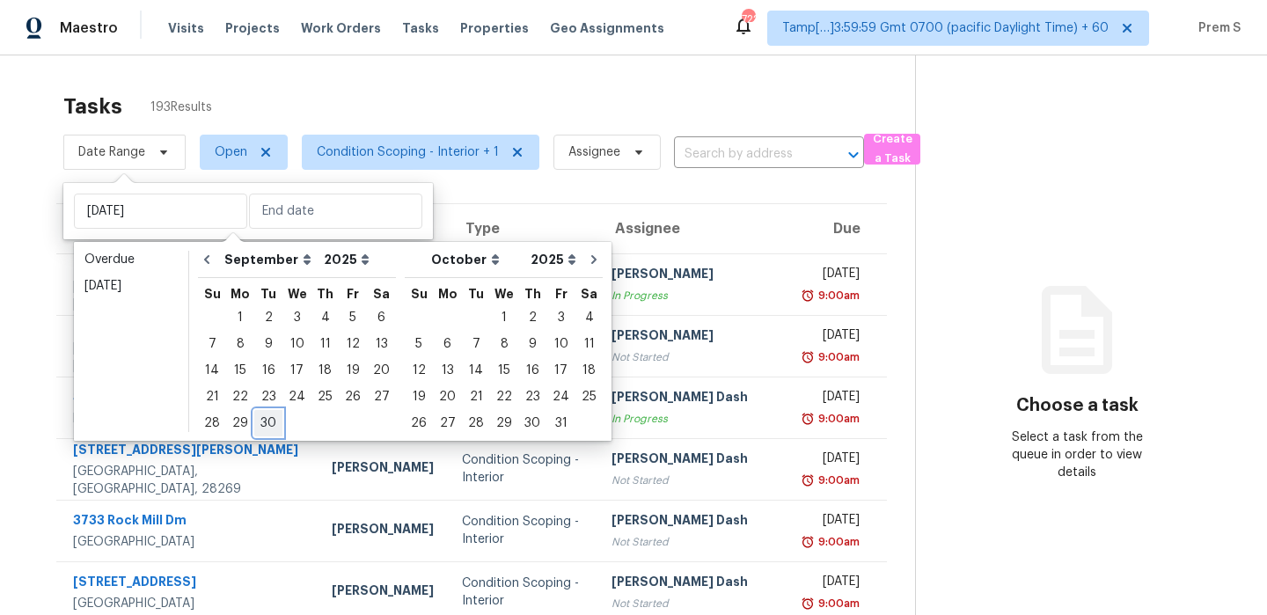
click at [263, 421] on div "30" at bounding box center [268, 423] width 28 height 25
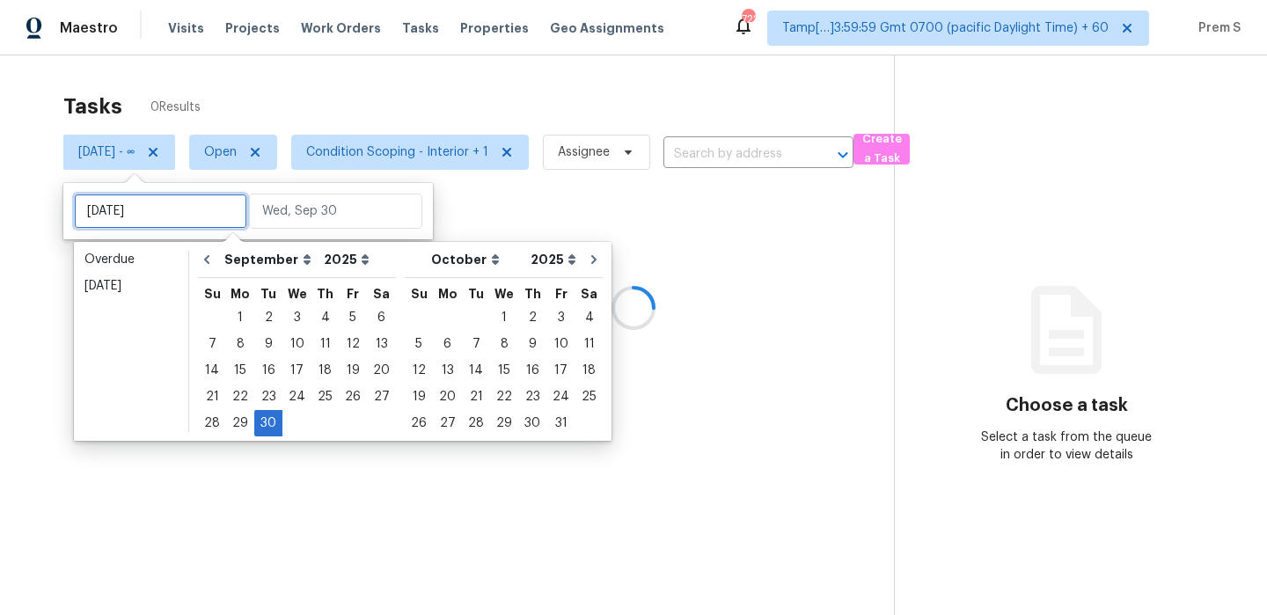
type input "Tue, Sep 23"
type input "[DATE]"
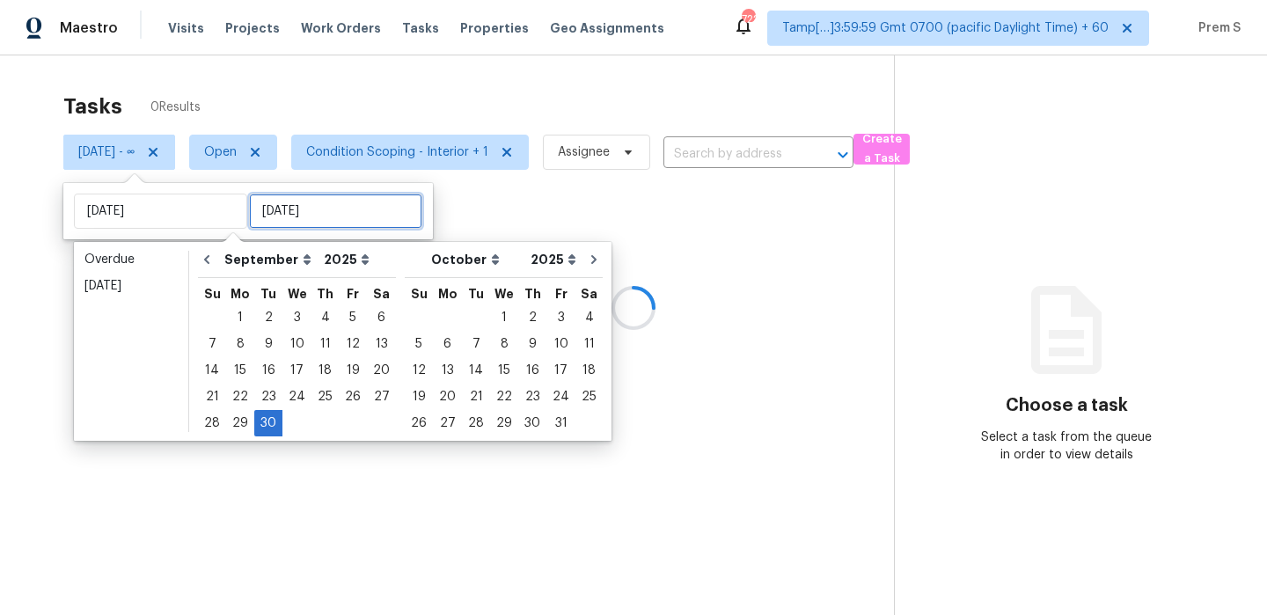
type input "[DATE]"
click at [294, 220] on input "text" at bounding box center [335, 211] width 173 height 35
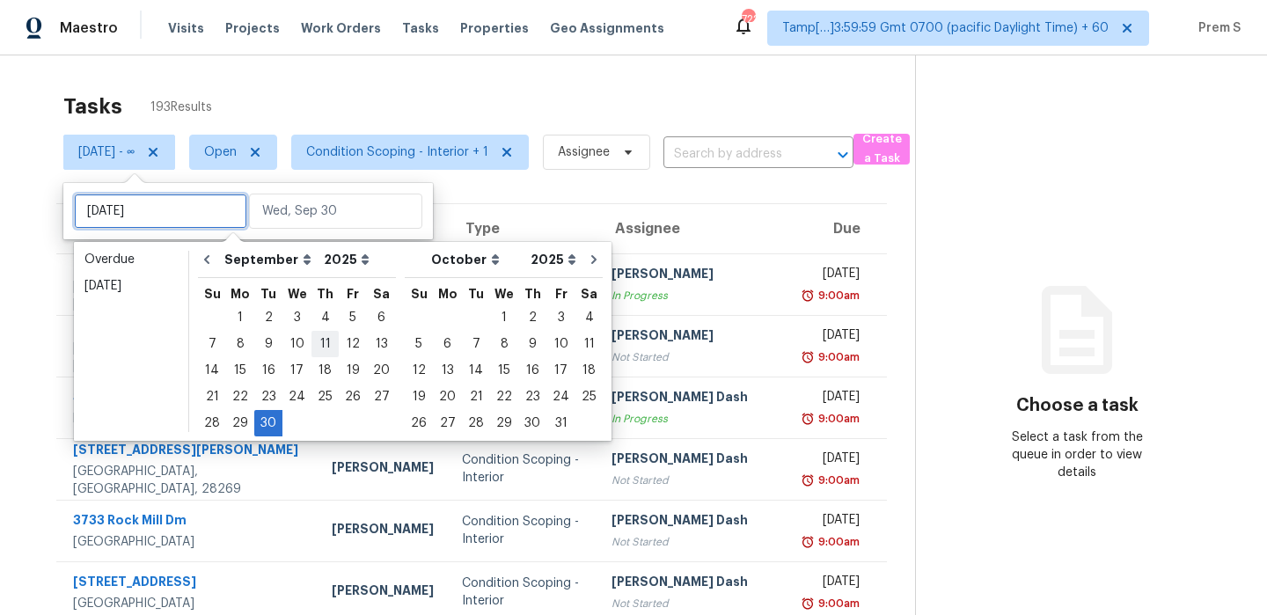
type input "Thu, Sep 04"
type input "[DATE]"
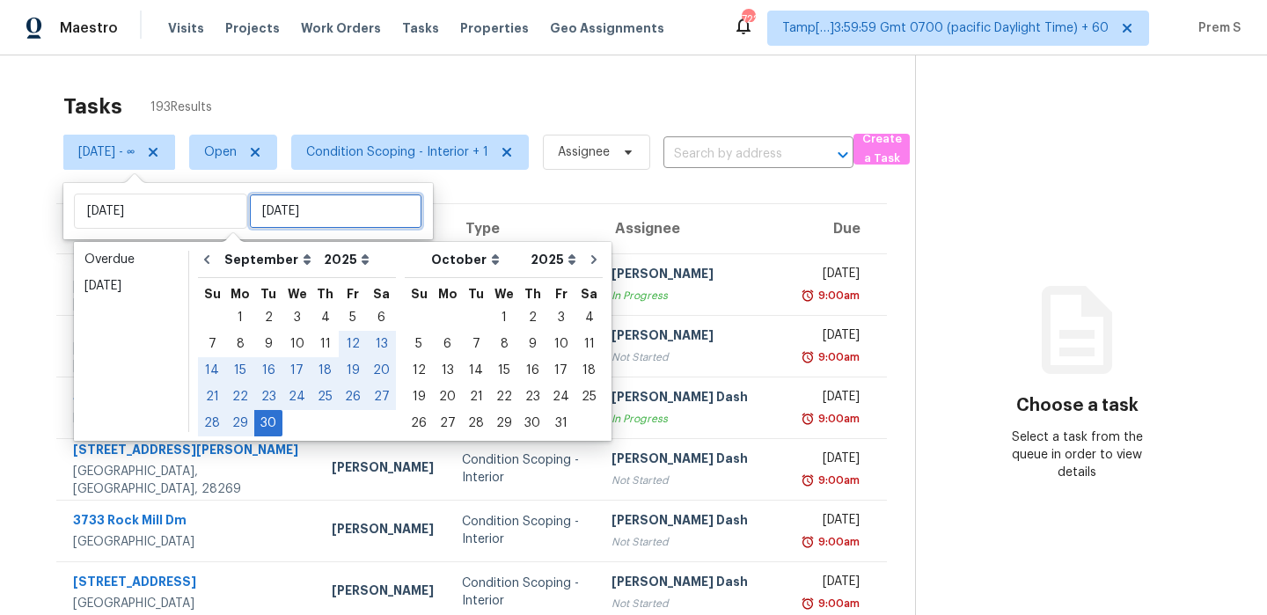
type input "[DATE]"
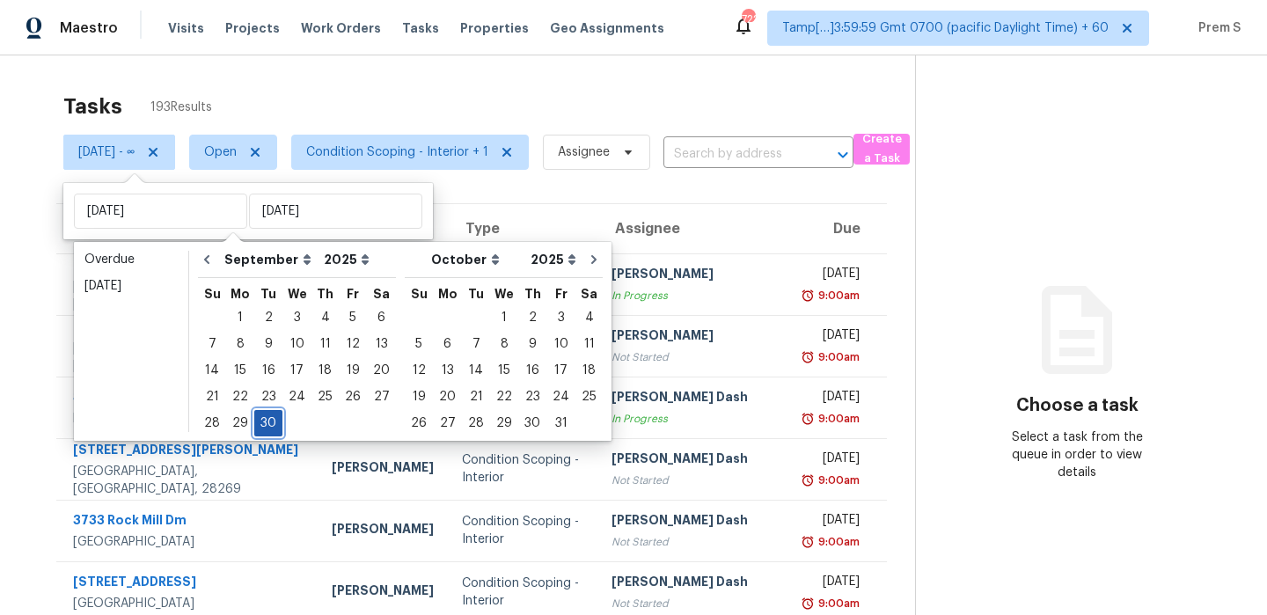
click at [278, 429] on div "30" at bounding box center [268, 423] width 28 height 25
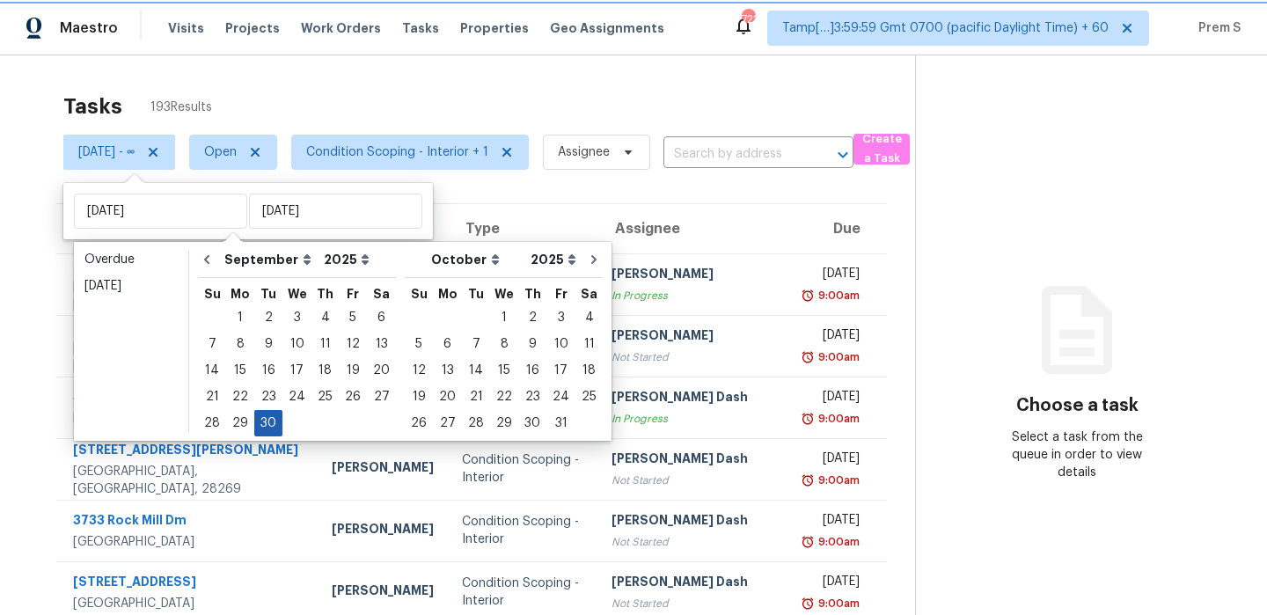
type input "[DATE]"
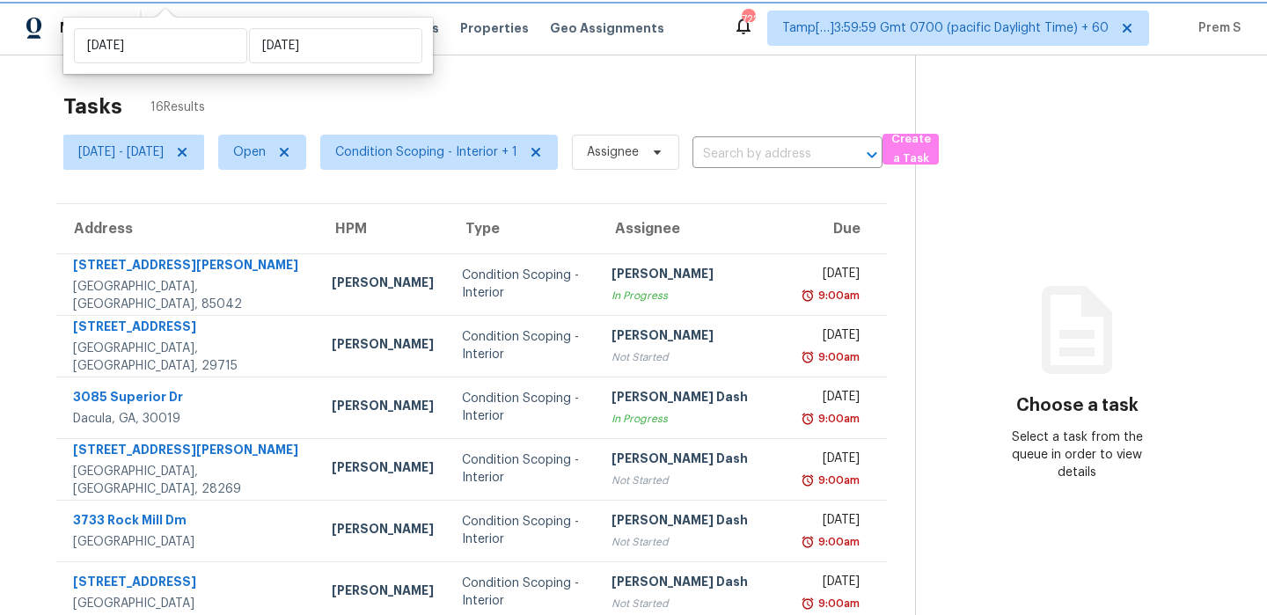
scroll to position [301, 0]
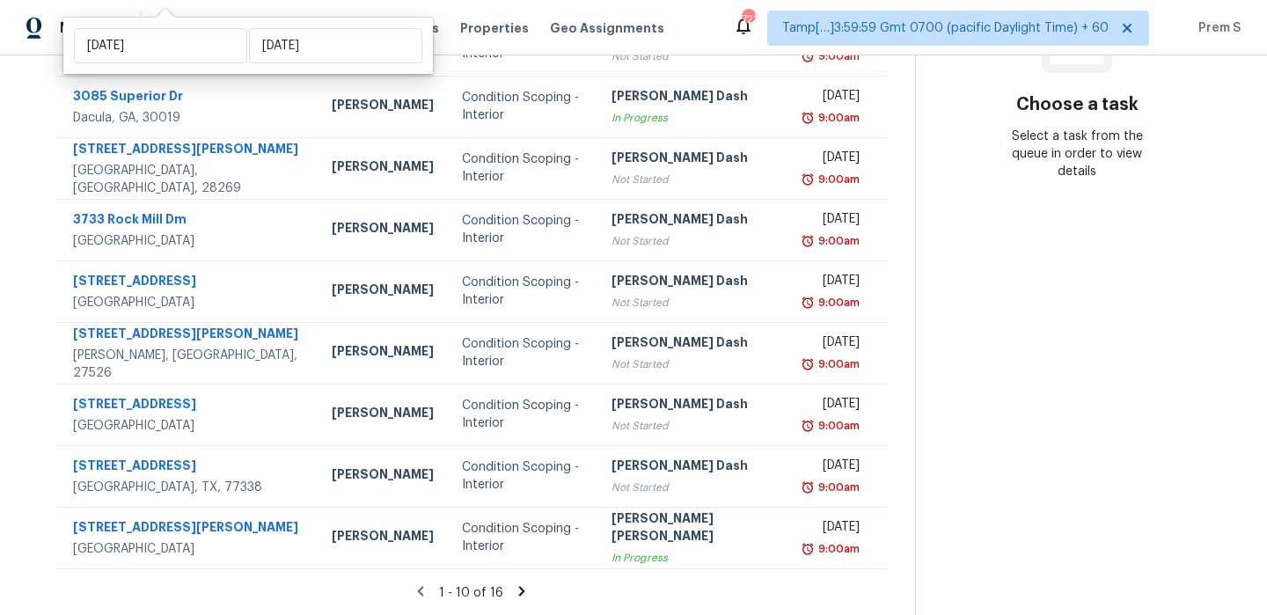
click at [514, 589] on icon at bounding box center [522, 591] width 16 height 16
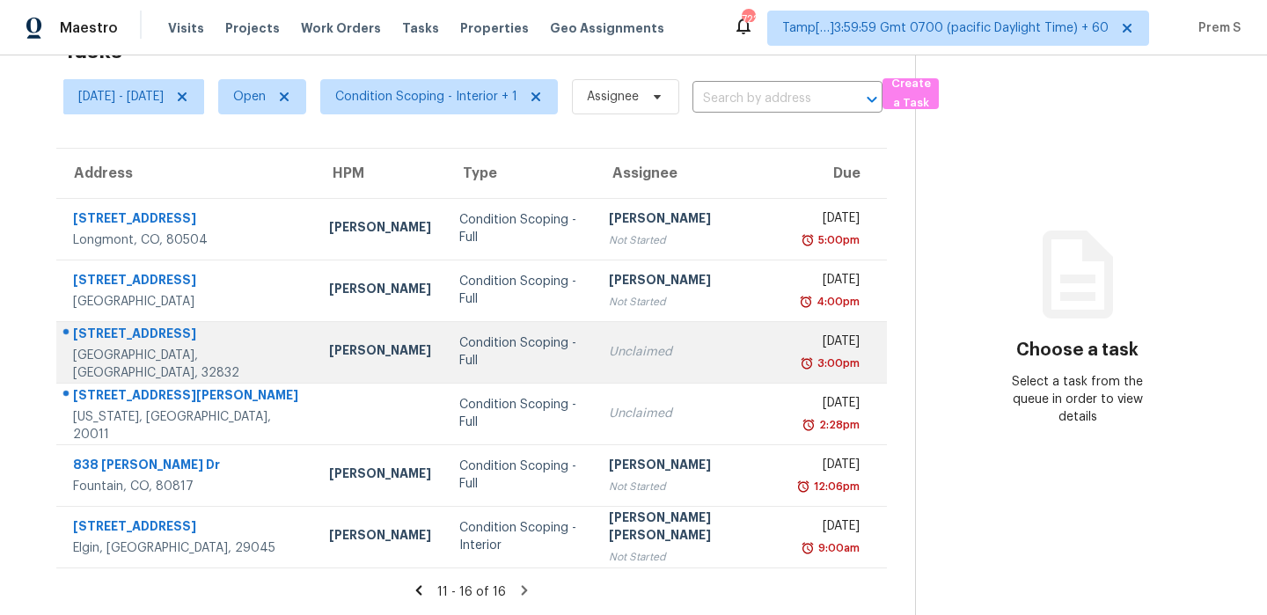
click at [645, 342] on td "Unclaimed" at bounding box center [692, 352] width 194 height 62
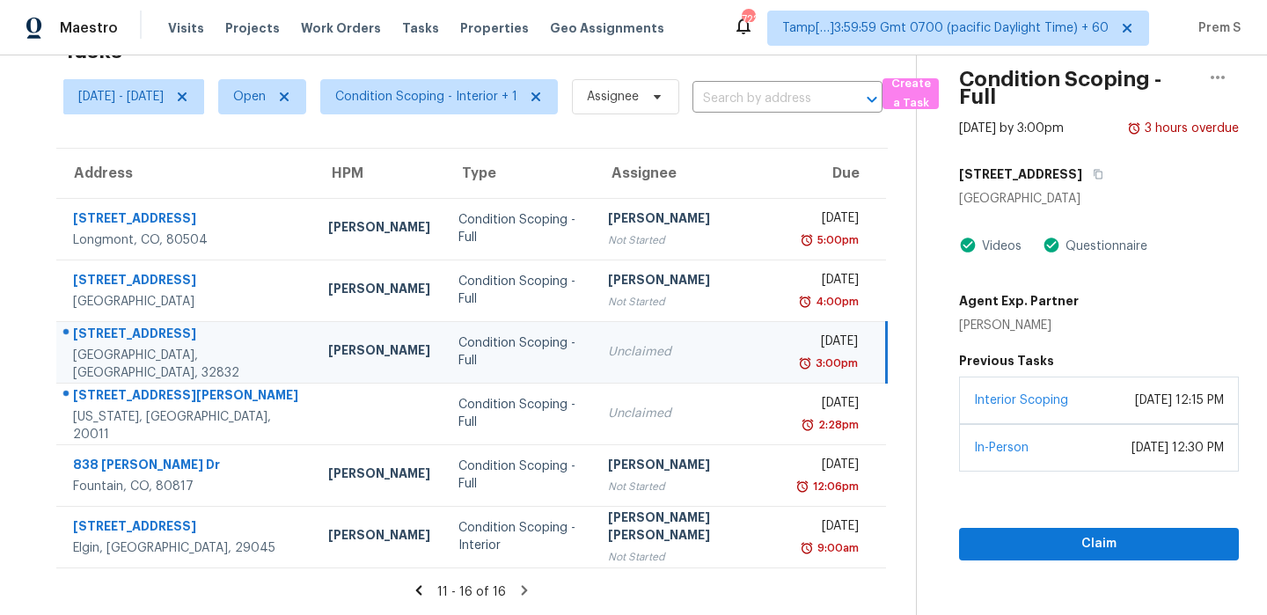
click at [700, 364] on td "Unclaimed" at bounding box center [691, 352] width 194 height 62
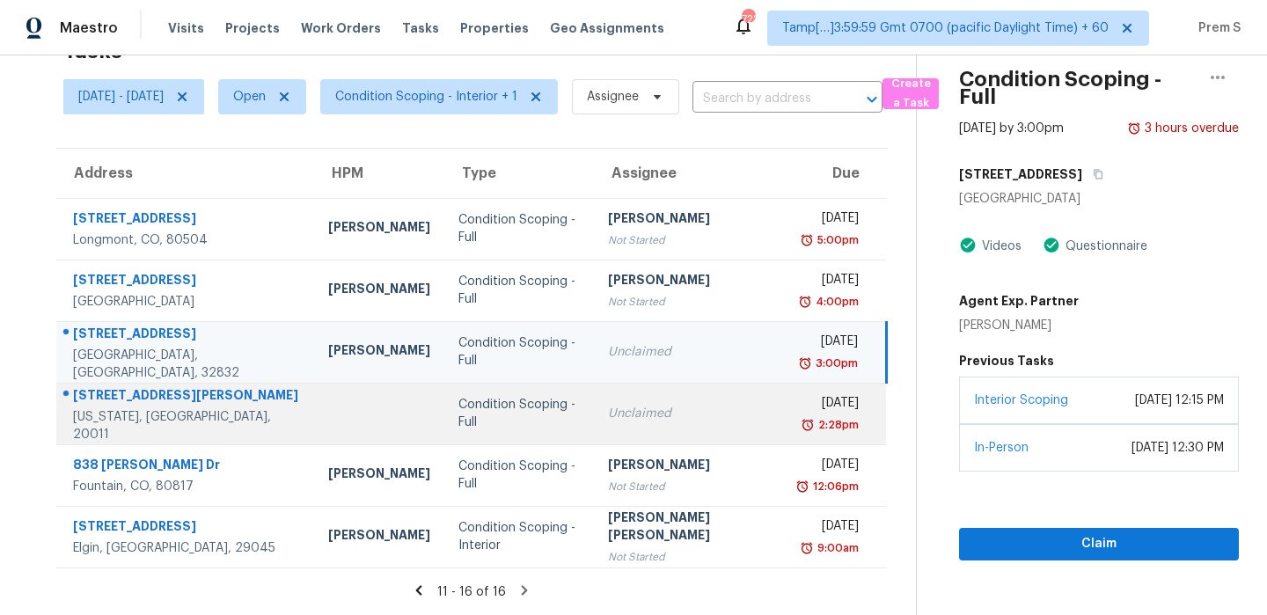
click at [677, 414] on div "Unclaimed" at bounding box center [690, 414] width 165 height 18
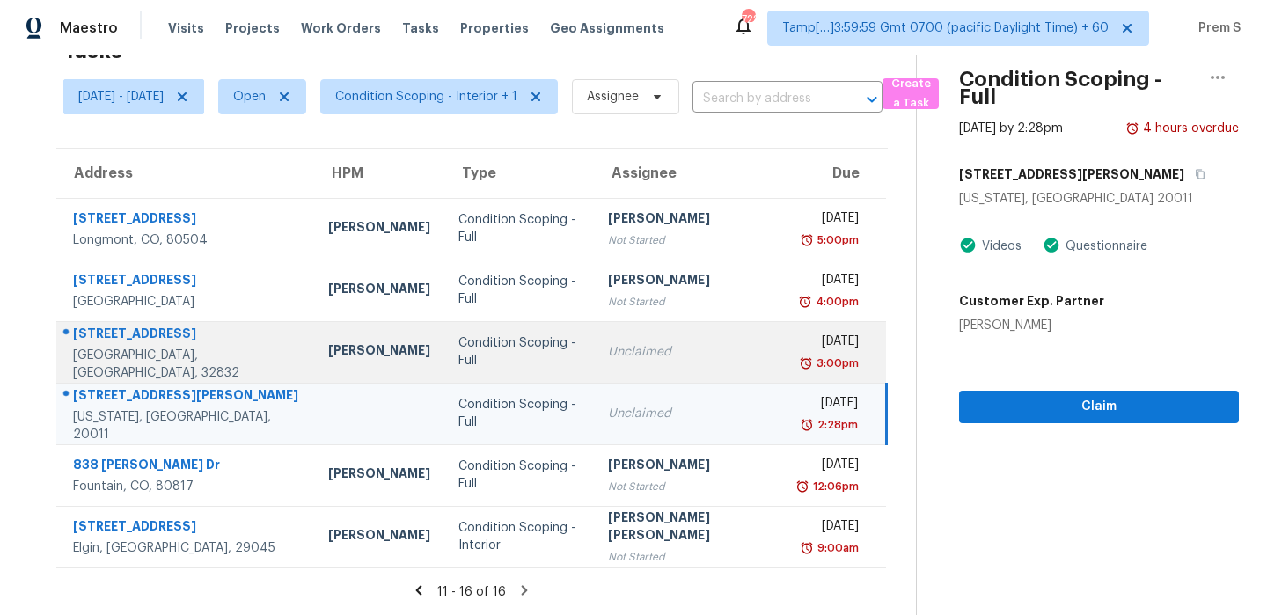
click at [692, 374] on td "Unclaimed" at bounding box center [691, 352] width 194 height 62
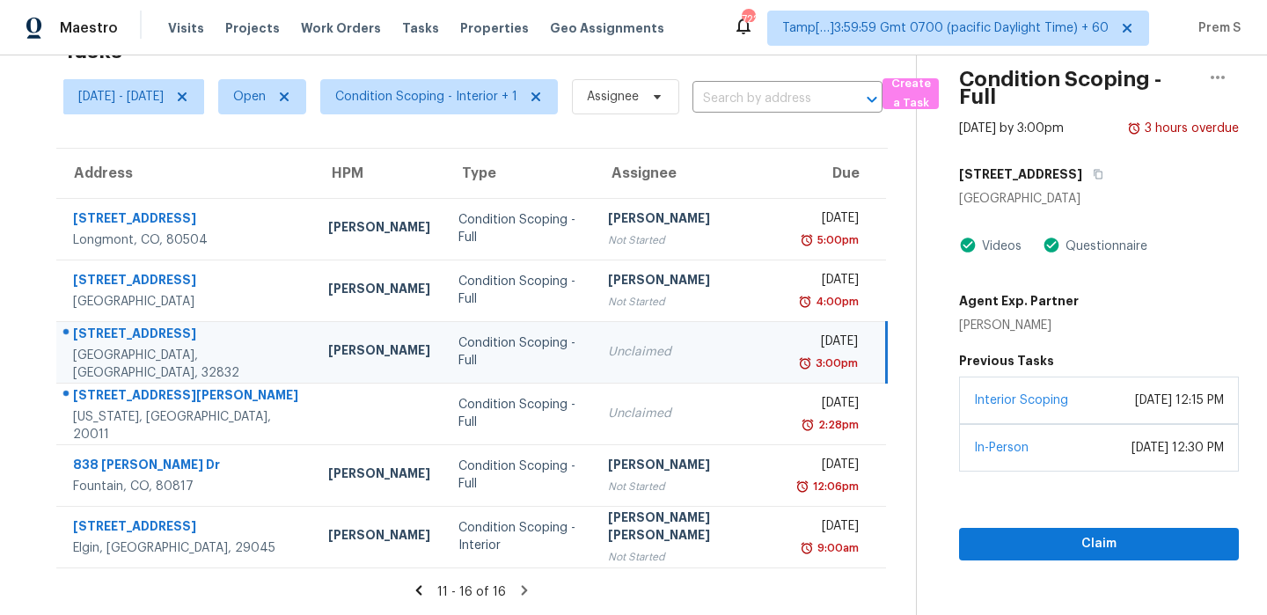
click at [801, 362] on div "3:00pm" at bounding box center [829, 364] width 56 height 18
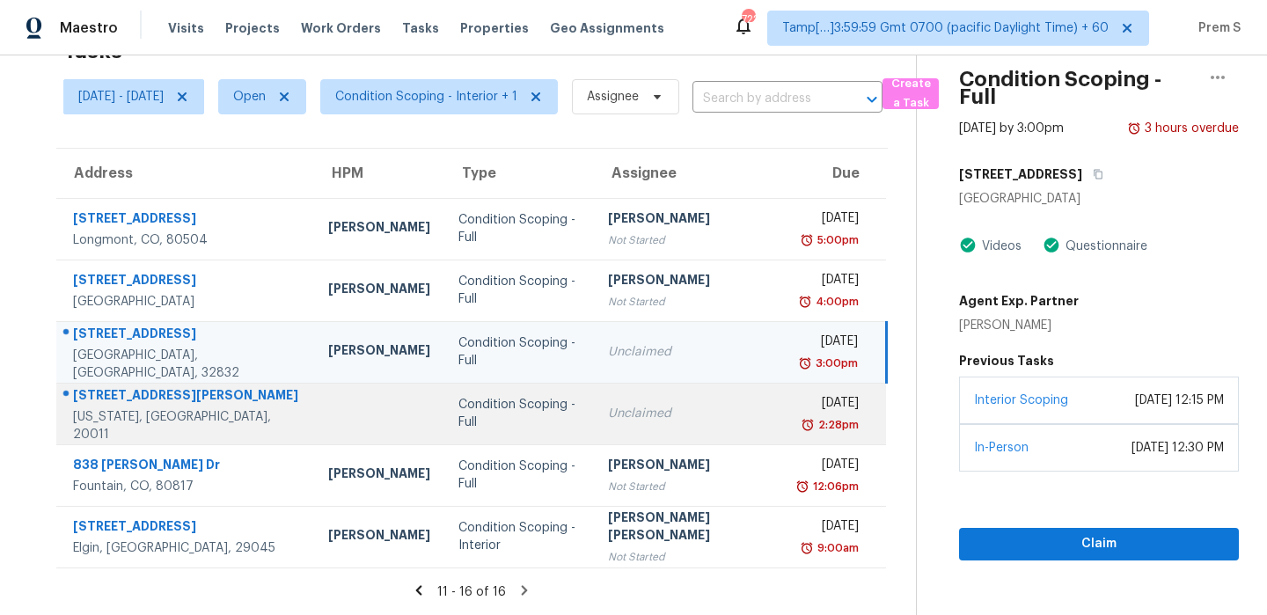
click at [695, 441] on td "Unclaimed" at bounding box center [691, 414] width 194 height 62
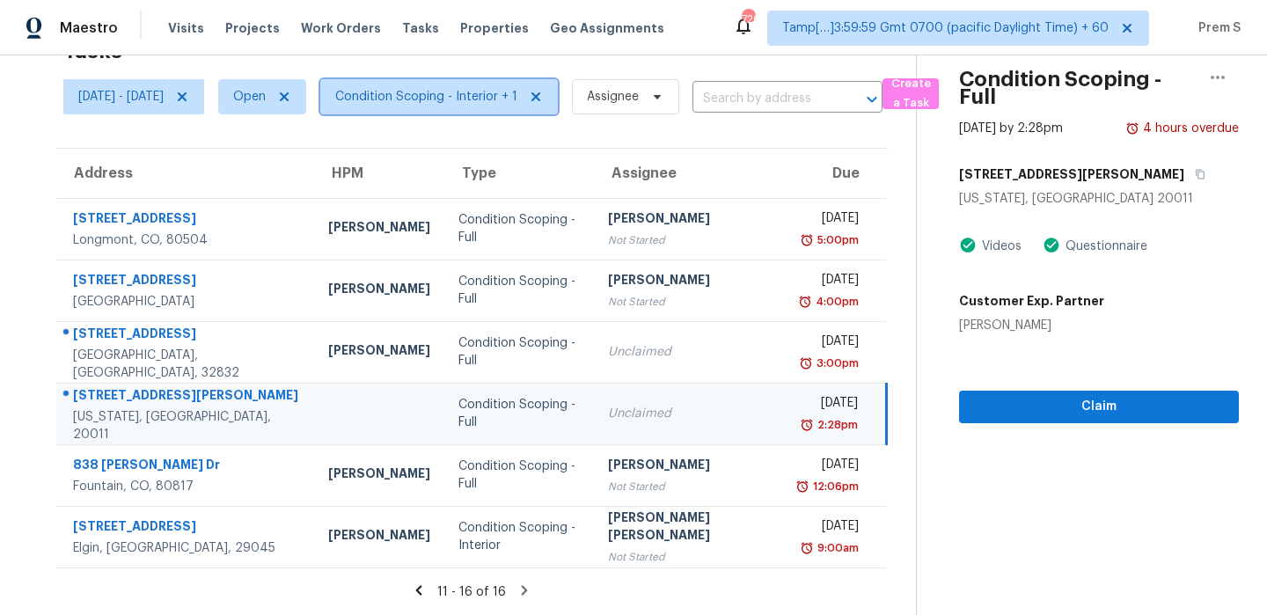
click at [423, 95] on span "Condition Scoping - Interior + 1" at bounding box center [426, 97] width 182 height 18
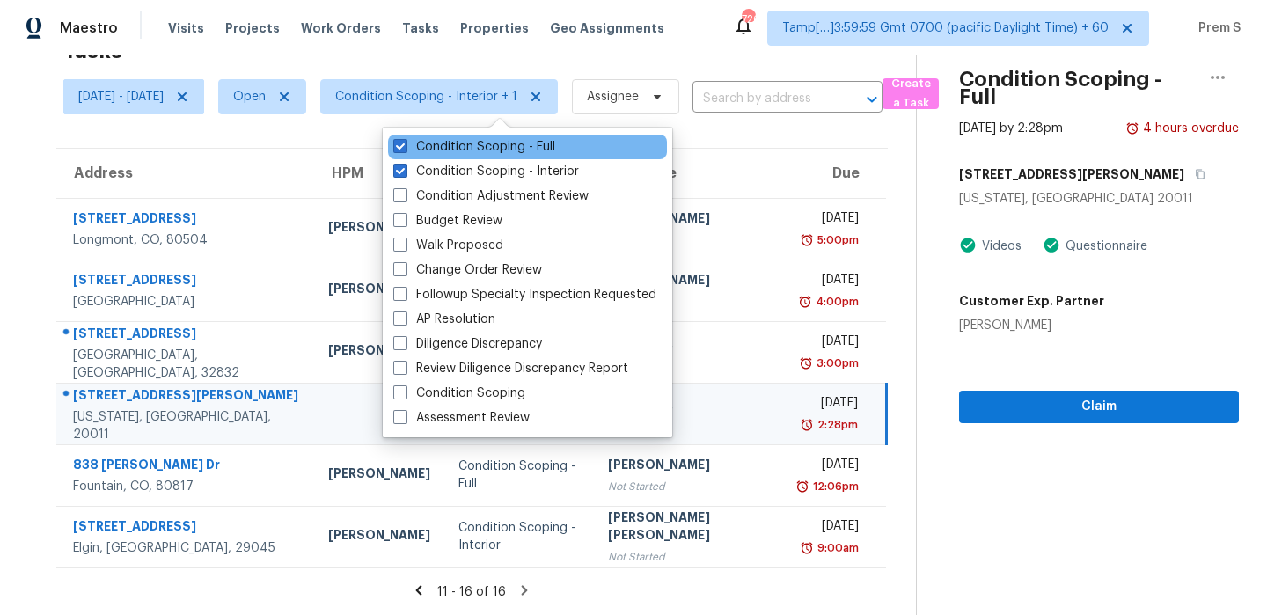
click at [424, 157] on div "Condition Scoping - Full" at bounding box center [527, 147] width 279 height 25
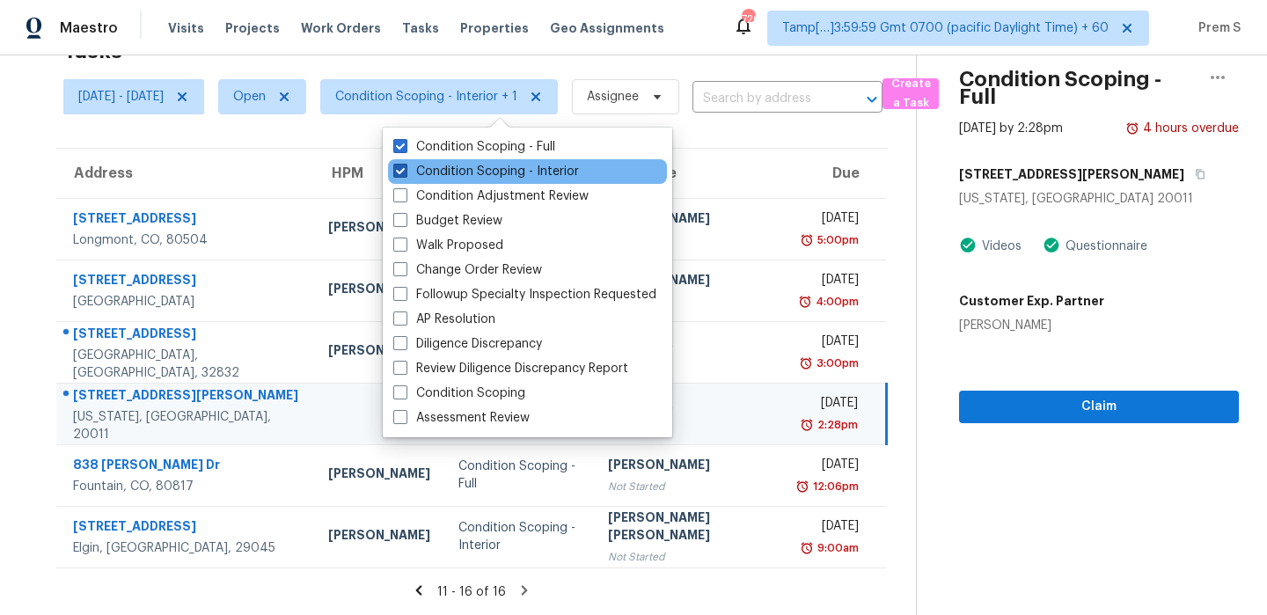
click at [421, 165] on label "Condition Scoping - Interior" at bounding box center [486, 172] width 186 height 18
click at [405, 165] on input "Condition Scoping - Interior" at bounding box center [398, 168] width 11 height 11
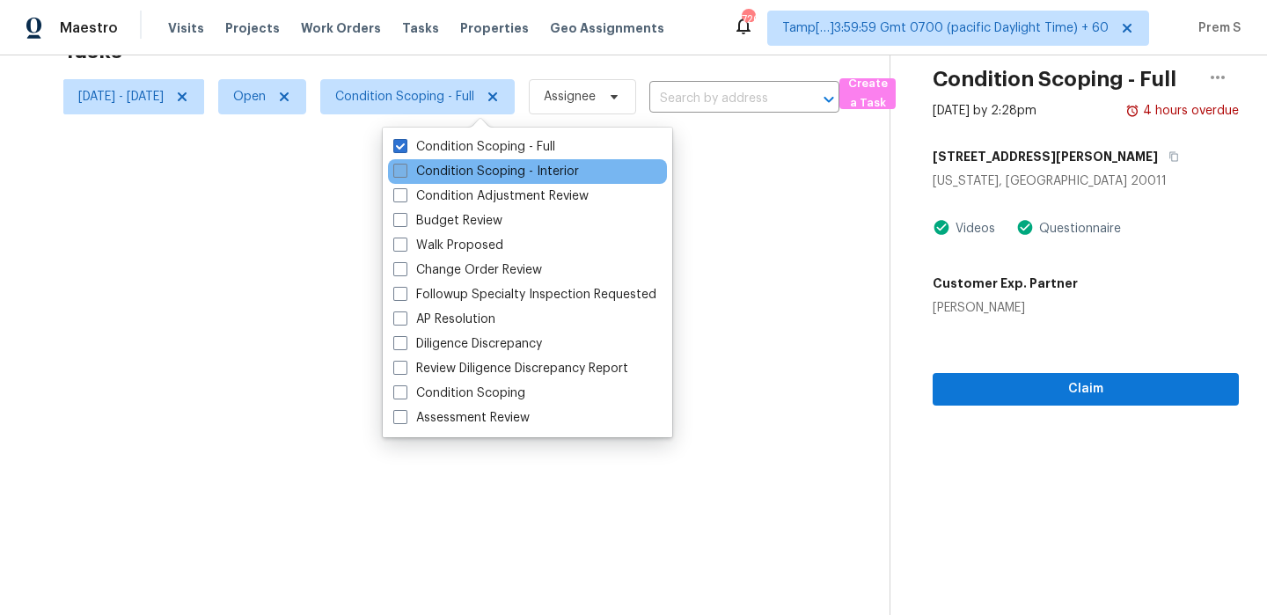
click at [421, 165] on label "Condition Scoping - Interior" at bounding box center [486, 172] width 186 height 18
click at [405, 165] on input "Condition Scoping - Interior" at bounding box center [398, 168] width 11 height 11
checkbox input "true"
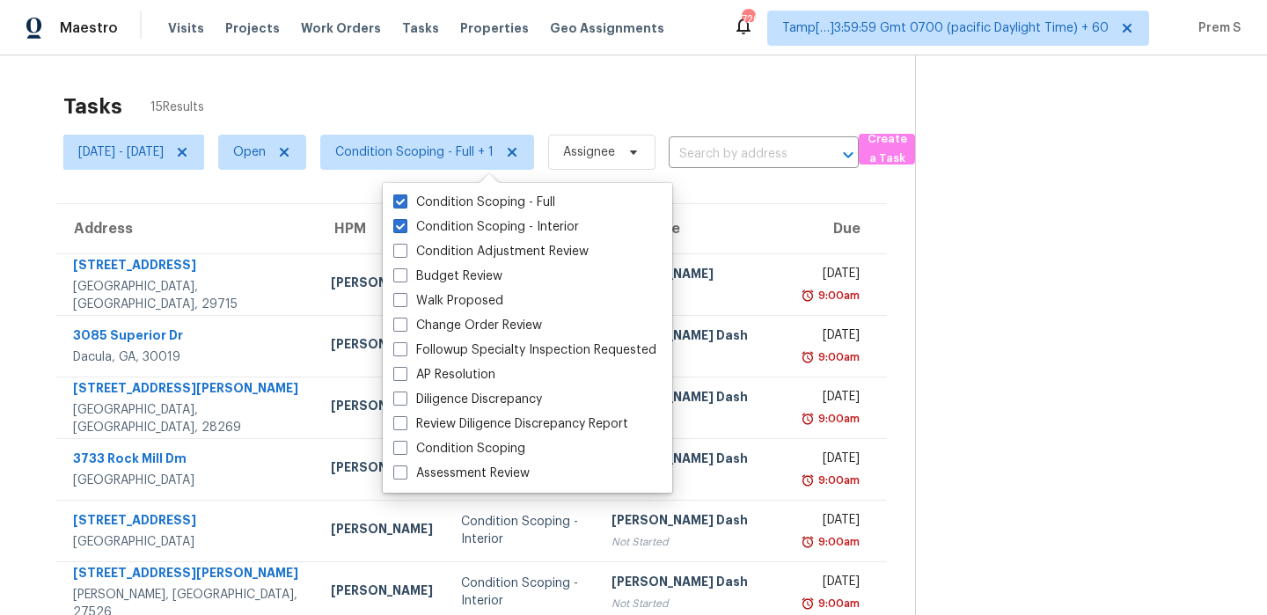
click at [792, 209] on th "Due" at bounding box center [839, 228] width 95 height 49
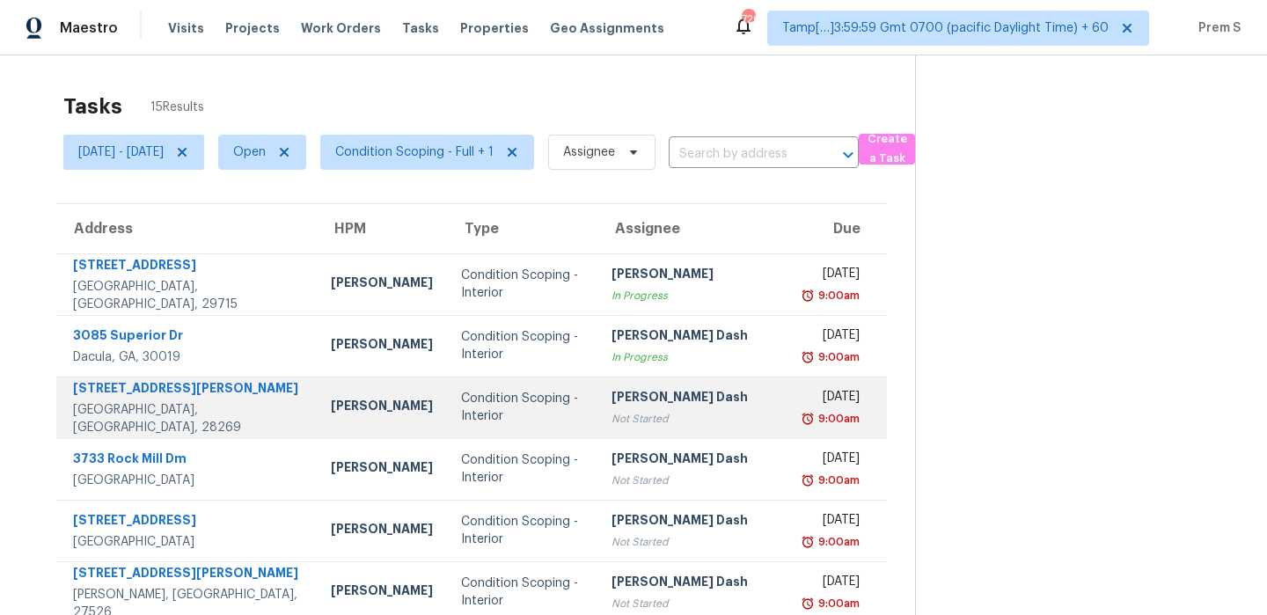
scroll to position [301, 0]
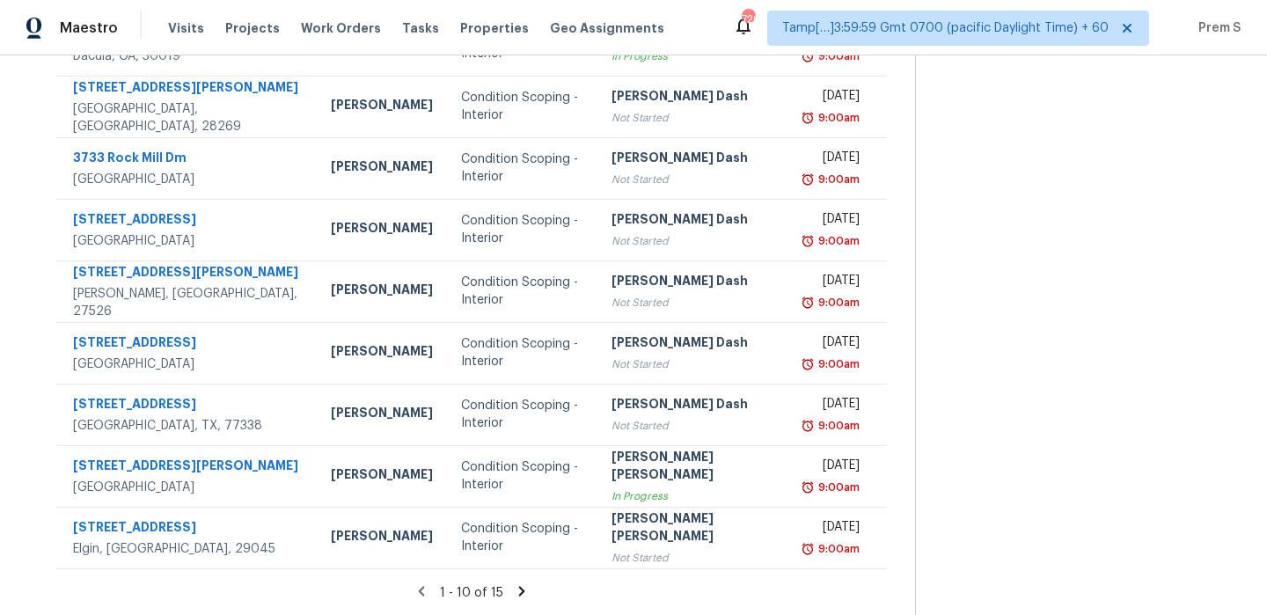
click at [522, 589] on icon at bounding box center [522, 591] width 16 height 16
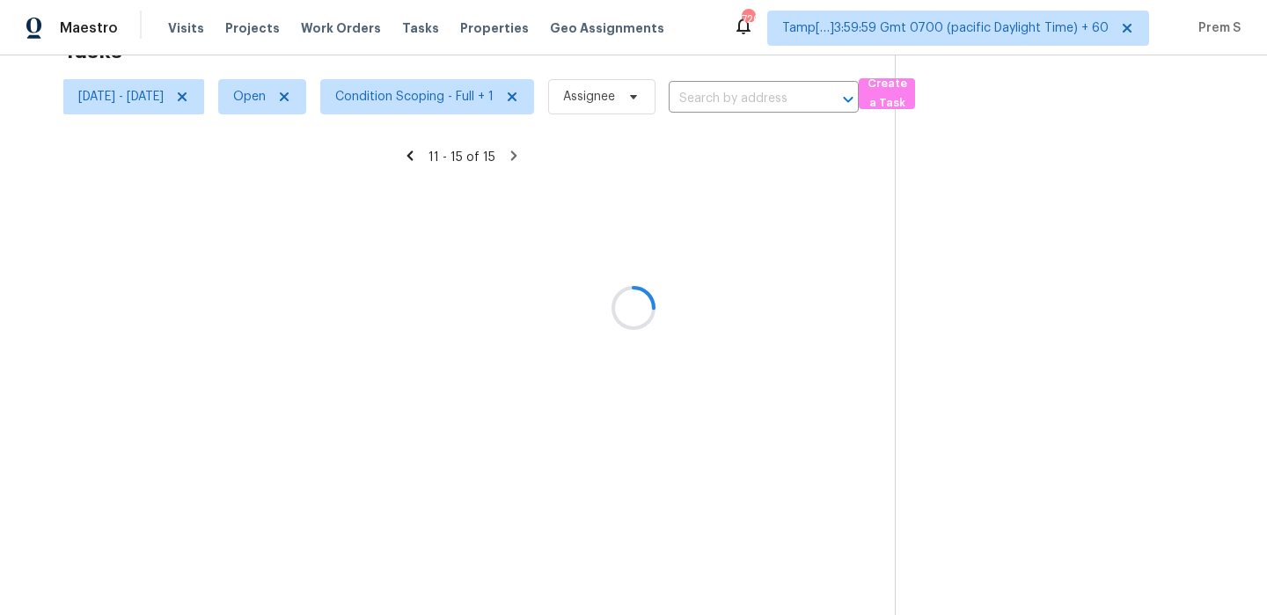
scroll to position [55, 0]
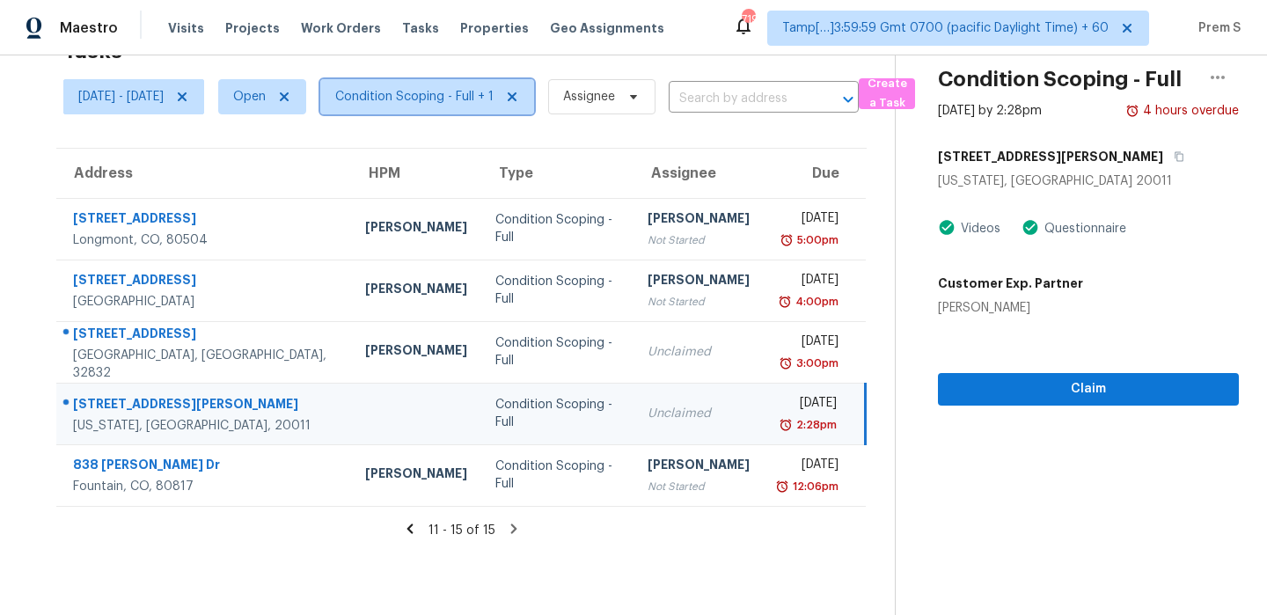
click at [494, 89] on span "Condition Scoping - Full + 1" at bounding box center [414, 97] width 158 height 18
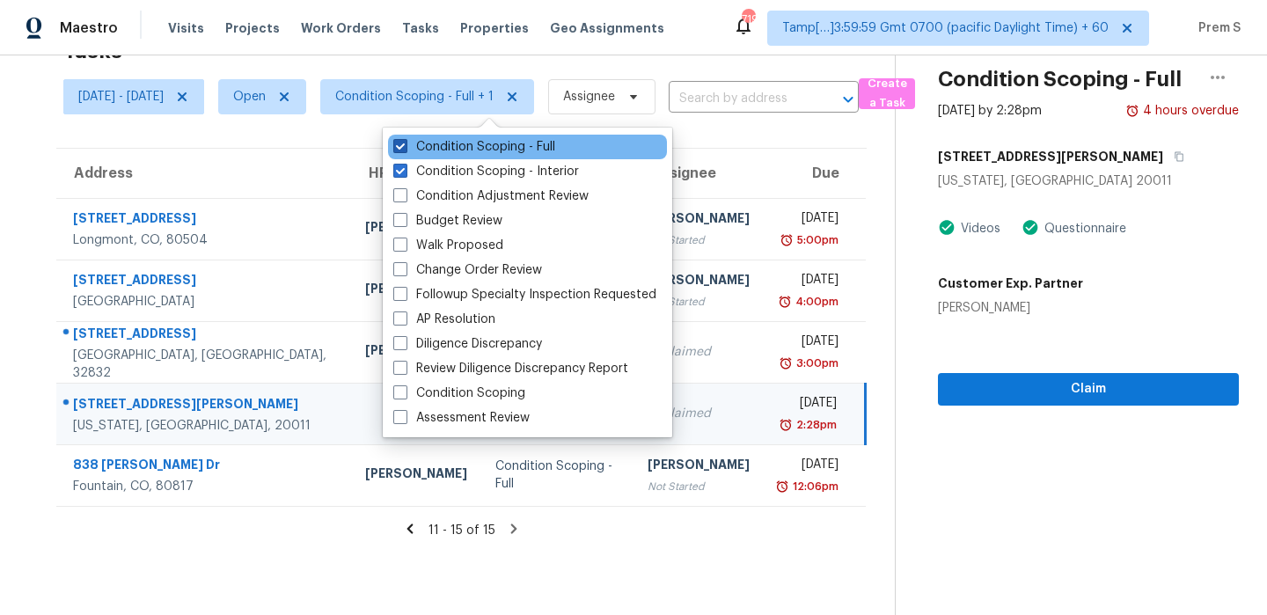
click at [480, 144] on label "Condition Scoping - Full" at bounding box center [474, 147] width 162 height 18
click at [405, 144] on input "Condition Scoping - Full" at bounding box center [398, 143] width 11 height 11
checkbox input "false"
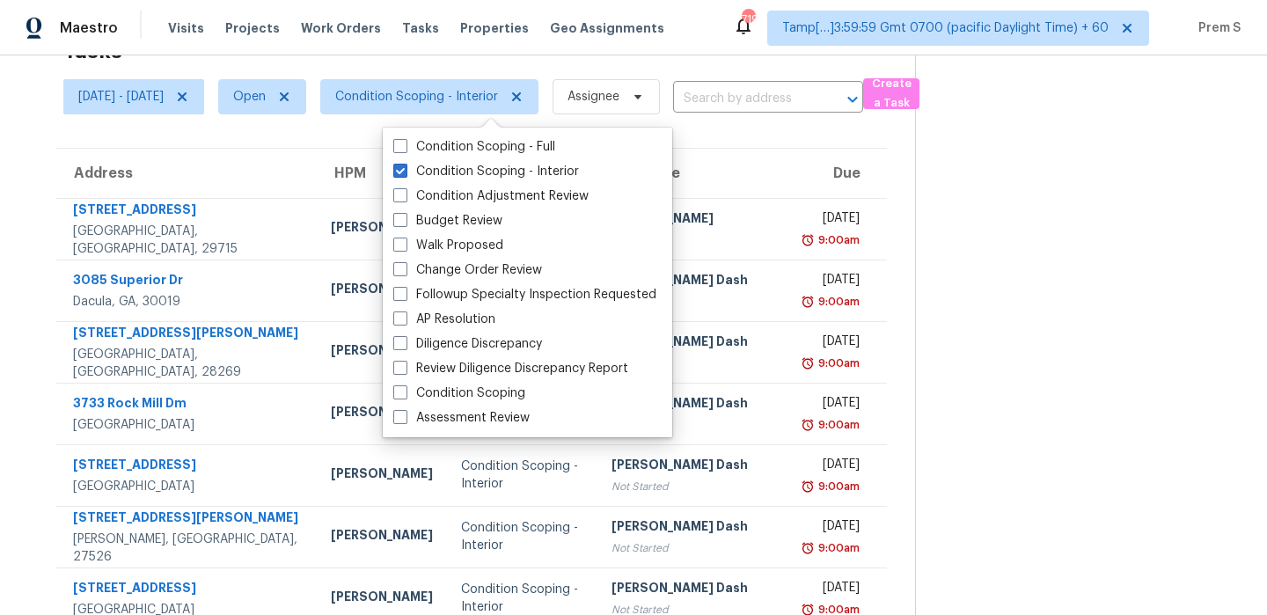
click at [792, 156] on th "Due" at bounding box center [839, 173] width 95 height 49
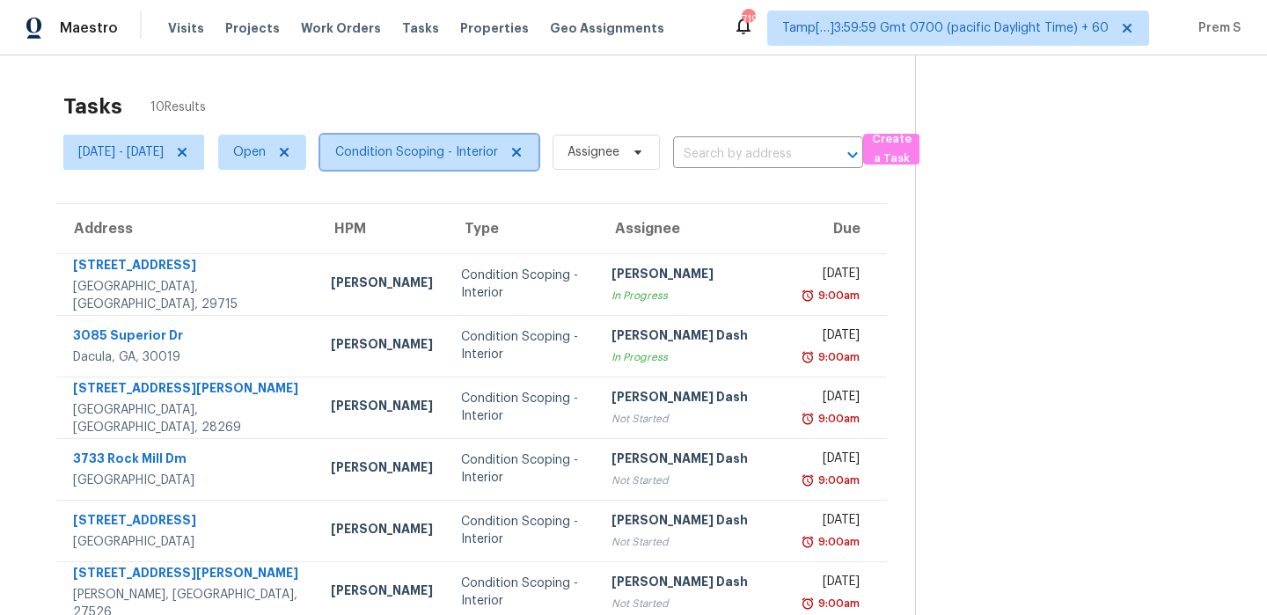
click at [537, 165] on span "Condition Scoping - Interior" at bounding box center [429, 152] width 218 height 35
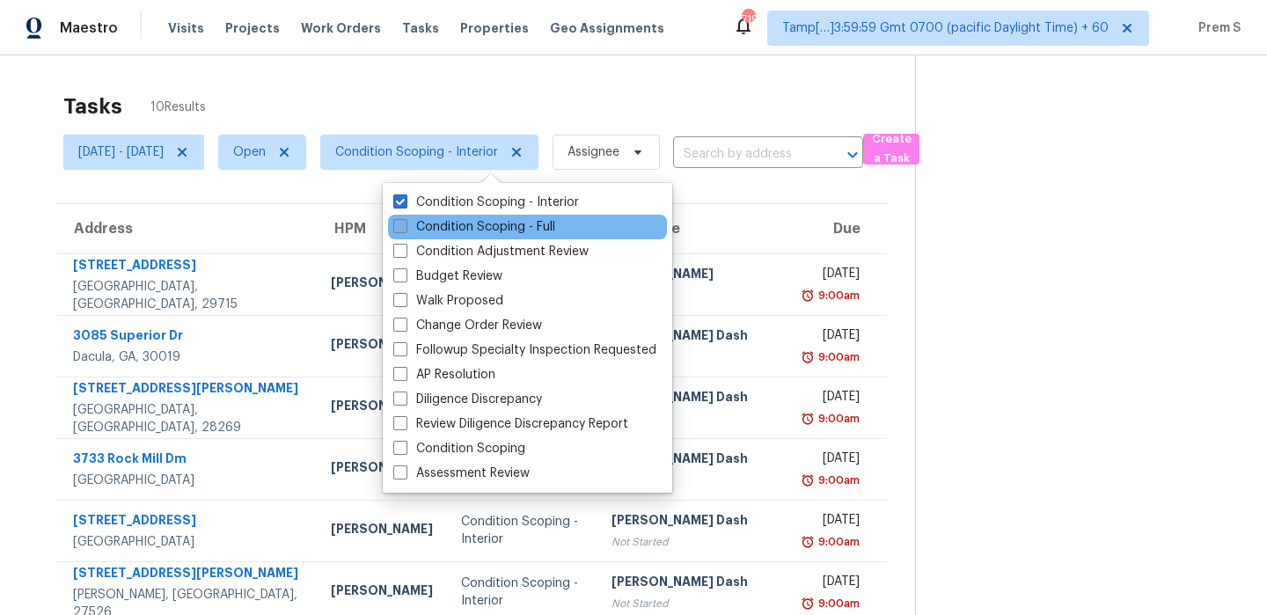
click at [510, 230] on label "Condition Scoping - Full" at bounding box center [474, 227] width 162 height 18
click at [405, 230] on input "Condition Scoping - Full" at bounding box center [398, 223] width 11 height 11
checkbox input "true"
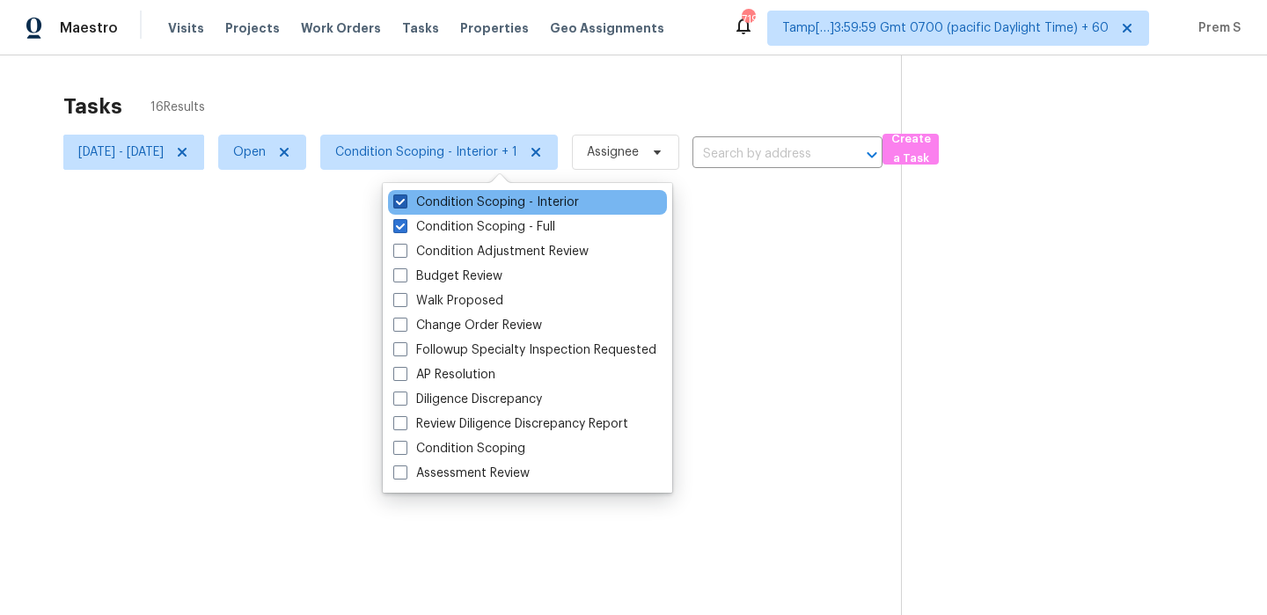
click at [525, 203] on label "Condition Scoping - Interior" at bounding box center [486, 203] width 186 height 18
click at [405, 203] on input "Condition Scoping - Interior" at bounding box center [398, 199] width 11 height 11
checkbox input "false"
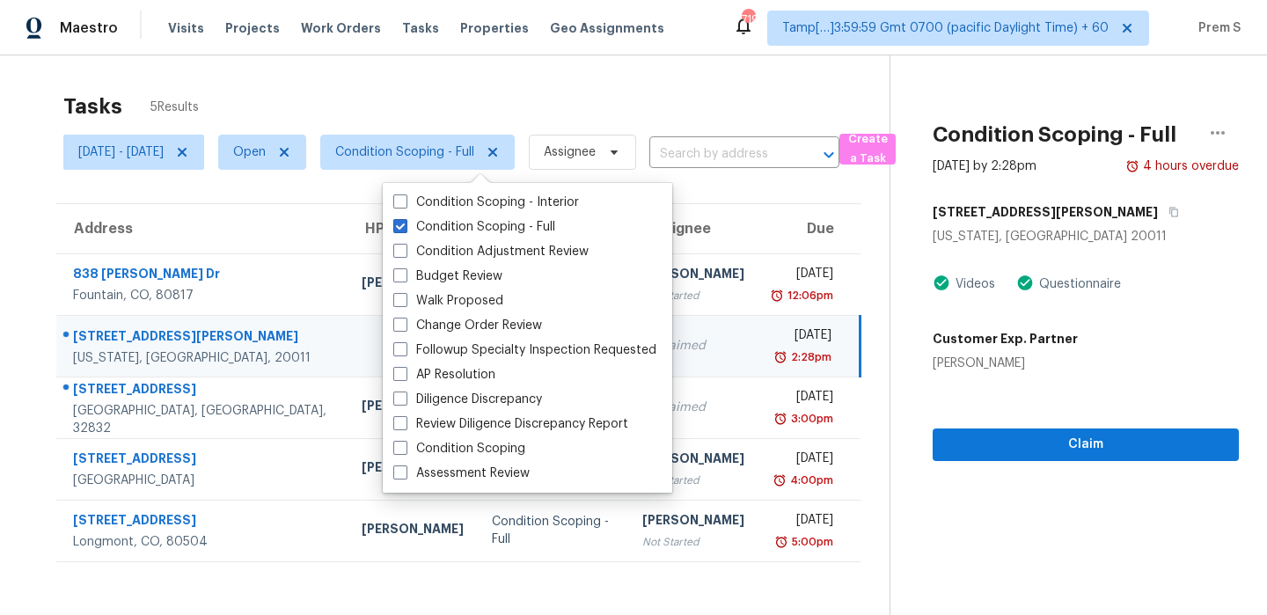
click at [759, 238] on th "Due" at bounding box center [810, 228] width 102 height 49
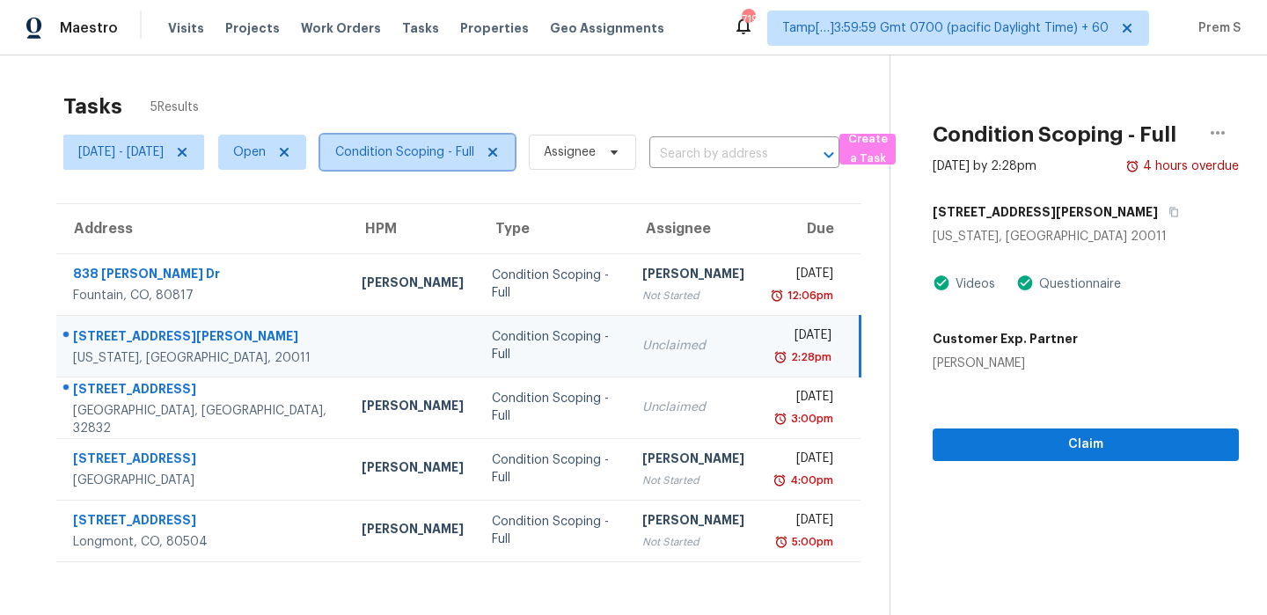
click at [474, 153] on span "Condition Scoping - Full" at bounding box center [404, 152] width 139 height 18
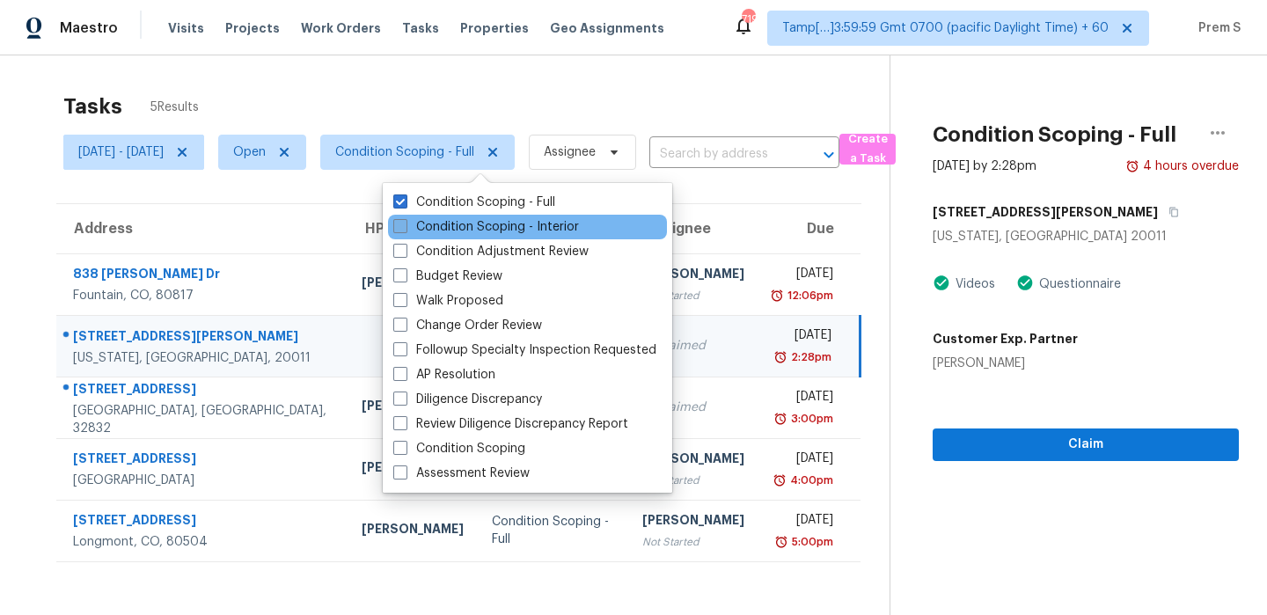
click at [501, 235] on label "Condition Scoping - Interior" at bounding box center [486, 227] width 186 height 18
click at [405, 230] on input "Condition Scoping - Interior" at bounding box center [398, 223] width 11 height 11
checkbox input "true"
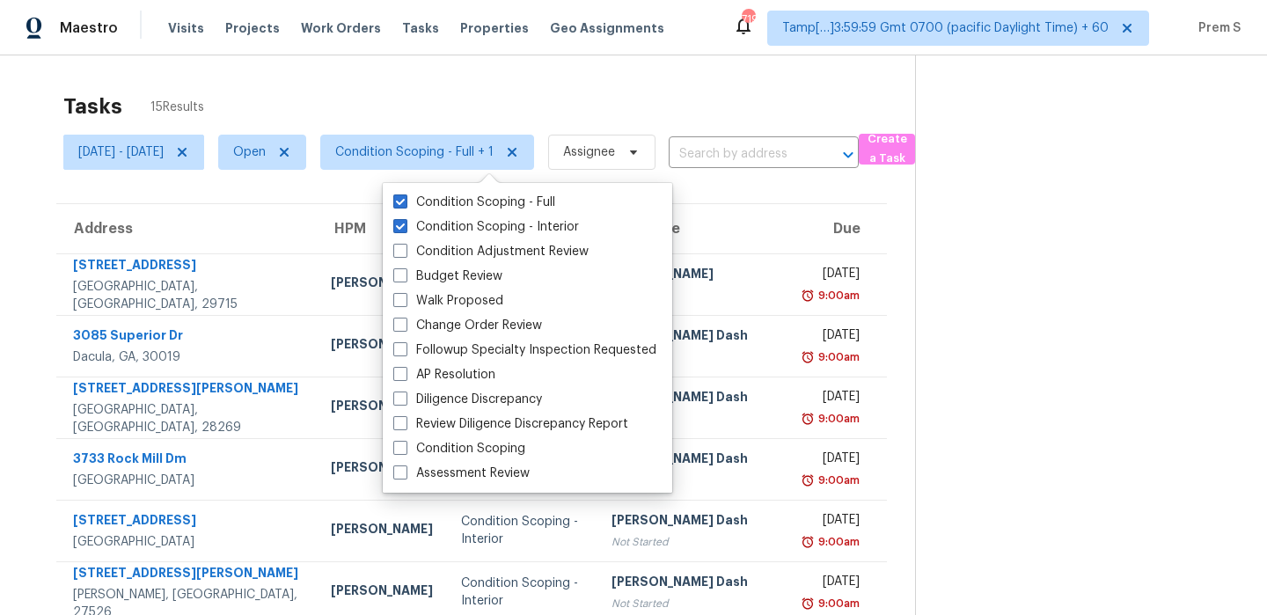
click at [654, 124] on div "Tasks 15 Results" at bounding box center [489, 107] width 852 height 46
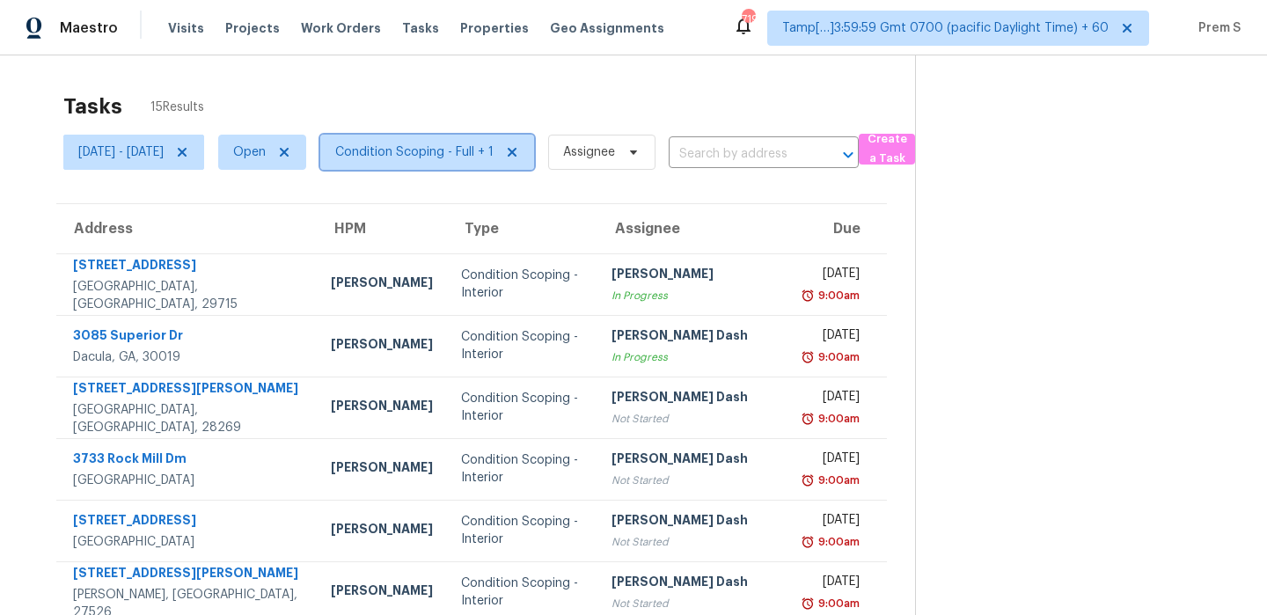
click at [508, 139] on span "Condition Scoping - Full + 1" at bounding box center [427, 152] width 214 height 35
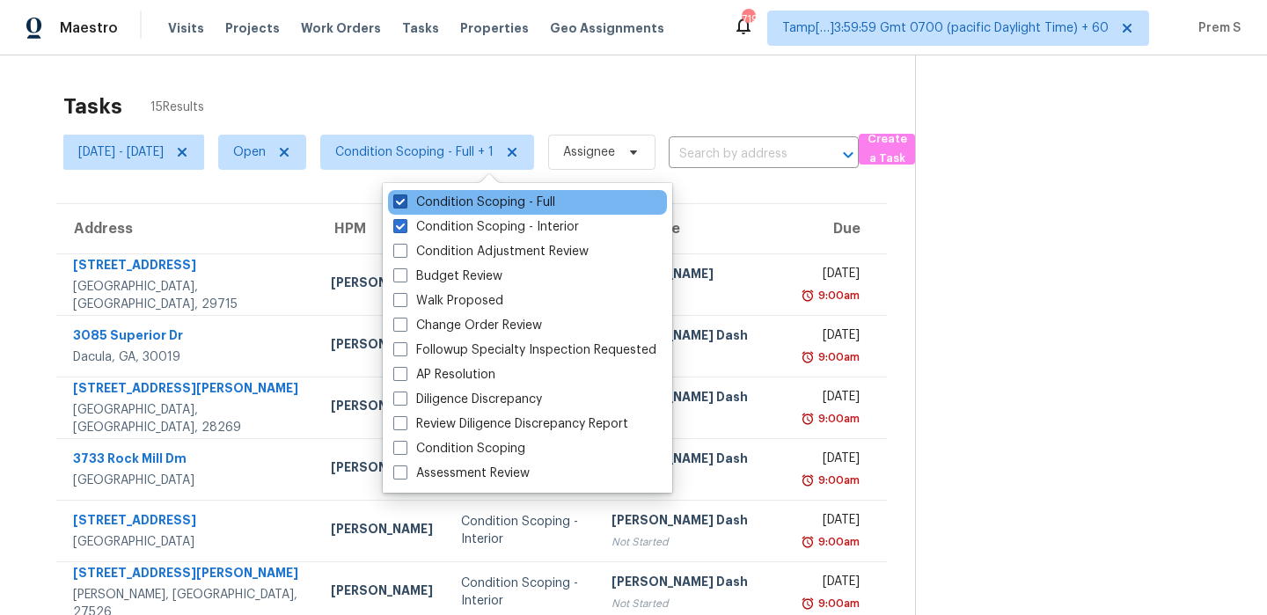
click at [468, 199] on label "Condition Scoping - Full" at bounding box center [474, 203] width 162 height 18
click at [405, 199] on input "Condition Scoping - Full" at bounding box center [398, 199] width 11 height 11
checkbox input "false"
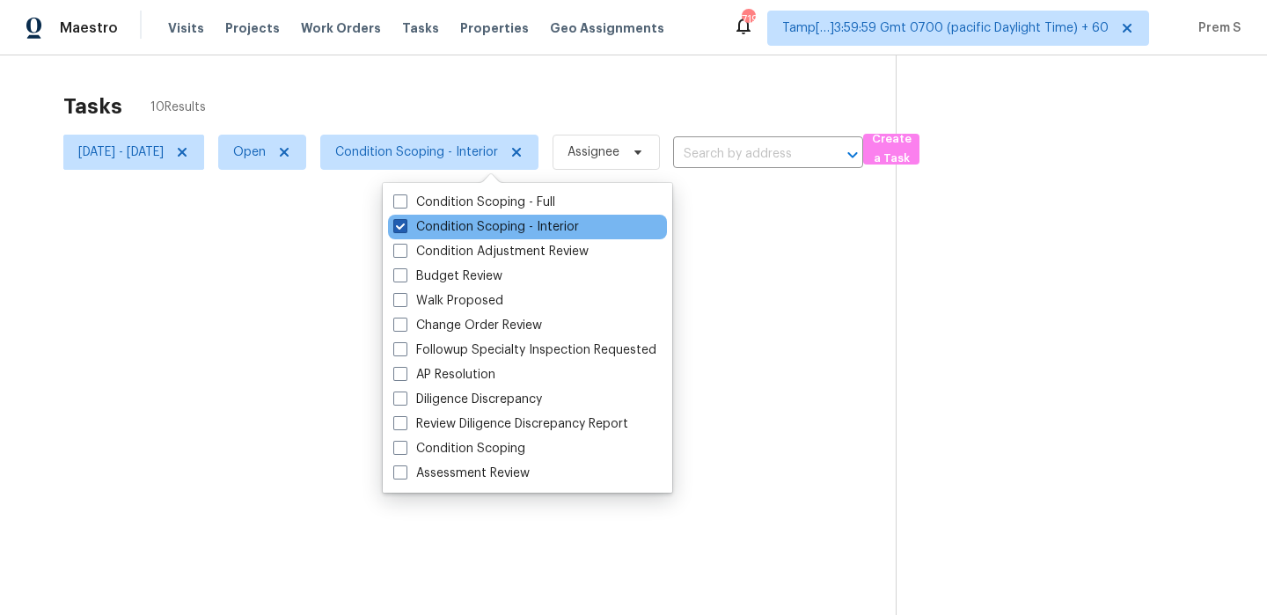
click at [458, 224] on label "Condition Scoping - Interior" at bounding box center [486, 227] width 186 height 18
click at [405, 224] on input "Condition Scoping - Interior" at bounding box center [398, 223] width 11 height 11
checkbox input "false"
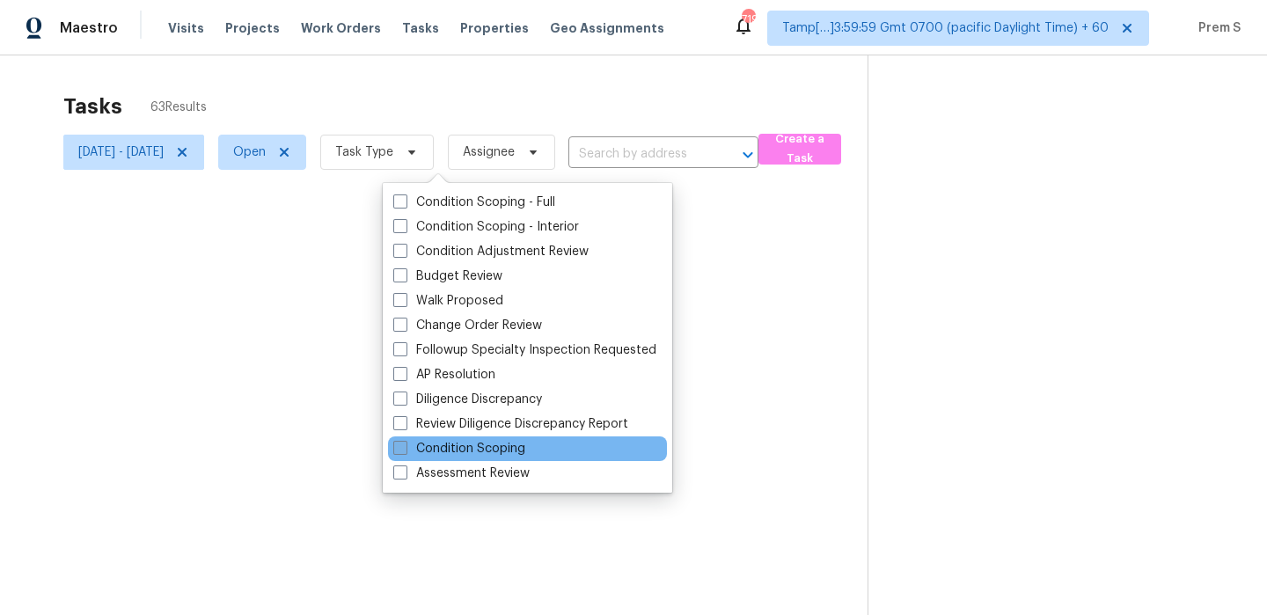
click at [464, 445] on label "Condition Scoping" at bounding box center [459, 449] width 132 height 18
click at [405, 445] on input "Condition Scoping" at bounding box center [398, 445] width 11 height 11
checkbox input "true"
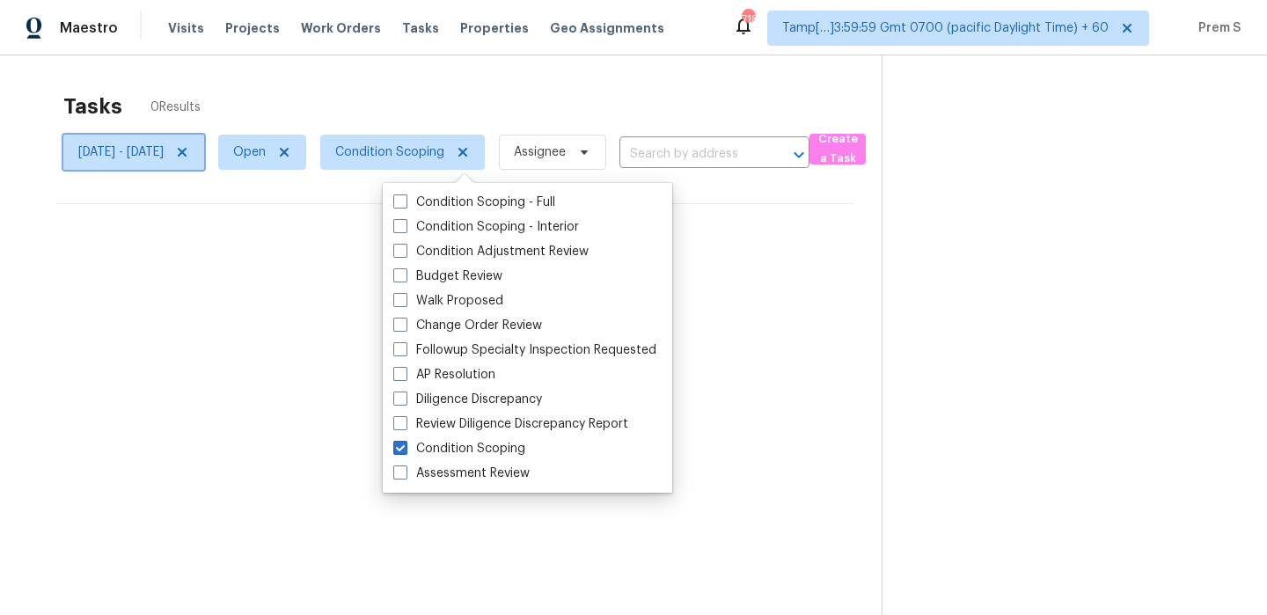
click at [189, 148] on icon at bounding box center [182, 152] width 14 height 14
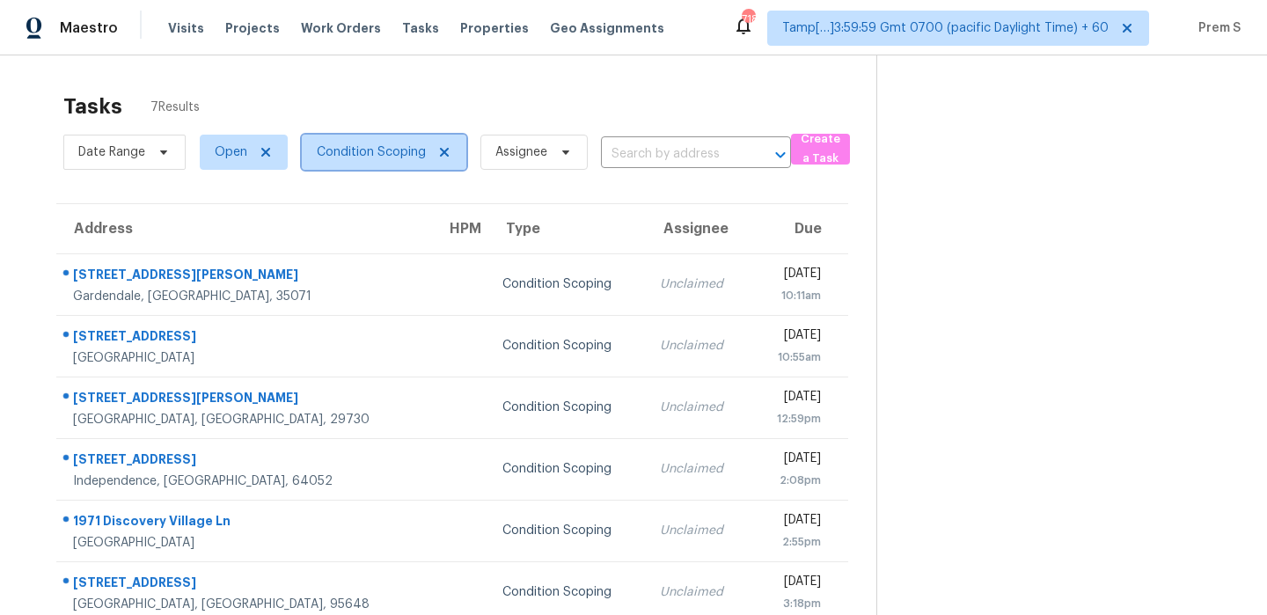
click at [378, 156] on span "Condition Scoping" at bounding box center [371, 152] width 109 height 18
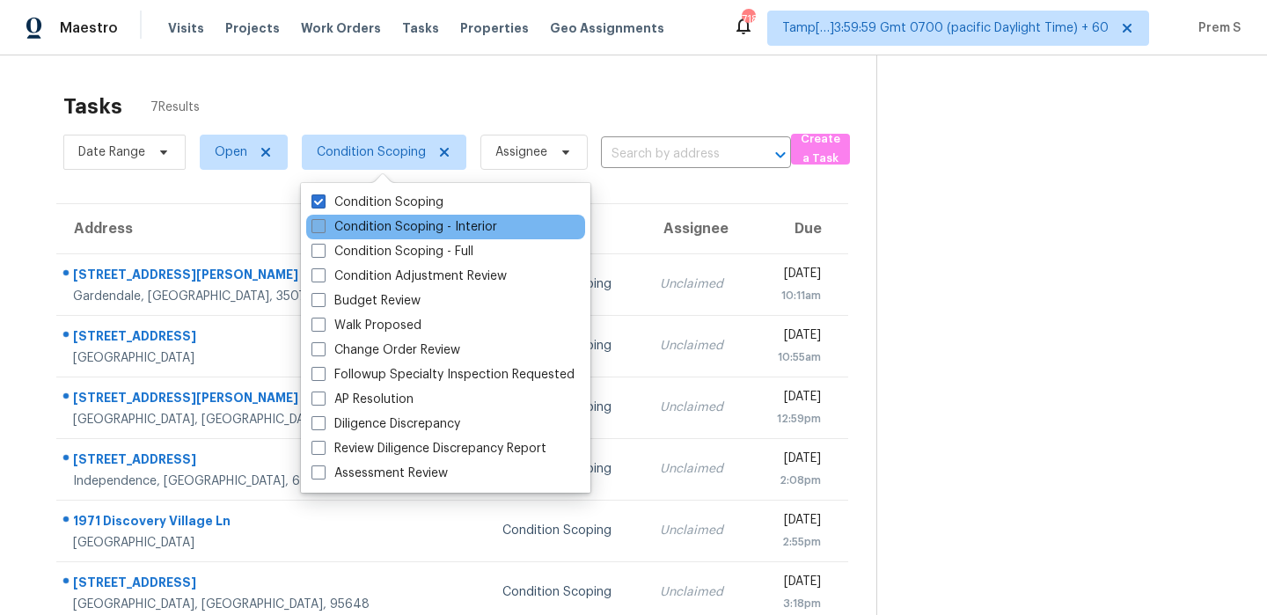
click at [382, 222] on label "Condition Scoping - Interior" at bounding box center [405, 227] width 186 height 18
click at [323, 222] on input "Condition Scoping - Interior" at bounding box center [317, 223] width 11 height 11
checkbox input "true"
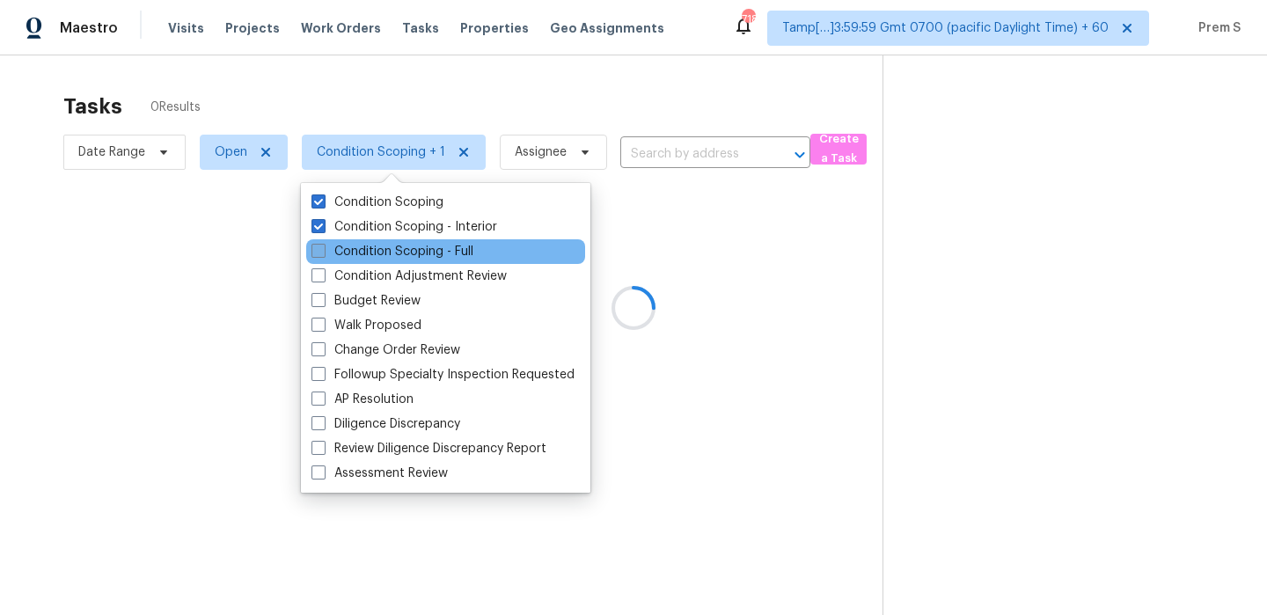
click at [384, 253] on label "Condition Scoping - Full" at bounding box center [393, 252] width 162 height 18
click at [323, 253] on input "Condition Scoping - Full" at bounding box center [317, 248] width 11 height 11
checkbox input "true"
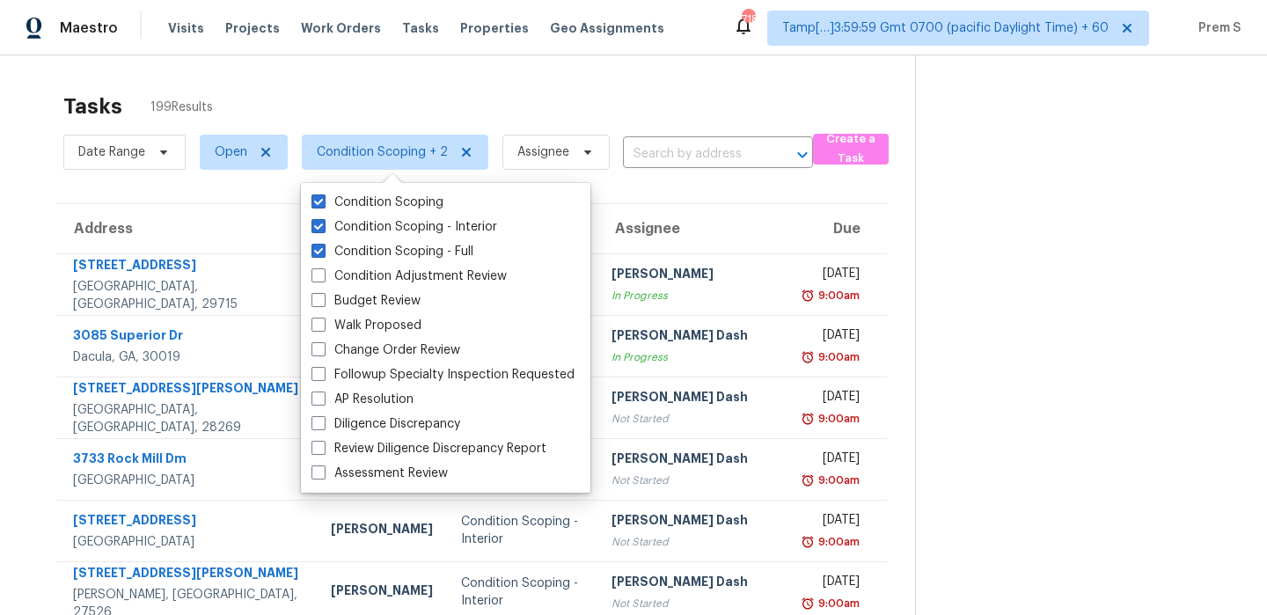
click at [707, 109] on div "Tasks 199 Results" at bounding box center [489, 107] width 852 height 46
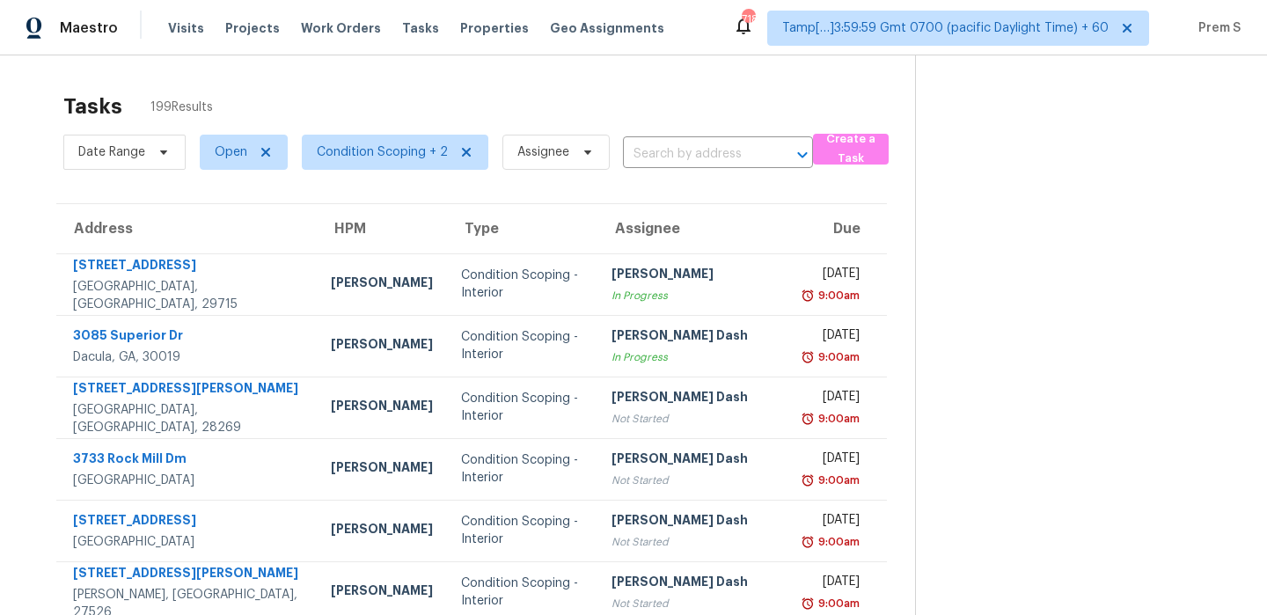
click at [555, 100] on div "Tasks 199 Results" at bounding box center [489, 107] width 852 height 46
